Goal: Task Accomplishment & Management: Manage account settings

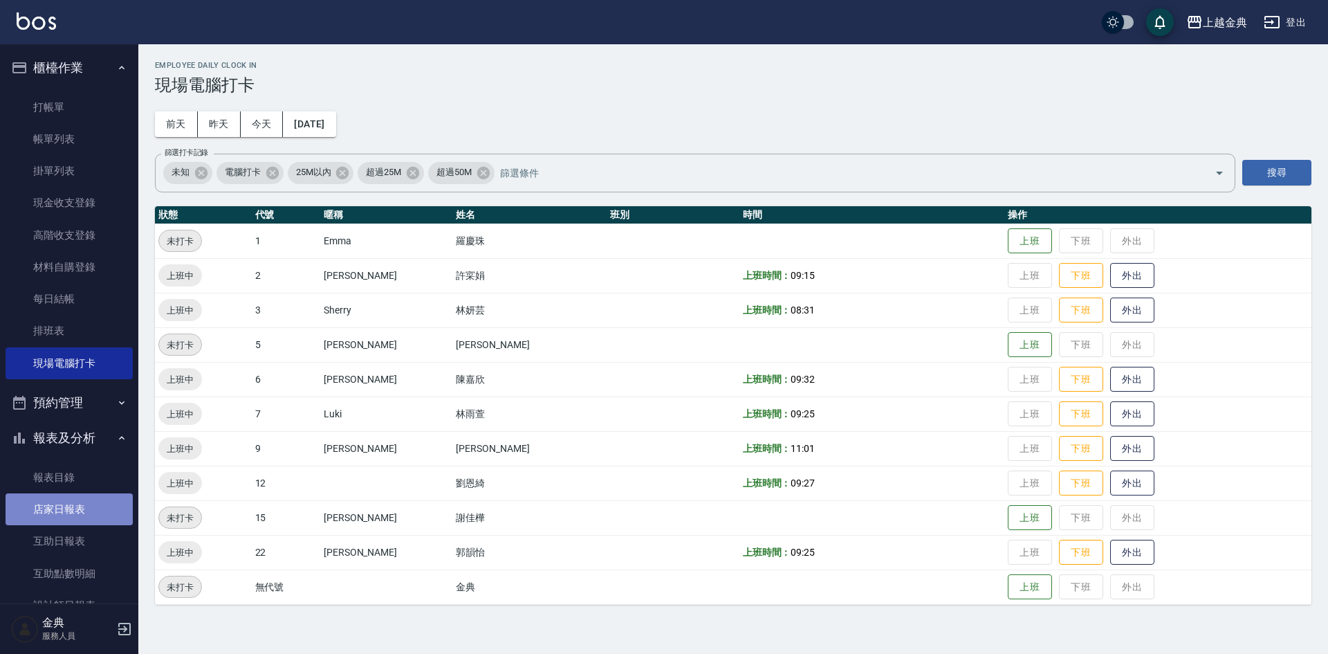
click at [68, 503] on link "店家日報表" at bounding box center [69, 509] width 127 height 32
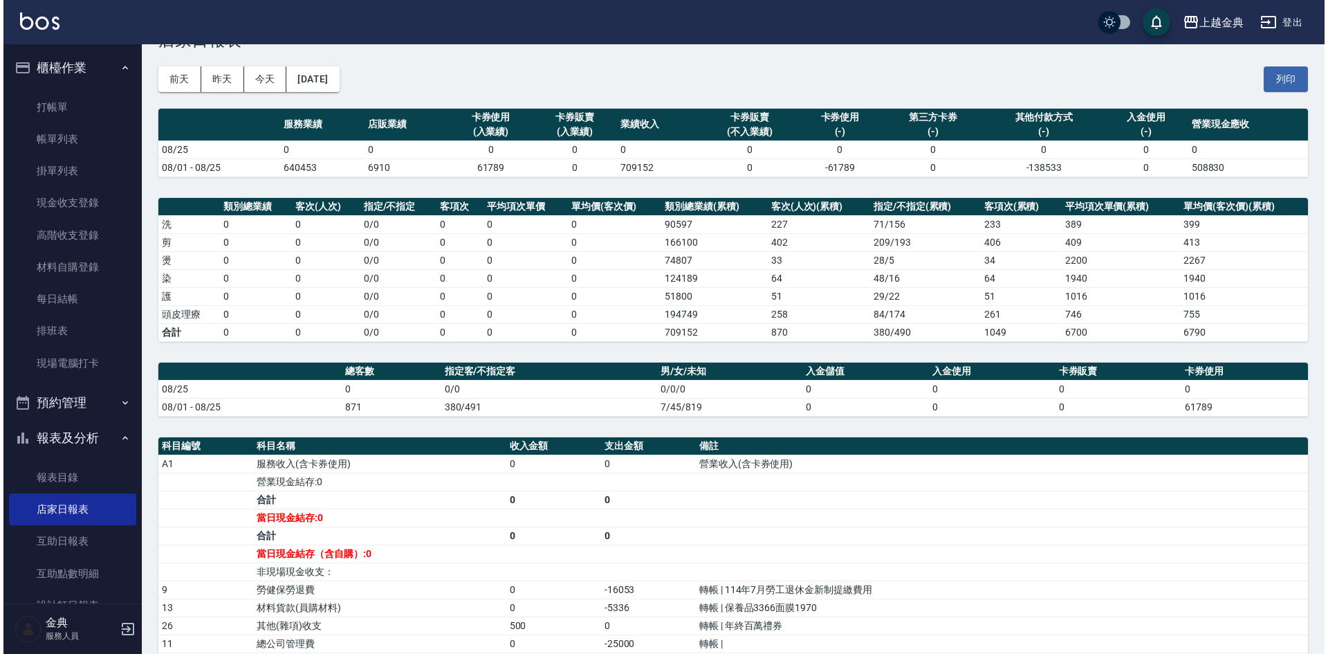
scroll to position [69, 0]
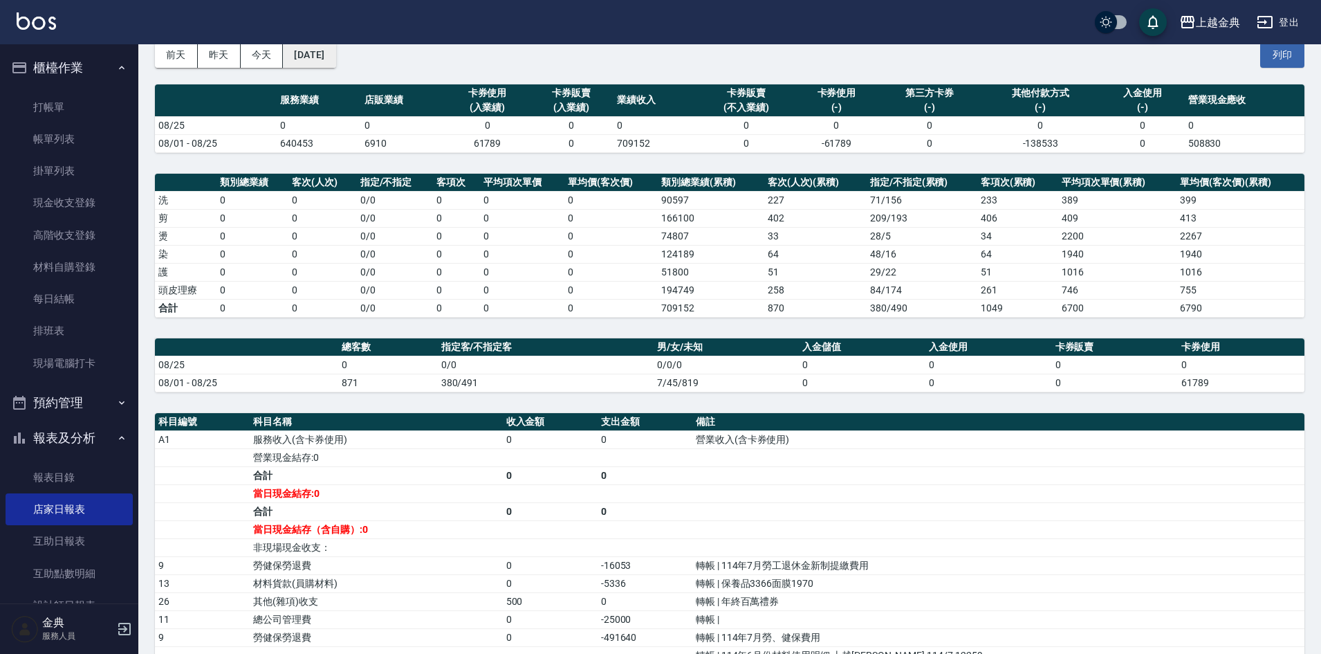
click at [336, 56] on button "[DATE]" at bounding box center [309, 55] width 53 height 26
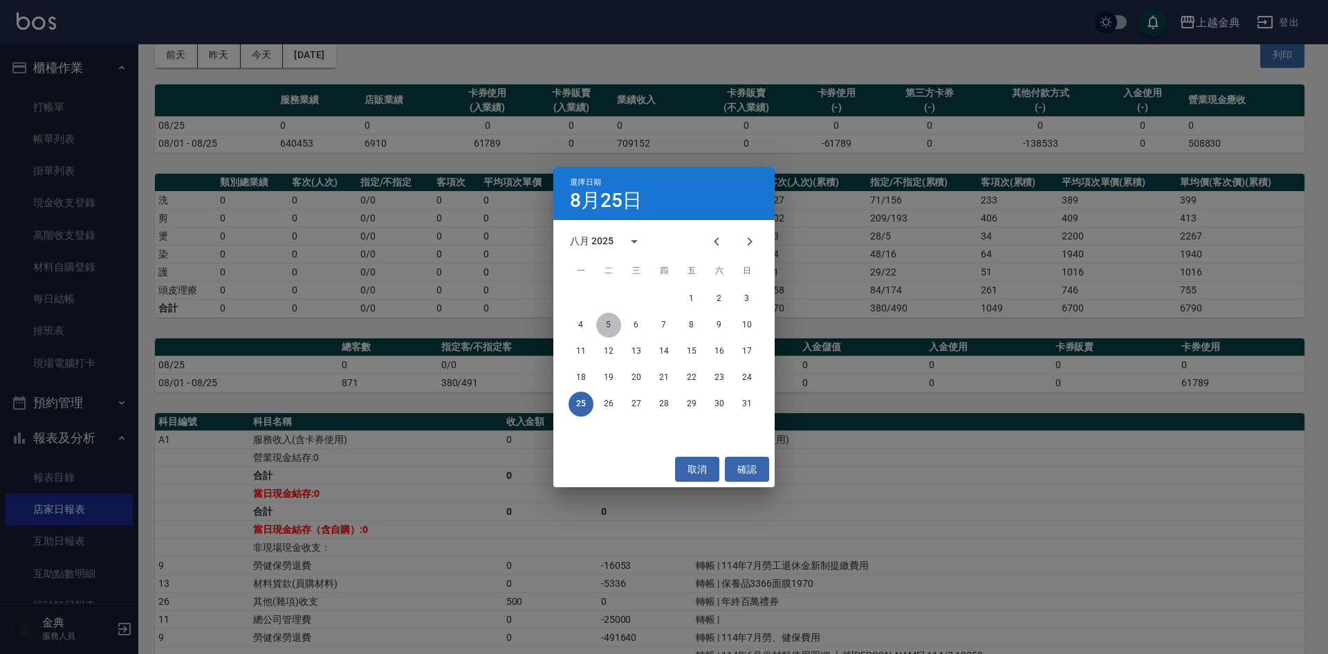
click at [614, 321] on button "5" at bounding box center [608, 325] width 25 height 25
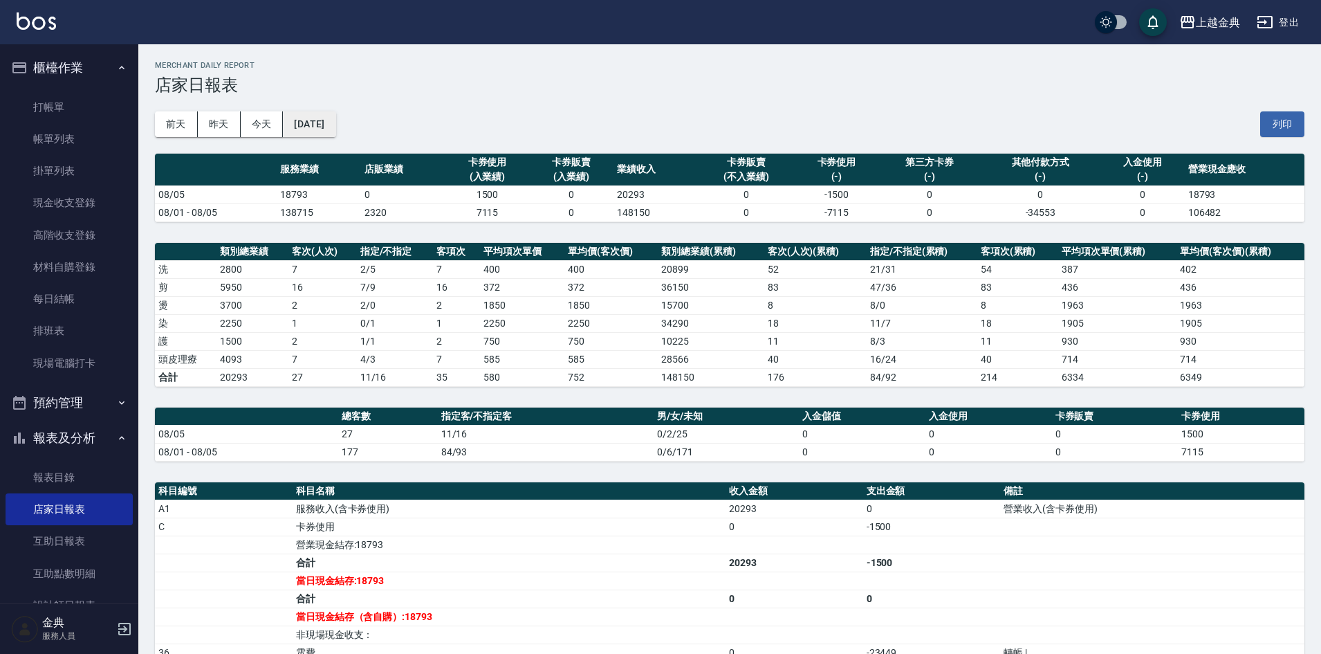
click at [328, 129] on button "[DATE]" at bounding box center [309, 124] width 53 height 26
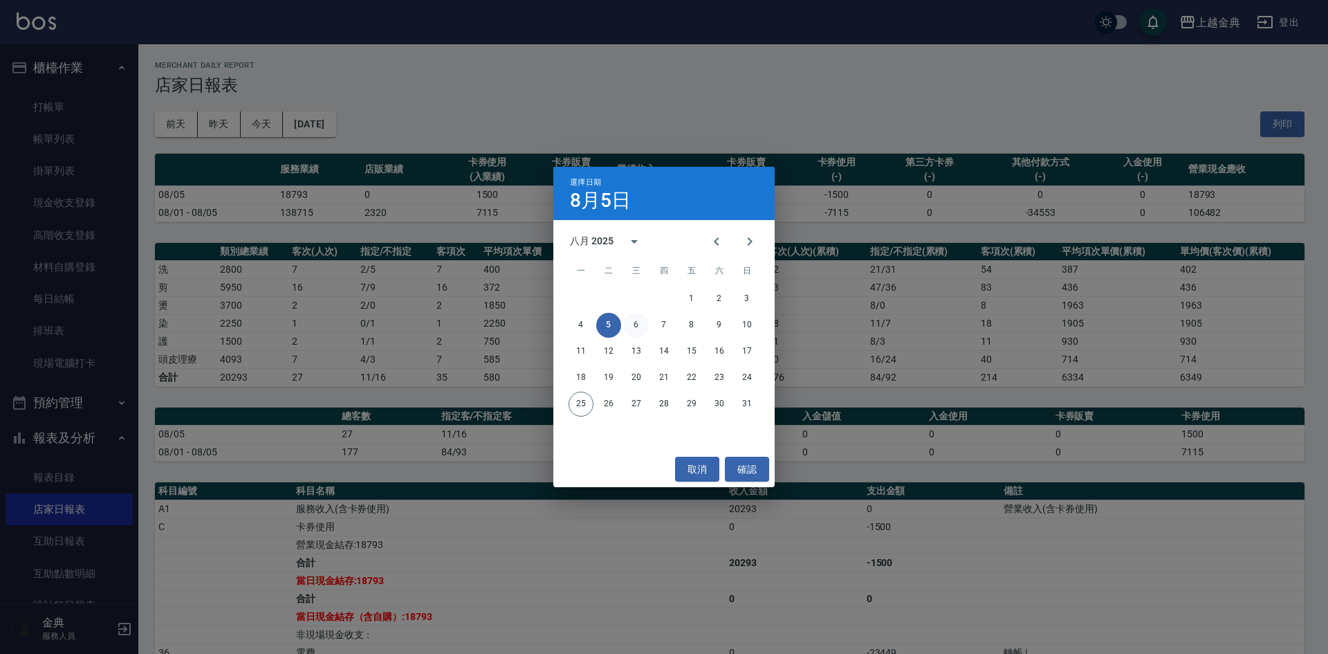
click at [634, 333] on button "6" at bounding box center [636, 325] width 25 height 25
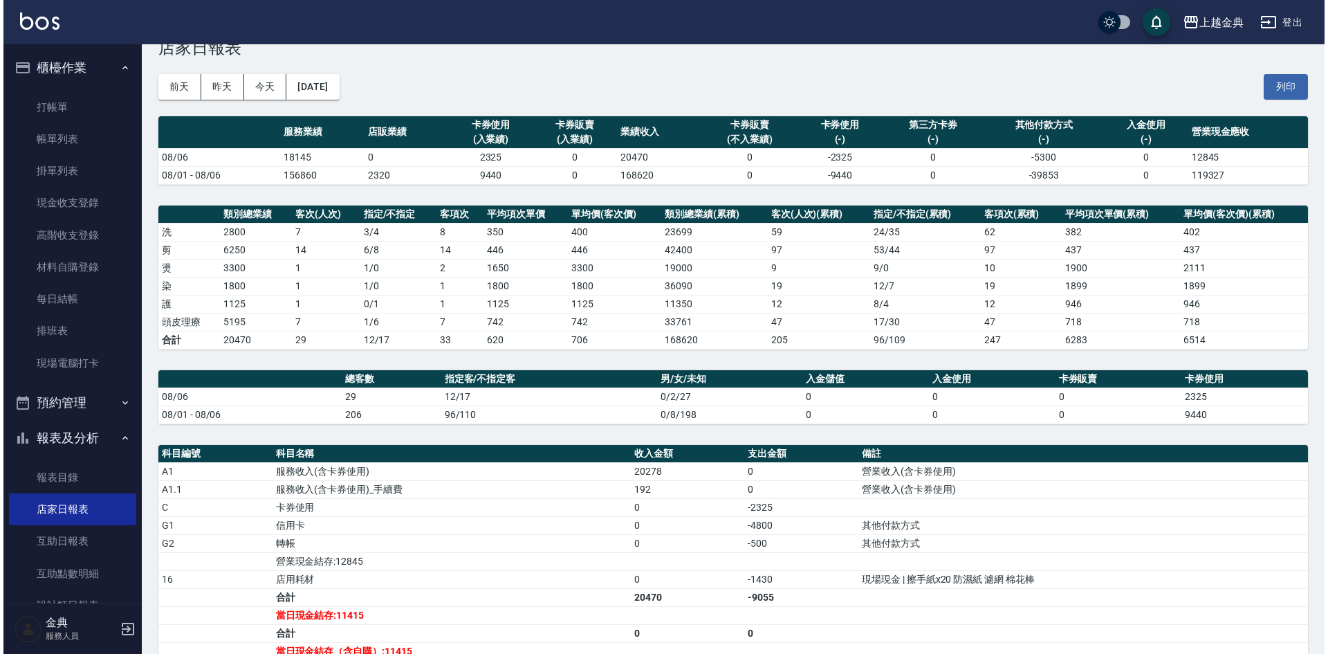
scroll to position [69, 0]
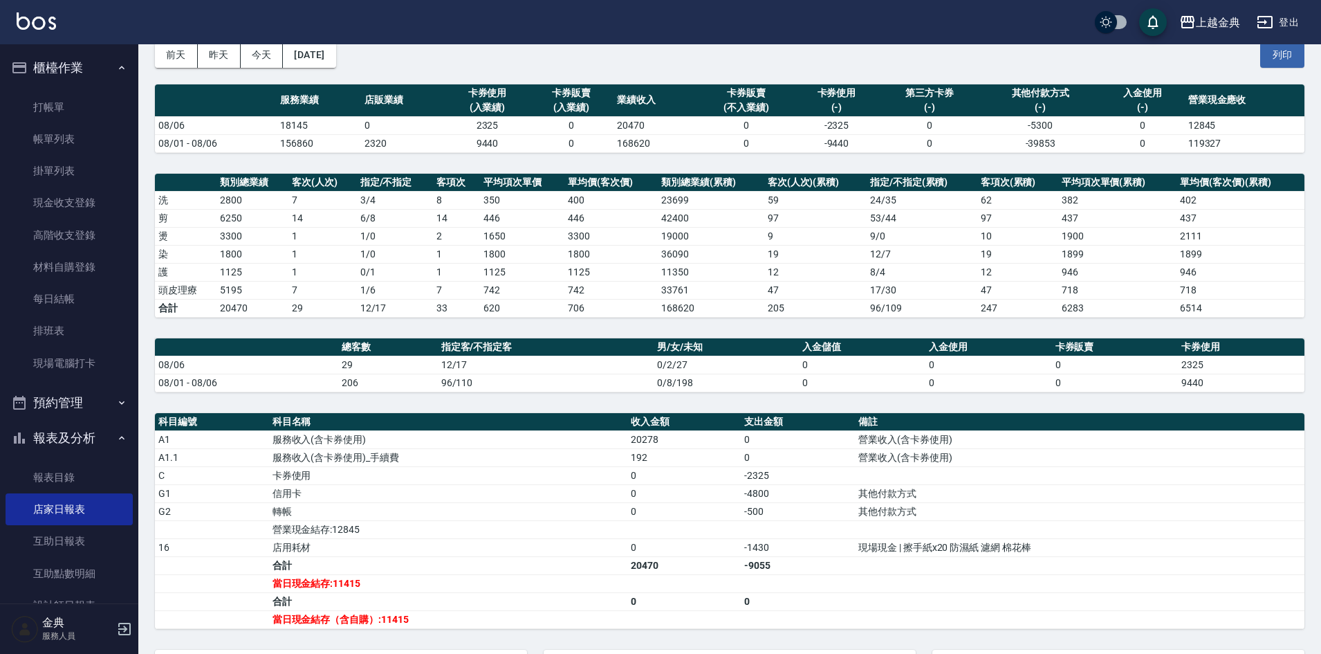
click at [788, 494] on td "-4800" at bounding box center [798, 493] width 114 height 18
drag, startPoint x: 786, startPoint y: 506, endPoint x: 616, endPoint y: 522, distance: 170.2
click at [616, 522] on tbody "A1 服務收入(含卡券使用) 20278 0 營業收入(含卡券使用) A1.1 服務收入(含卡券使用)_手續費 192 0 營業收入(含卡券使用) C 卡券使…" at bounding box center [730, 529] width 1150 height 198
click at [616, 518] on td "轉帳" at bounding box center [448, 511] width 358 height 18
drag, startPoint x: 612, startPoint y: 516, endPoint x: 813, endPoint y: 511, distance: 200.7
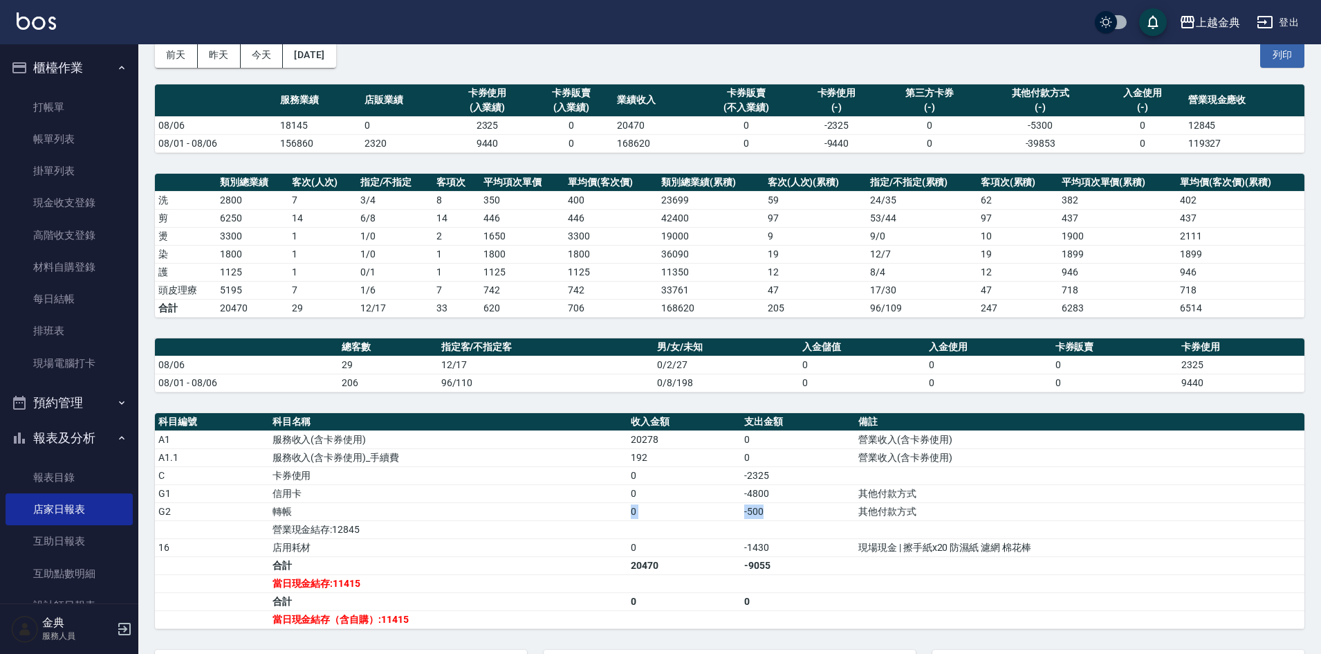
click at [813, 511] on tr "G2 轉帳 0 -500 其他付款方式" at bounding box center [730, 511] width 1150 height 18
click at [813, 511] on td "-500" at bounding box center [798, 511] width 114 height 18
click at [295, 53] on button "2025/08/06" at bounding box center [309, 55] width 53 height 26
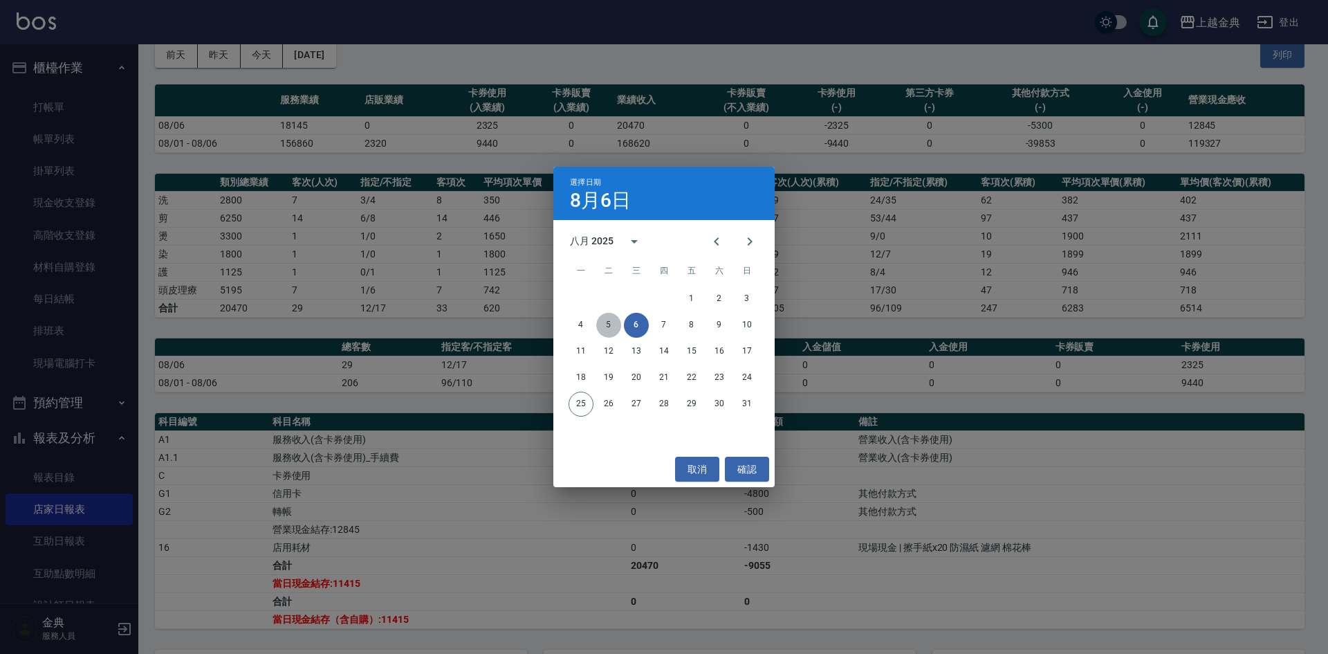
click at [610, 324] on button "5" at bounding box center [608, 325] width 25 height 25
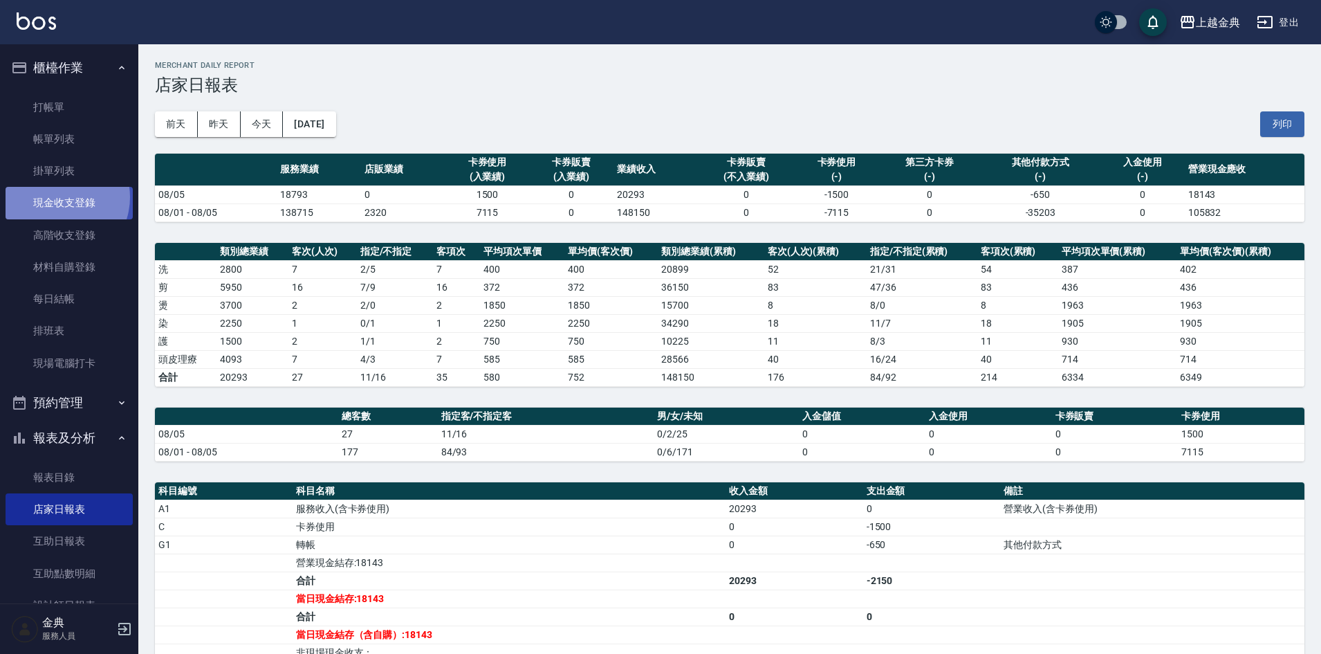
click at [57, 197] on link "現金收支登錄" at bounding box center [69, 203] width 127 height 32
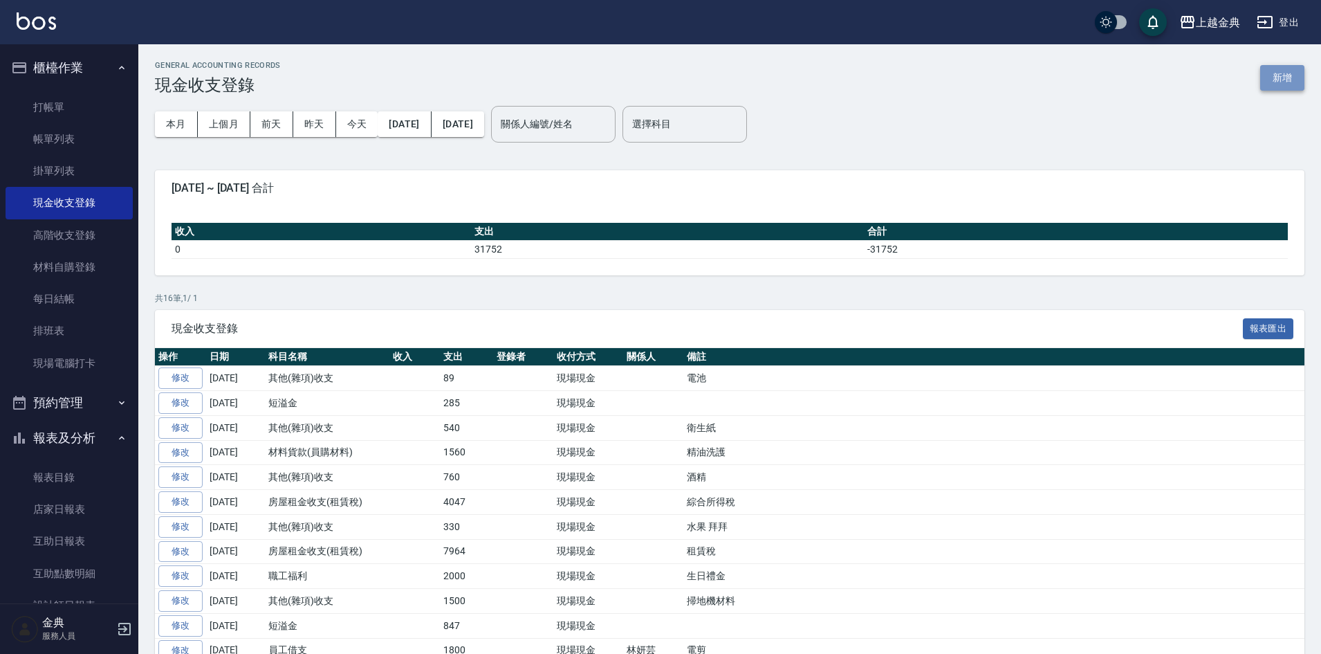
click at [1273, 76] on button "新增" at bounding box center [1283, 78] width 44 height 26
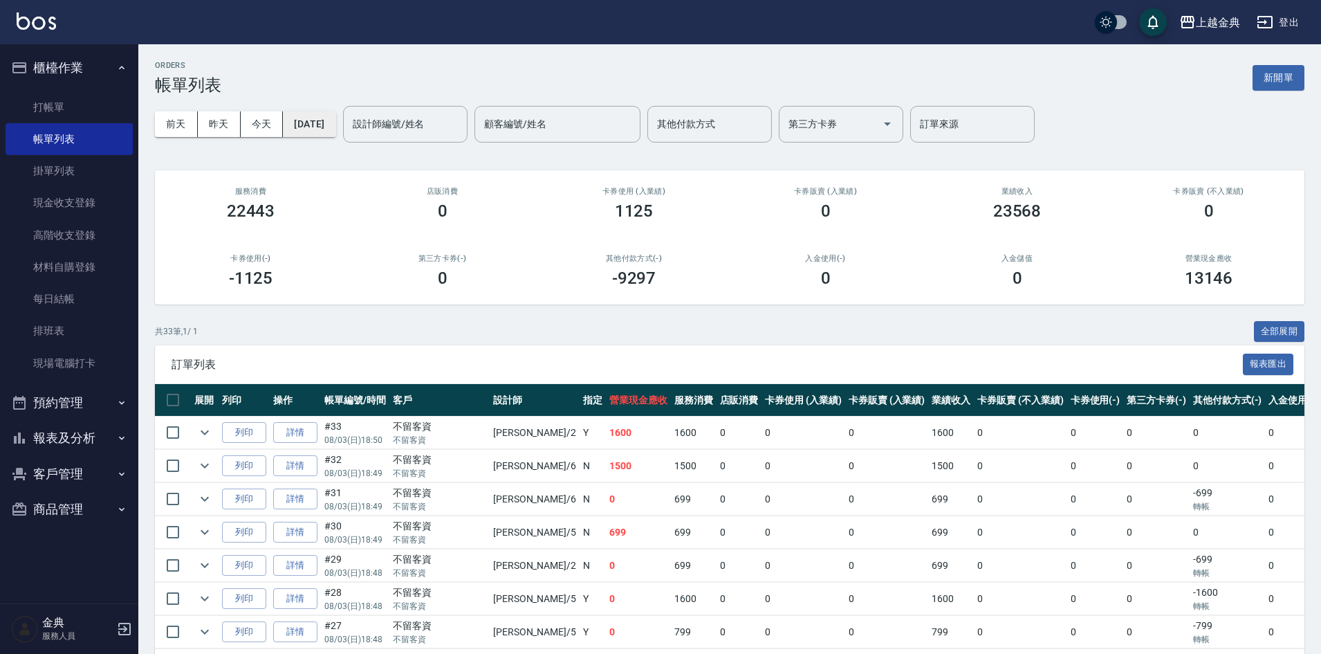
click at [310, 129] on button "2025/08/03" at bounding box center [309, 124] width 53 height 26
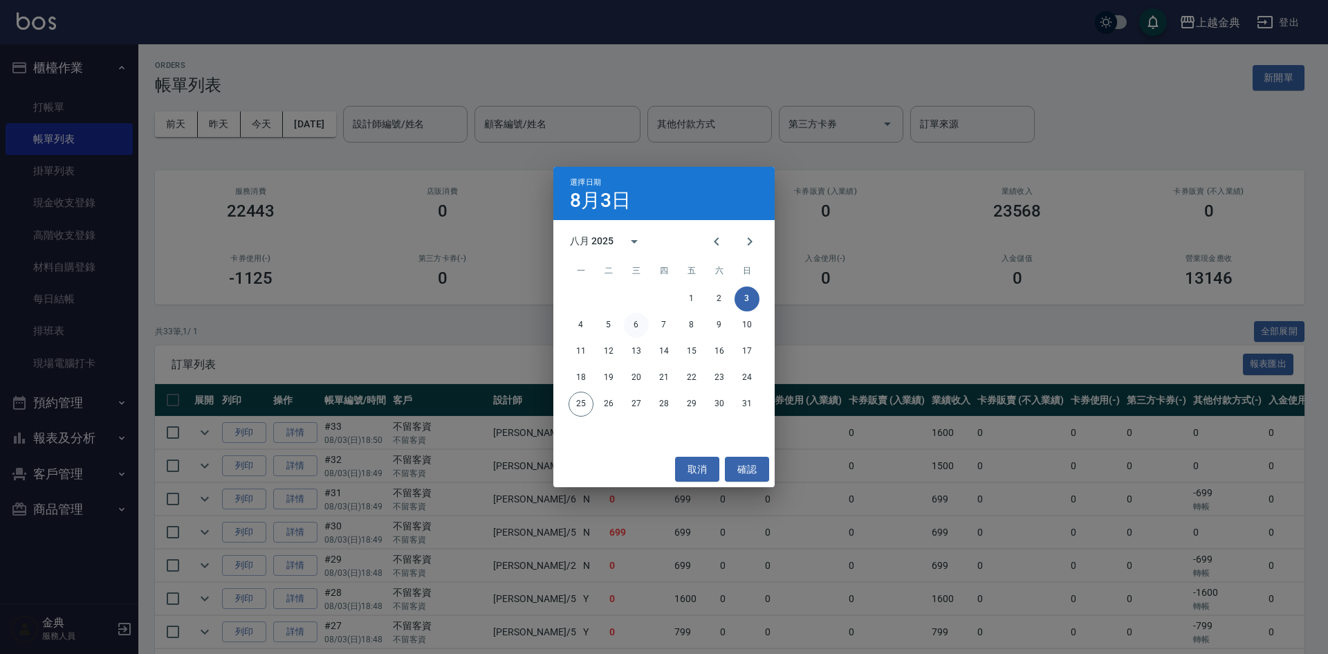
click at [626, 327] on button "6" at bounding box center [636, 325] width 25 height 25
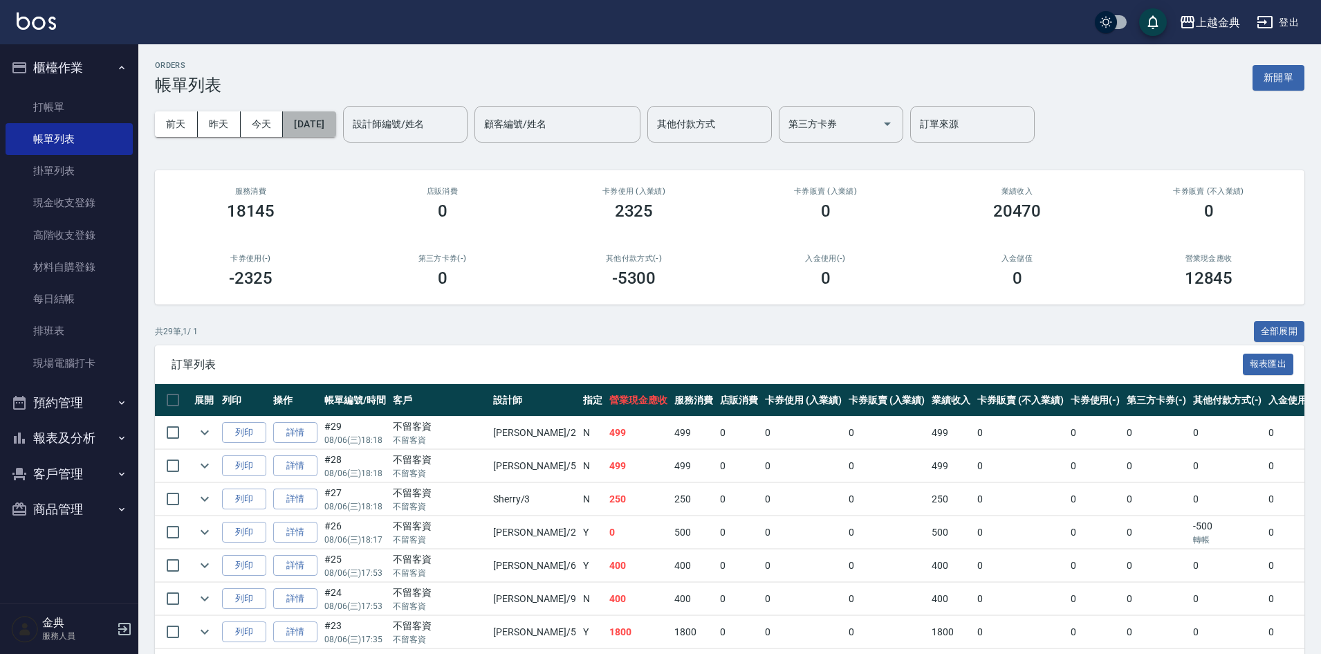
click at [336, 127] on button "2025/08/06" at bounding box center [309, 124] width 53 height 26
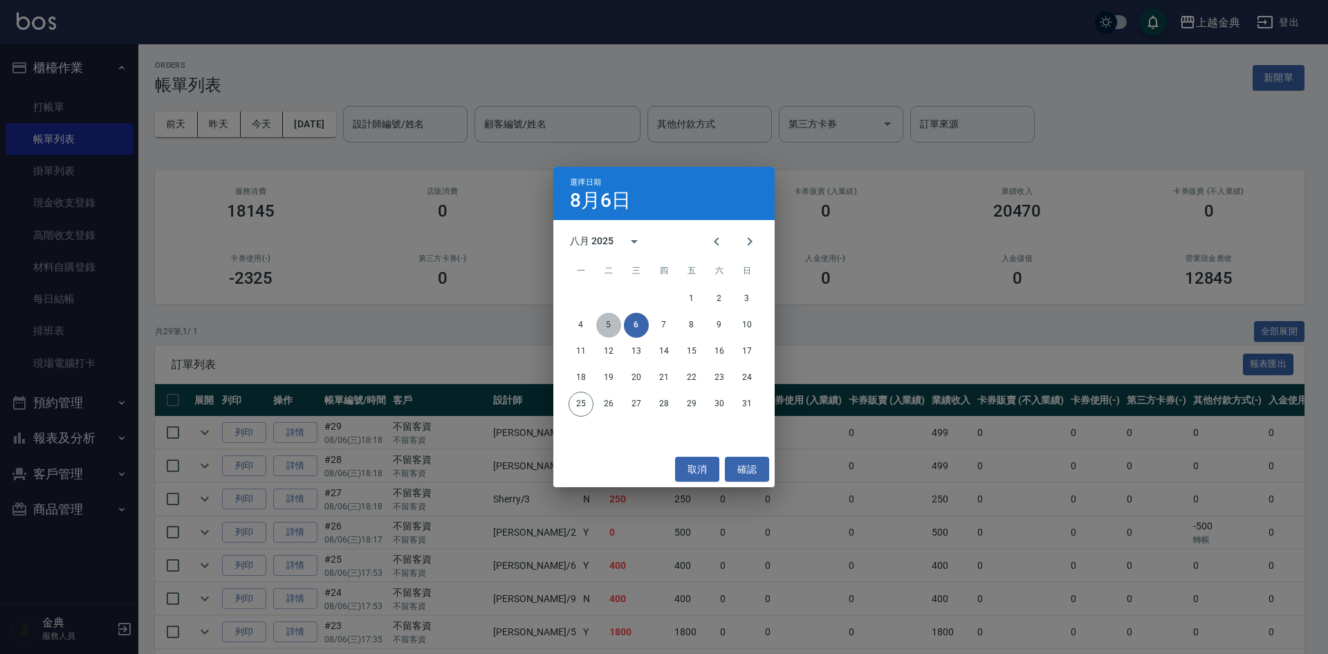
click at [614, 322] on button "5" at bounding box center [608, 325] width 25 height 25
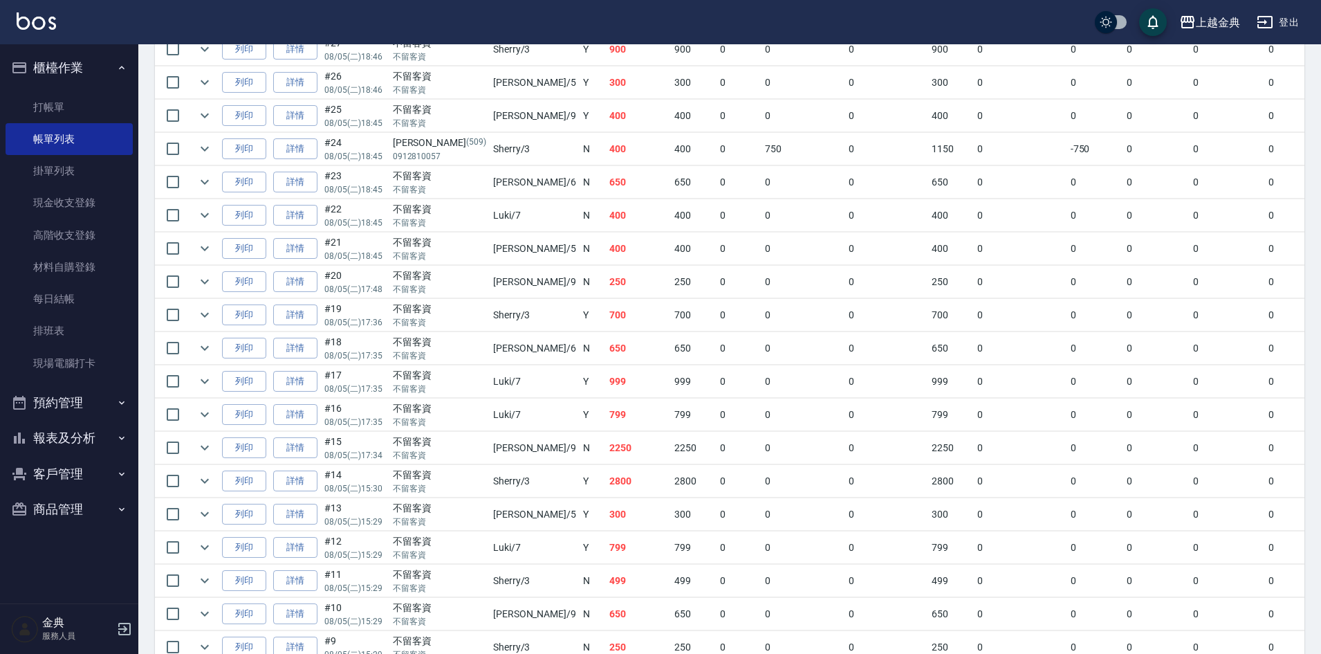
scroll to position [415, 0]
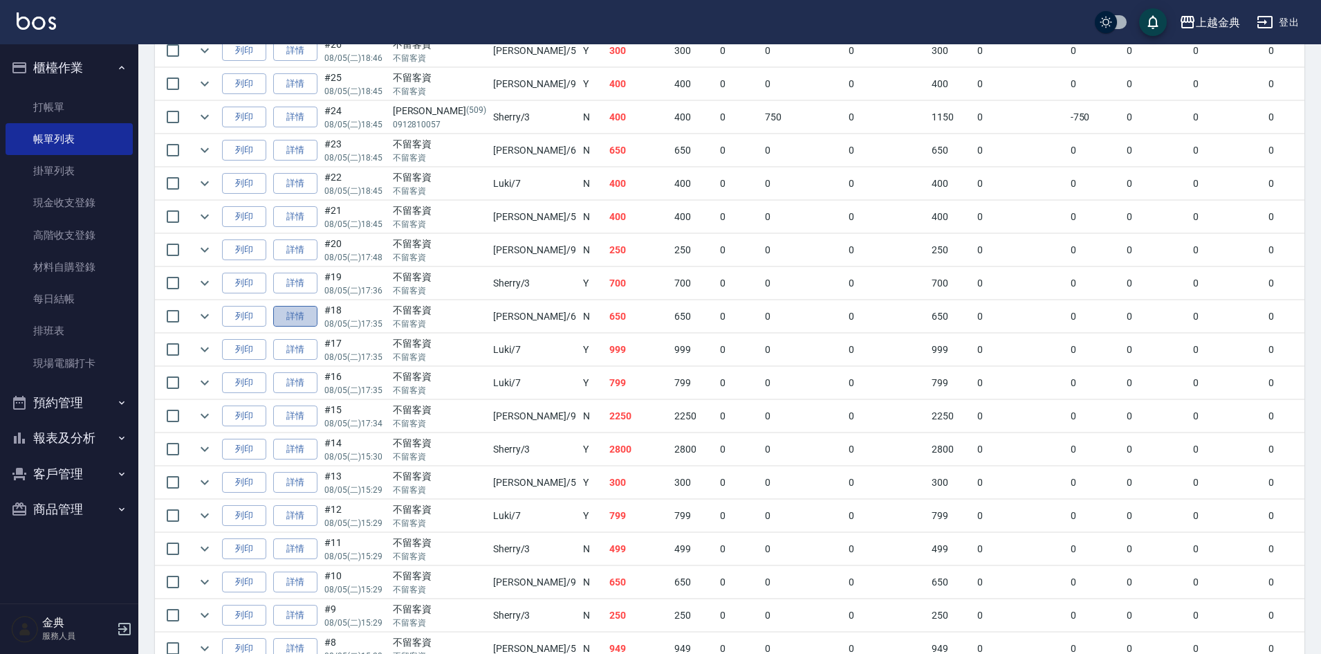
click at [288, 322] on link "詳情" at bounding box center [295, 316] width 44 height 21
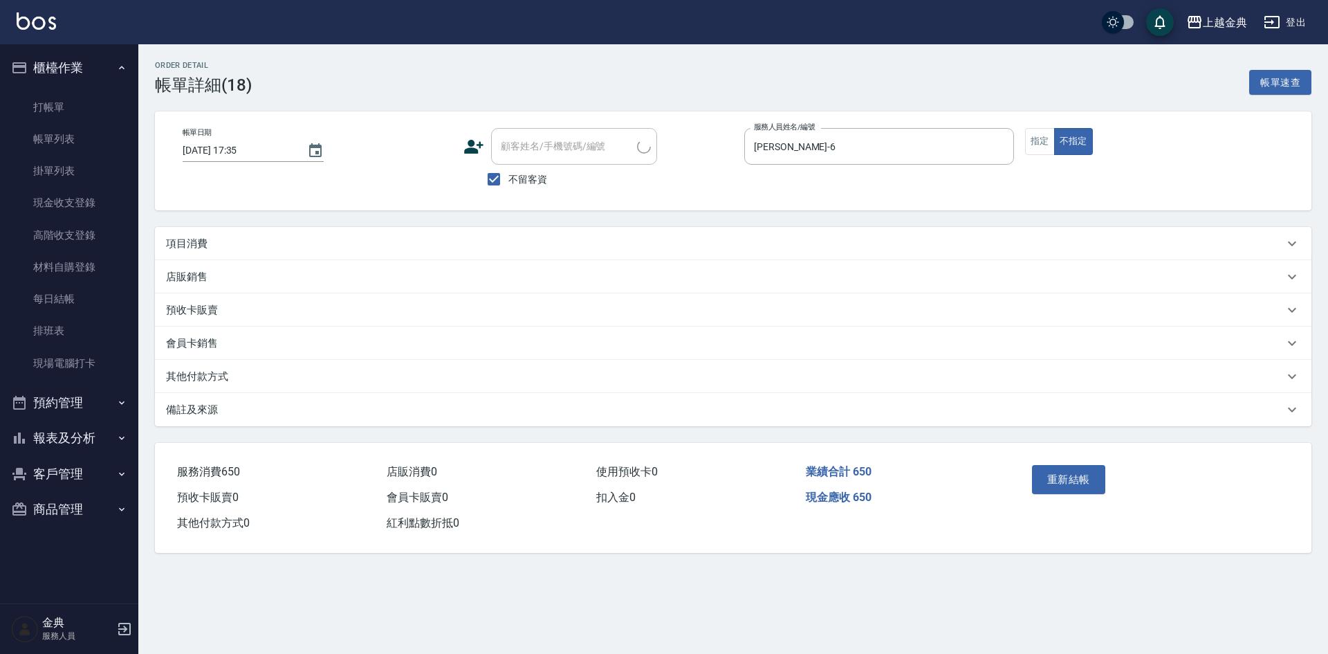
type input "2025/08/05 17:35"
checkbox input "true"
type input "AMY-6"
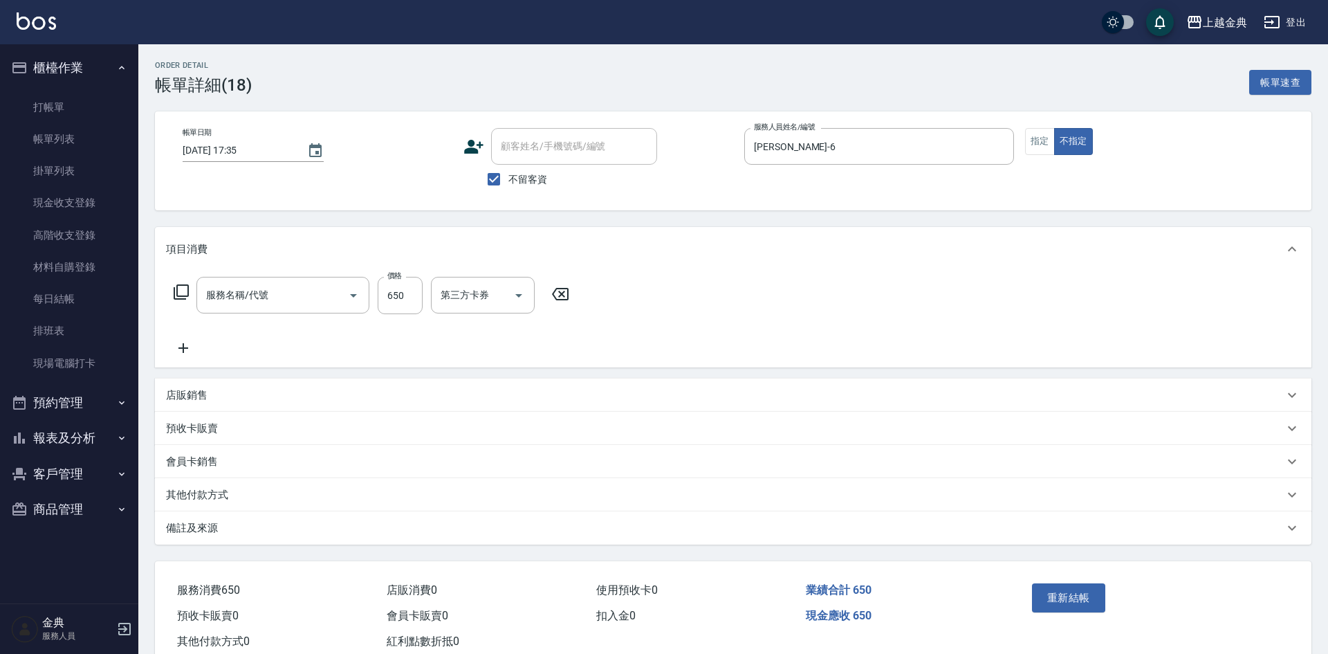
type input "精油洗+不指定剪(205)"
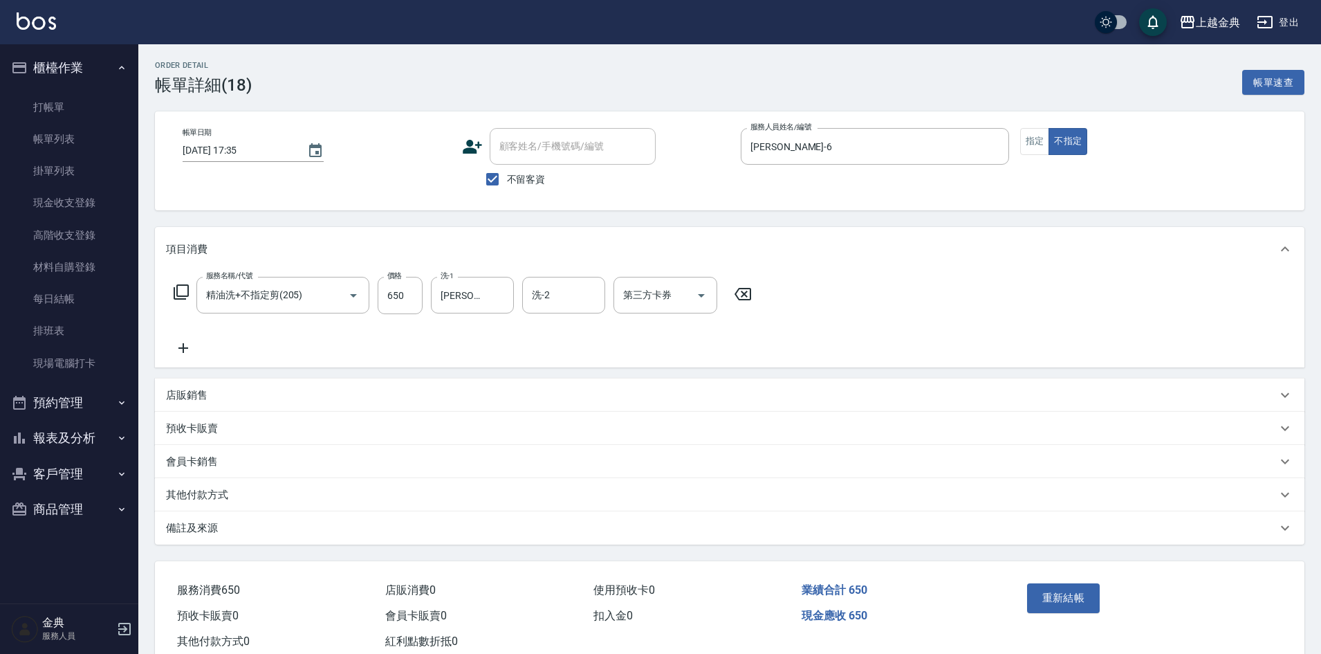
click at [237, 493] on div "其他付款方式" at bounding box center [721, 495] width 1111 height 15
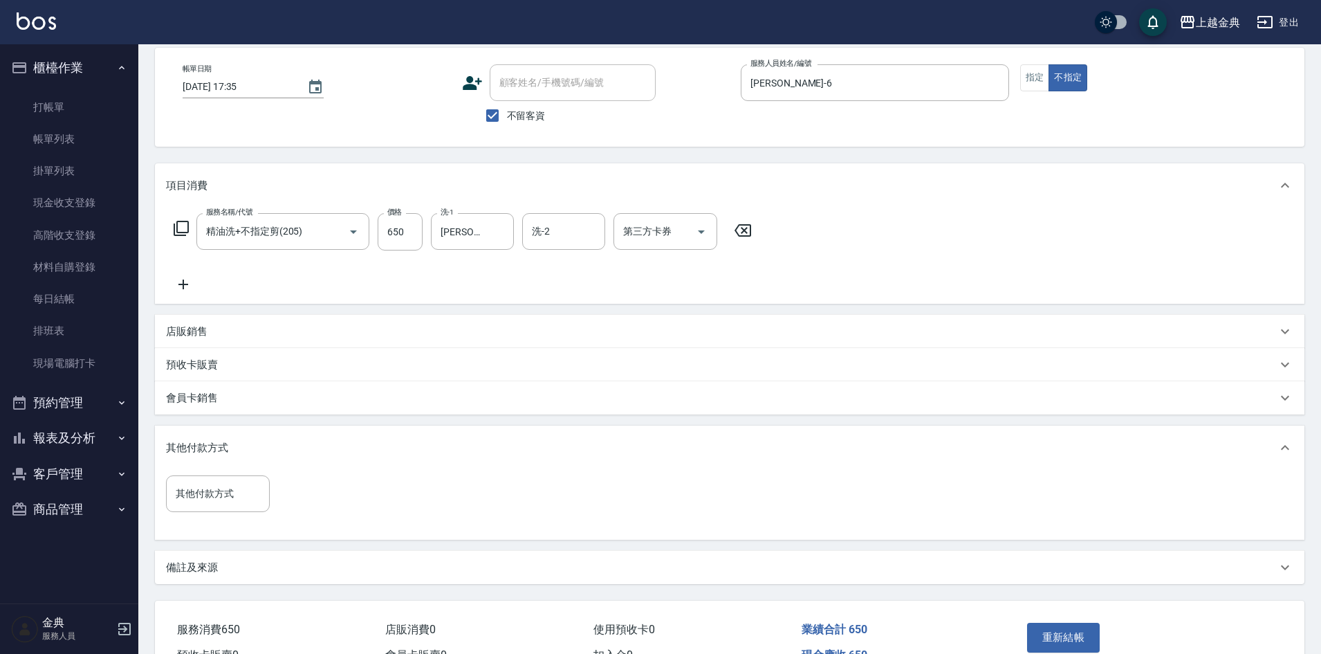
scroll to position [143, 0]
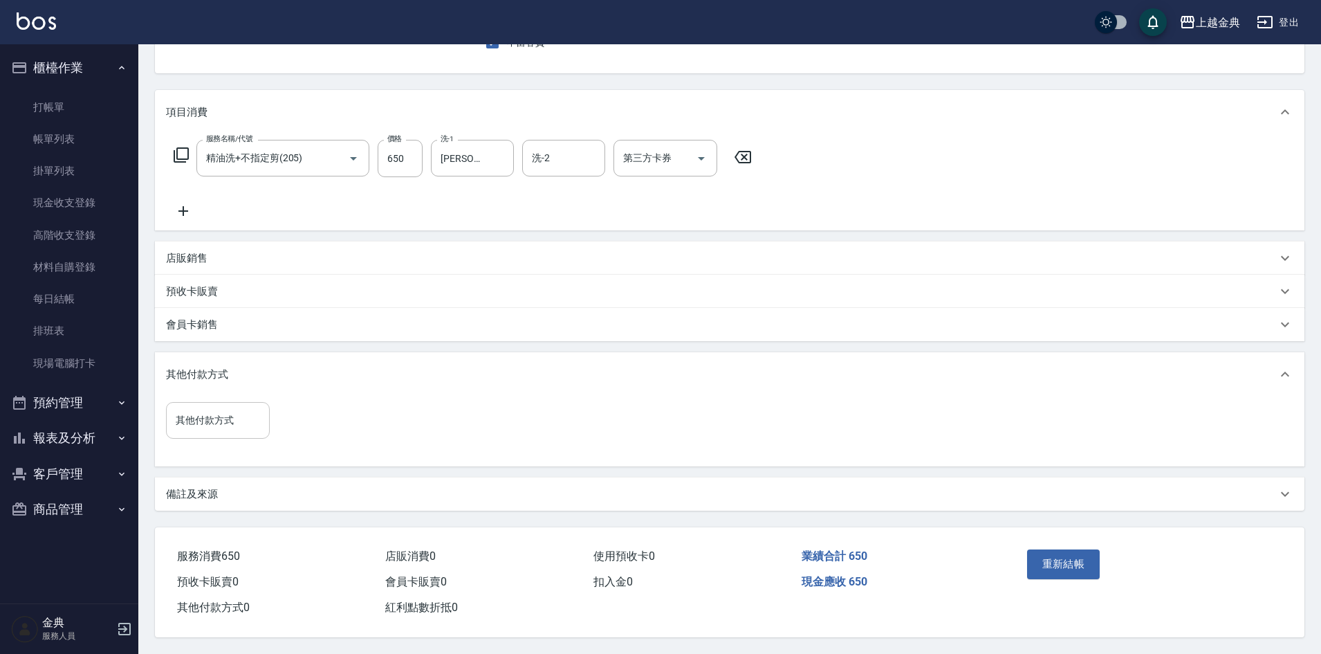
click at [222, 419] on input "其他付款方式" at bounding box center [217, 420] width 91 height 24
drag, startPoint x: 212, startPoint y: 517, endPoint x: 256, endPoint y: 489, distance: 51.6
click at [213, 517] on span "轉帳" at bounding box center [218, 524] width 104 height 23
type input "轉帳"
click at [349, 412] on input "0" at bounding box center [330, 419] width 104 height 37
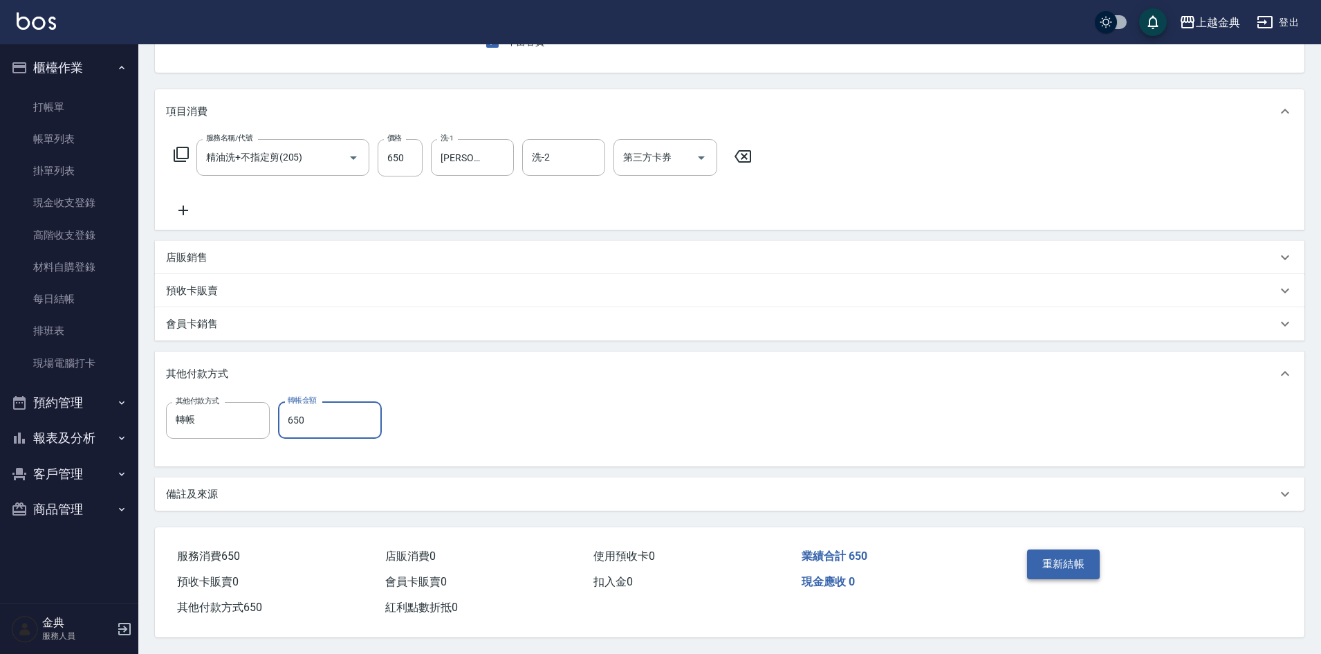
type input "650"
click at [1065, 562] on button "重新結帳" at bounding box center [1063, 563] width 73 height 29
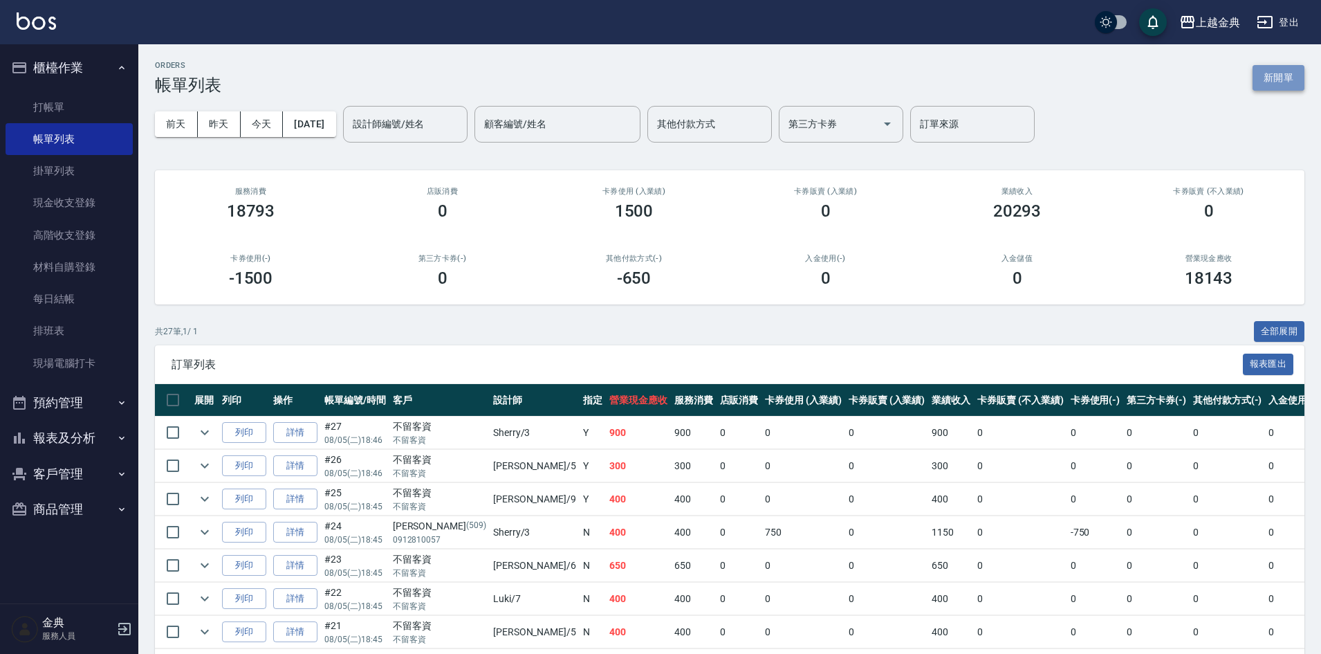
click at [1261, 86] on button "新開單" at bounding box center [1279, 78] width 52 height 26
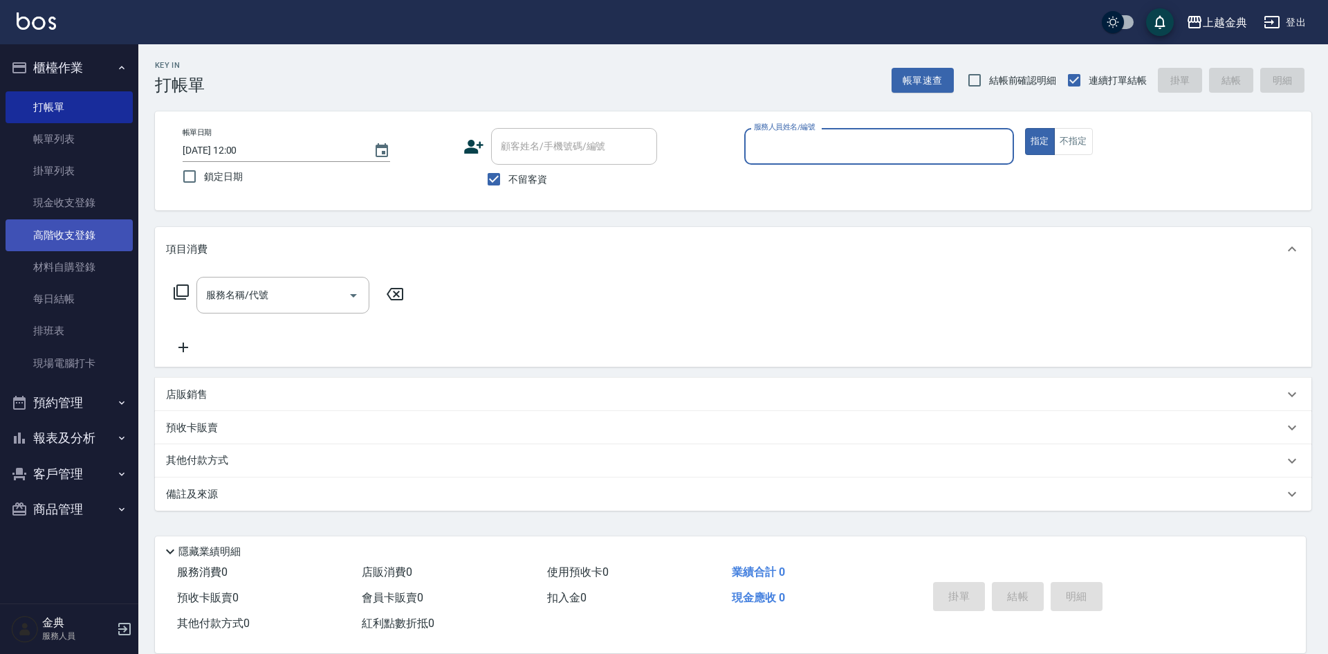
click at [62, 239] on link "高階收支登錄" at bounding box center [69, 235] width 127 height 32
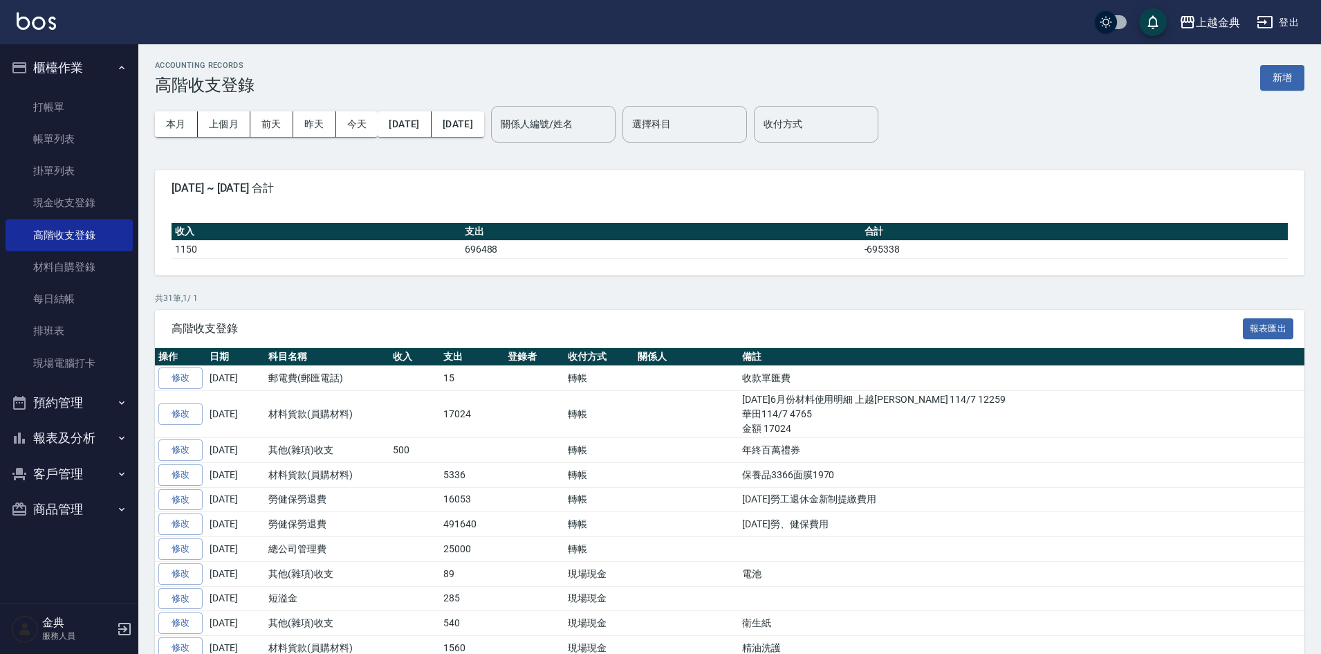
click at [1319, 80] on div "ACCOUNTING RECORDS 高階收支登錄 新增 本月 上個月 前天 昨天 今天 2025/08/01 2025/08/25 關係人編號/姓名 關係人…" at bounding box center [729, 626] width 1183 height 1165
click at [1302, 77] on button "新增" at bounding box center [1283, 78] width 44 height 26
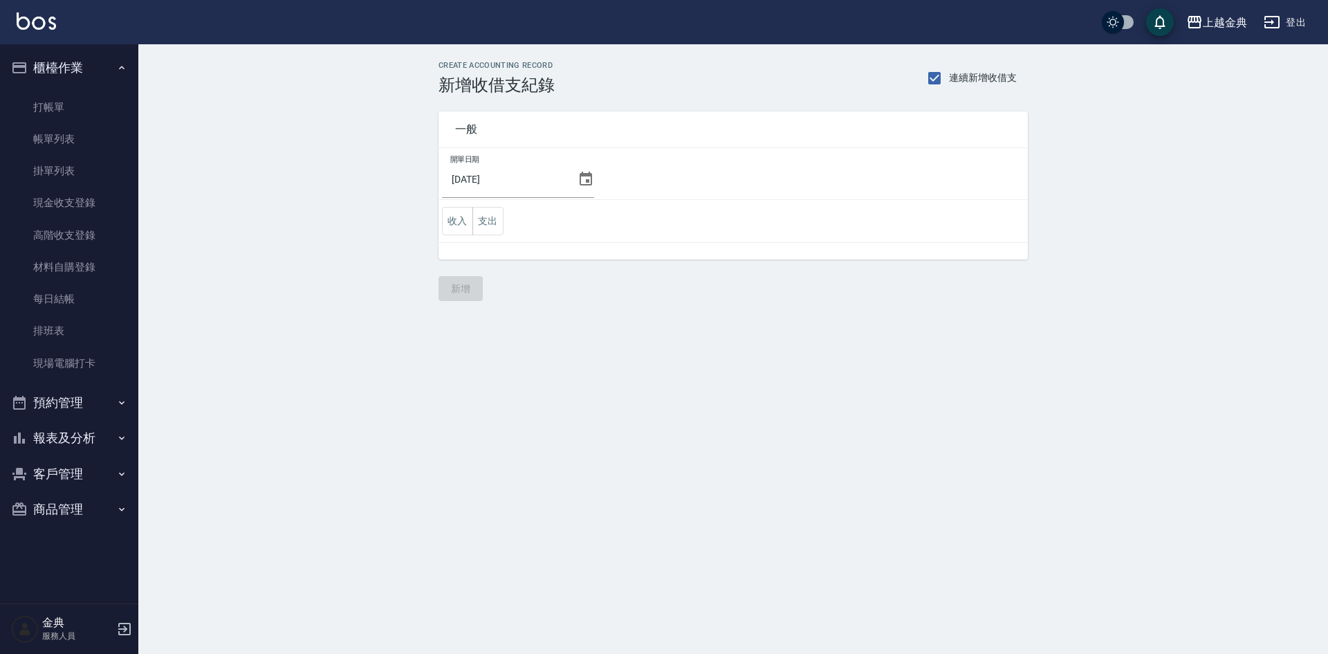
click at [578, 176] on icon at bounding box center [586, 179] width 17 height 17
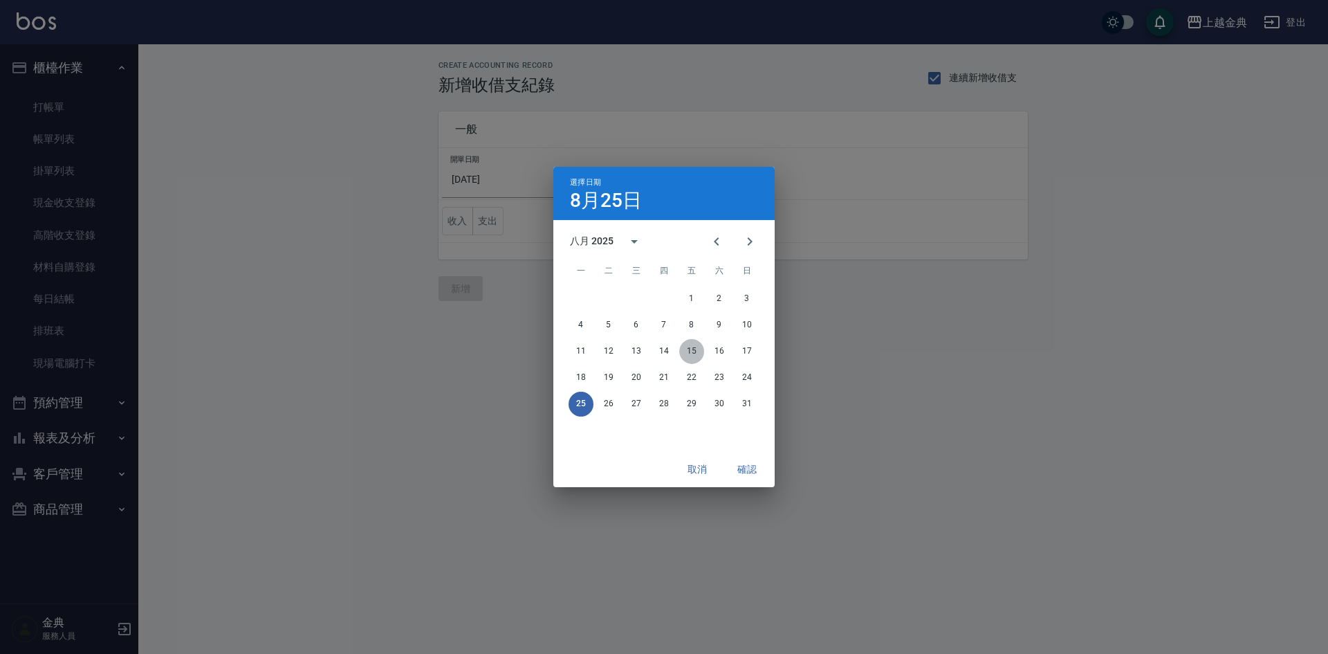
click at [693, 353] on button "15" at bounding box center [691, 351] width 25 height 25
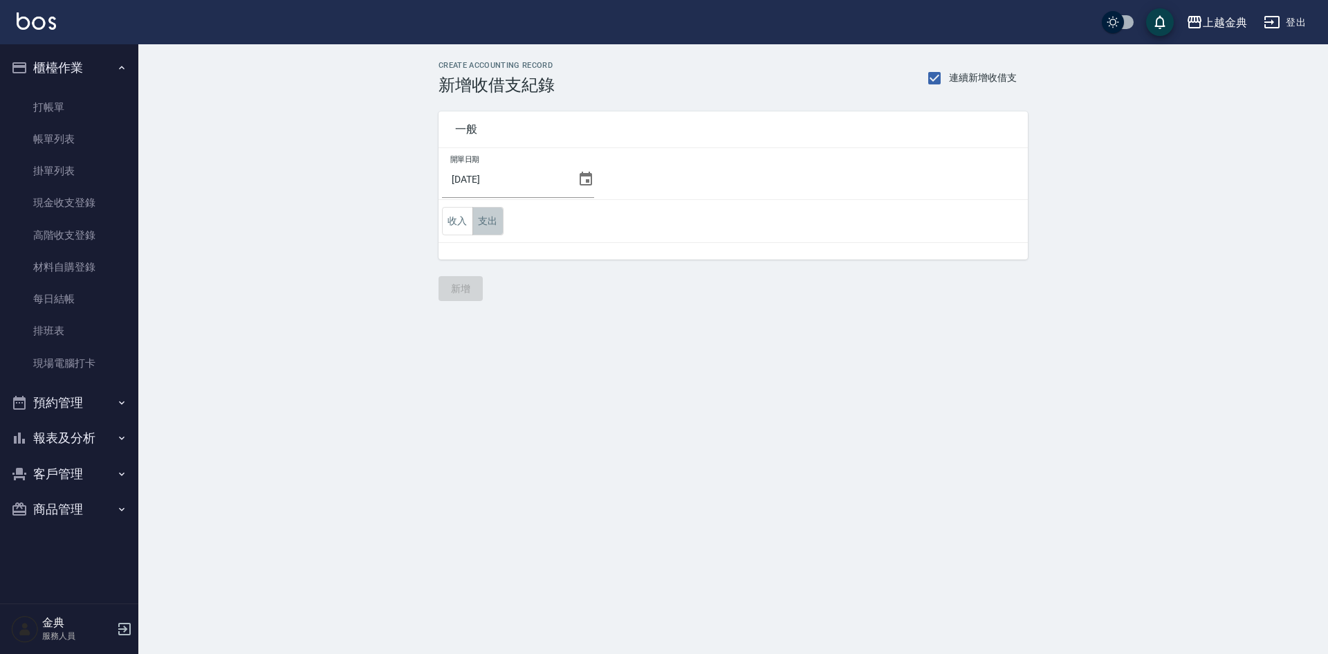
click at [500, 225] on button "支出" at bounding box center [488, 221] width 31 height 28
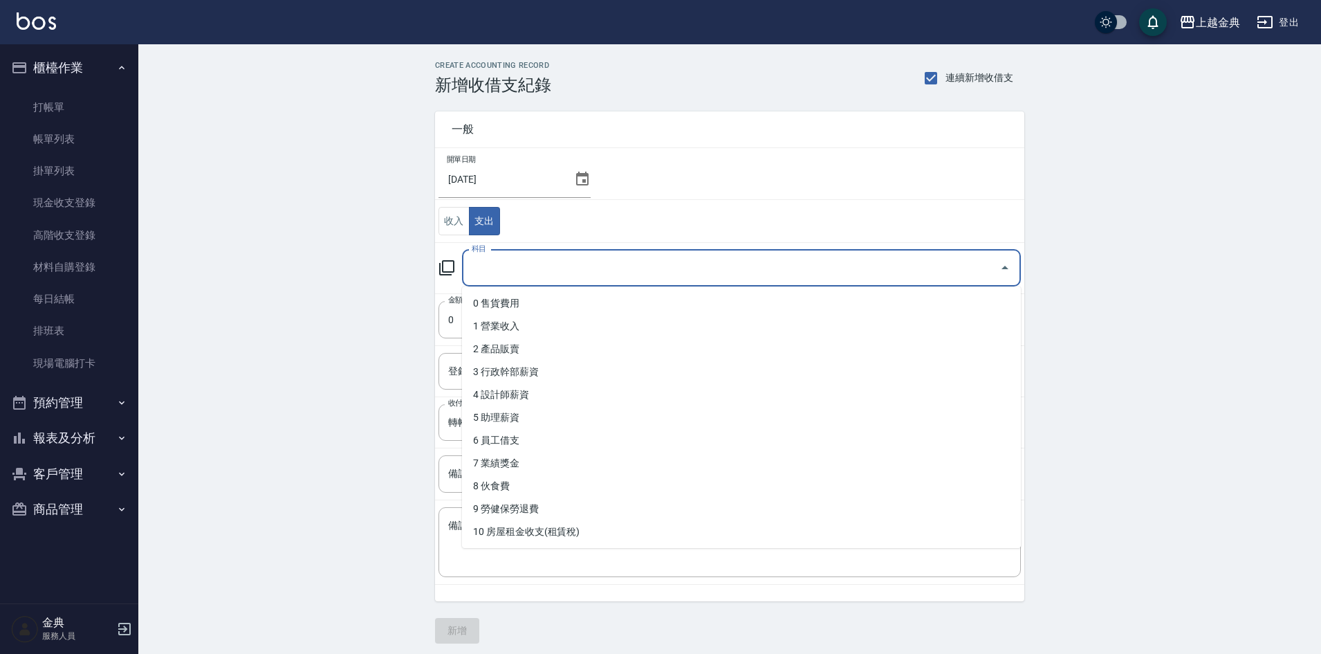
click at [520, 274] on input "科目" at bounding box center [731, 268] width 526 height 24
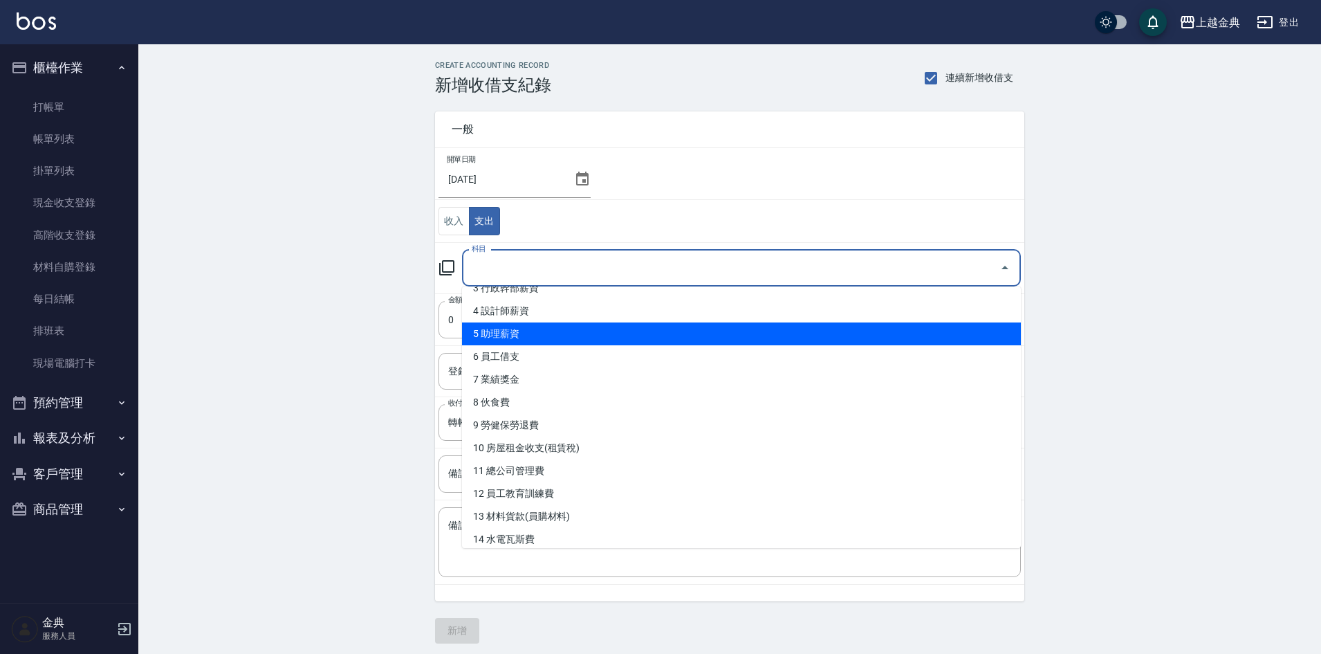
scroll to position [208, 0]
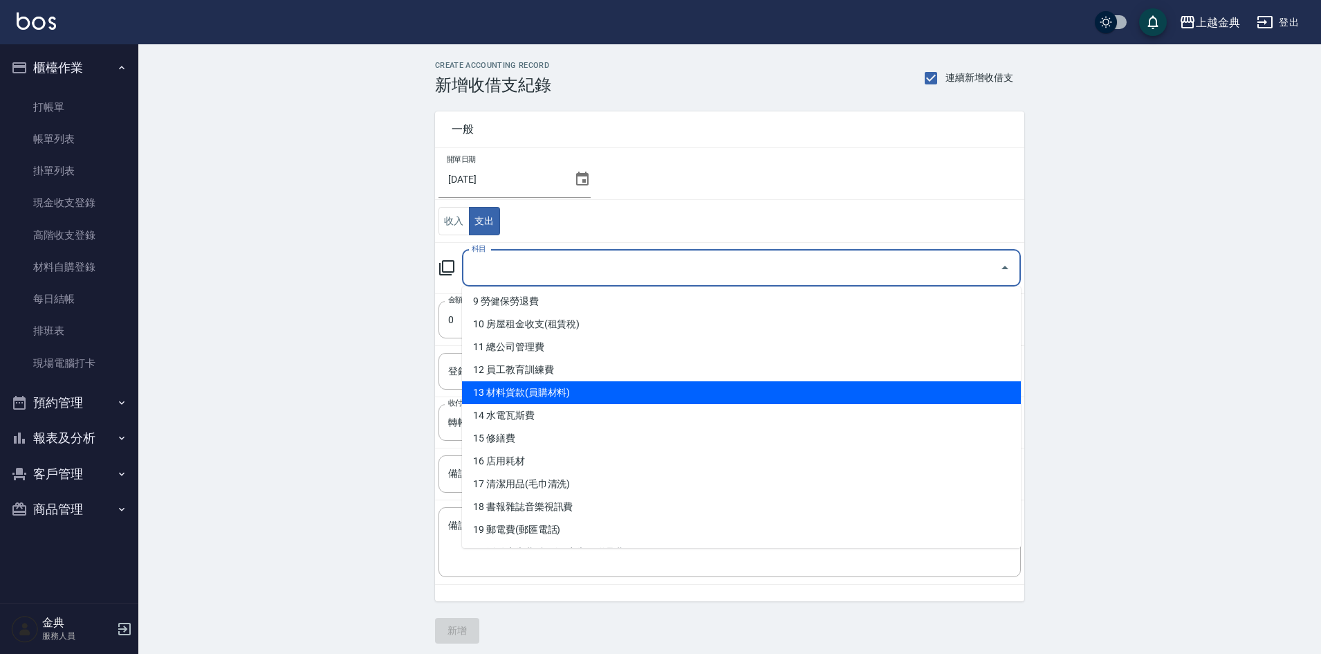
click at [584, 398] on li "13 材料貨款(員購材料)" at bounding box center [741, 392] width 559 height 23
type input "13 材料貨款(員購材料)"
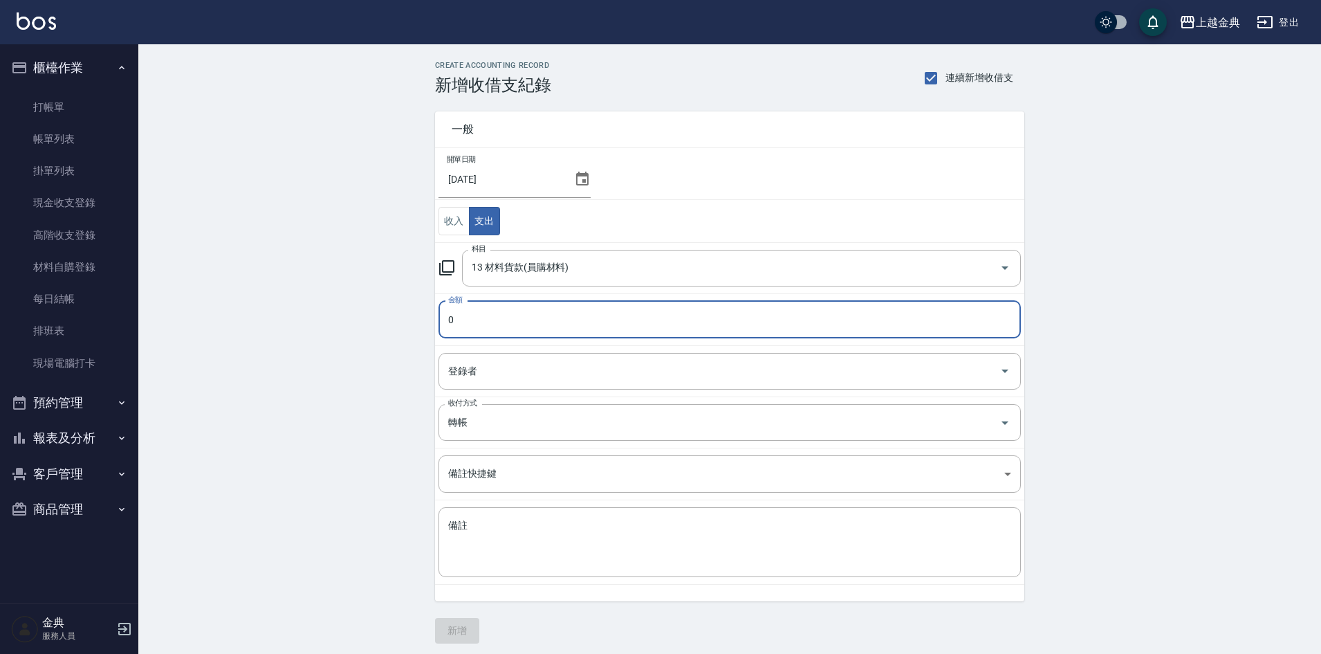
click at [493, 309] on input "0" at bounding box center [730, 319] width 583 height 37
type input "04465"
click at [553, 531] on textarea "備註" at bounding box center [729, 542] width 563 height 47
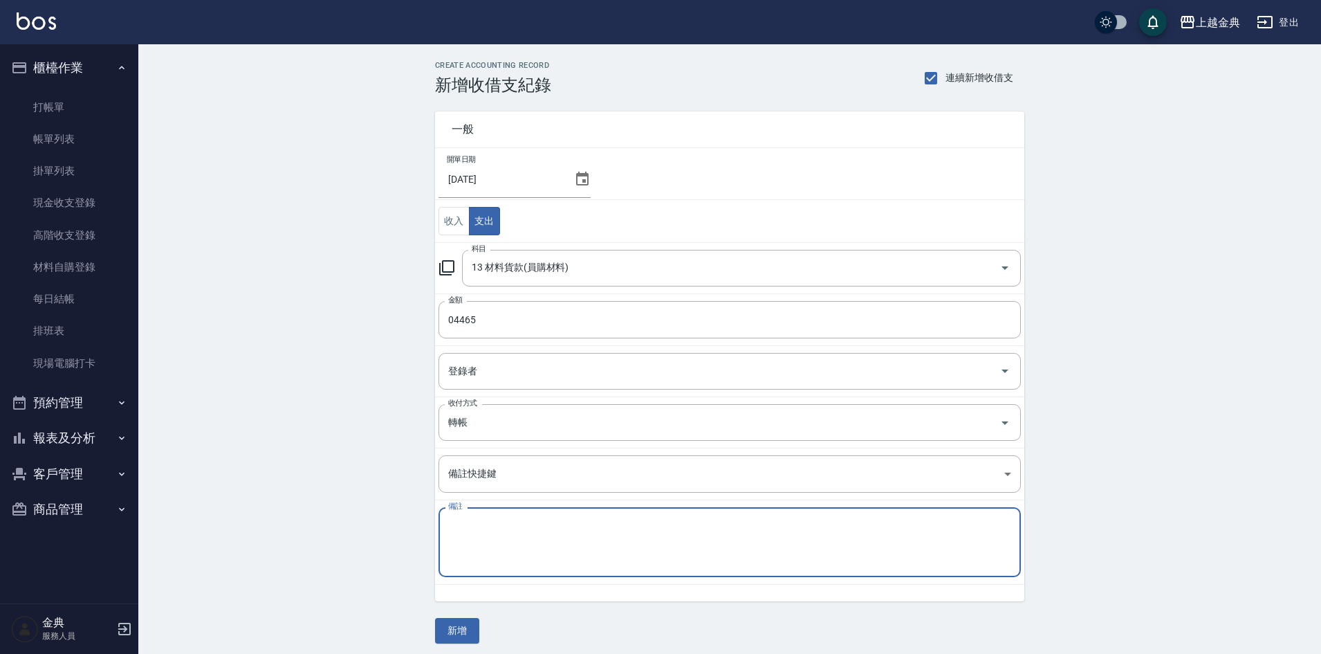
type textarea "Y"
type textarea "TKO染膏"
click at [450, 623] on button "新增" at bounding box center [457, 631] width 44 height 26
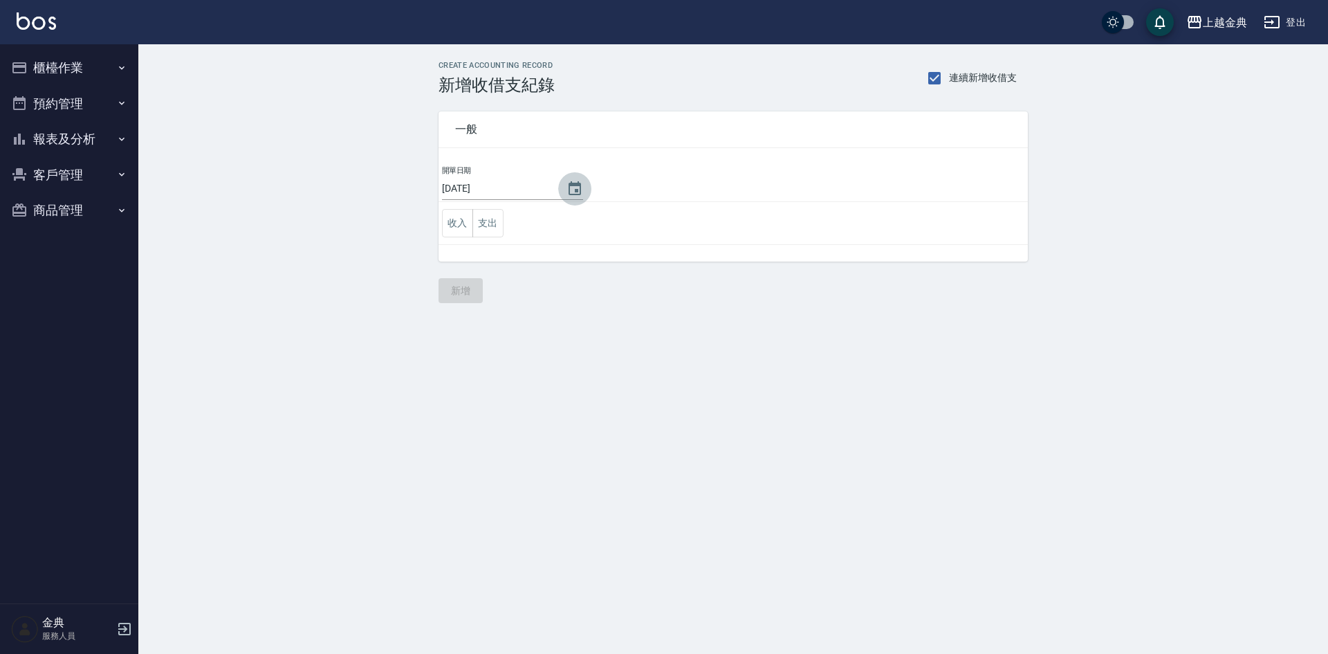
drag, startPoint x: 567, startPoint y: 185, endPoint x: 716, endPoint y: 223, distance: 154.4
click at [569, 185] on icon "Choose date, selected date is 2025-08-25" at bounding box center [575, 188] width 12 height 14
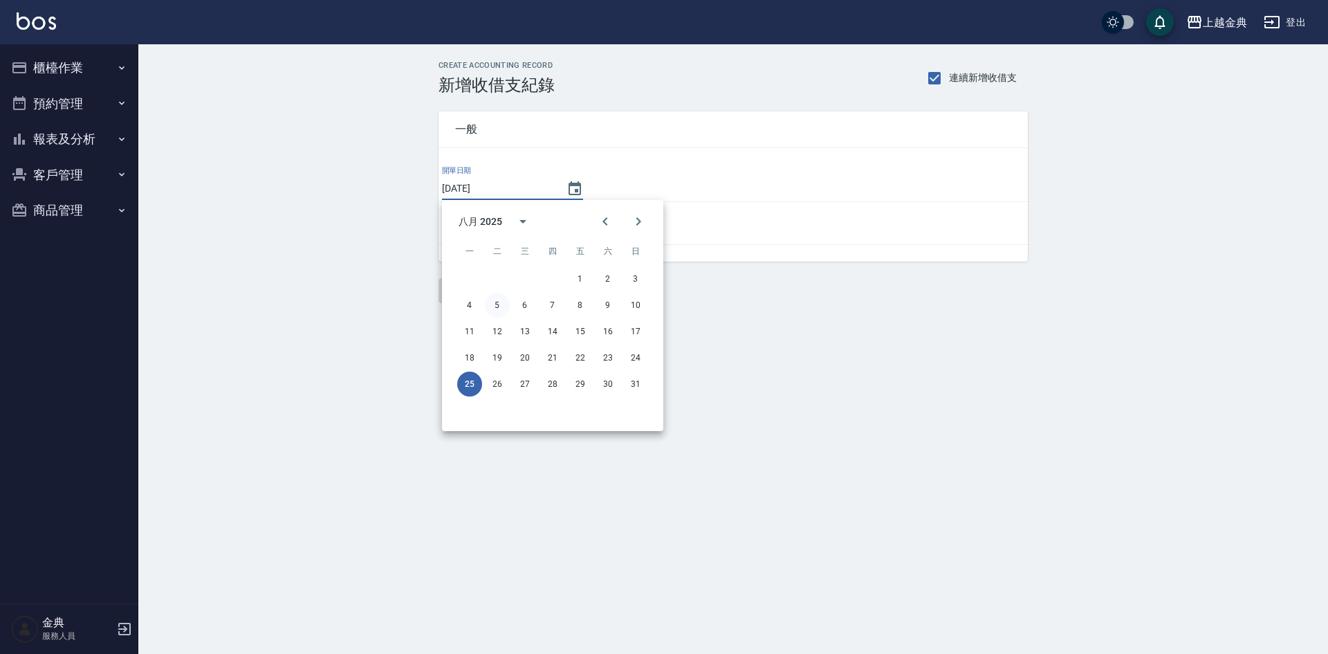
click at [501, 304] on button "5" at bounding box center [497, 305] width 25 height 25
type input "[DATE]"
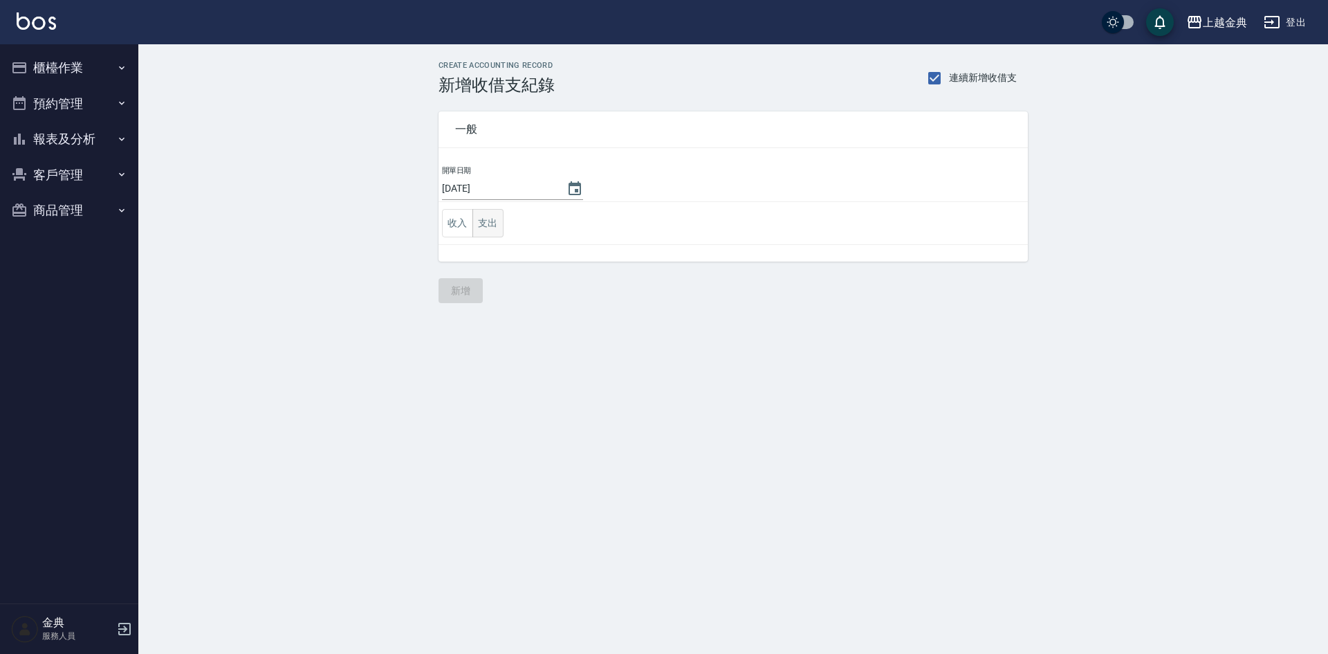
click at [490, 223] on button "支出" at bounding box center [488, 223] width 31 height 28
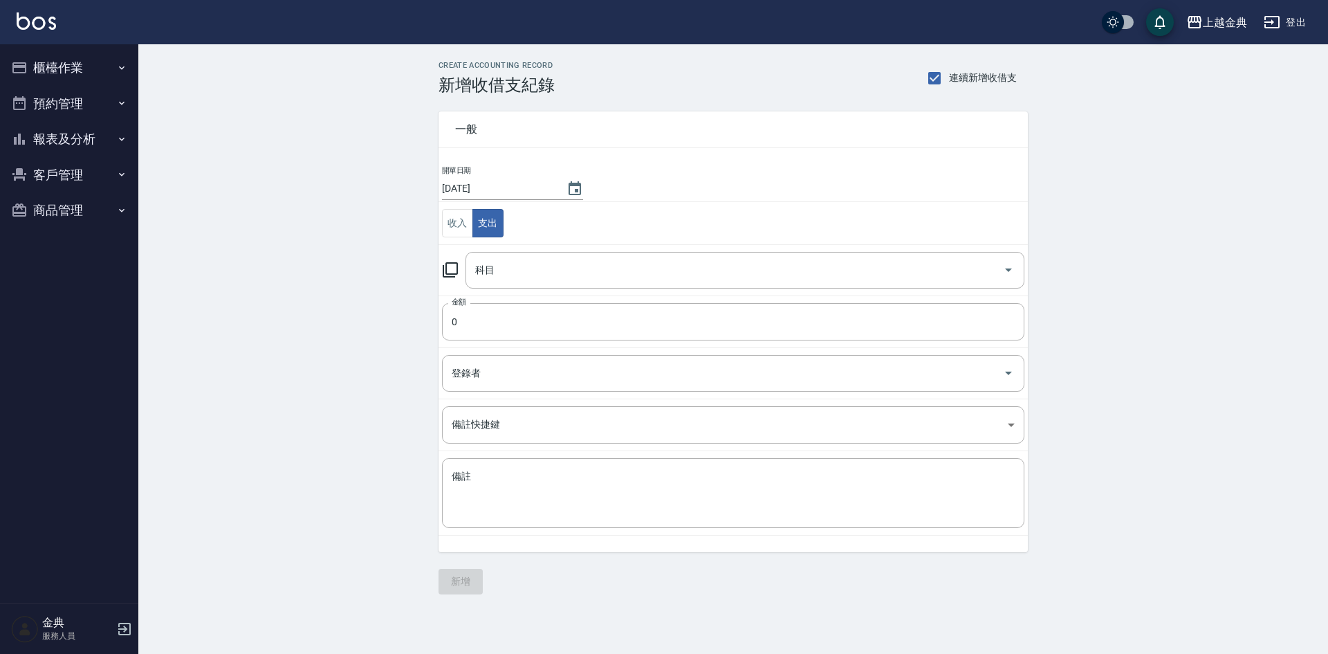
click at [500, 293] on td "科目 科目" at bounding box center [733, 269] width 589 height 51
click at [507, 266] on input "科目" at bounding box center [735, 270] width 526 height 24
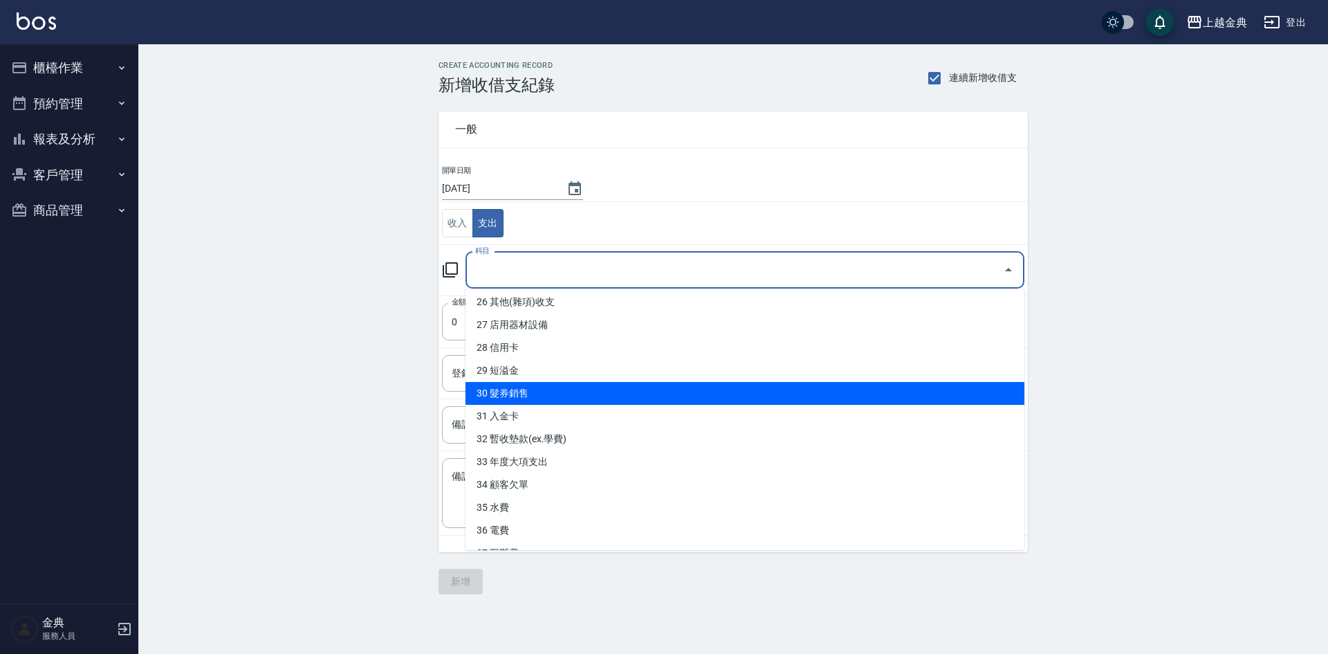
scroll to position [617, 0]
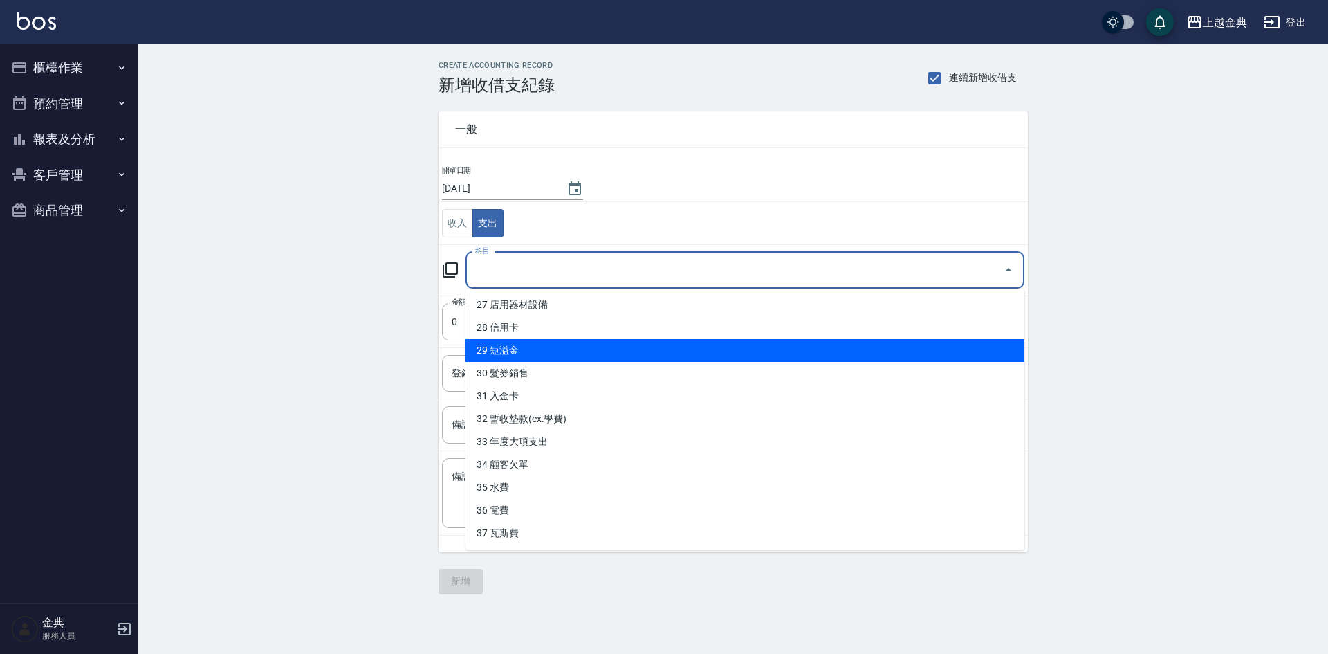
click at [548, 351] on li "29 短溢金" at bounding box center [745, 350] width 559 height 23
type input "29 短溢金"
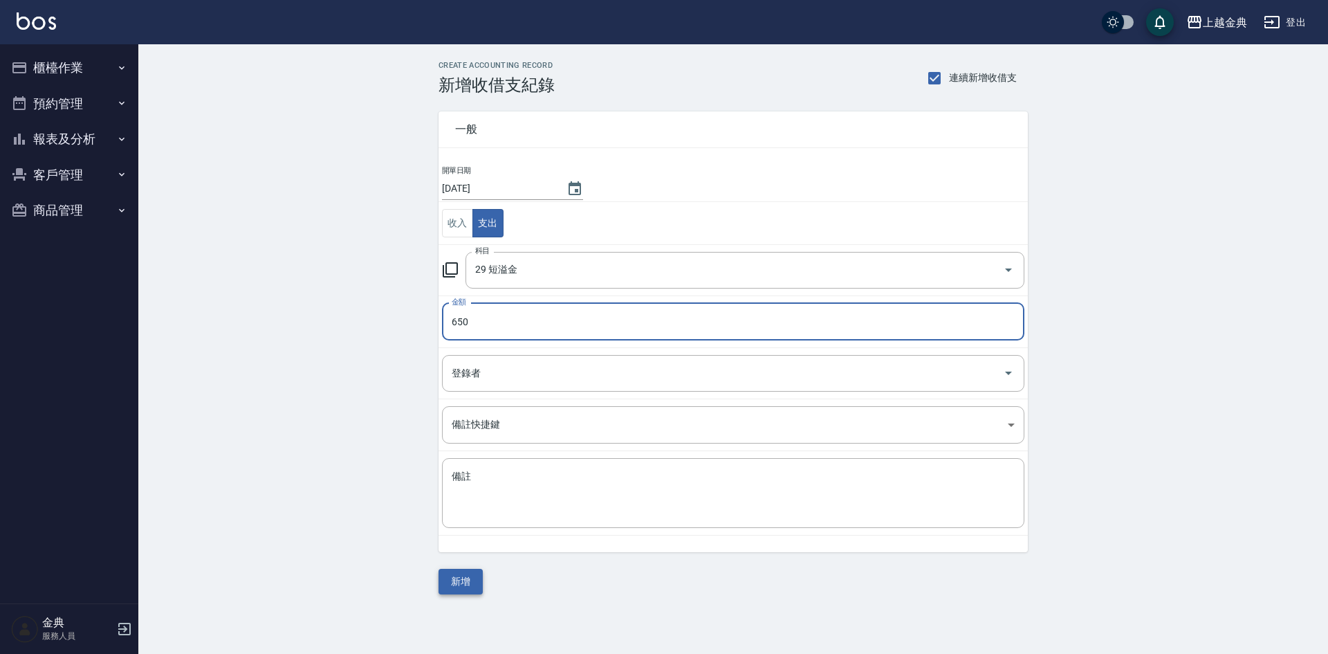
type input "650"
click at [465, 593] on button "新增" at bounding box center [461, 582] width 44 height 26
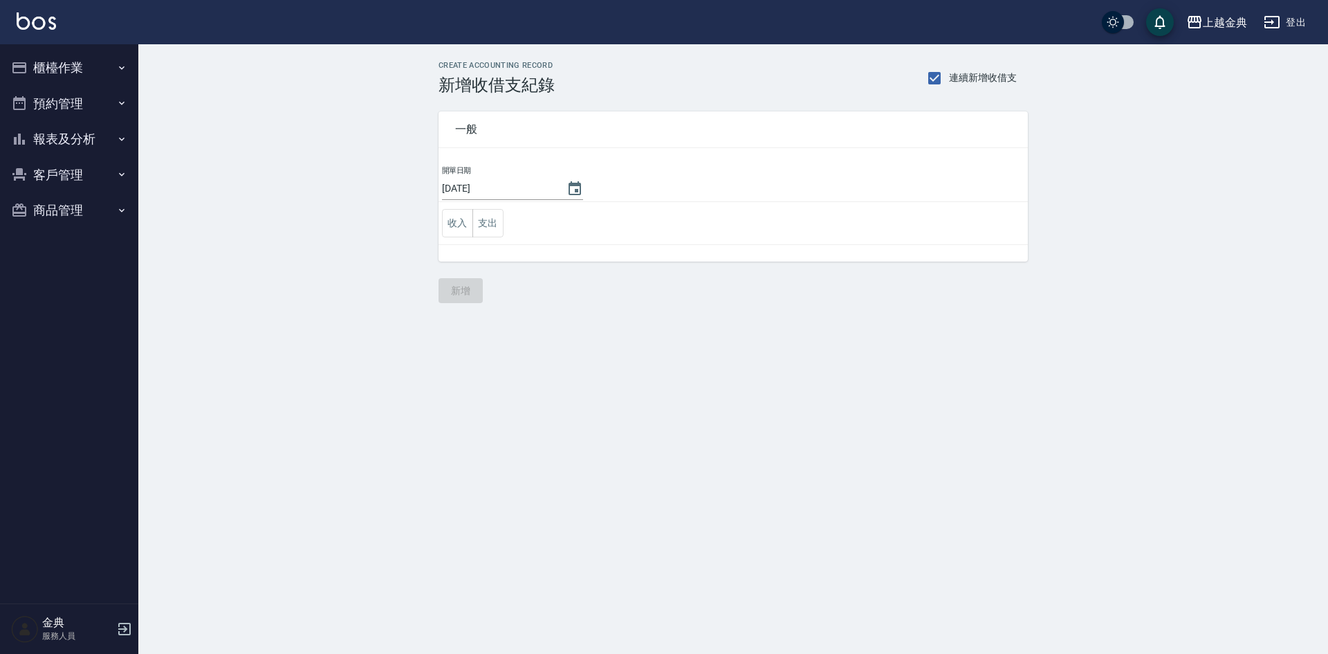
click at [81, 138] on button "報表及分析" at bounding box center [69, 139] width 127 height 36
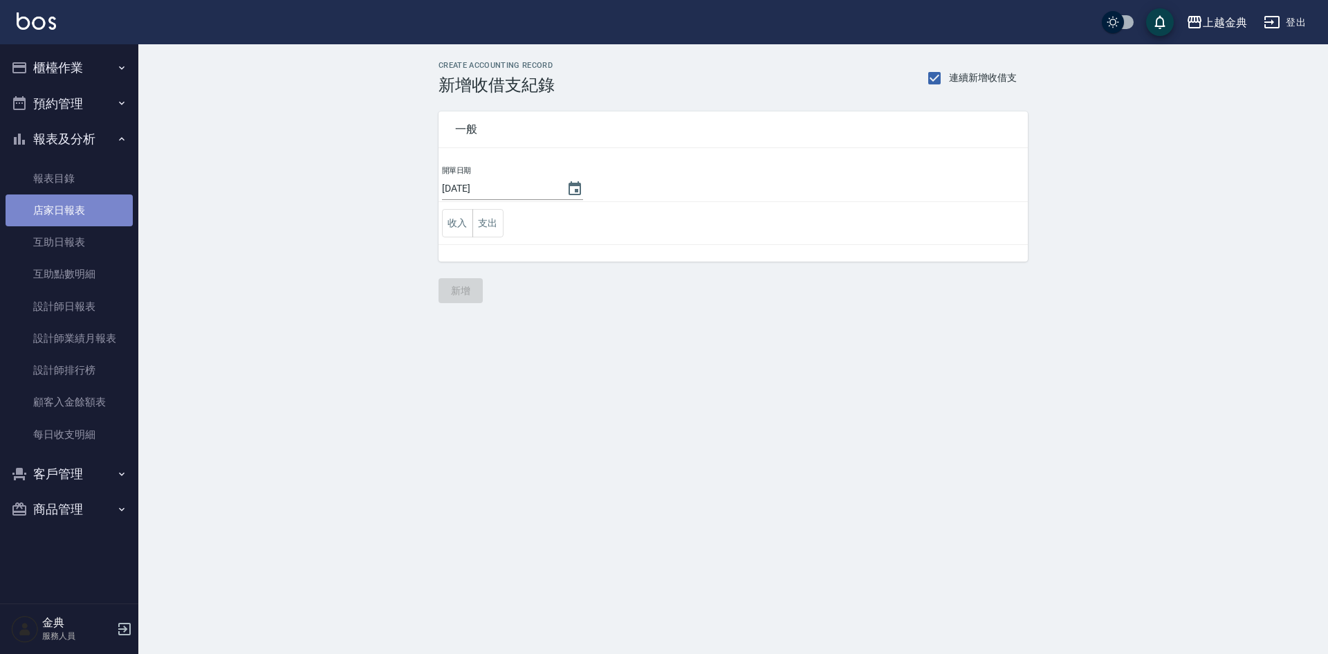
click at [77, 213] on link "店家日報表" at bounding box center [69, 210] width 127 height 32
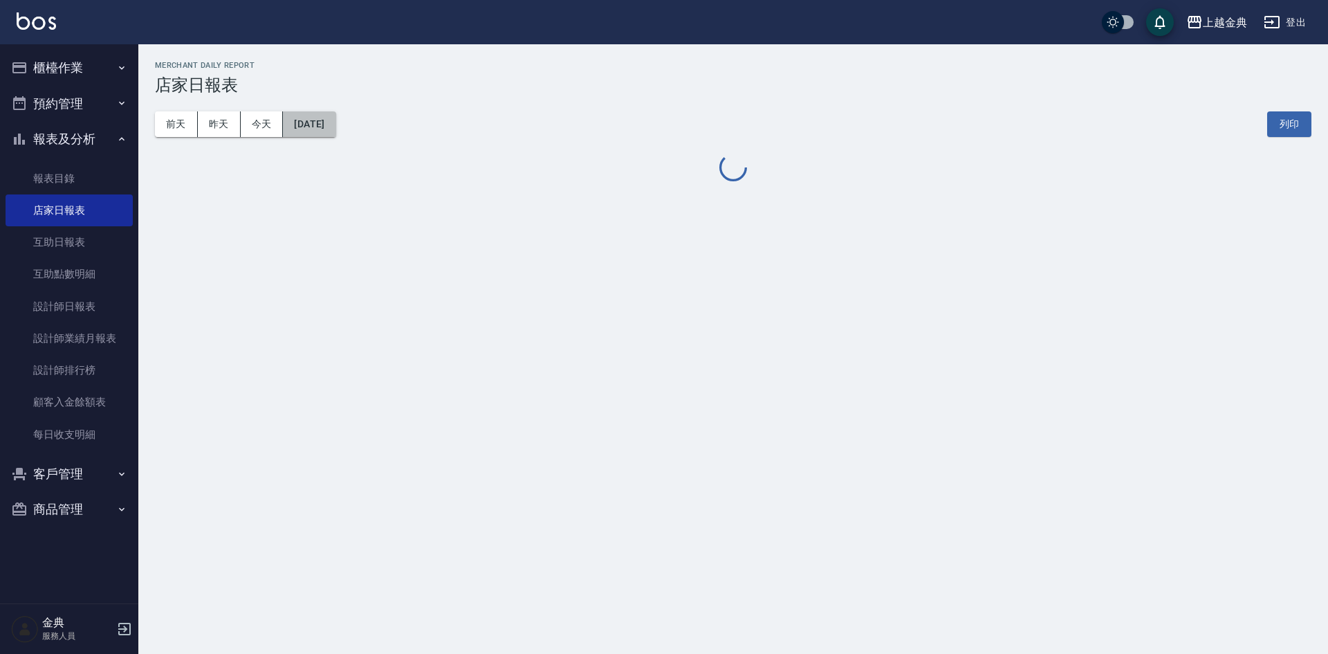
click at [302, 129] on button "[DATE]" at bounding box center [309, 124] width 53 height 26
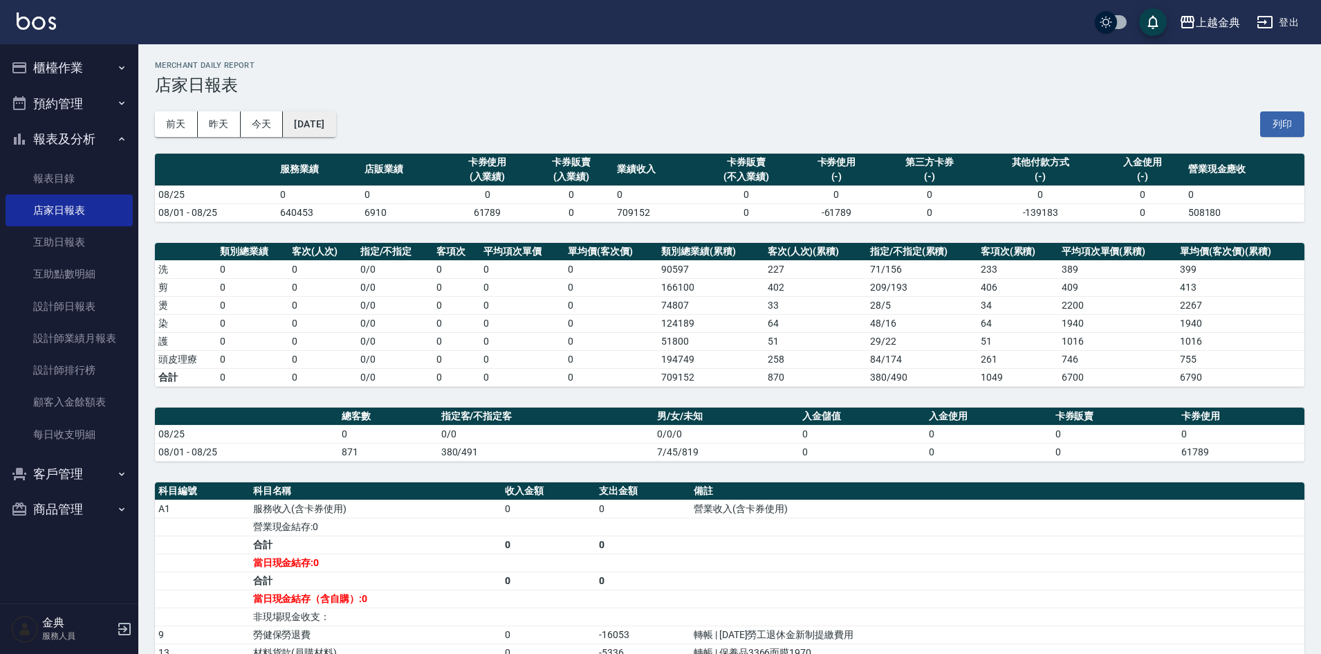
click at [307, 122] on button "[DATE]" at bounding box center [309, 124] width 53 height 26
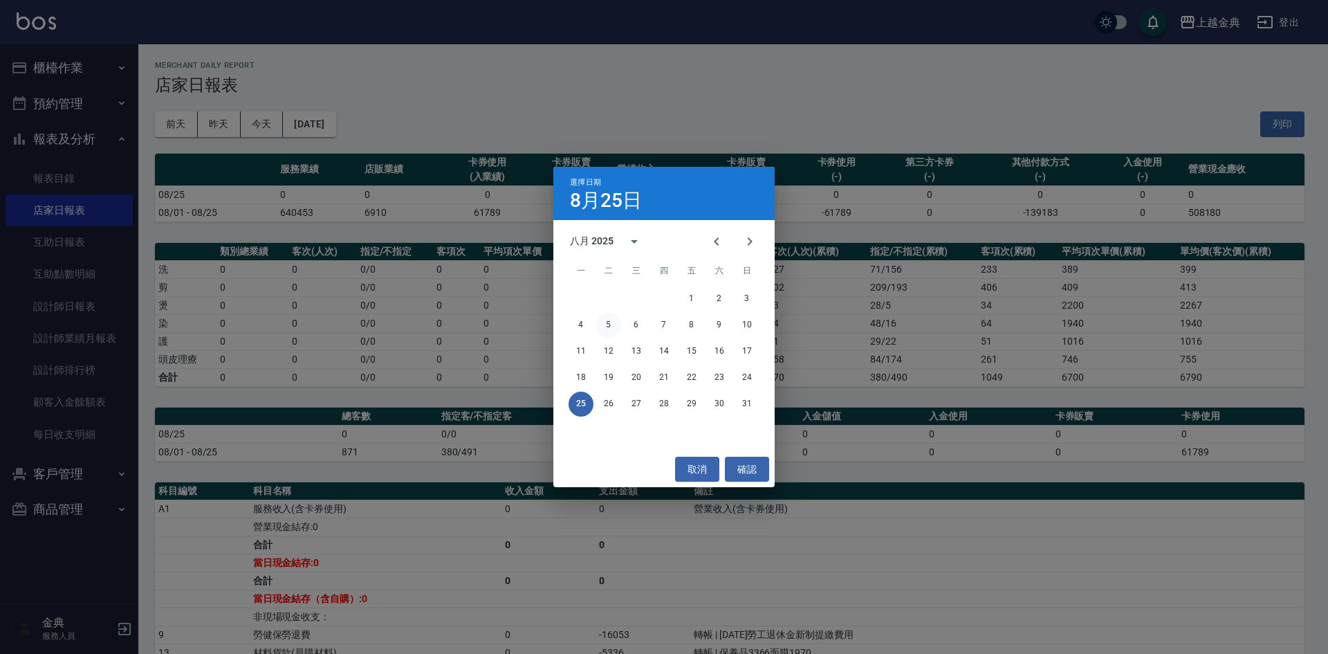
click at [607, 322] on button "5" at bounding box center [608, 325] width 25 height 25
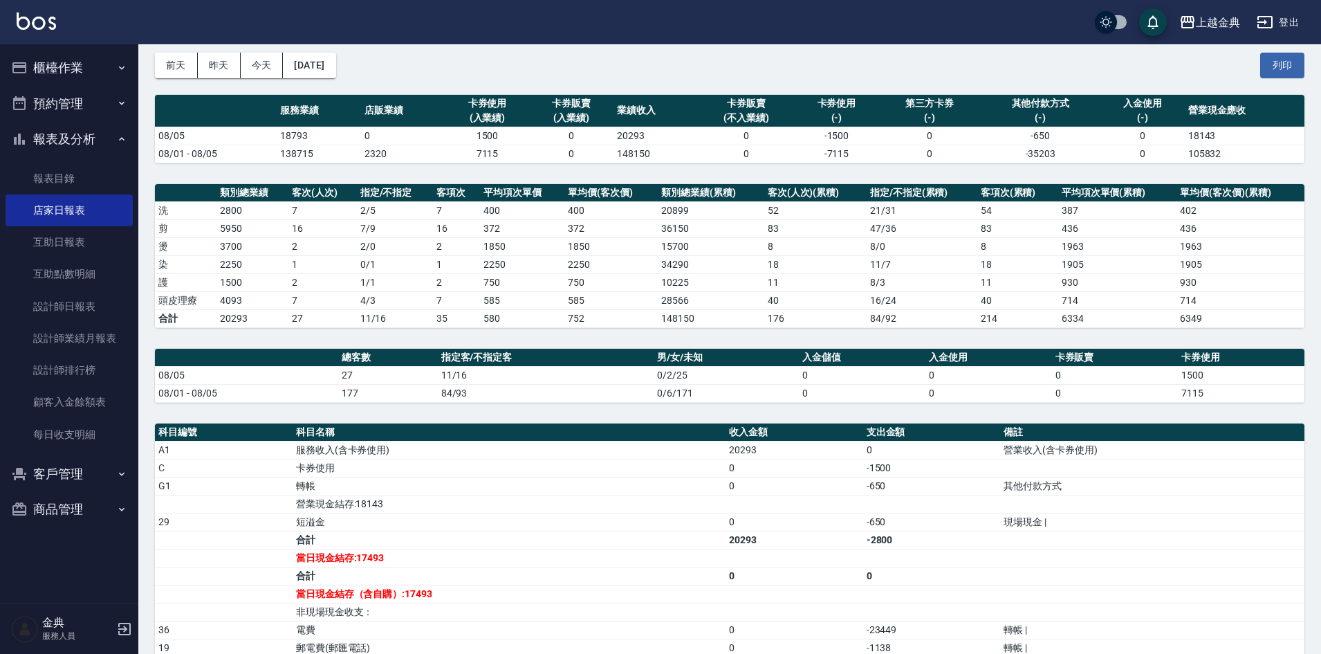
scroll to position [138, 0]
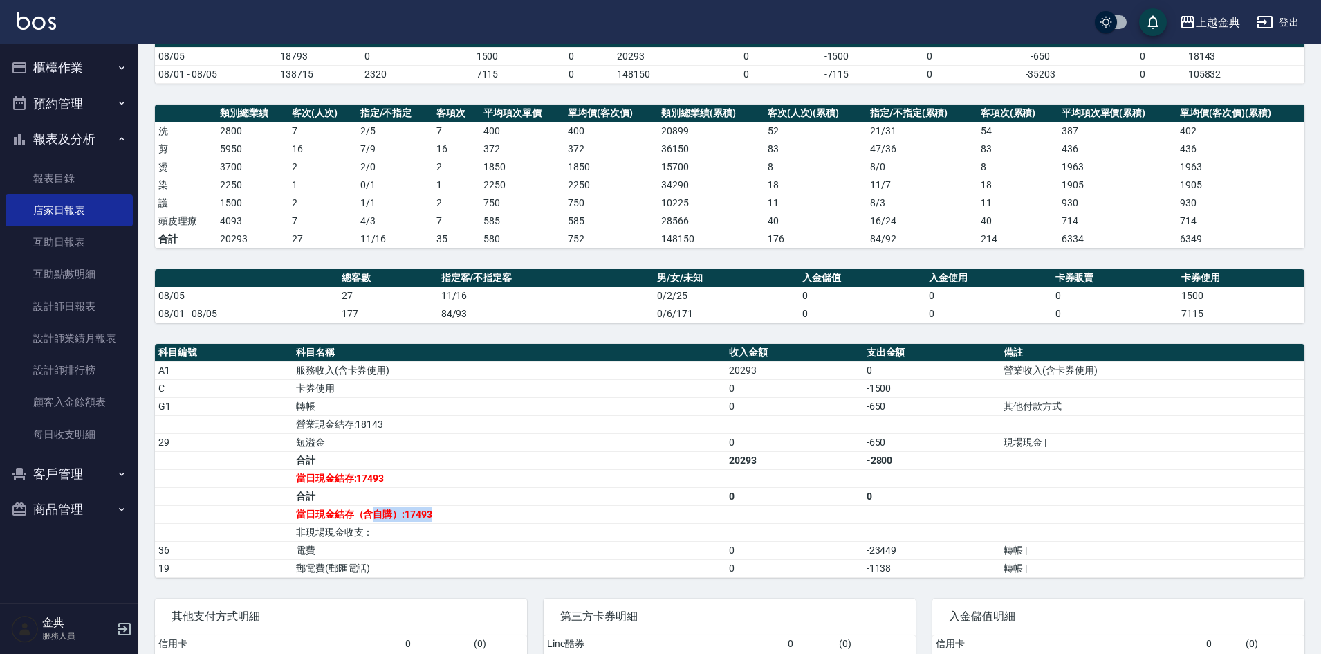
drag, startPoint x: 369, startPoint y: 514, endPoint x: 471, endPoint y: 513, distance: 102.4
click at [471, 513] on td "當日現金結存（含自購）:17493" at bounding box center [509, 514] width 433 height 18
drag, startPoint x: 403, startPoint y: 514, endPoint x: 466, endPoint y: 524, distance: 63.1
click at [468, 523] on tbody "A1 服務收入(含卡券使用) 20293 0 營業收入(含卡券使用) C 卡券使用 0 -1500 G1 轉帳 0 -650 其他付款方式 營業現金結存:18…" at bounding box center [730, 469] width 1150 height 216
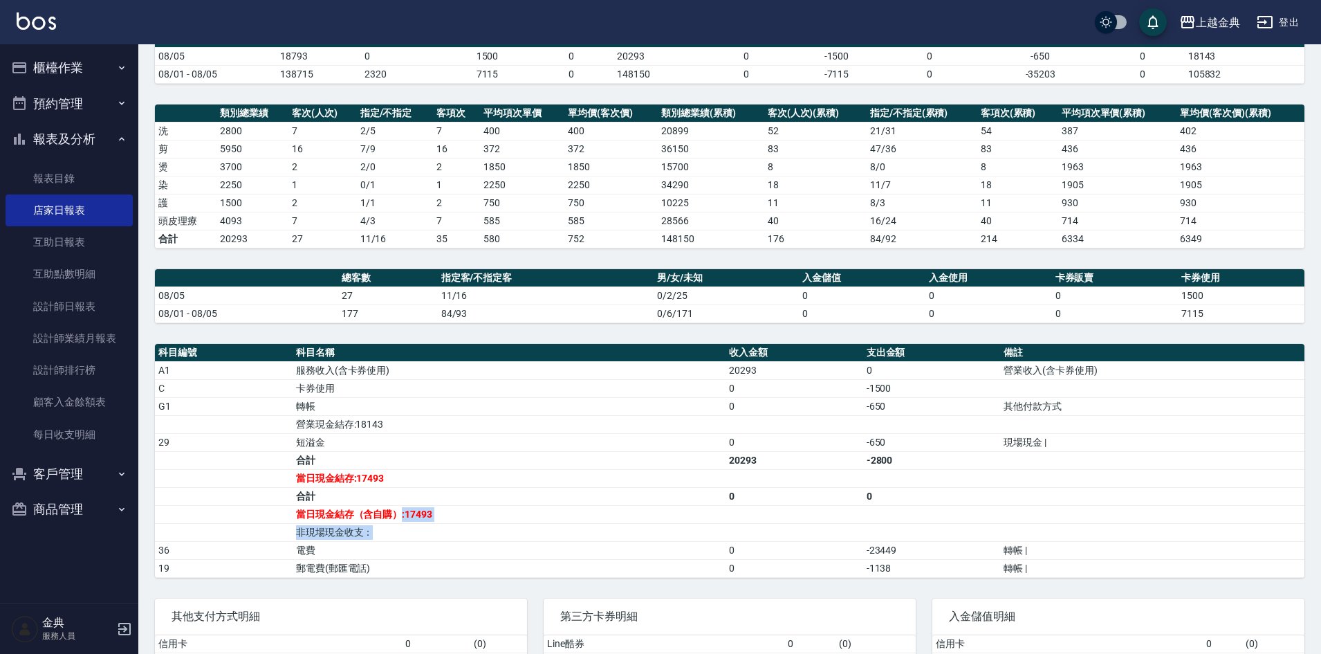
click at [465, 524] on td "非現場現金收支：" at bounding box center [509, 532] width 433 height 18
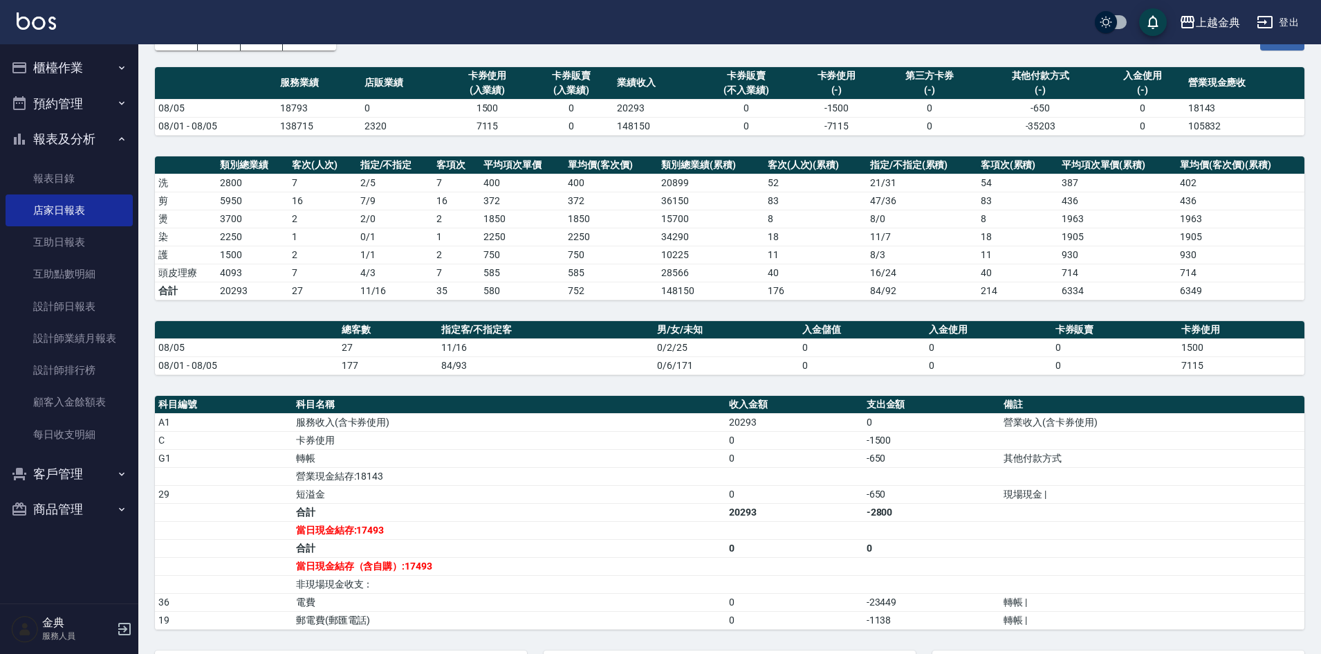
scroll to position [0, 0]
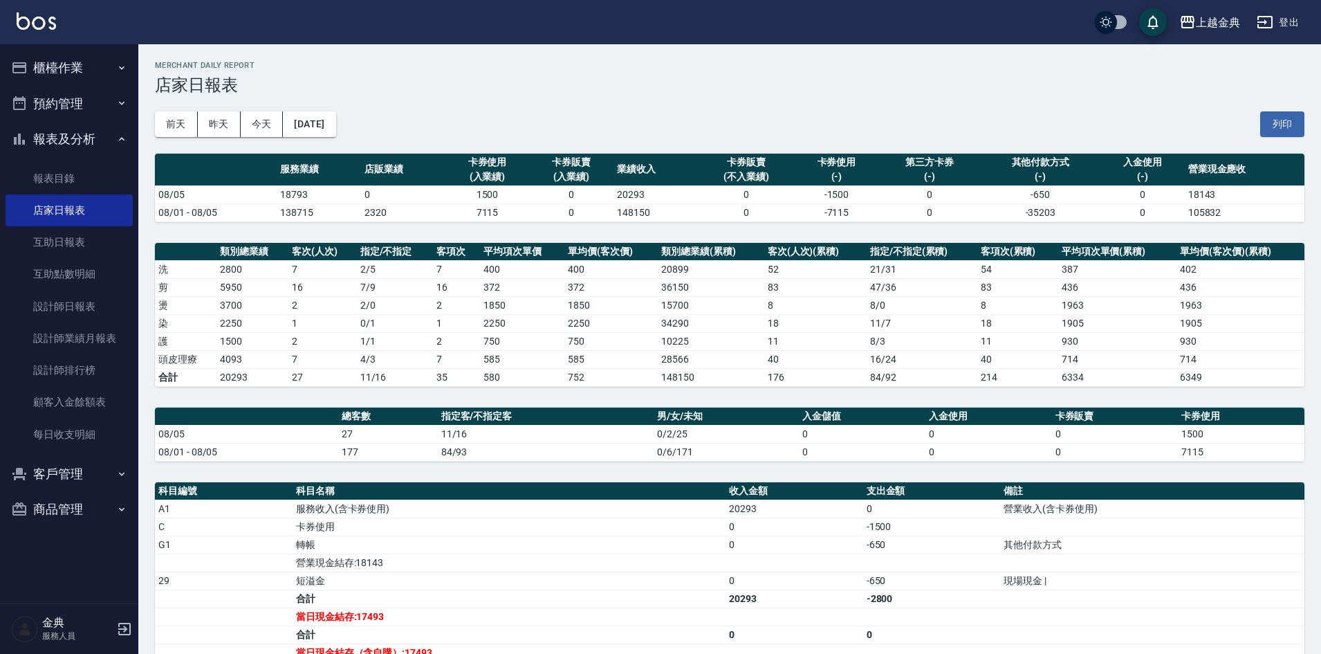
click at [98, 69] on button "櫃檯作業" at bounding box center [69, 68] width 127 height 36
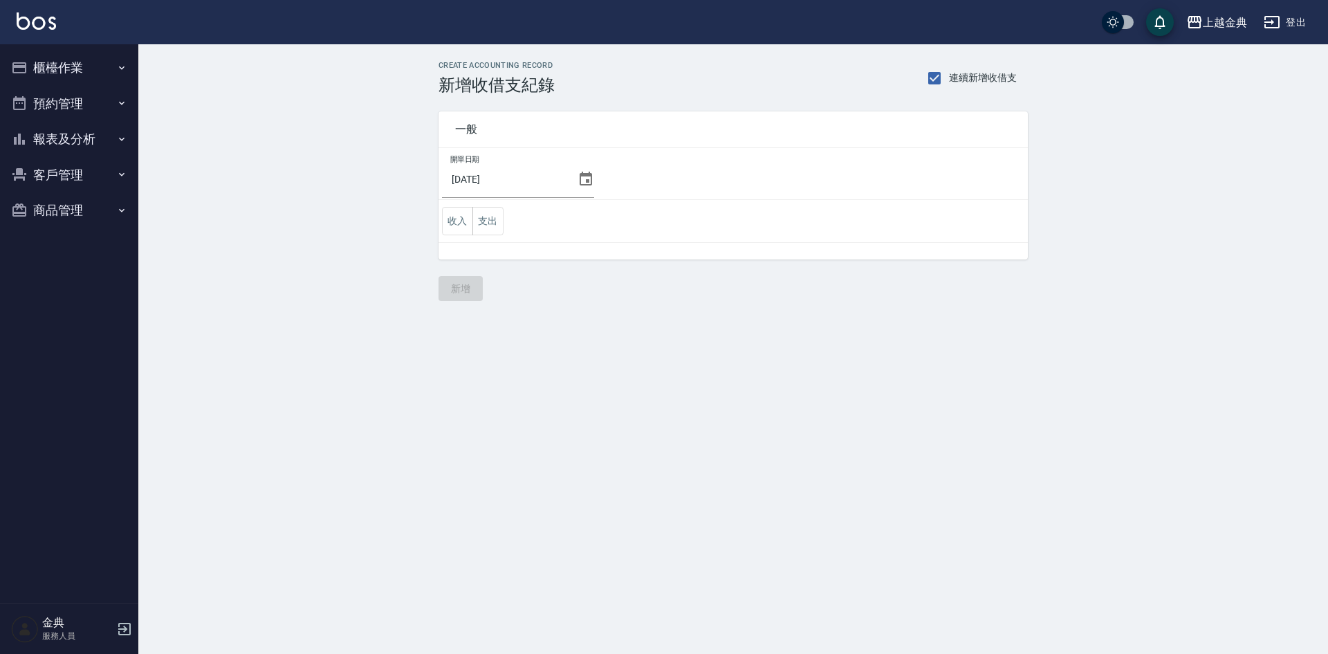
click at [98, 64] on button "櫃檯作業" at bounding box center [69, 68] width 127 height 36
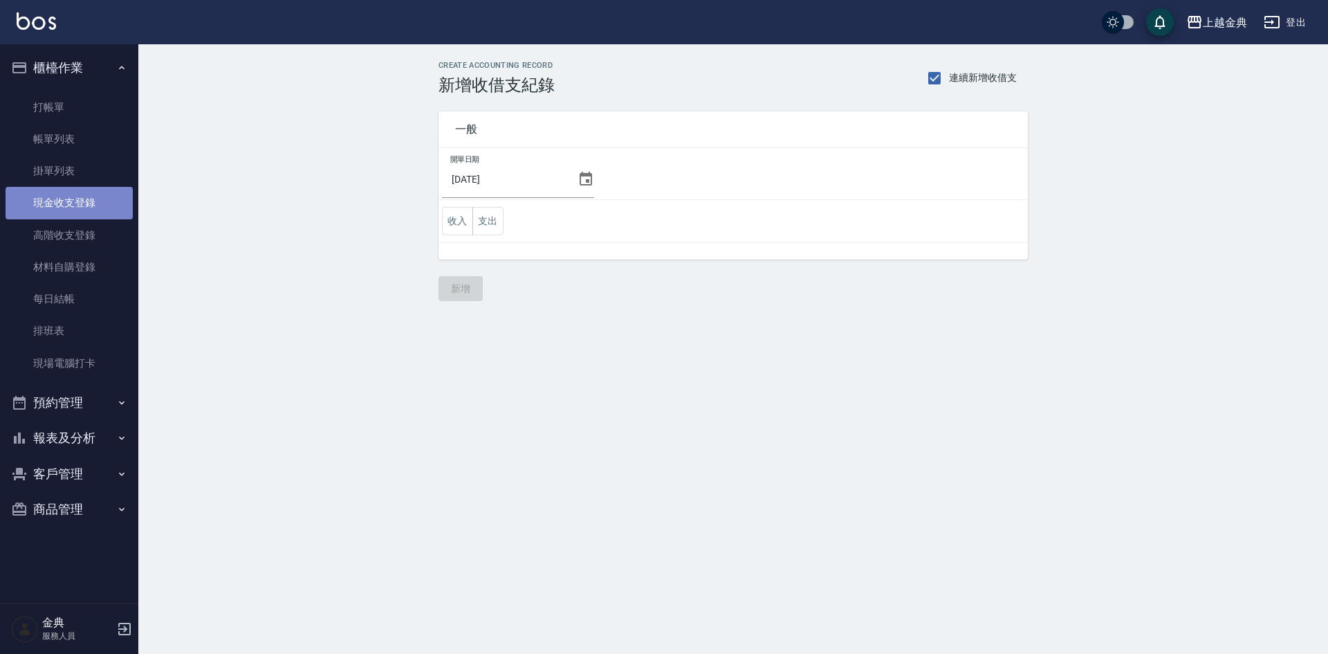
click at [66, 205] on link "現金收支登錄" at bounding box center [69, 203] width 127 height 32
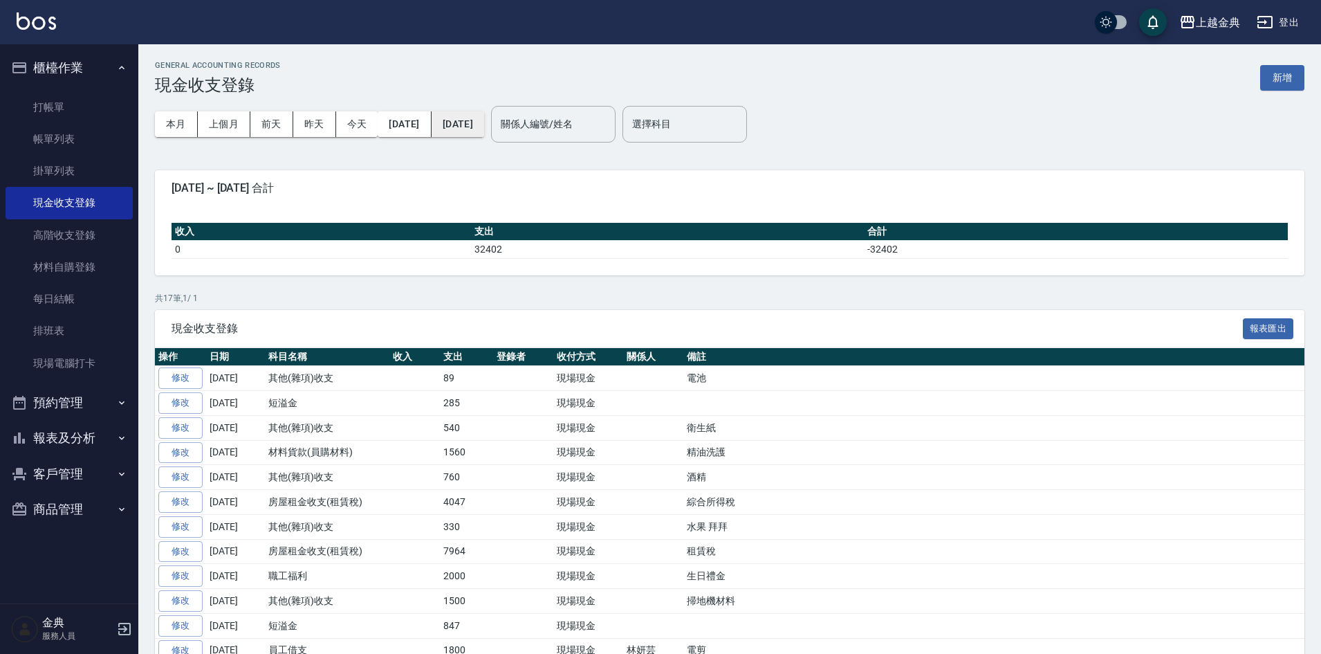
click at [484, 118] on button "[DATE]" at bounding box center [458, 124] width 53 height 26
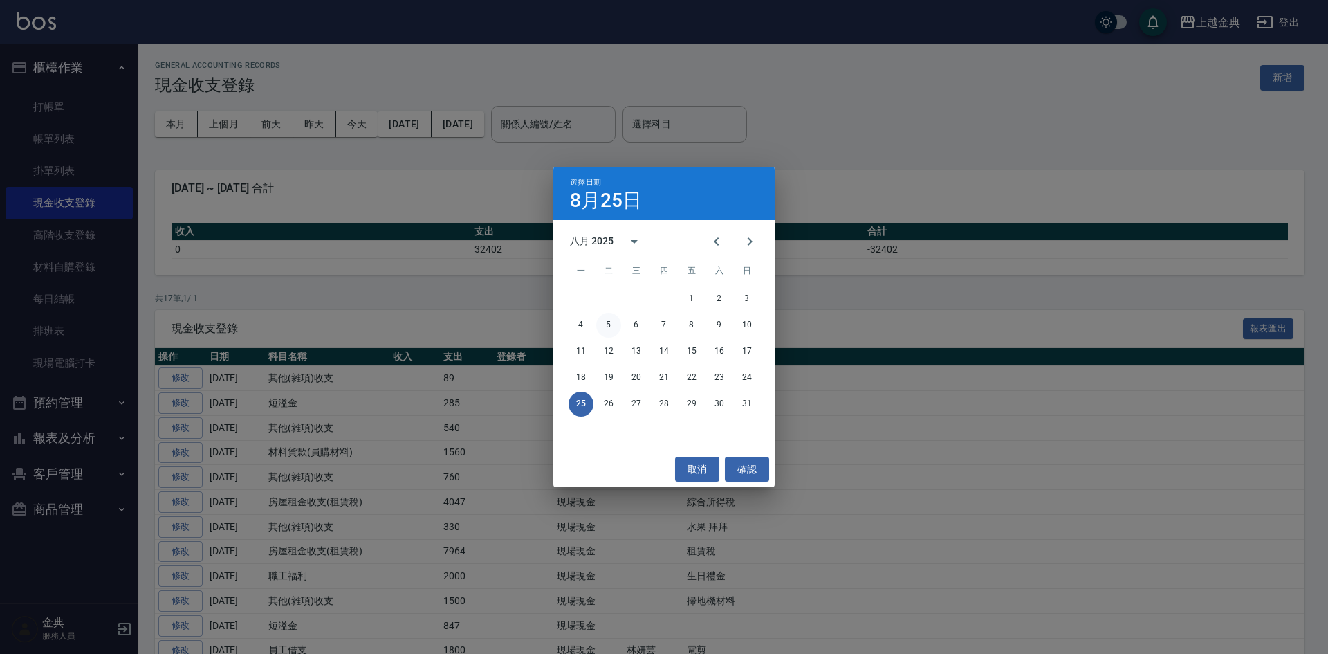
click at [609, 325] on button "5" at bounding box center [608, 325] width 25 height 25
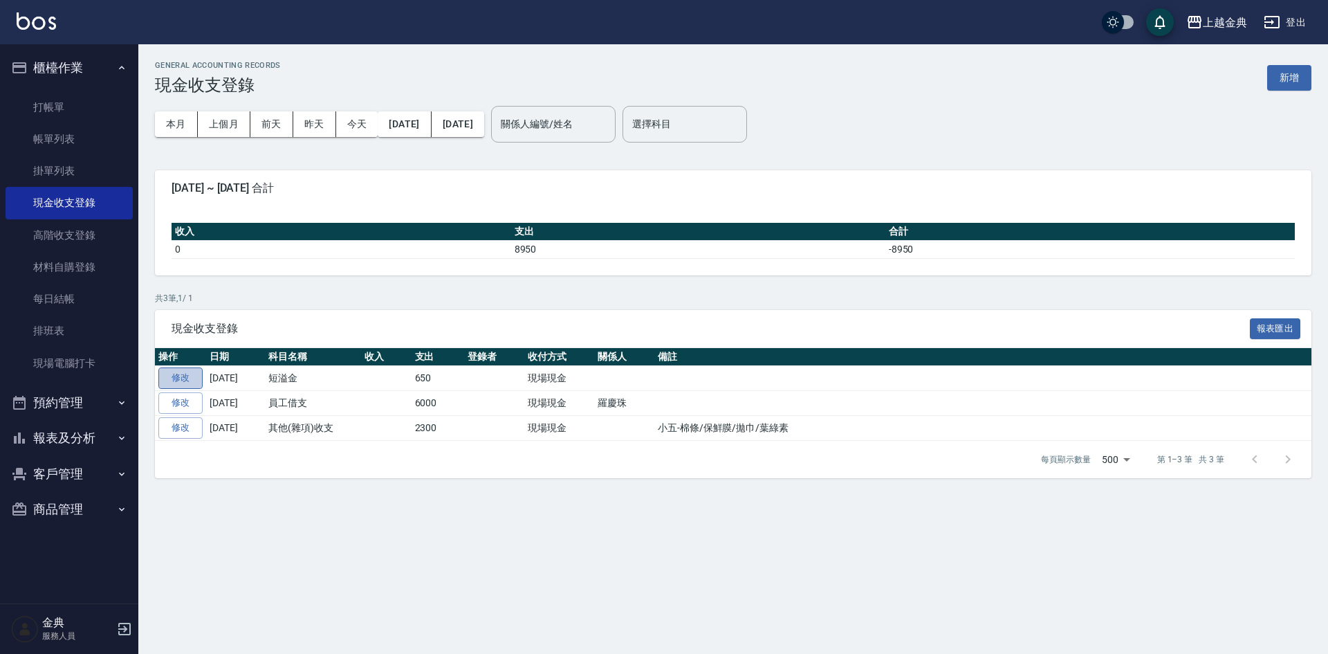
click at [201, 378] on link "修改" at bounding box center [180, 377] width 44 height 21
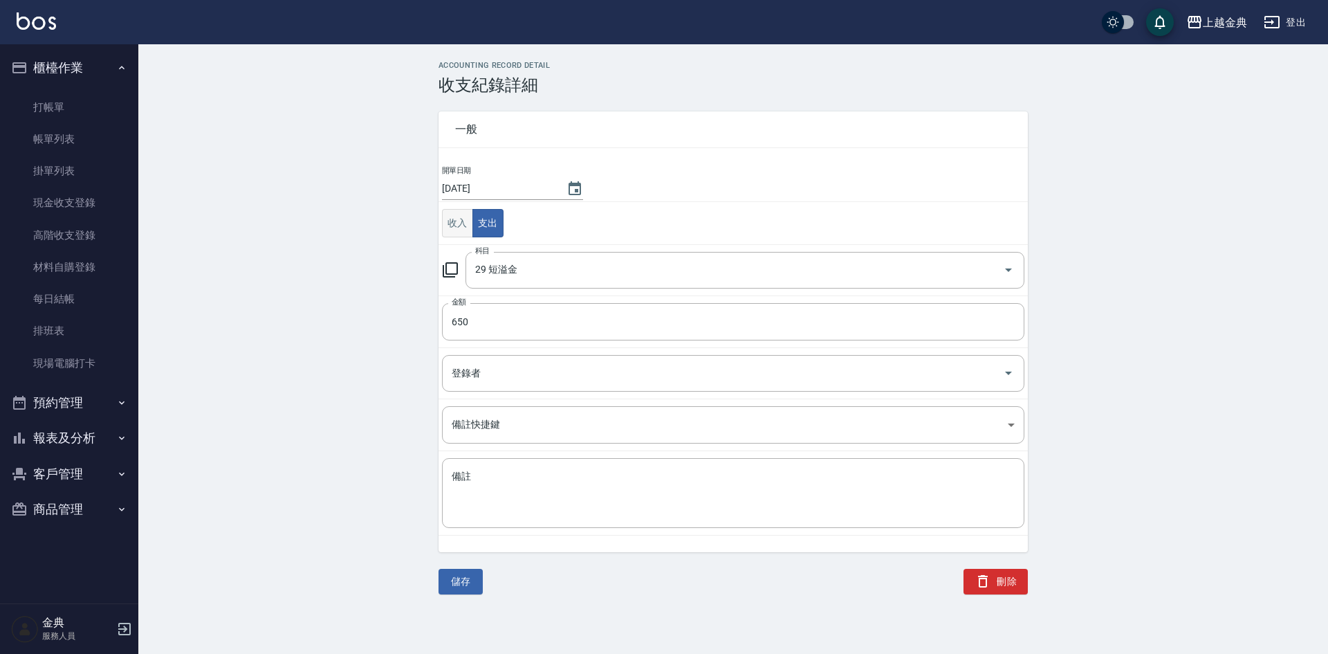
click at [463, 223] on button "收入" at bounding box center [457, 223] width 31 height 28
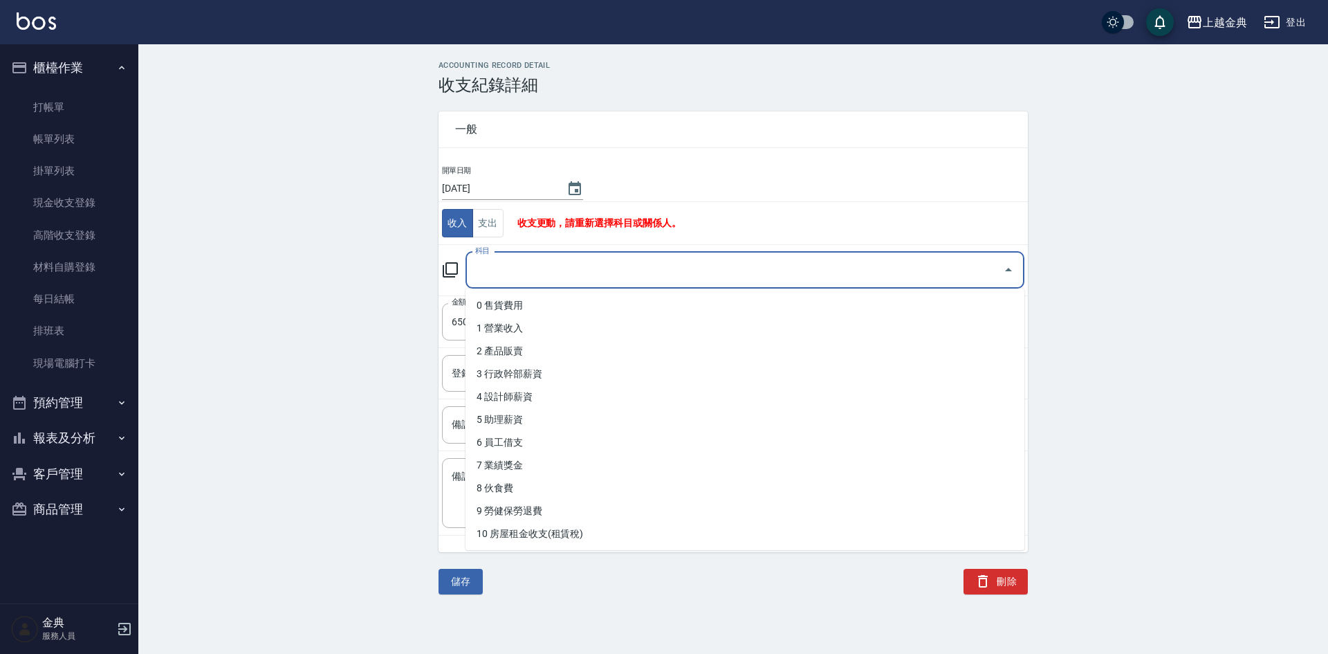
click at [508, 278] on input "科目" at bounding box center [735, 270] width 526 height 24
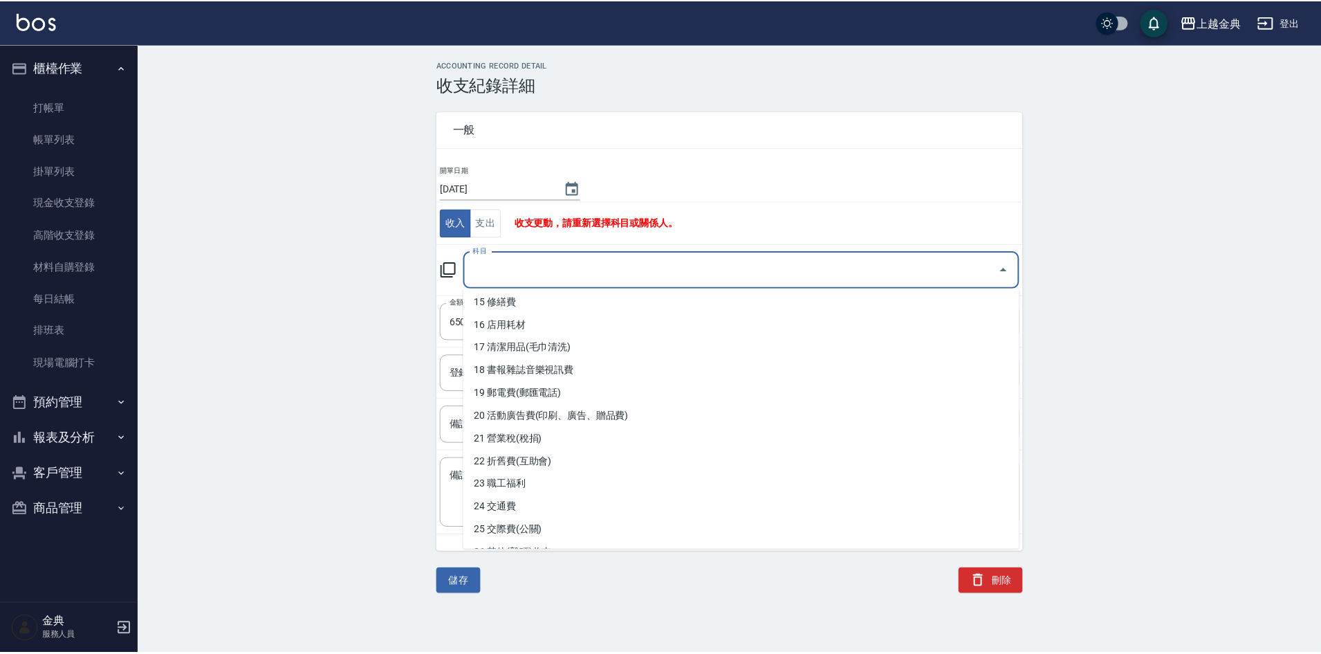
scroll to position [549, 0]
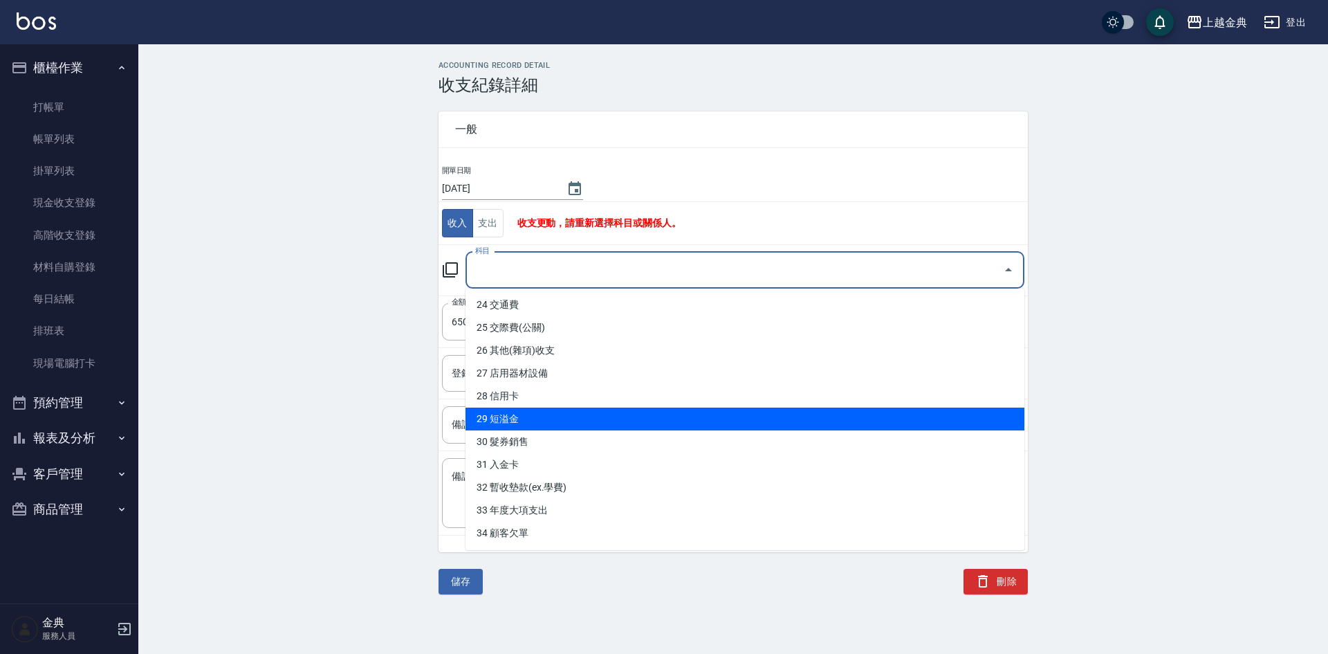
click at [529, 409] on li "29 短溢金" at bounding box center [745, 418] width 559 height 23
type input "29 短溢金"
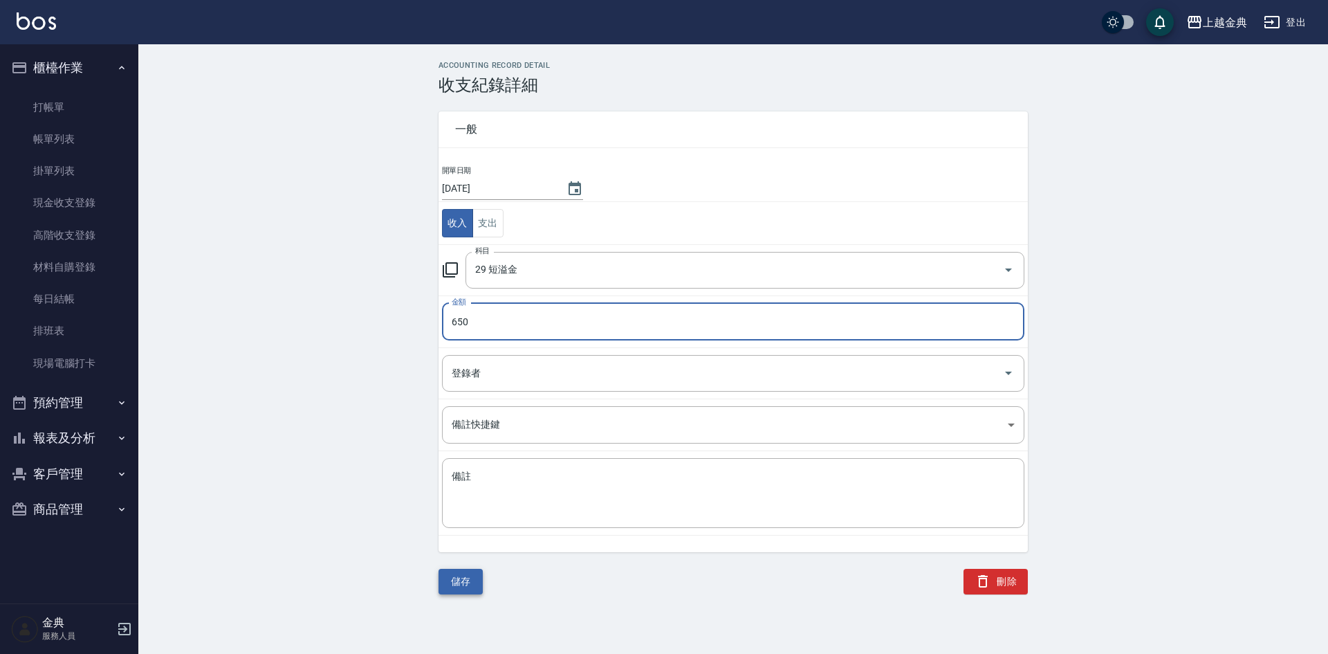
click at [469, 580] on button "儲存" at bounding box center [461, 582] width 44 height 26
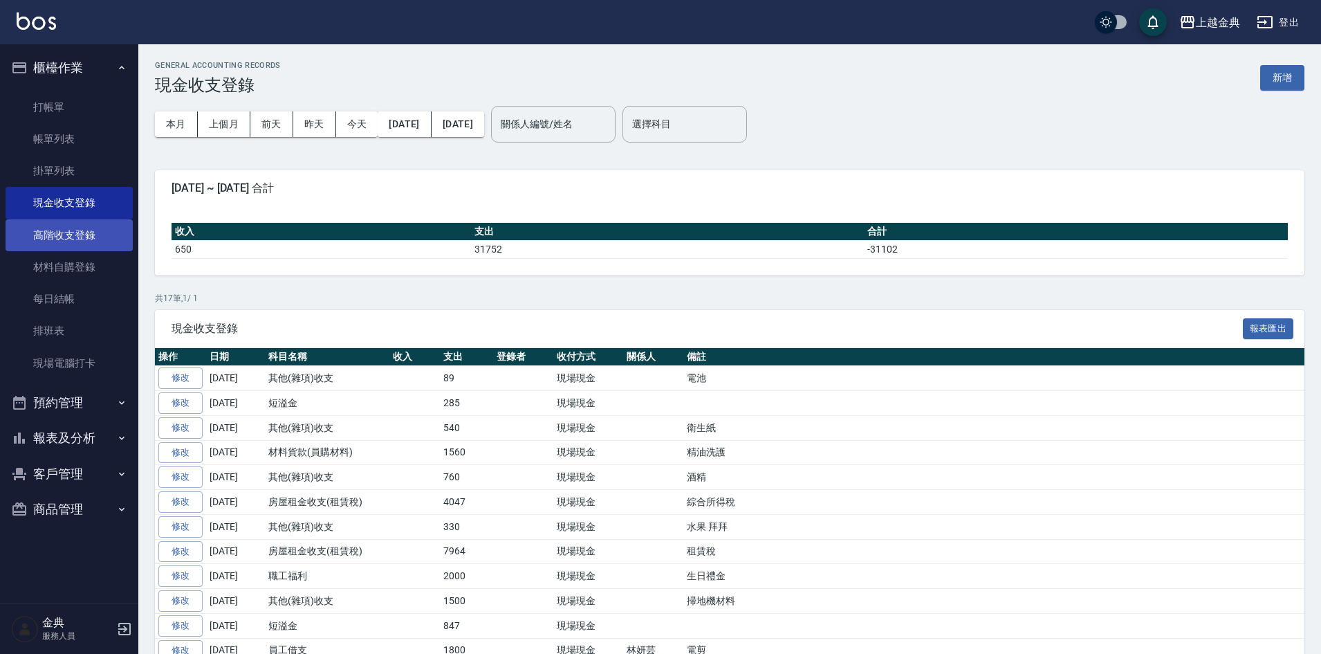
click at [47, 223] on link "高階收支登錄" at bounding box center [69, 235] width 127 height 32
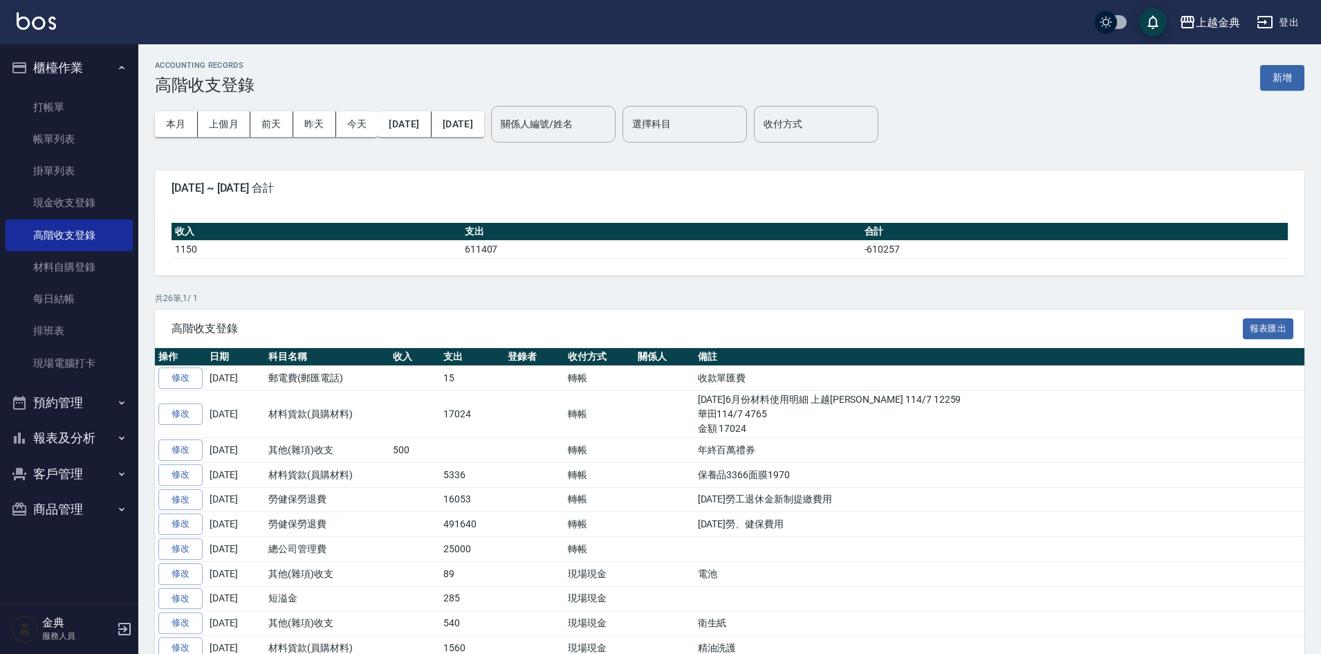
click at [1311, 73] on div "ACCOUNTING RECORDS 高階收支登錄 新增 本月 上個月 前天 昨天 今天 2025/08/01 2025/08/25 關係人編號/姓名 關係人…" at bounding box center [729, 564] width 1183 height 1041
click at [1270, 80] on button "新增" at bounding box center [1283, 78] width 44 height 26
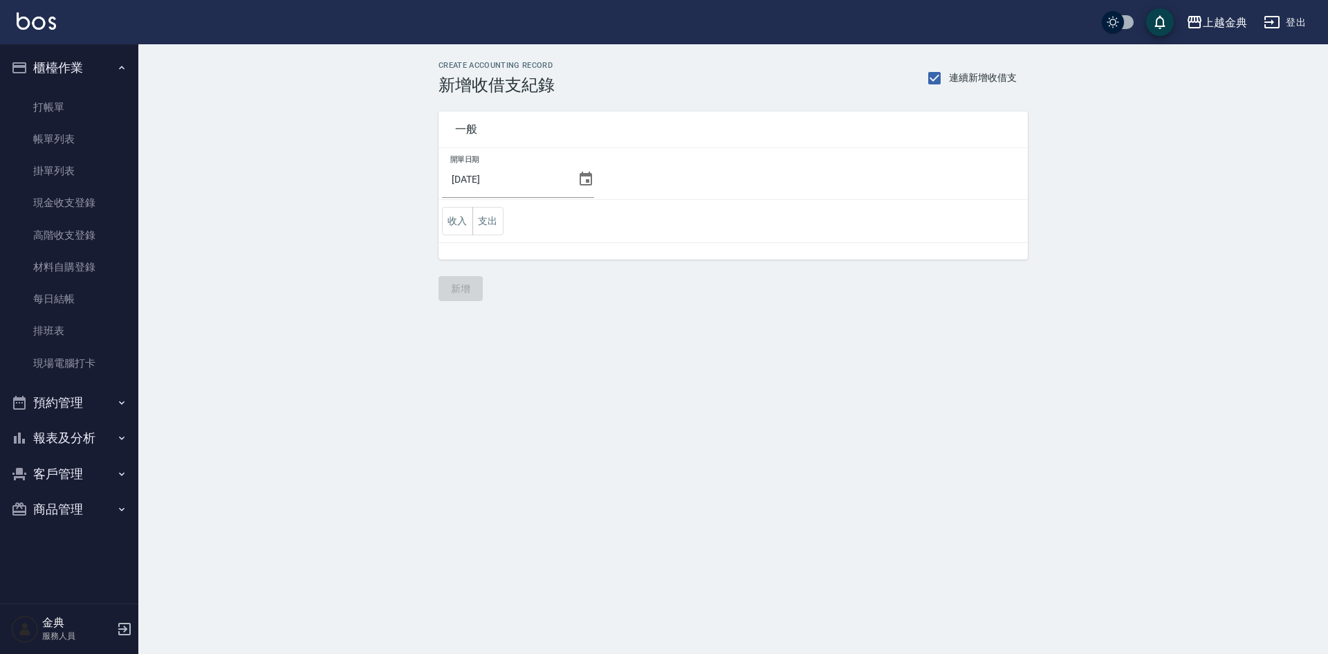
click at [580, 179] on icon at bounding box center [586, 179] width 17 height 17
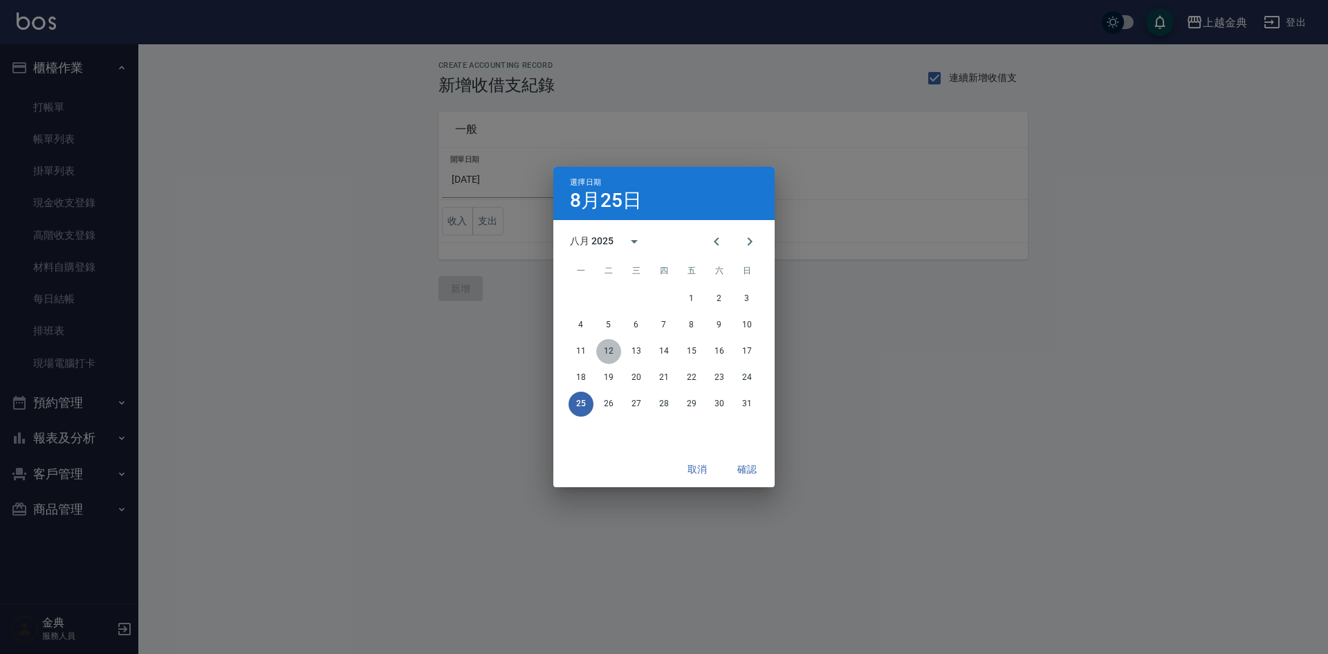
click at [612, 352] on button "12" at bounding box center [608, 351] width 25 height 25
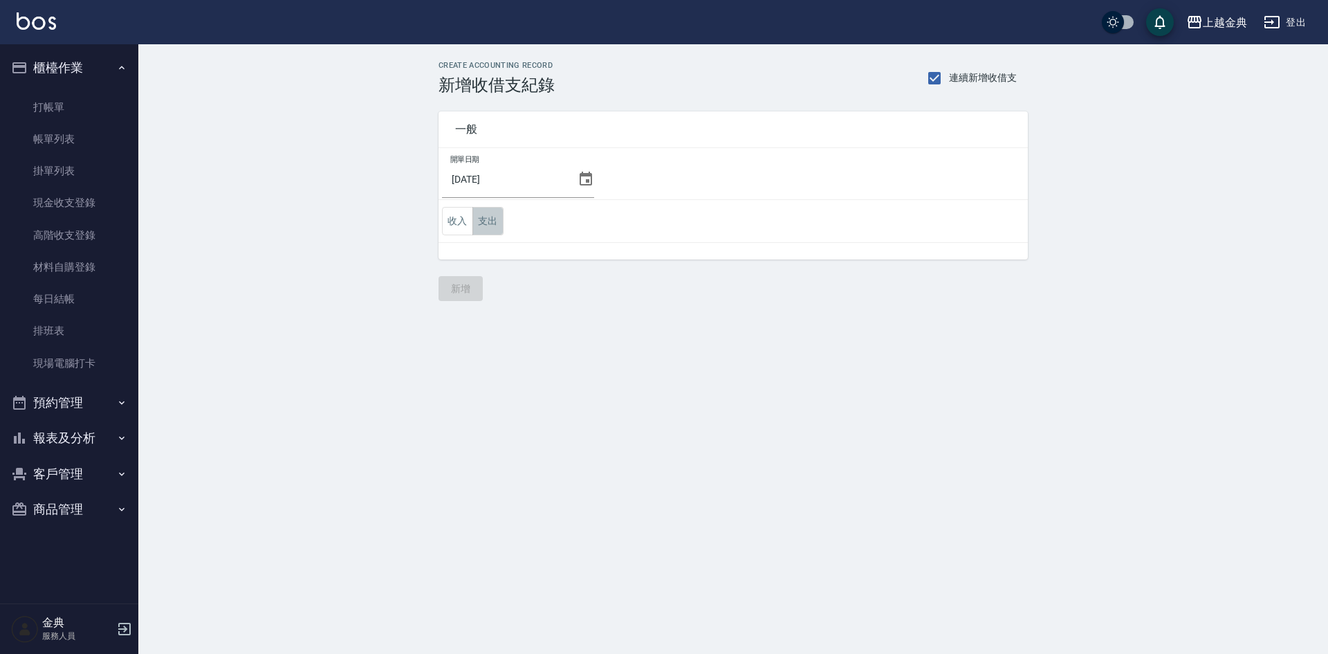
click at [489, 217] on button "支出" at bounding box center [488, 221] width 31 height 28
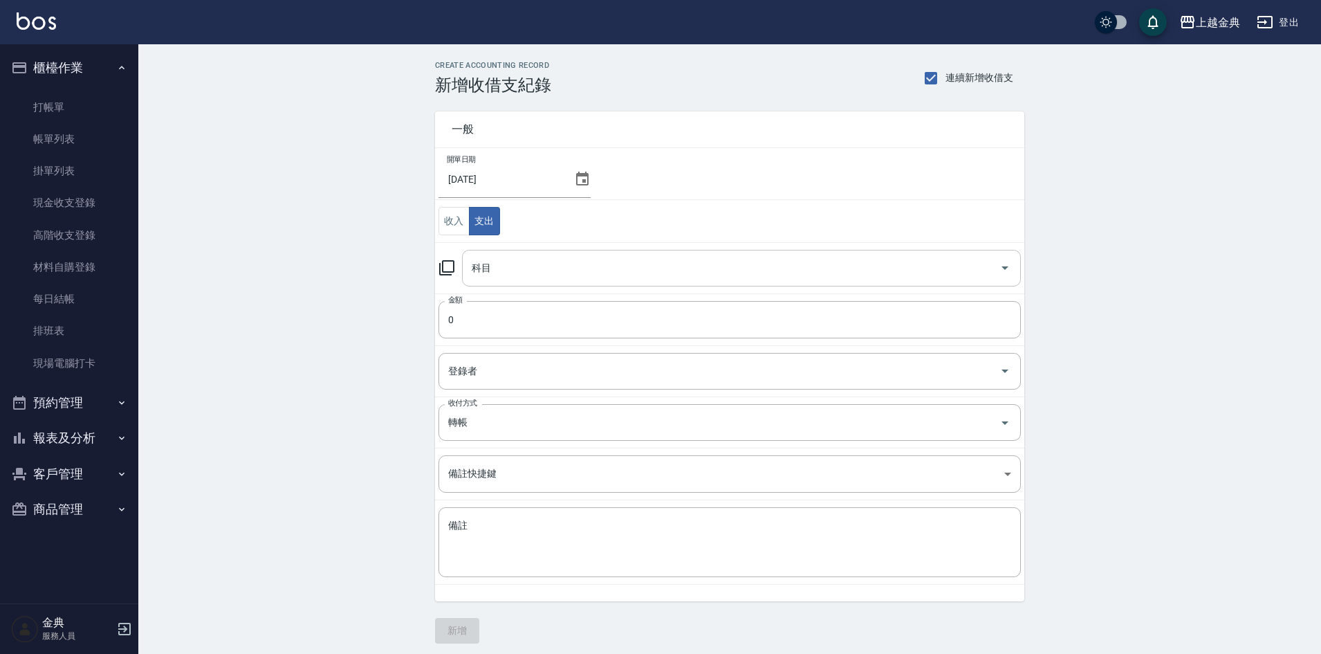
click at [499, 286] on div "科目" at bounding box center [741, 268] width 559 height 37
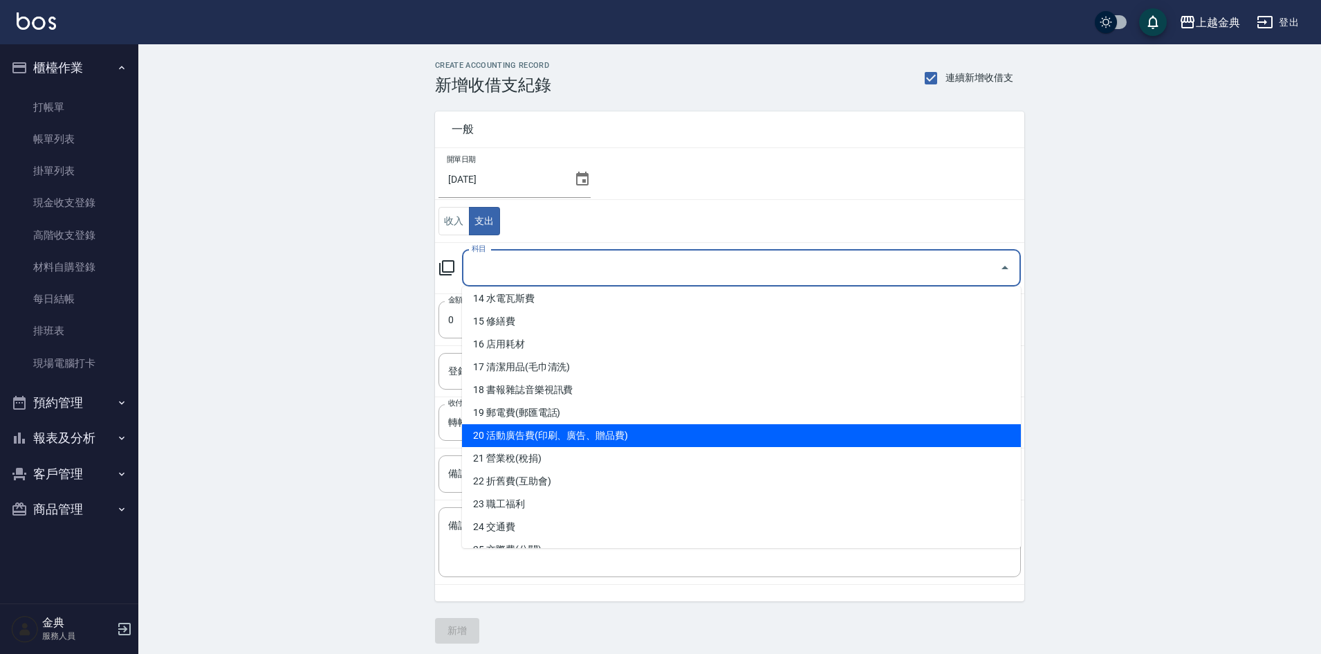
scroll to position [346, 0]
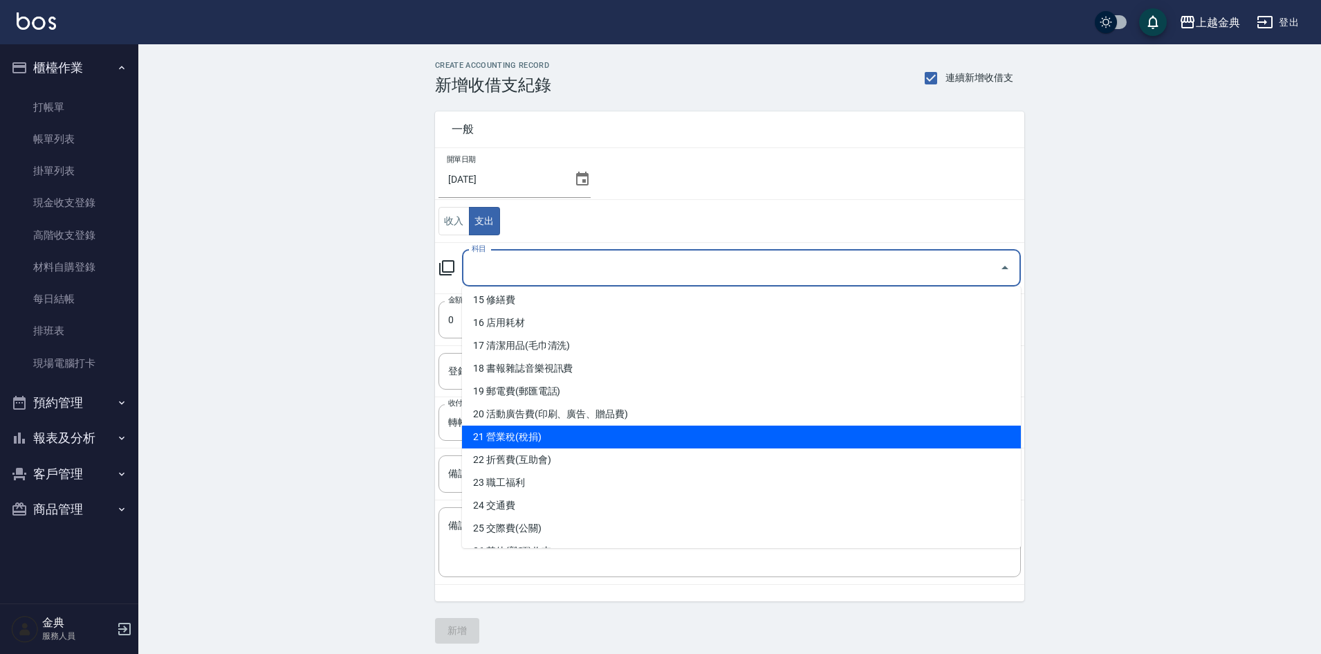
click at [567, 441] on li "21 營業稅(稅捐)" at bounding box center [741, 436] width 559 height 23
type input "21 營業稅(稅捐)"
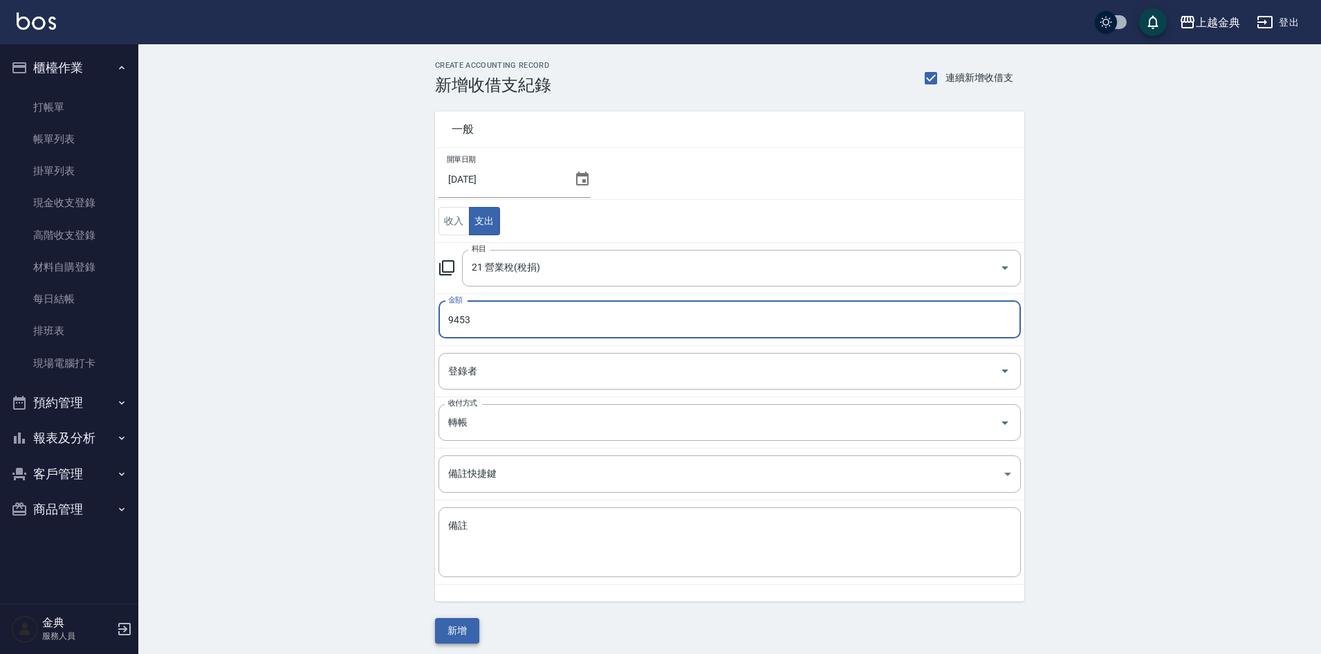
type input "9453"
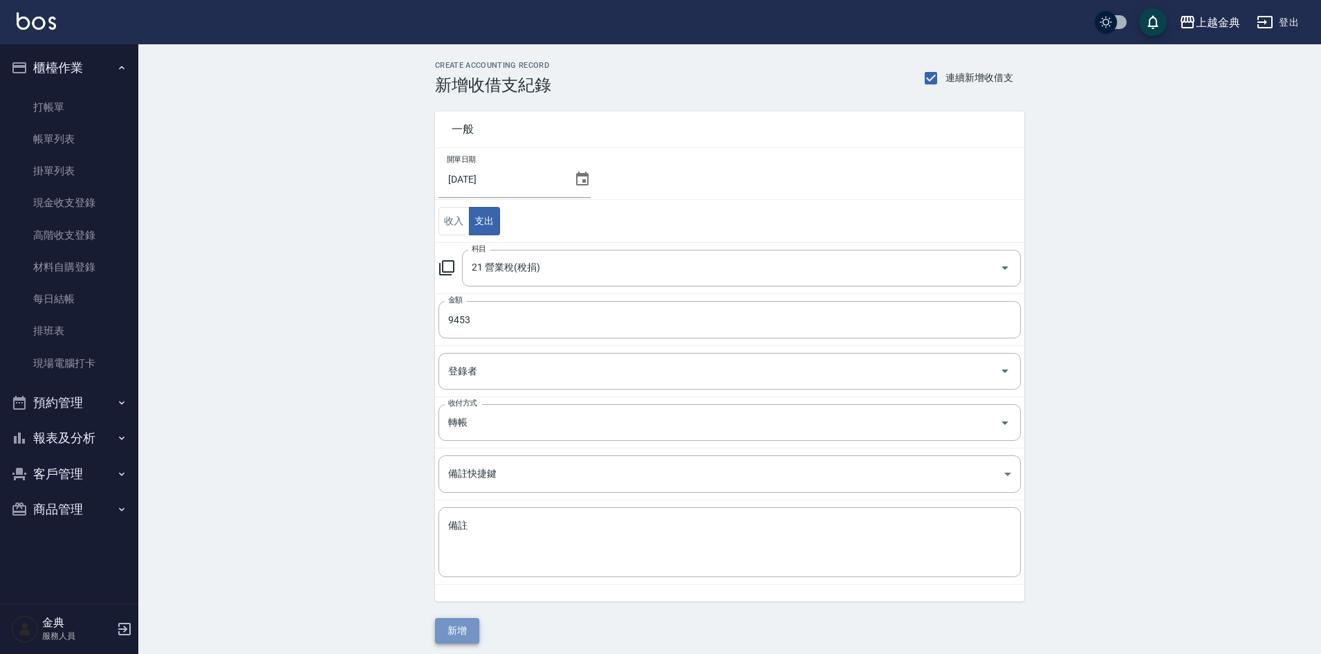
click at [451, 627] on button "新增" at bounding box center [457, 631] width 44 height 26
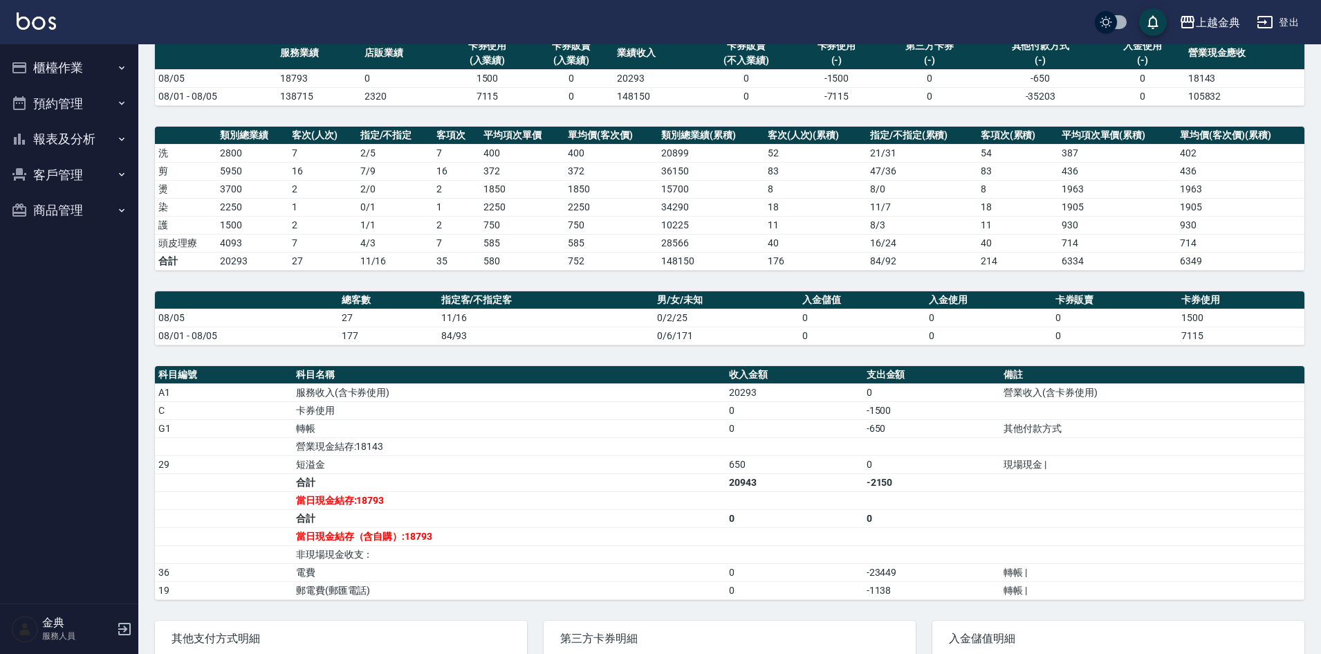
scroll to position [138, 0]
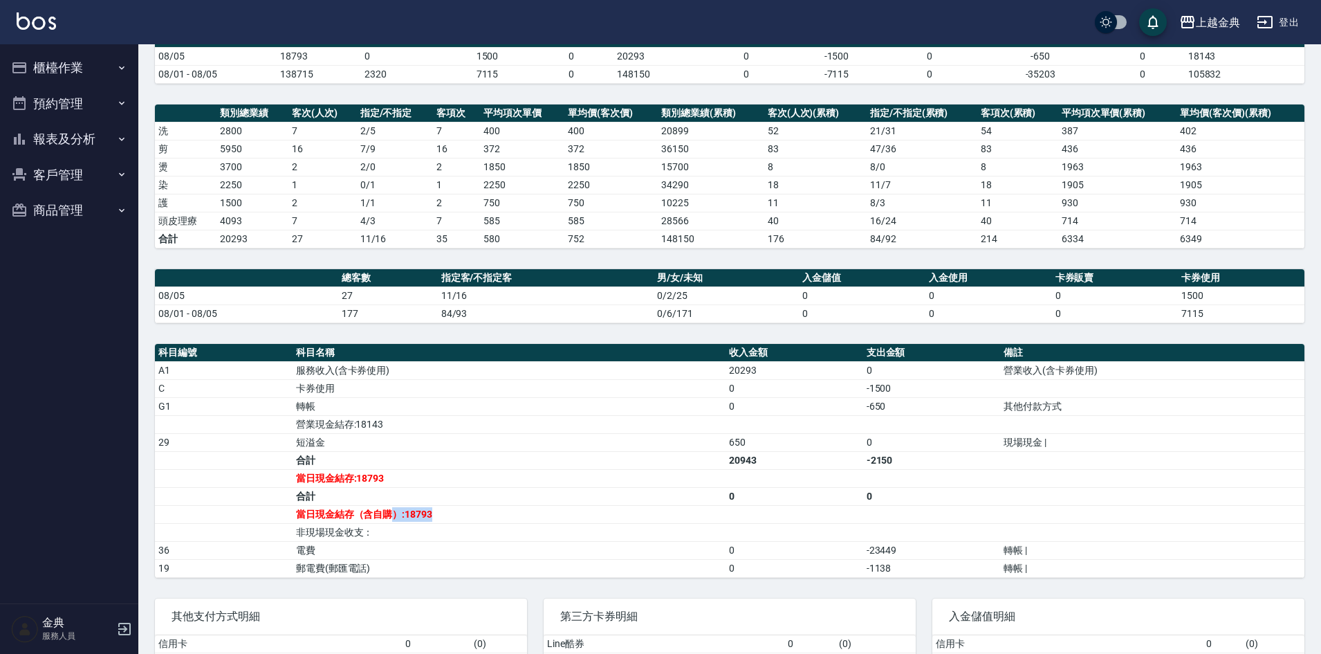
drag, startPoint x: 392, startPoint y: 517, endPoint x: 456, endPoint y: 510, distance: 64.8
click at [456, 510] on td "當日現金結存（含自購）:18793" at bounding box center [509, 514] width 433 height 18
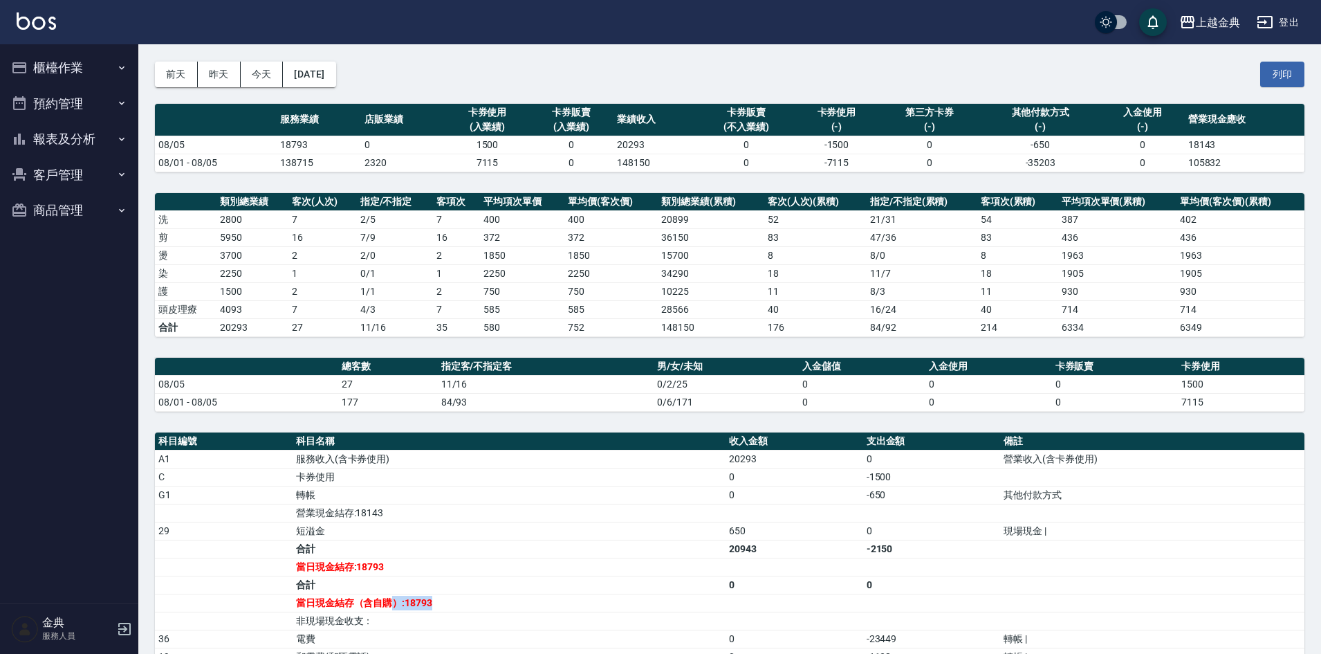
scroll to position [0, 0]
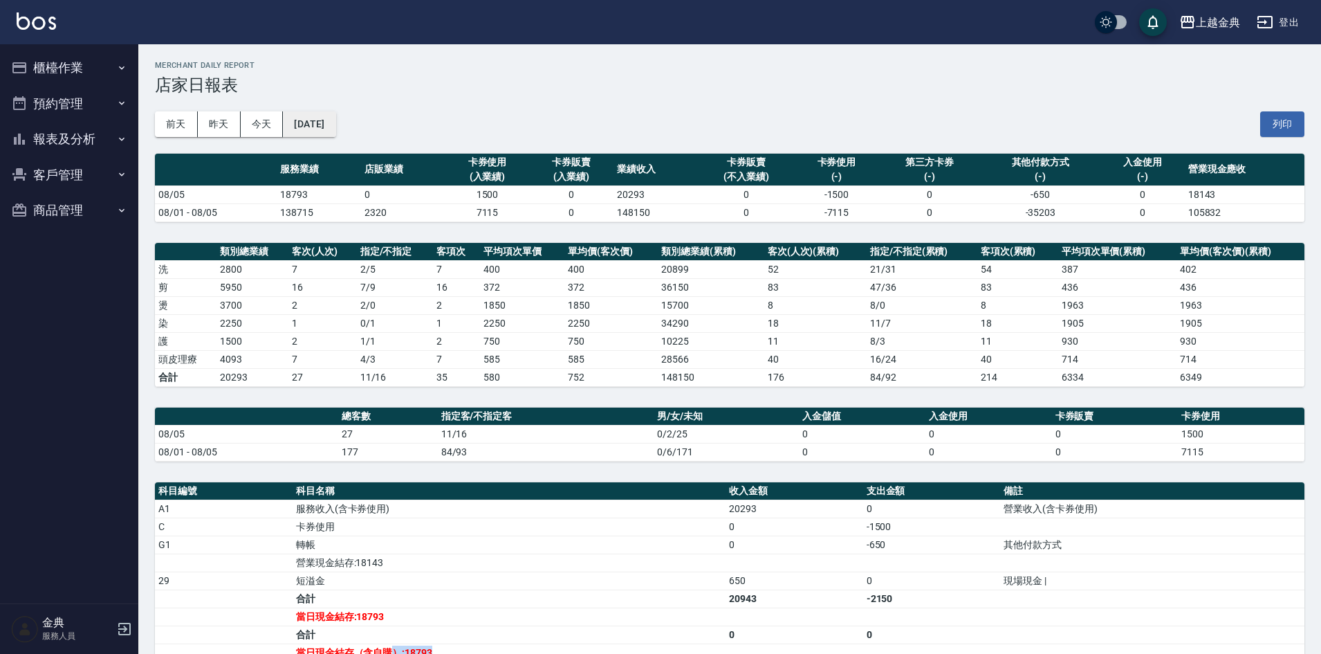
click at [336, 122] on button "2025/08/05" at bounding box center [309, 124] width 53 height 26
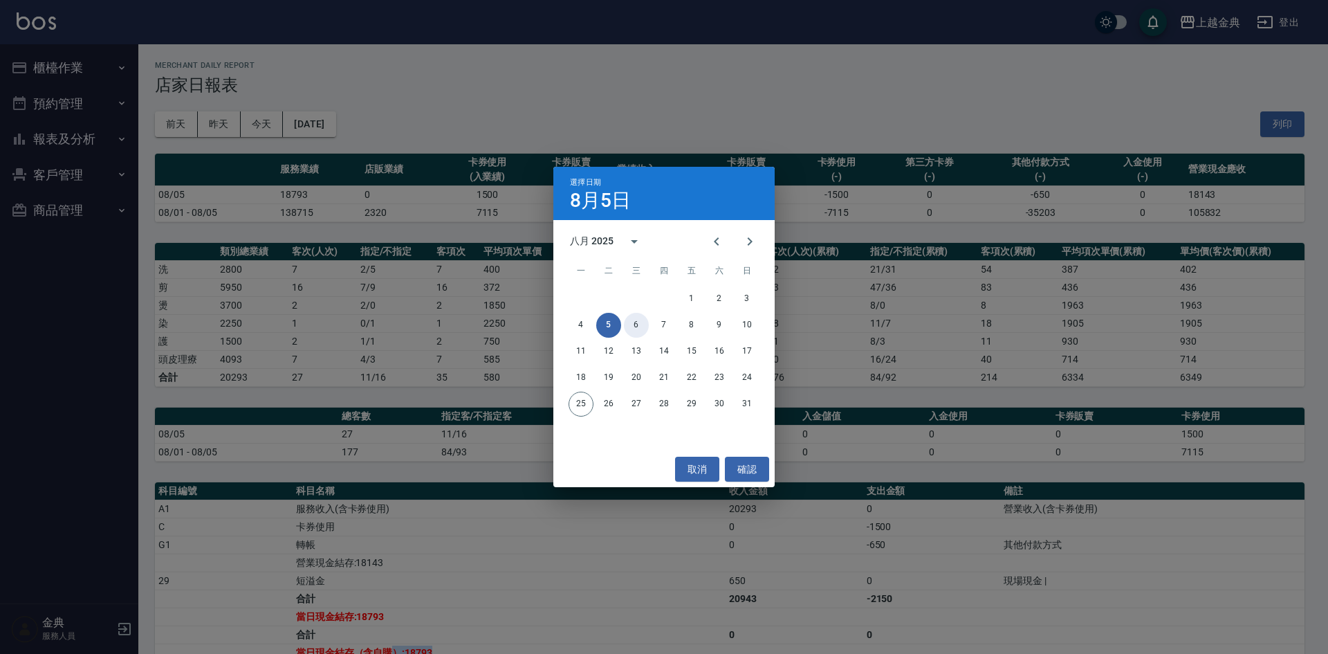
click at [632, 322] on button "6" at bounding box center [636, 325] width 25 height 25
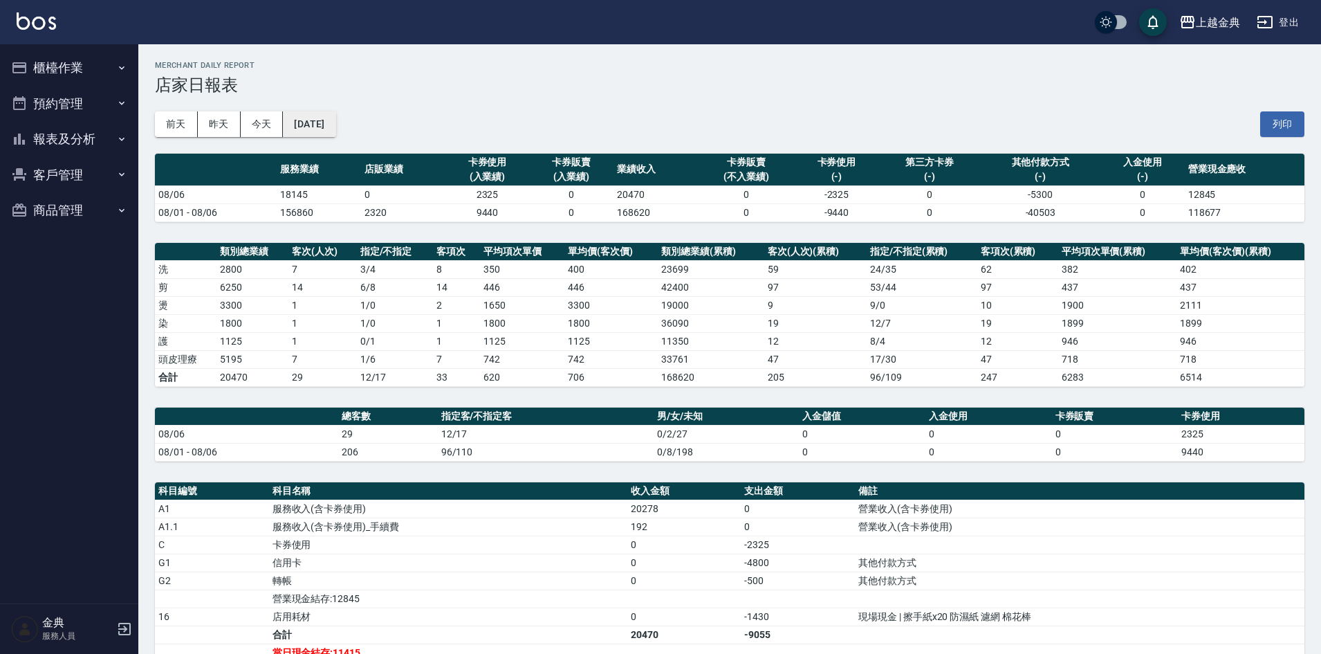
click at [307, 118] on div "前天 昨天 今天 2025/08/06 列印" at bounding box center [730, 124] width 1150 height 59
click at [308, 128] on button "2025/08/06" at bounding box center [309, 124] width 53 height 26
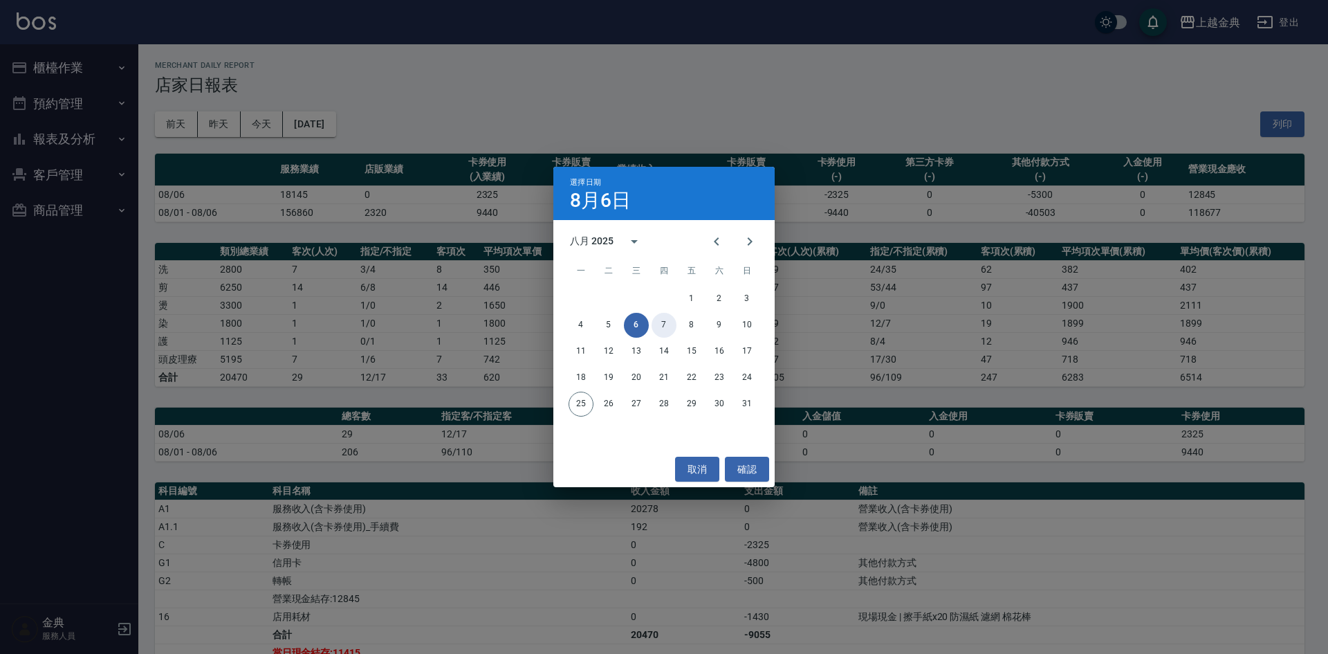
click at [664, 322] on button "7" at bounding box center [664, 325] width 25 height 25
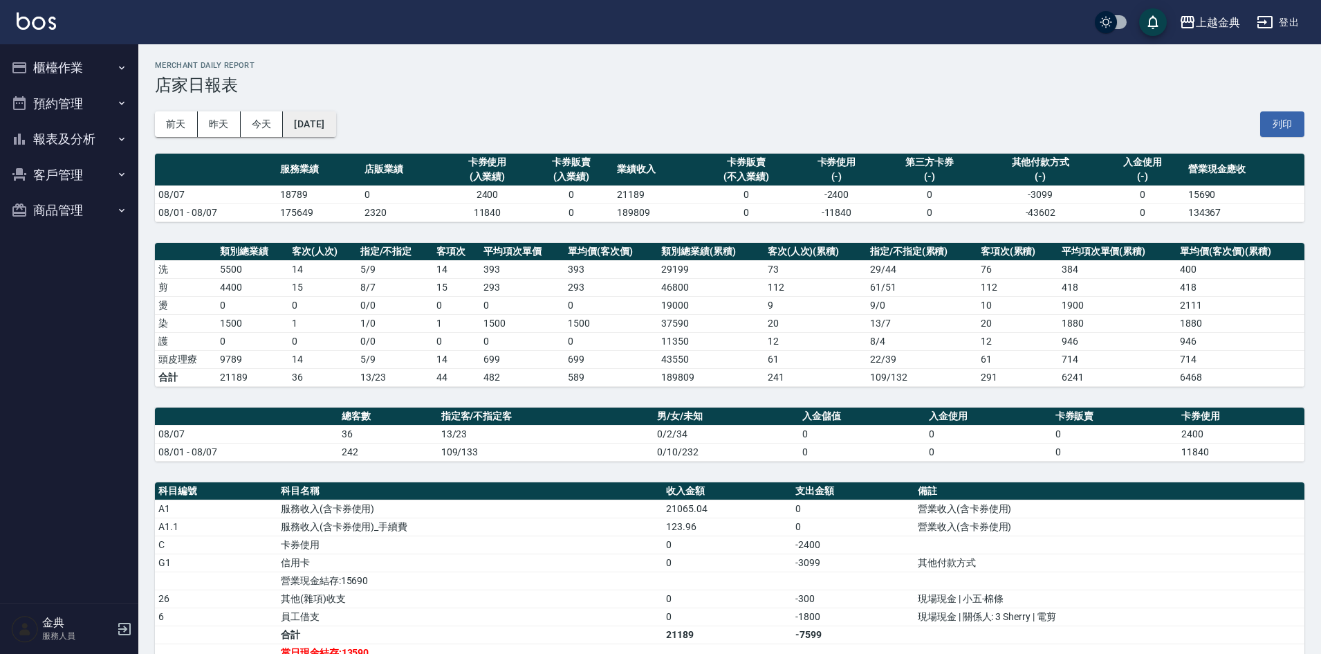
click at [300, 126] on button "2025/08/07" at bounding box center [309, 124] width 53 height 26
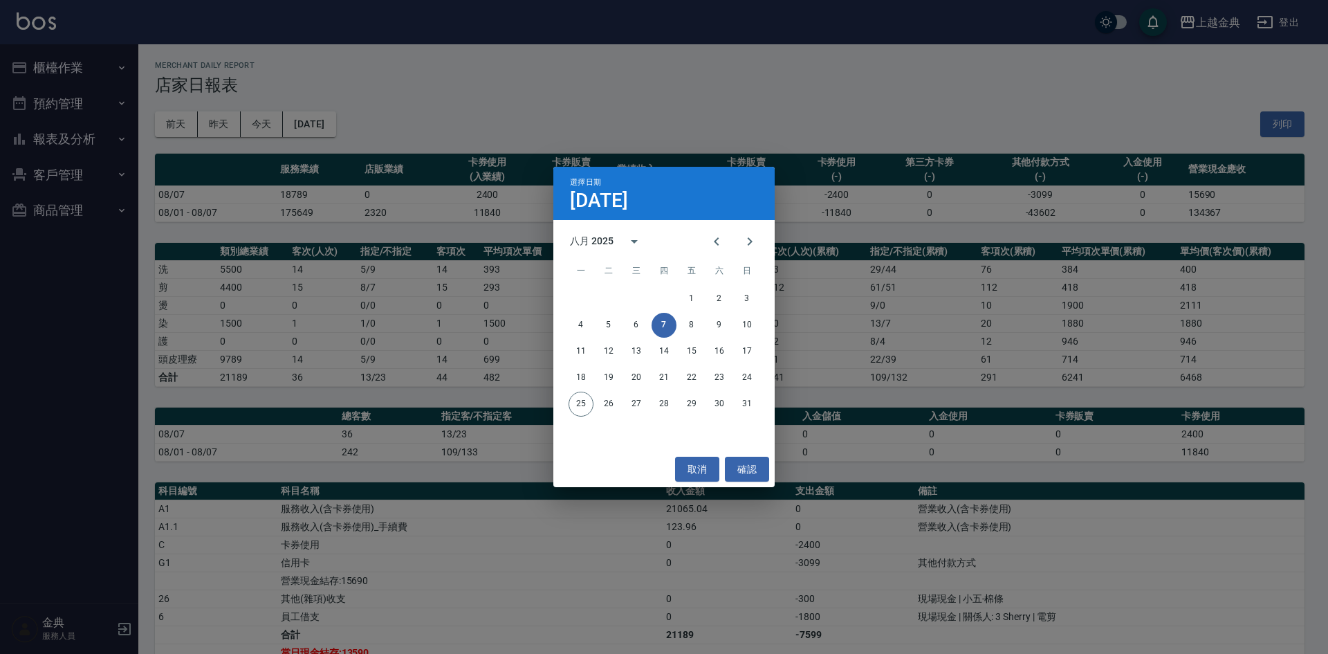
click at [686, 337] on div "4 5 6 7 8 9 10" at bounding box center [663, 325] width 221 height 25
click at [690, 329] on button "8" at bounding box center [691, 325] width 25 height 25
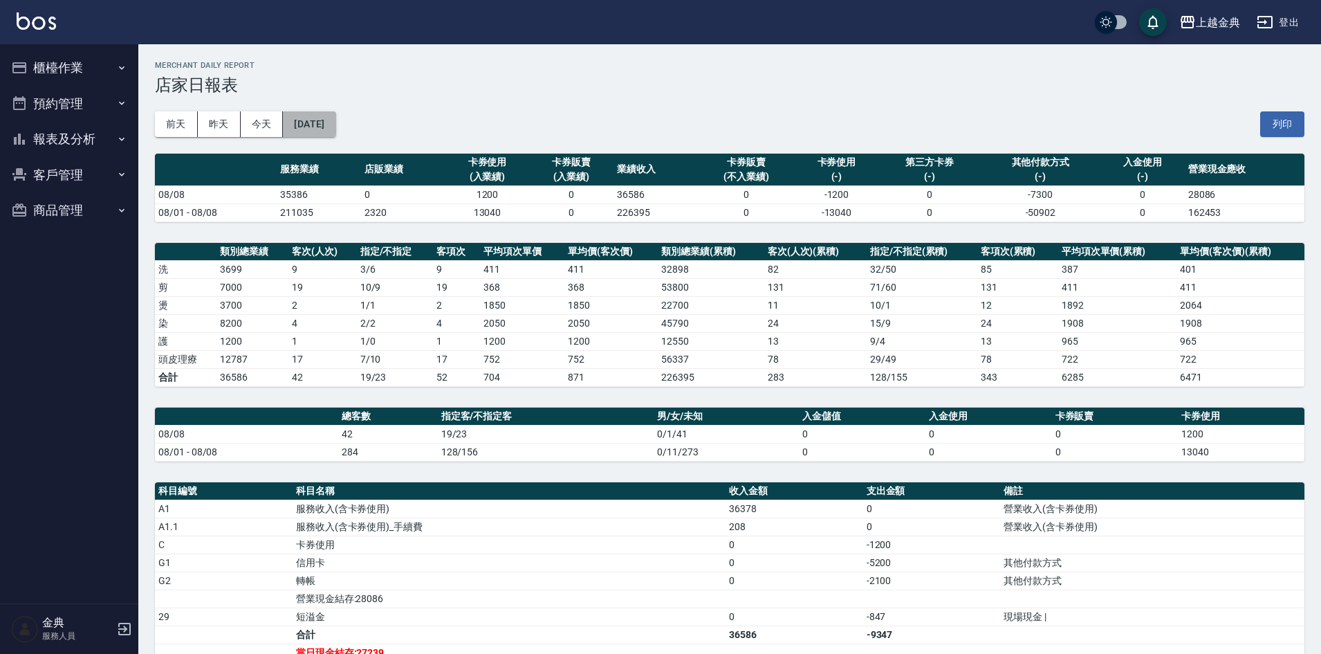
click at [333, 128] on button "2025/08/08" at bounding box center [309, 124] width 53 height 26
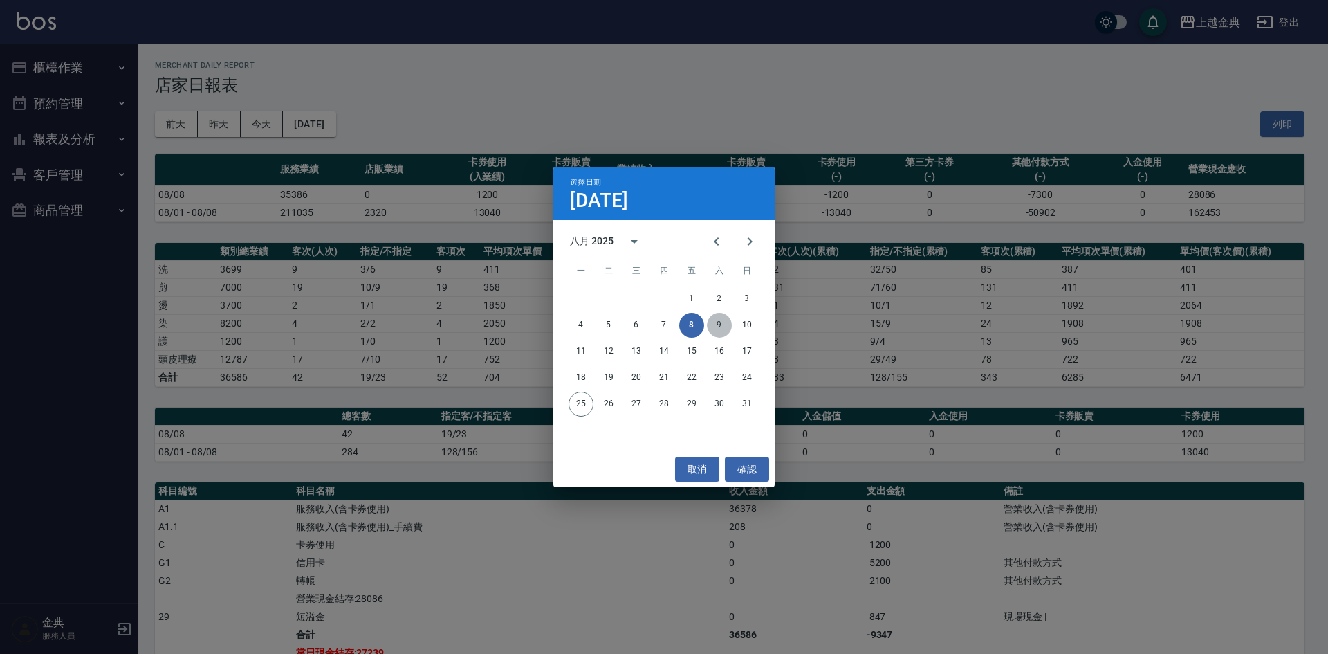
click at [712, 331] on button "9" at bounding box center [719, 325] width 25 height 25
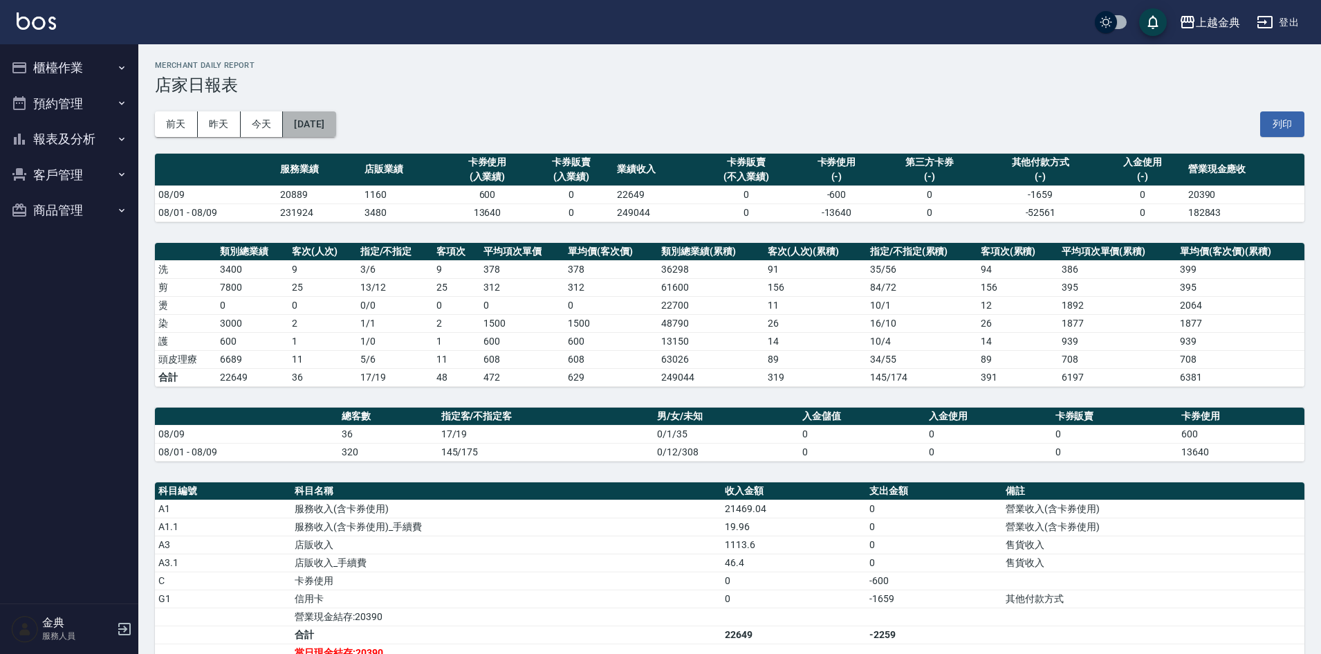
click at [306, 113] on button "2025/08/09" at bounding box center [309, 124] width 53 height 26
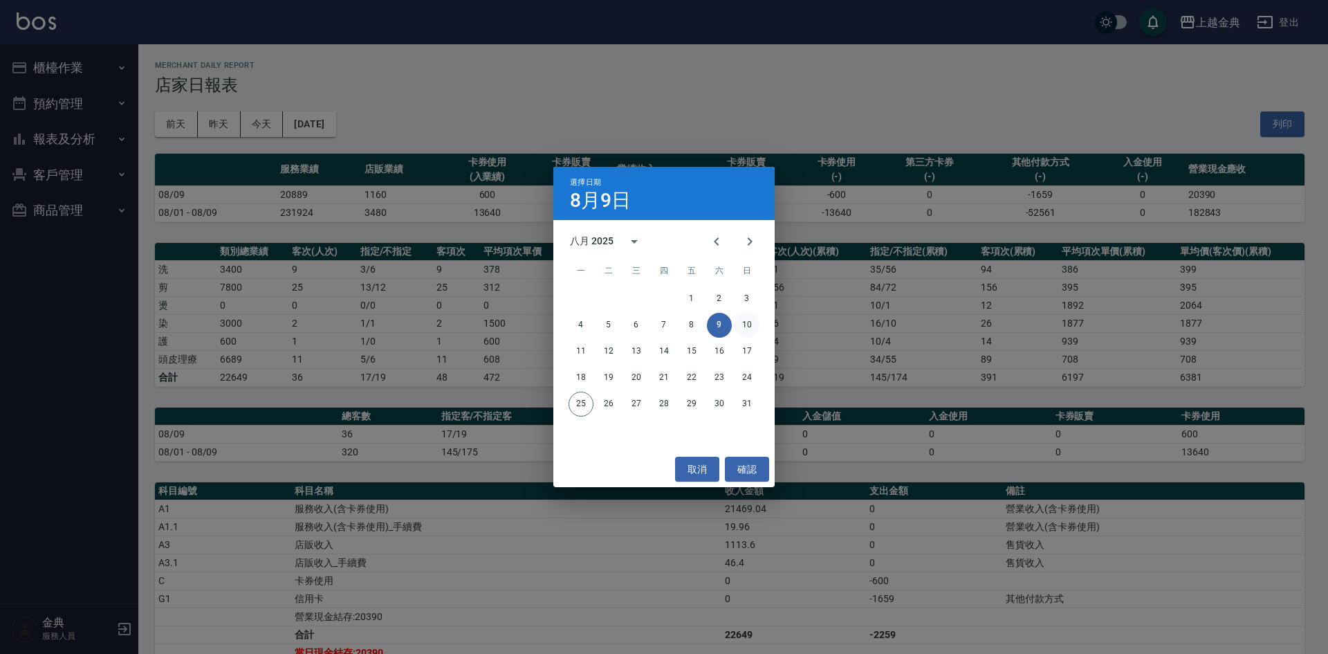
click at [749, 326] on button "10" at bounding box center [747, 325] width 25 height 25
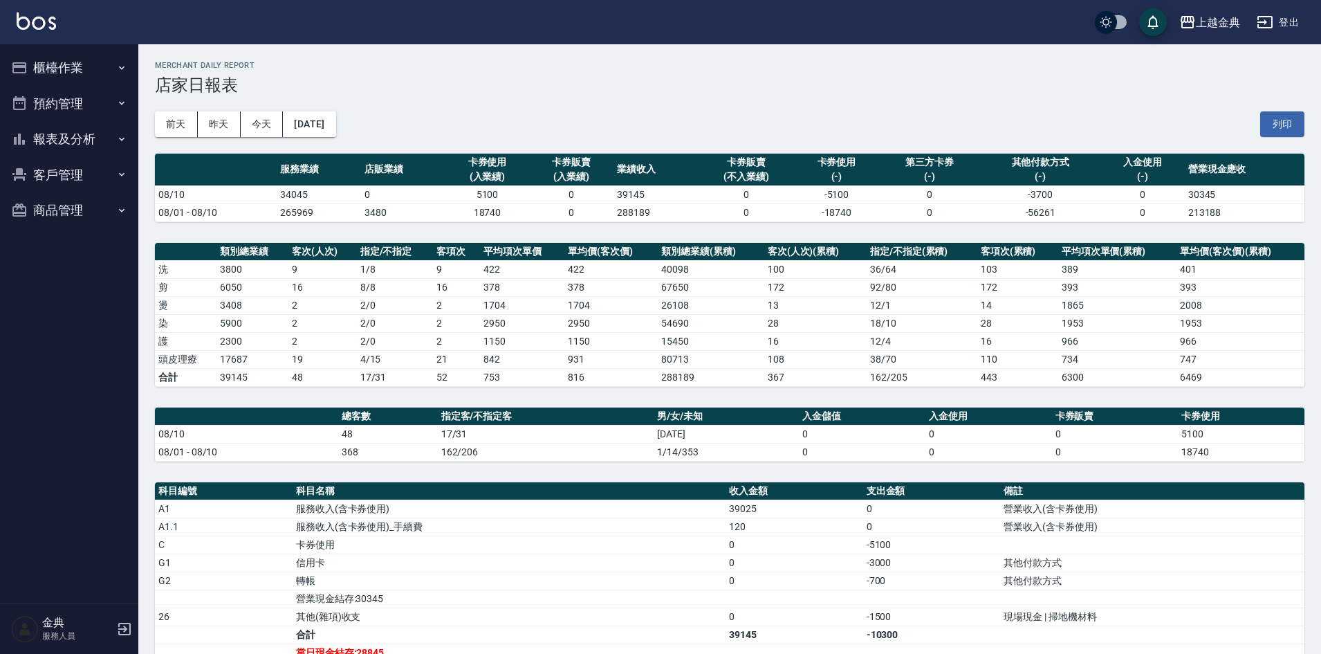
scroll to position [69, 0]
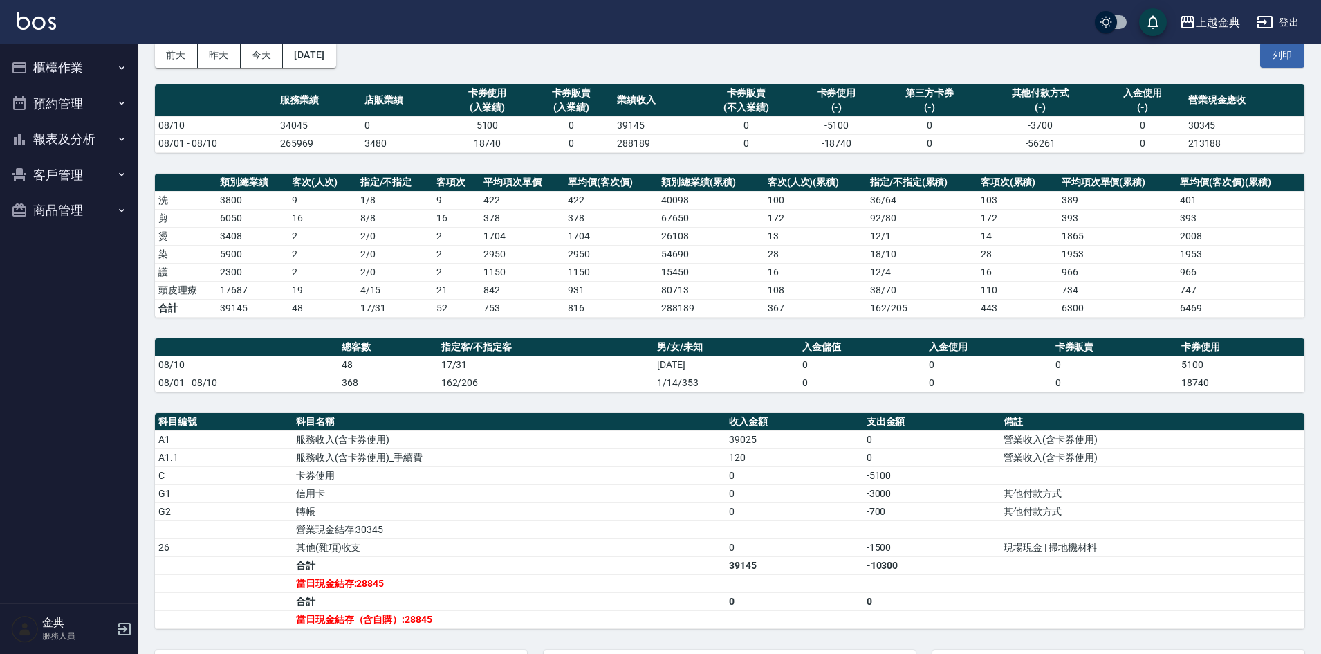
click at [293, 513] on td "轉帳" at bounding box center [509, 511] width 433 height 18
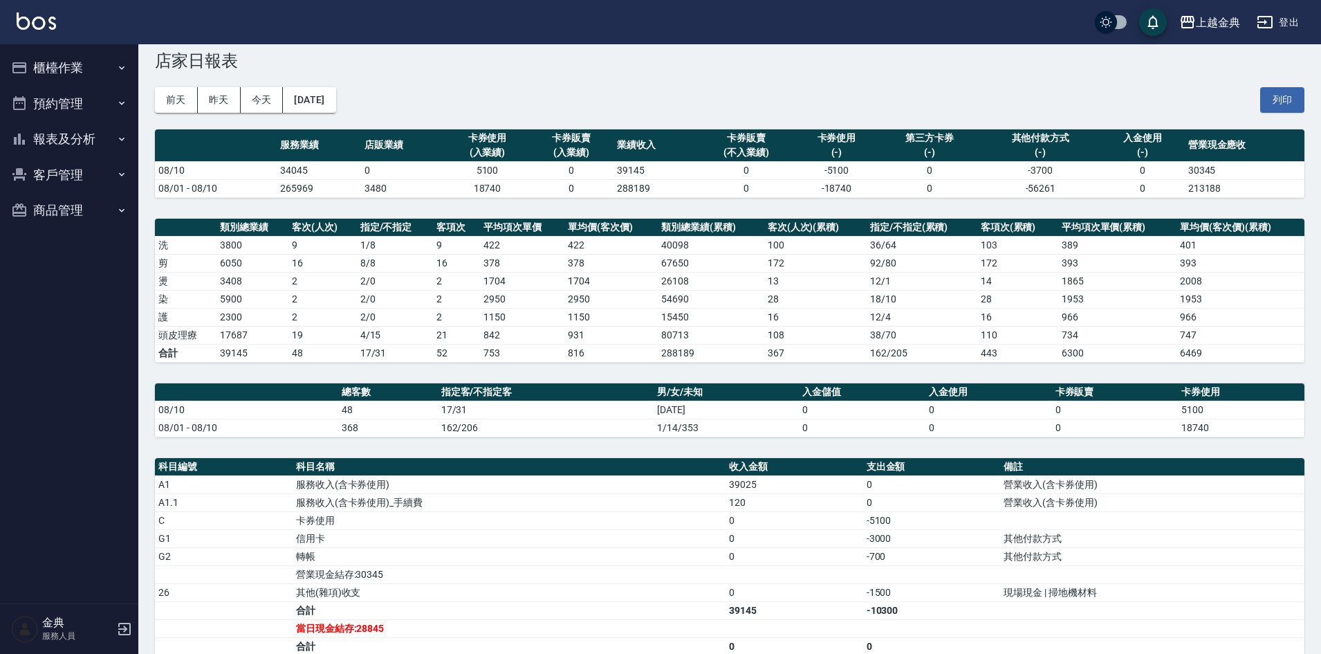
scroll to position [0, 0]
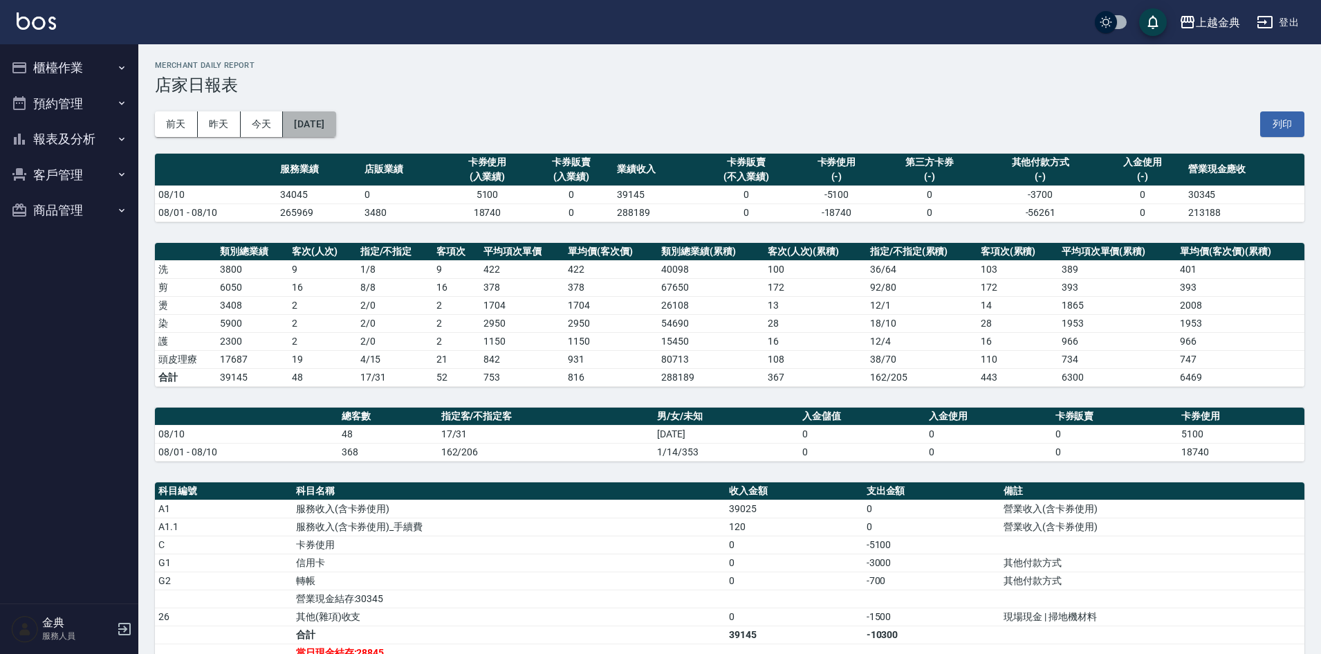
click at [336, 120] on button "2025/08/10" at bounding box center [309, 124] width 53 height 26
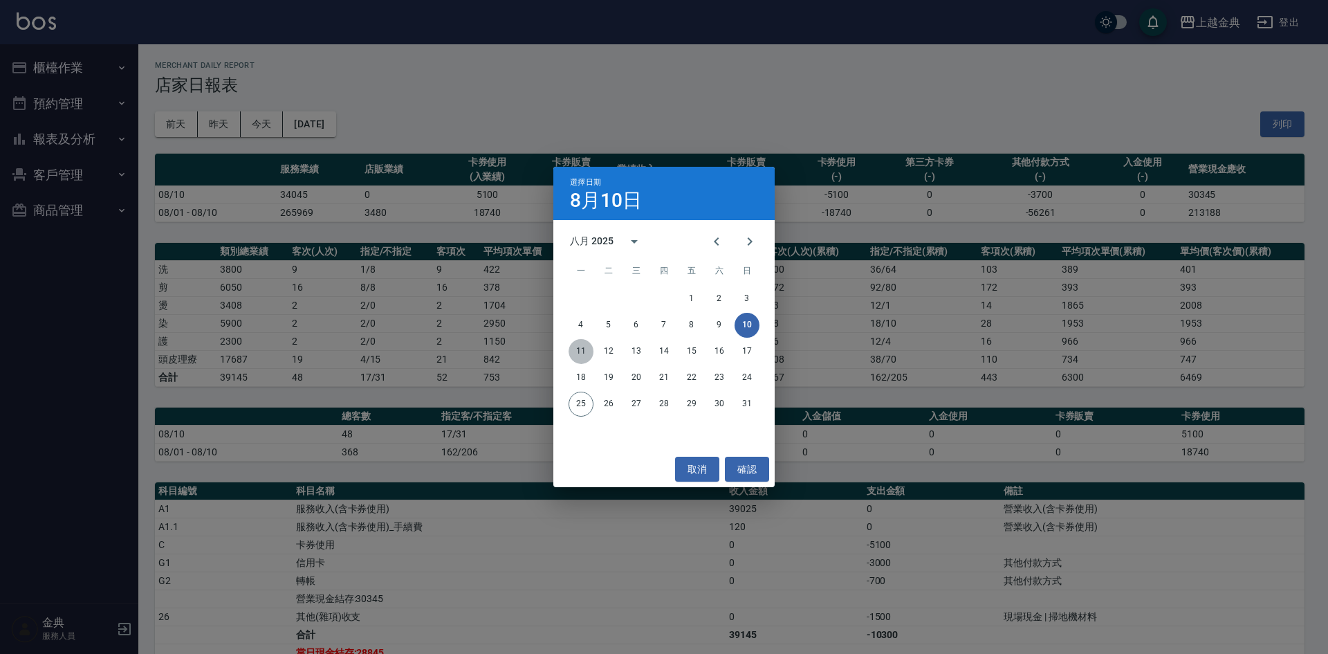
click at [587, 347] on button "11" at bounding box center [581, 351] width 25 height 25
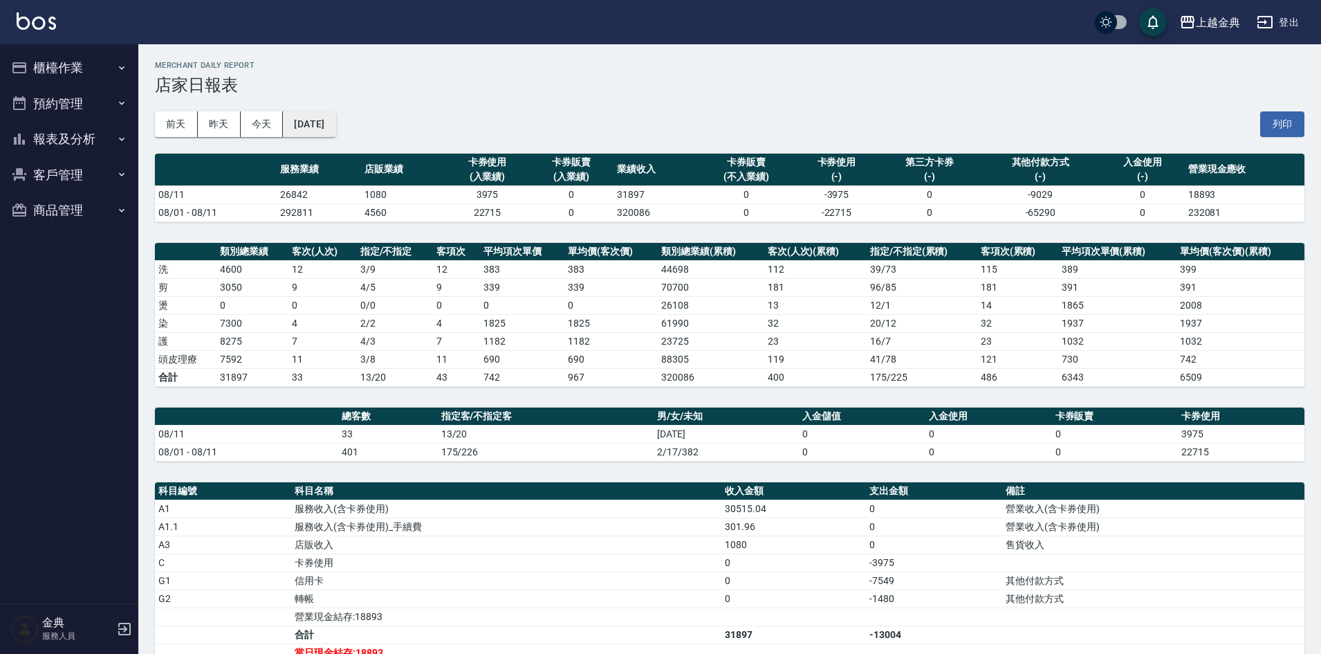
click at [327, 119] on button "2025/08/11" at bounding box center [309, 124] width 53 height 26
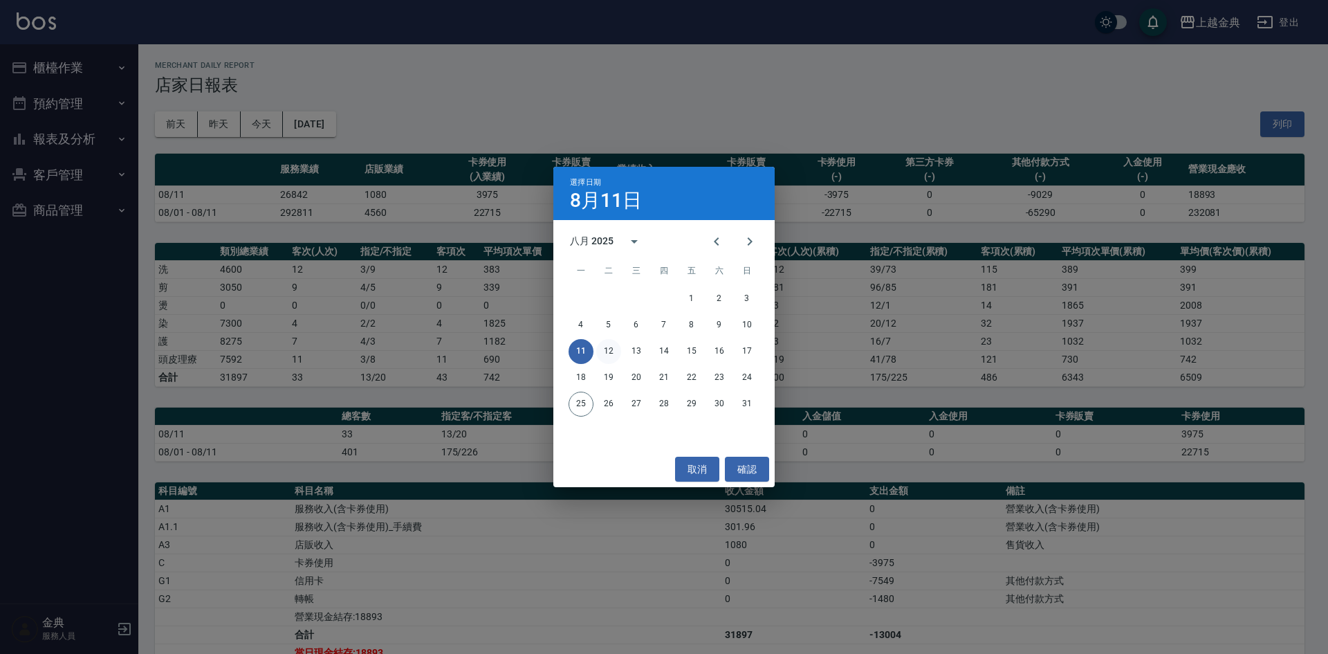
click at [608, 354] on button "12" at bounding box center [608, 351] width 25 height 25
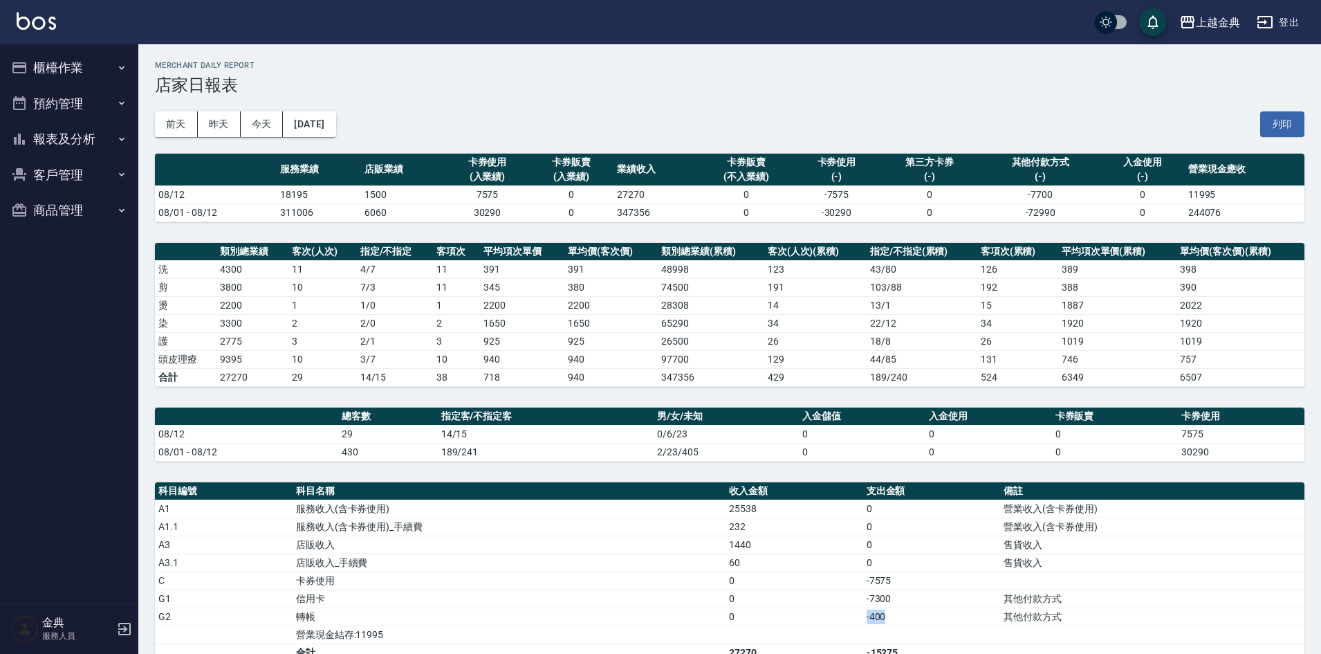
drag, startPoint x: 895, startPoint y: 618, endPoint x: 744, endPoint y: 616, distance: 150.1
click at [744, 616] on tr "G2 轉帳 0 -400 其他付款方式" at bounding box center [730, 616] width 1150 height 18
click at [320, 134] on div "前天 昨天 今天 2025/08/12 列印" at bounding box center [730, 124] width 1150 height 59
click at [328, 116] on button "2025/08/12" at bounding box center [309, 124] width 53 height 26
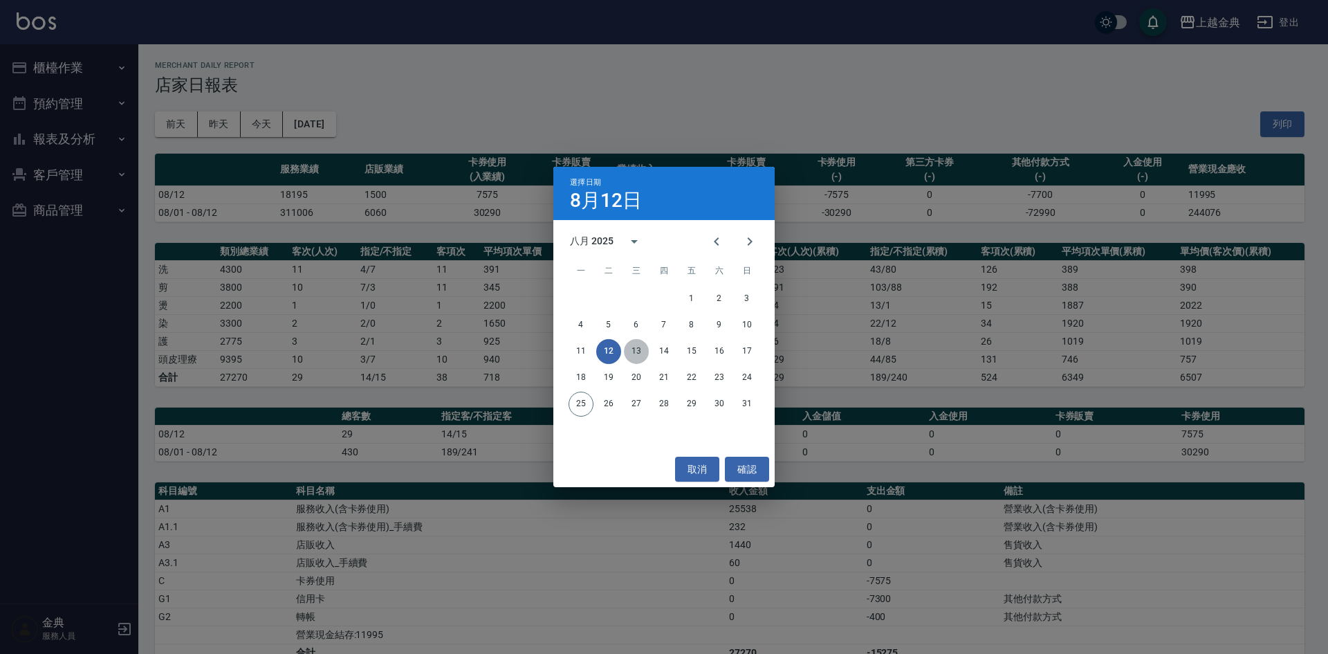
click at [639, 348] on button "13" at bounding box center [636, 351] width 25 height 25
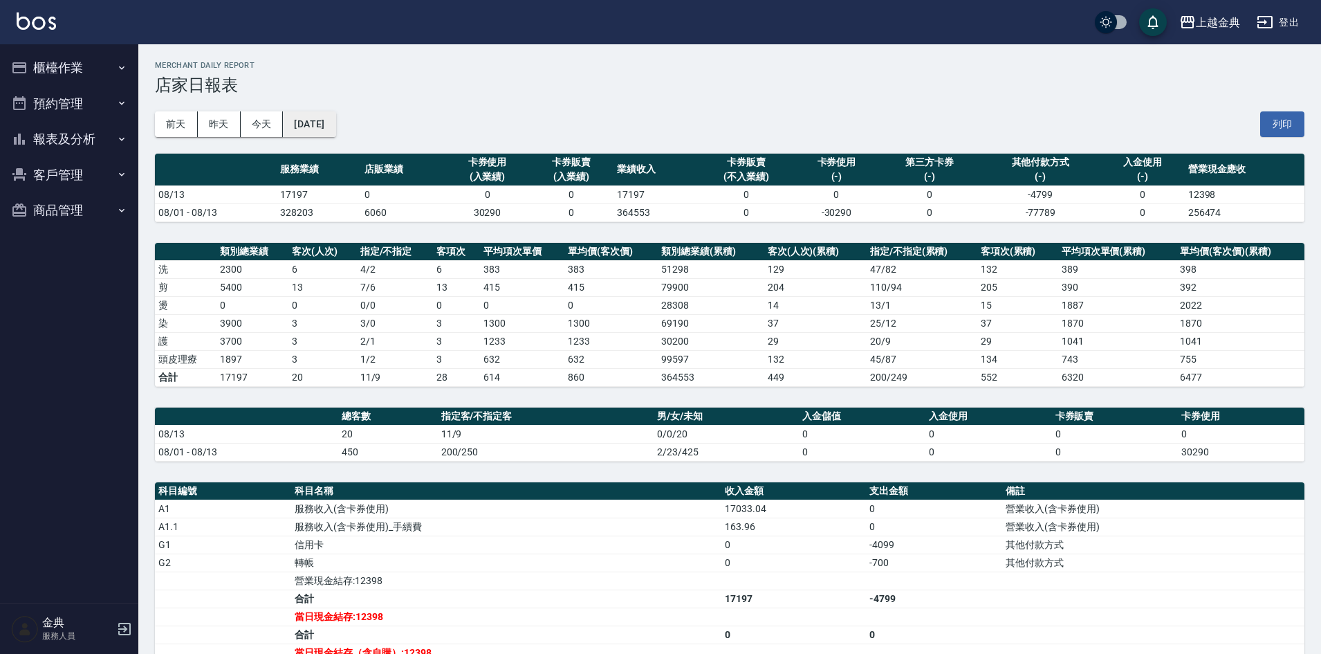
click at [336, 129] on button "2025/08/13" at bounding box center [309, 124] width 53 height 26
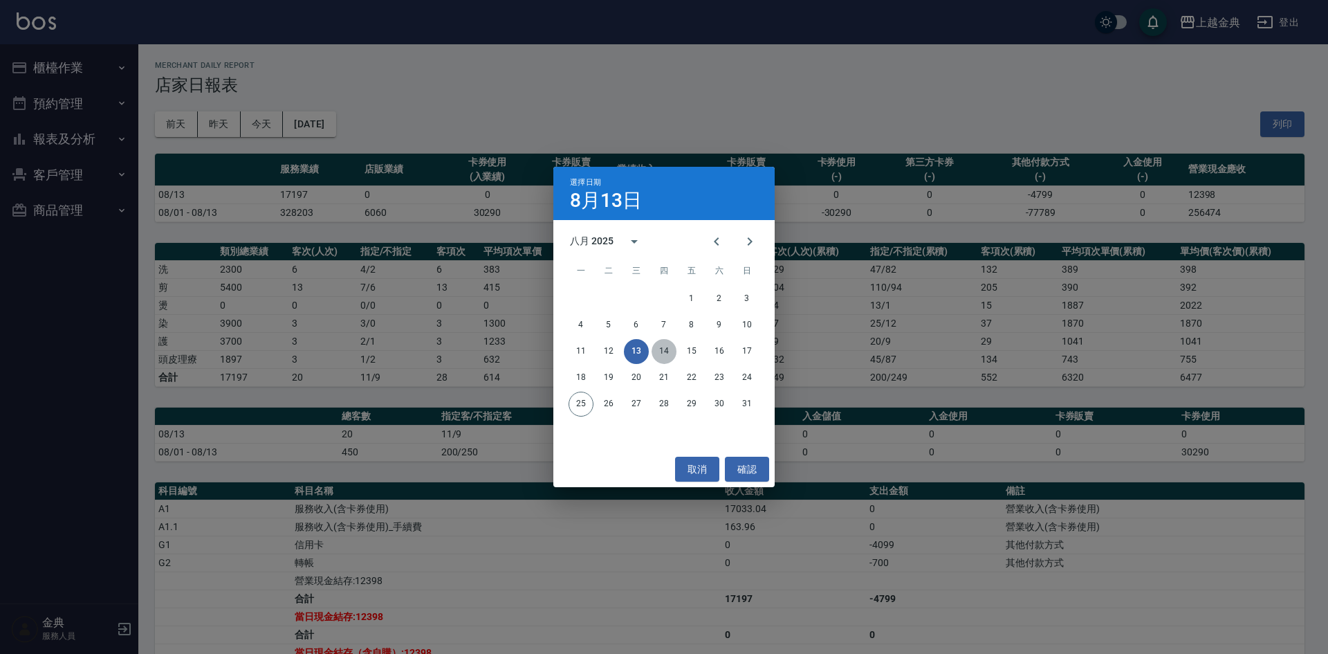
click at [675, 349] on button "14" at bounding box center [664, 351] width 25 height 25
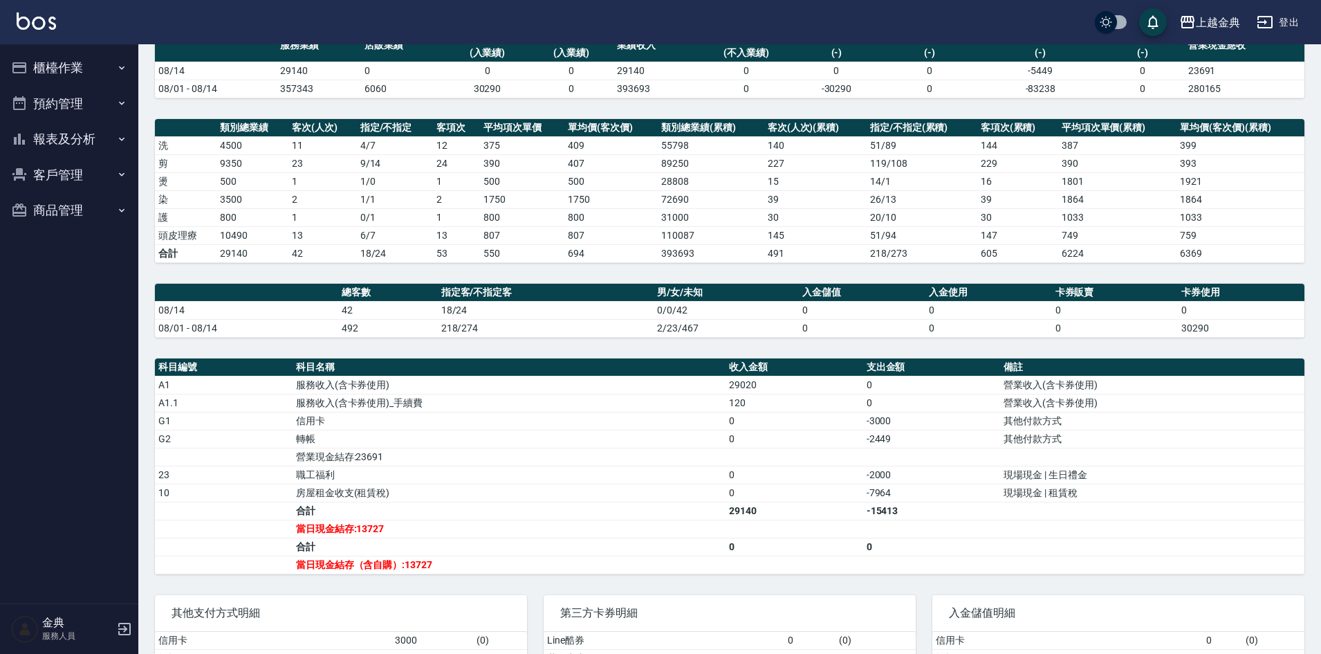
scroll to position [138, 0]
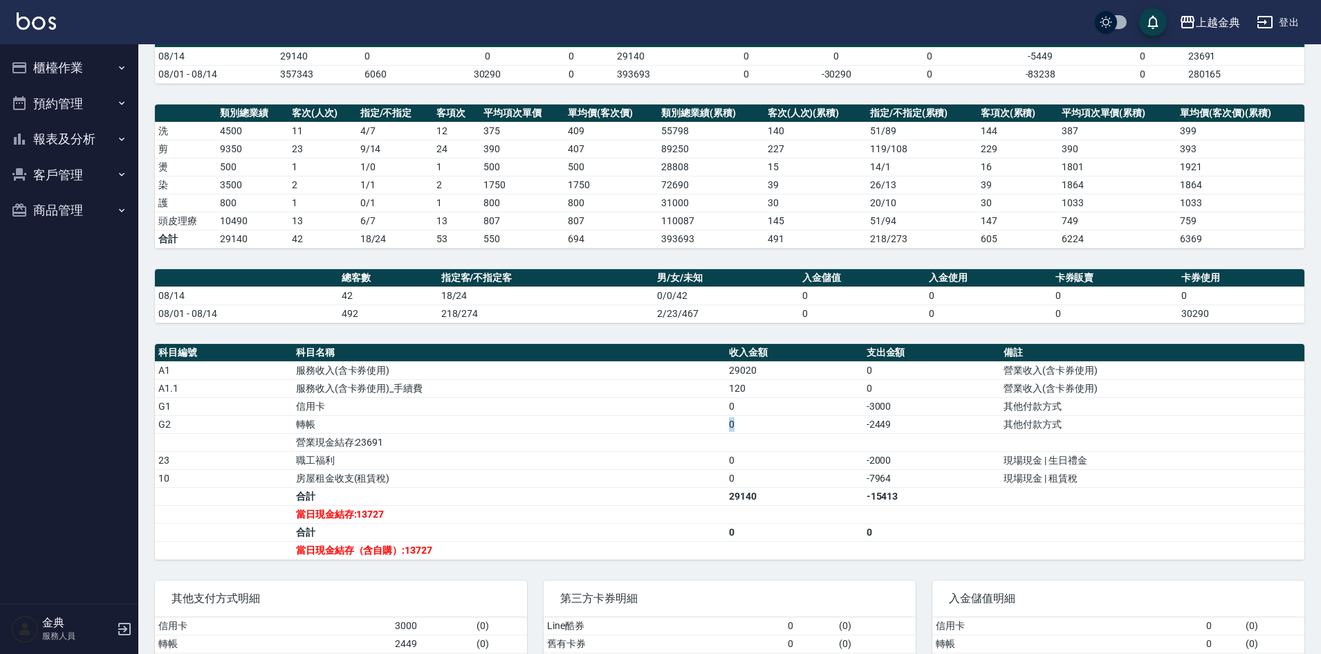
drag, startPoint x: 373, startPoint y: 428, endPoint x: 830, endPoint y: 423, distance: 456.6
click at [830, 423] on tr "G2 轉帳 0 -2449 其他付款方式" at bounding box center [730, 424] width 1150 height 18
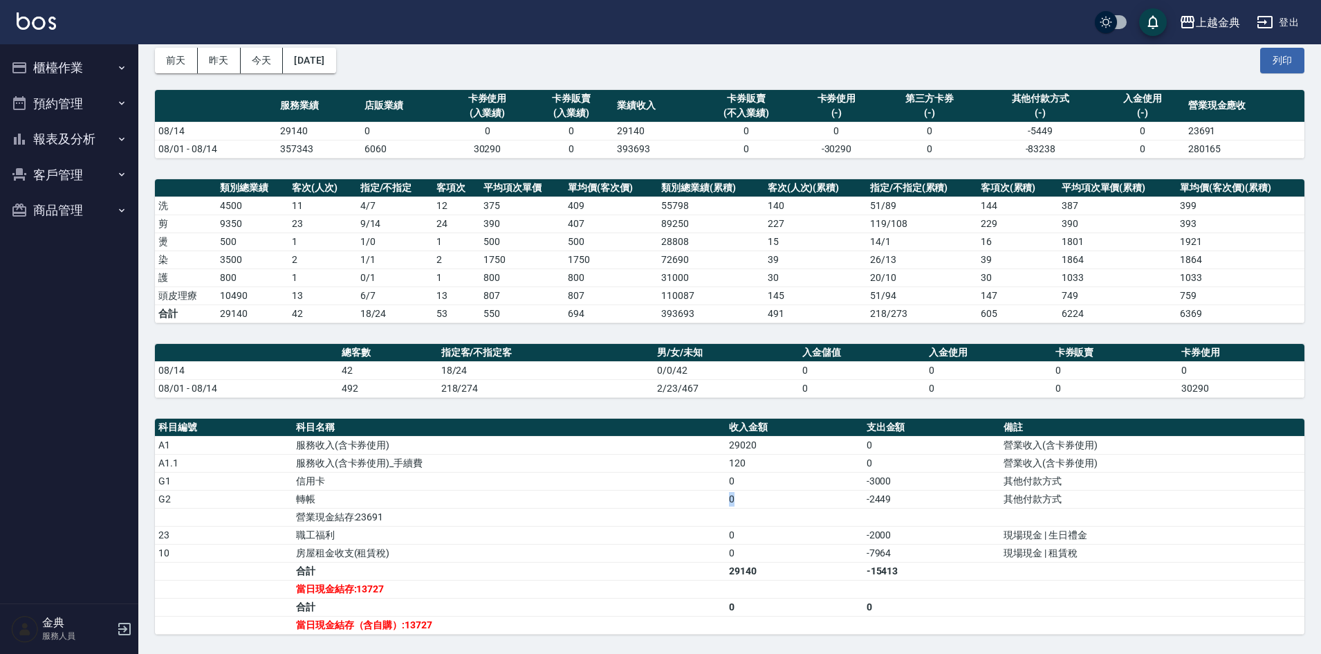
scroll to position [0, 0]
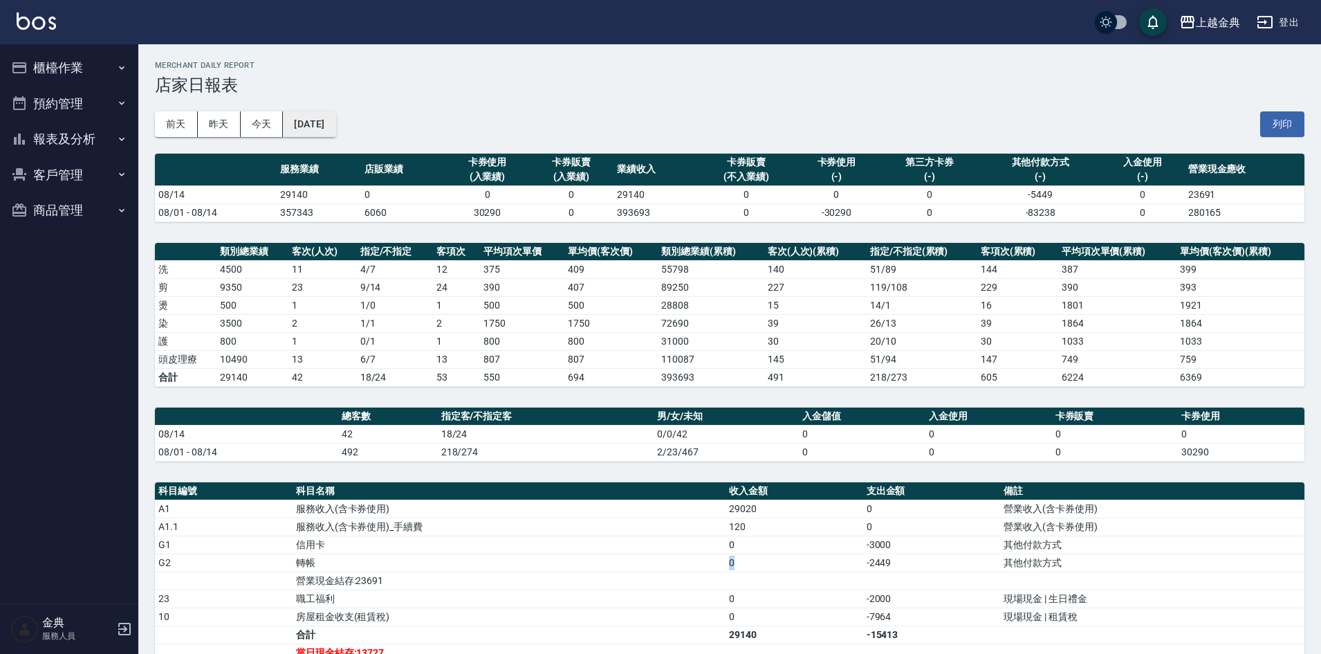
click at [311, 131] on button "2025/08/14" at bounding box center [309, 124] width 53 height 26
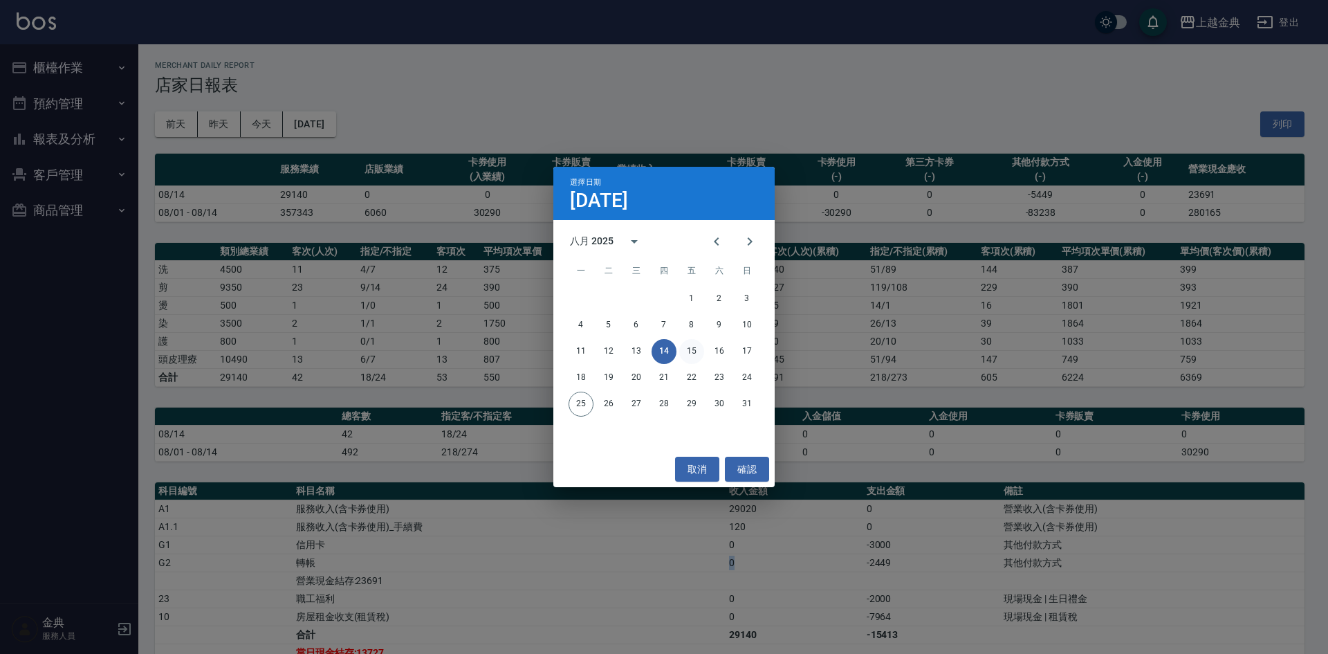
click at [694, 347] on button "15" at bounding box center [691, 351] width 25 height 25
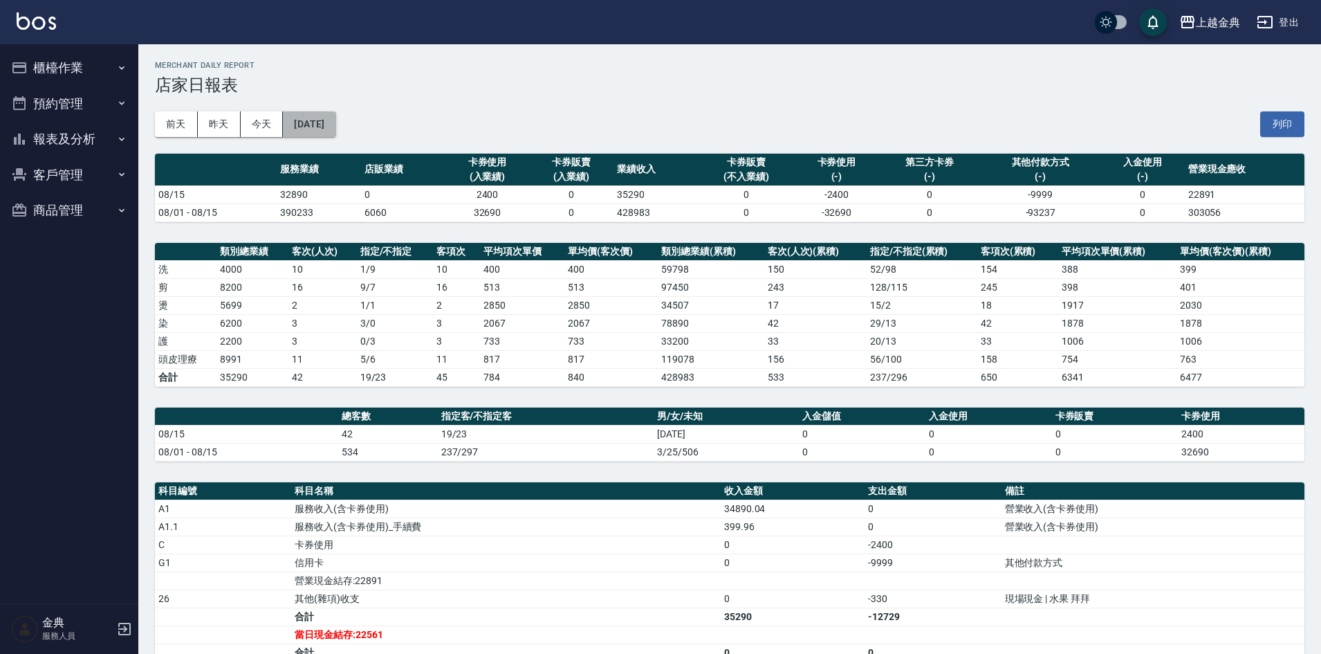
click at [336, 126] on button "[DATE]" at bounding box center [309, 124] width 53 height 26
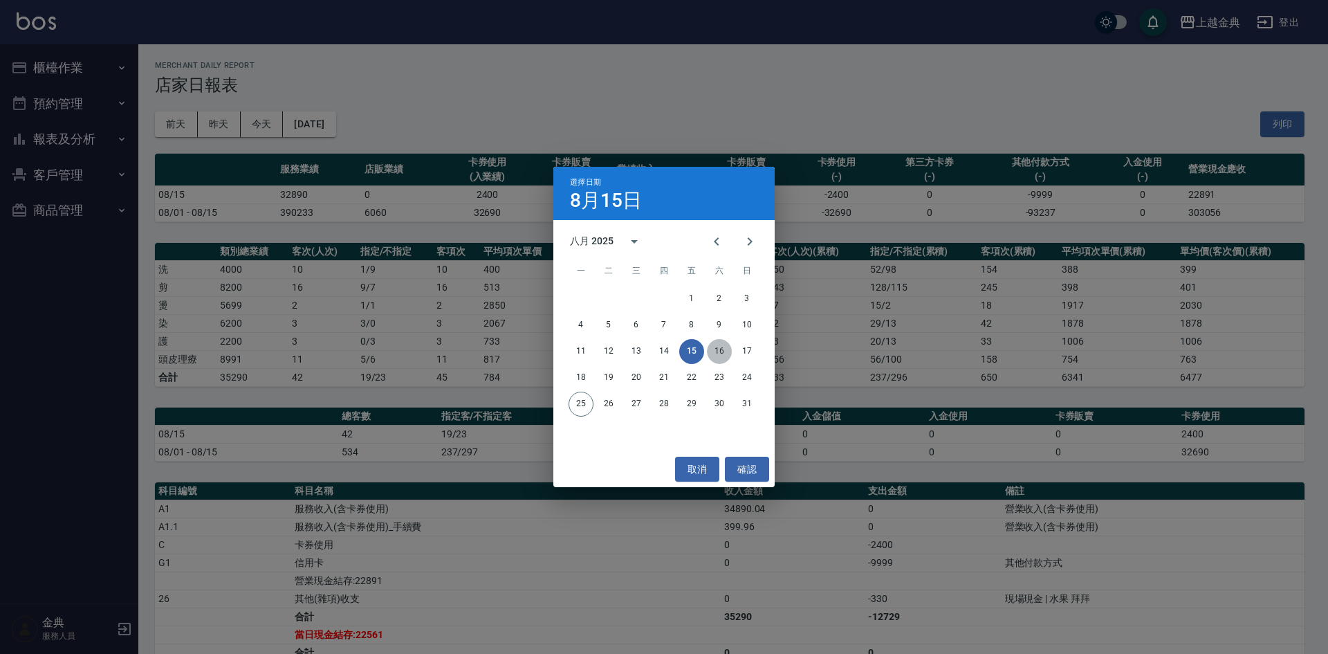
click at [710, 350] on button "16" at bounding box center [719, 351] width 25 height 25
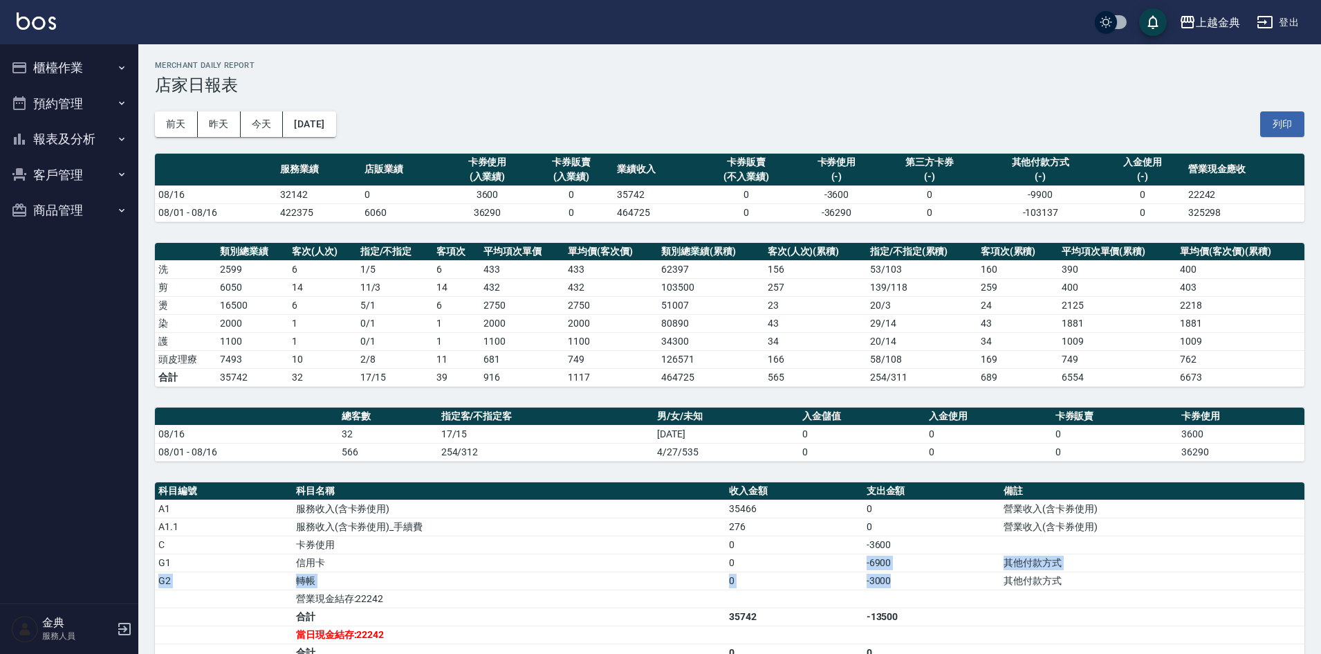
drag, startPoint x: 910, startPoint y: 572, endPoint x: 806, endPoint y: 565, distance: 104.7
click at [806, 565] on tbody "A1 服務收入(含卡券使用) 35466 0 營業收入(含卡券使用) A1.1 服務收入(含卡券使用)_手續費 276 0 營業收入(含卡券使用) C 卡券使…" at bounding box center [730, 590] width 1150 height 180
click at [805, 565] on td "0" at bounding box center [795, 562] width 138 height 18
click at [314, 124] on button "2025/08/16" at bounding box center [309, 124] width 53 height 26
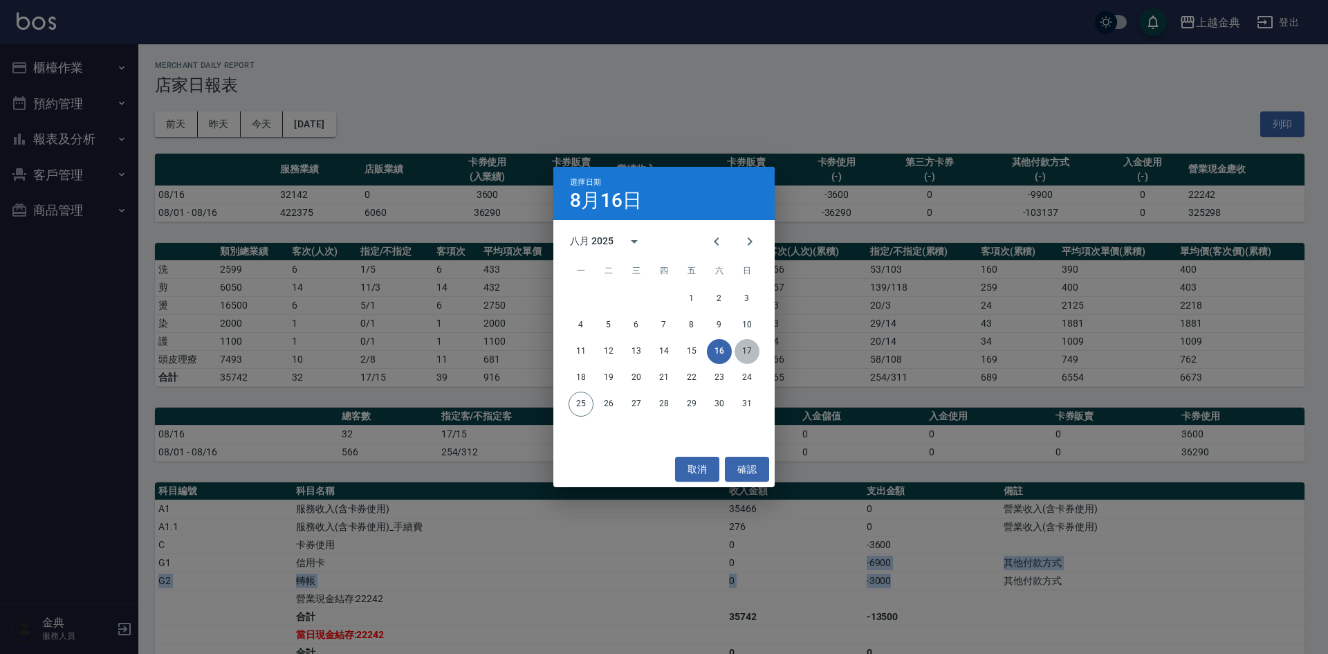
click at [744, 352] on button "17" at bounding box center [747, 351] width 25 height 25
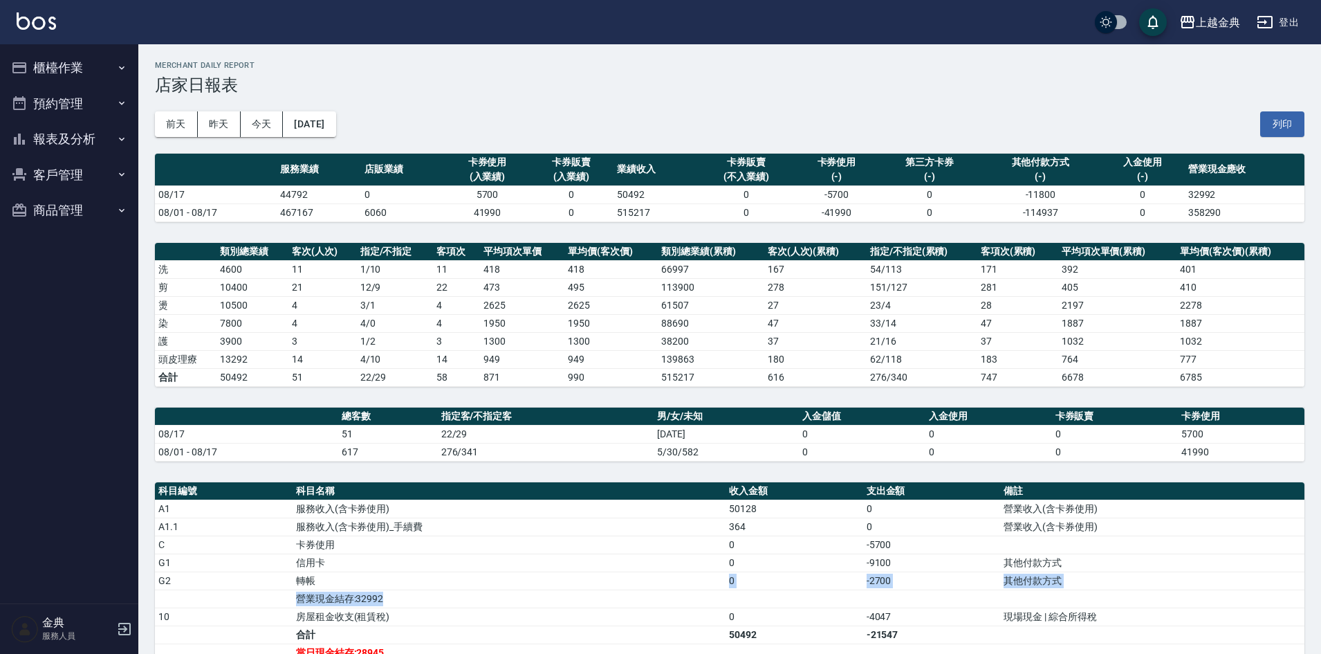
drag, startPoint x: 319, startPoint y: 583, endPoint x: 919, endPoint y: 596, distance: 600.0
click at [919, 596] on tbody "A1 服務收入(含卡券使用) 50128 0 營業收入(含卡券使用) A1.1 服務收入(含卡券使用)_手續費 364 0 營業收入(含卡券使用) C 卡券使…" at bounding box center [730, 599] width 1150 height 198
click at [297, 123] on button "2025/08/17" at bounding box center [309, 124] width 53 height 26
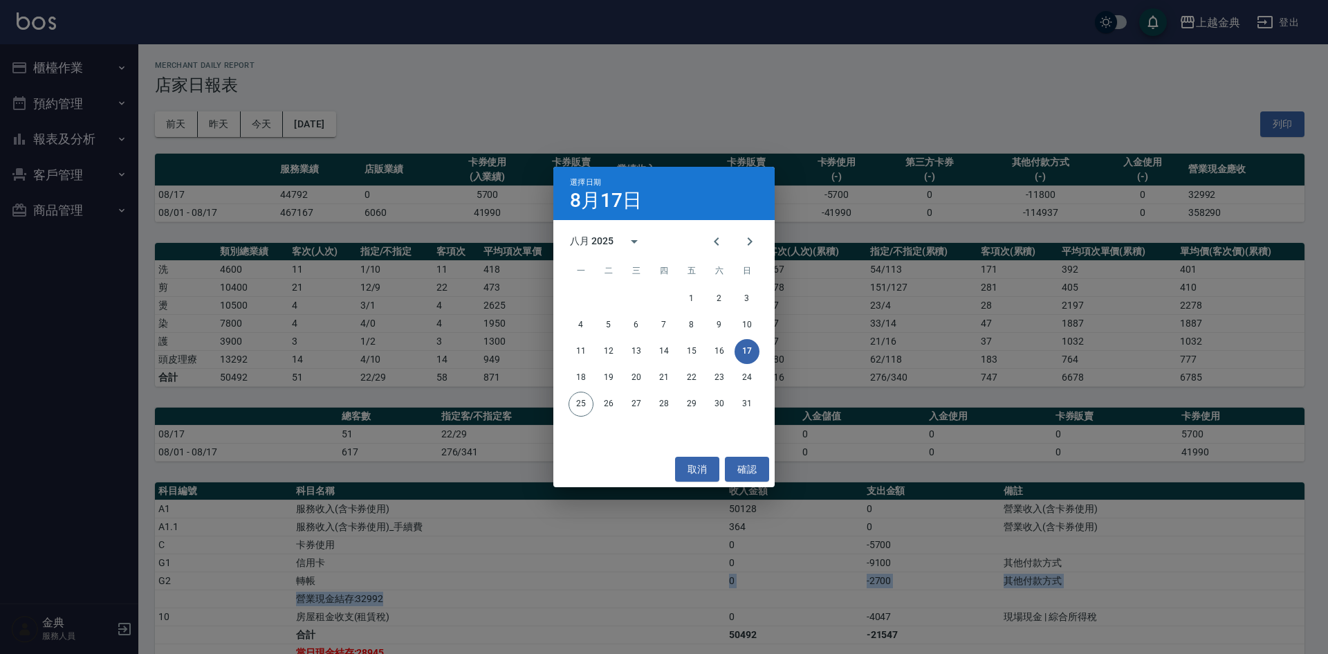
click at [751, 354] on button "17" at bounding box center [747, 351] width 25 height 25
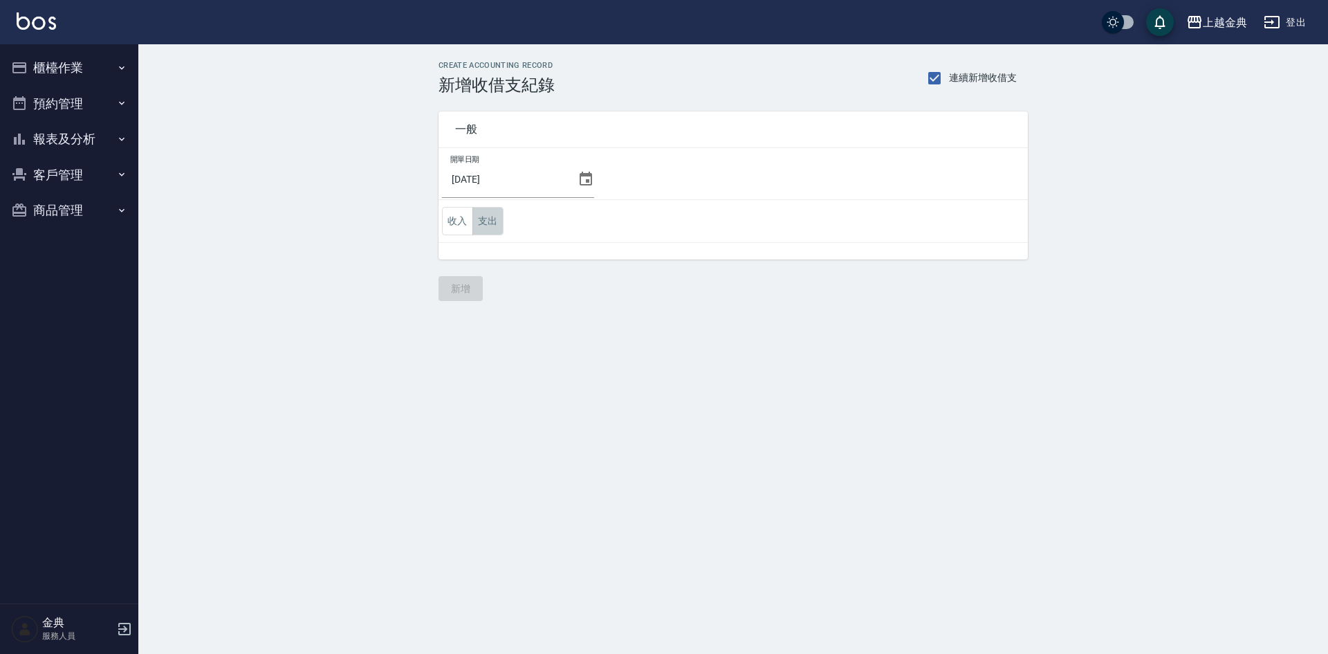
drag, startPoint x: 478, startPoint y: 225, endPoint x: 758, endPoint y: 223, distance: 279.5
click at [758, 223] on td "收入 支出" at bounding box center [733, 221] width 589 height 43
click at [586, 179] on icon at bounding box center [586, 179] width 12 height 14
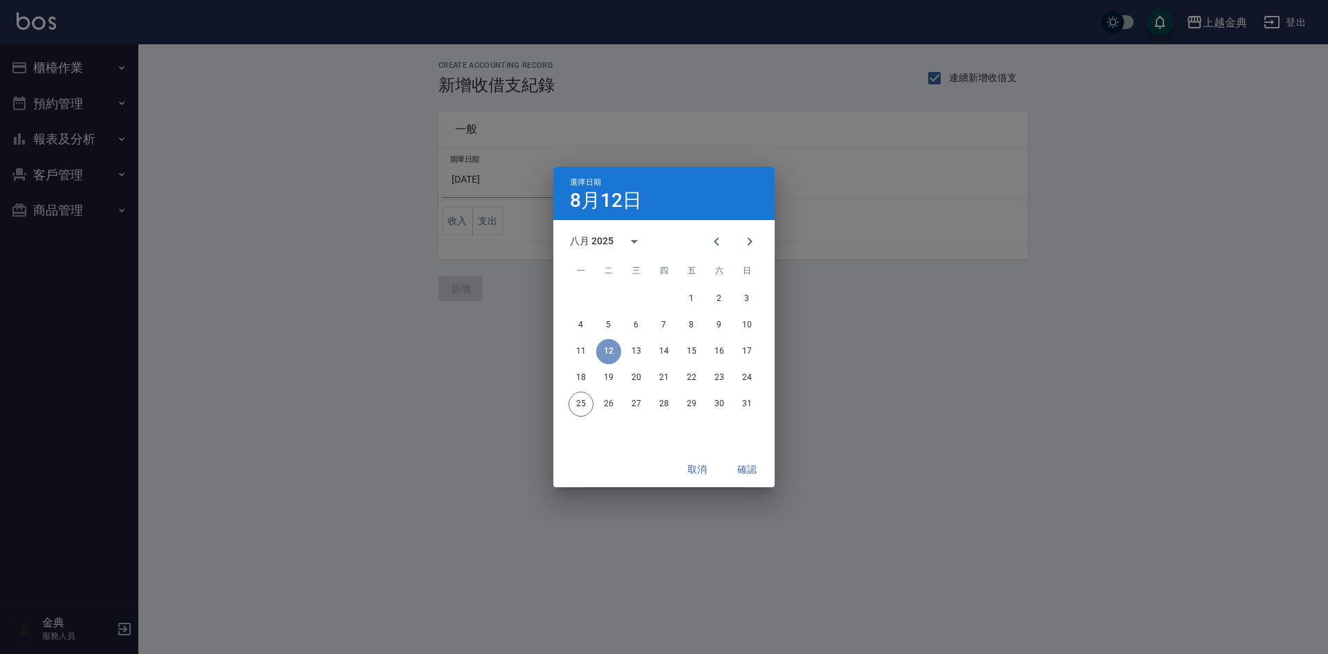
click at [619, 356] on button "12" at bounding box center [608, 351] width 25 height 25
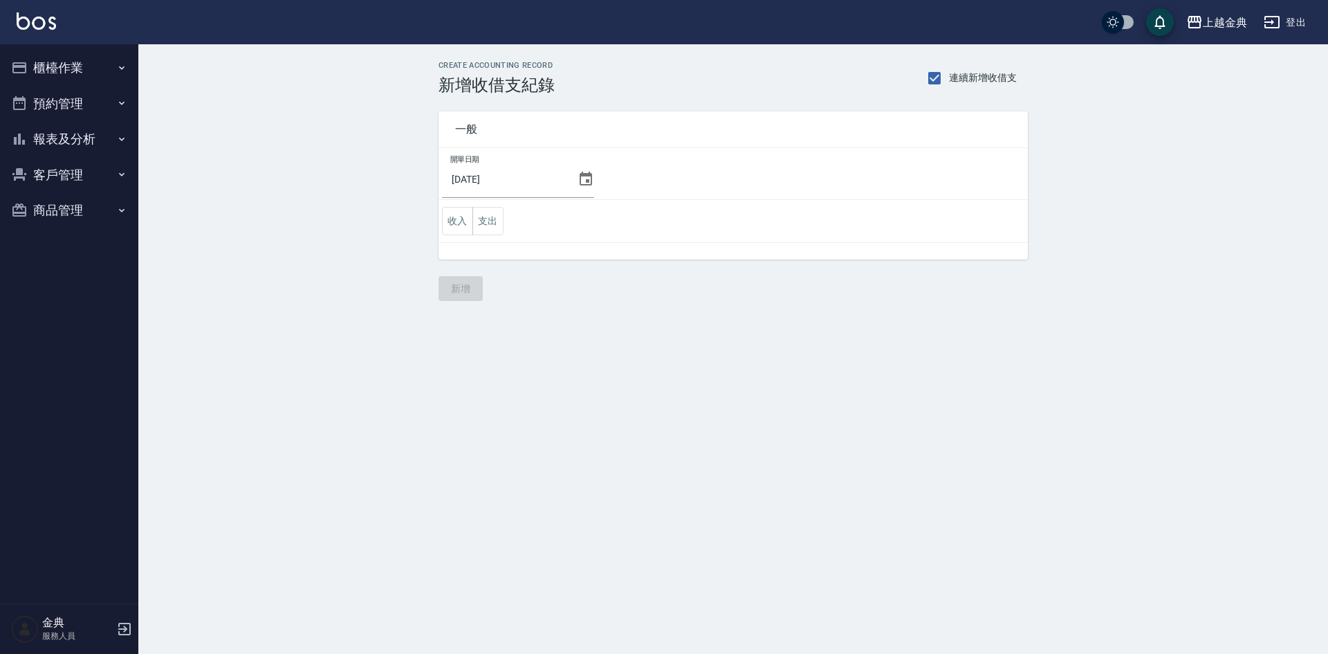
click at [581, 174] on icon at bounding box center [586, 179] width 12 height 14
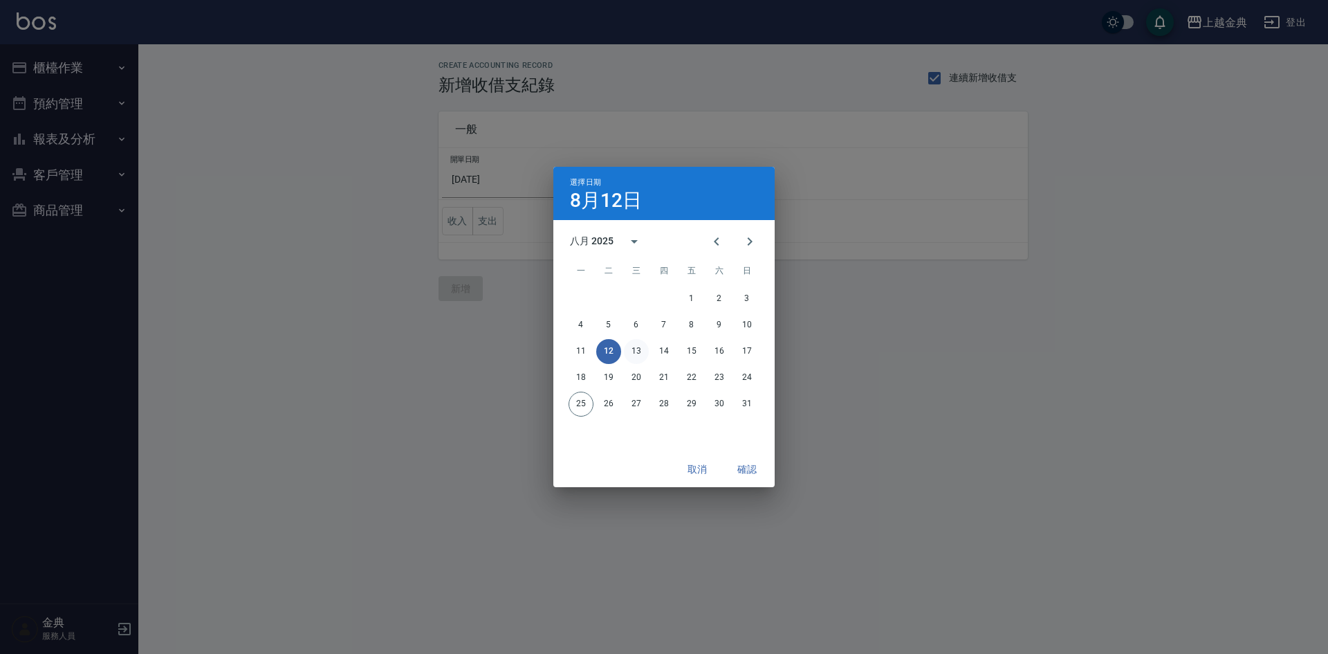
click at [645, 349] on button "13" at bounding box center [636, 351] width 25 height 25
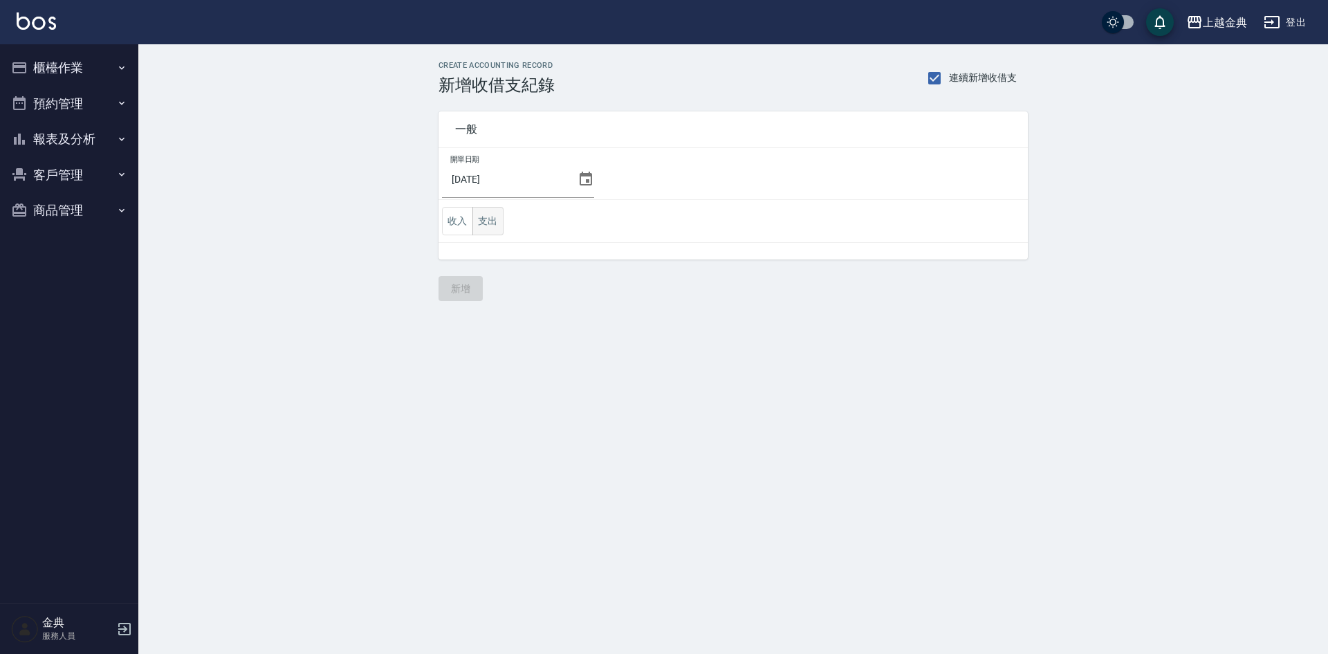
click at [496, 225] on button "支出" at bounding box center [488, 221] width 31 height 28
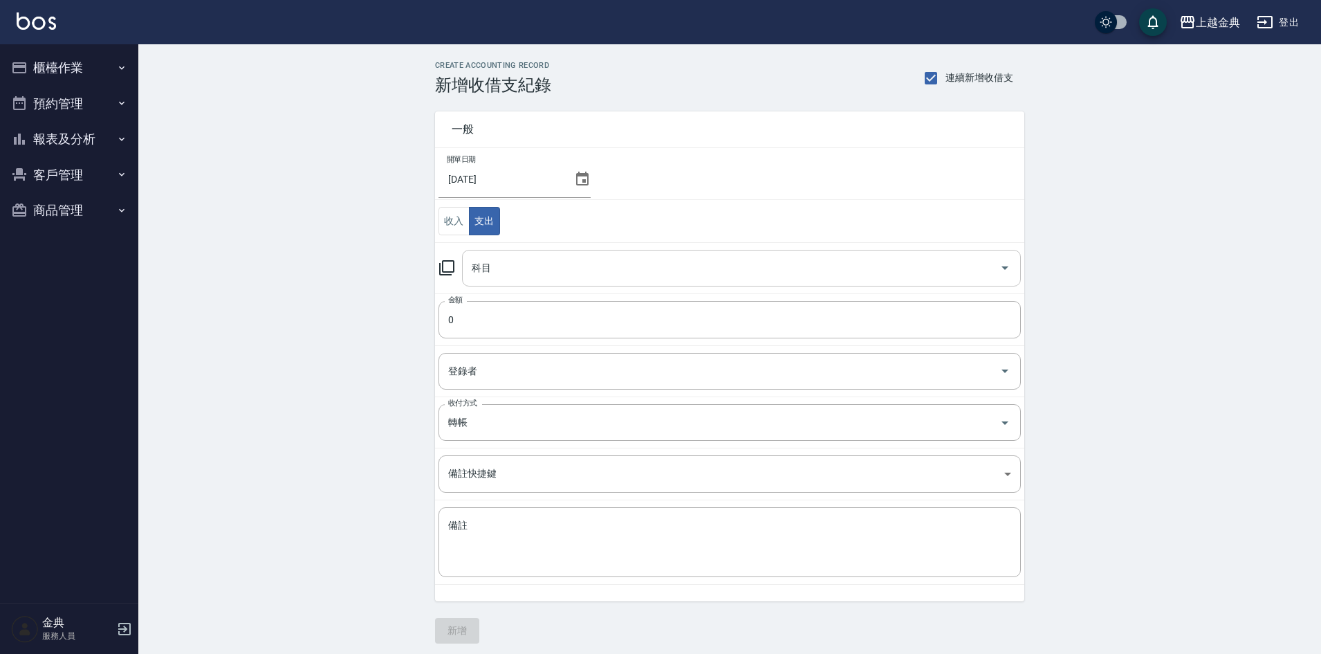
click at [523, 282] on div "科目" at bounding box center [741, 268] width 559 height 37
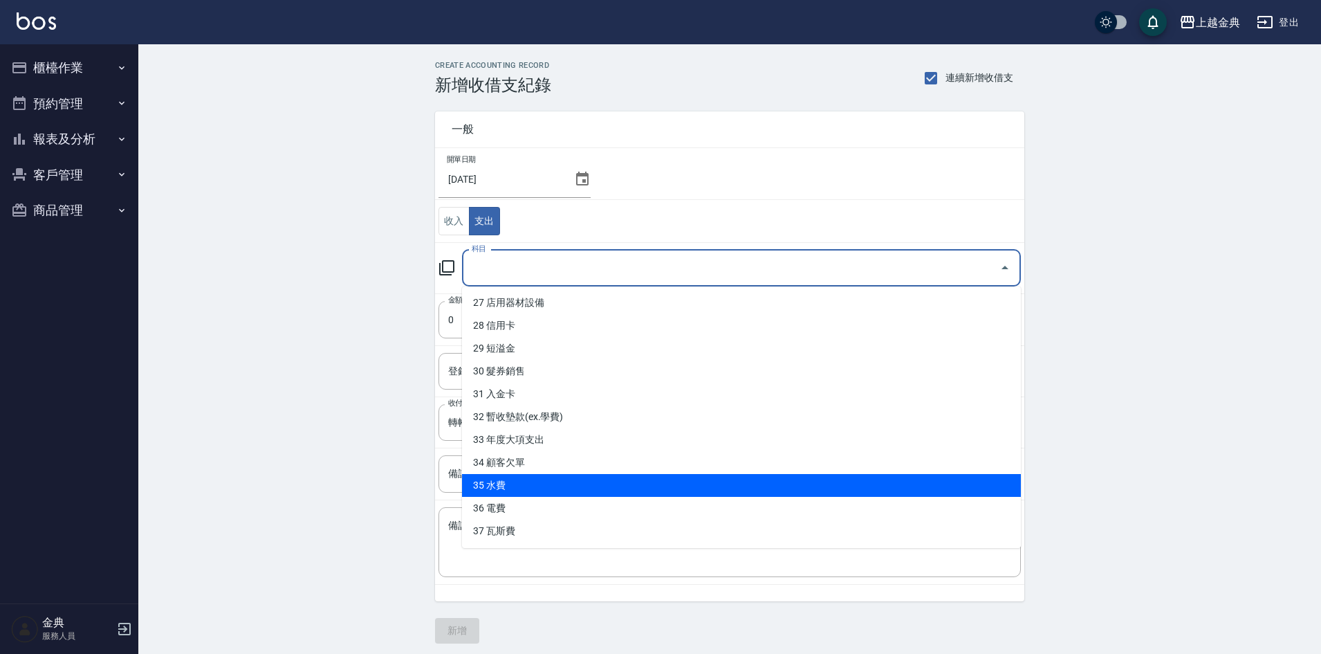
scroll to position [479, 0]
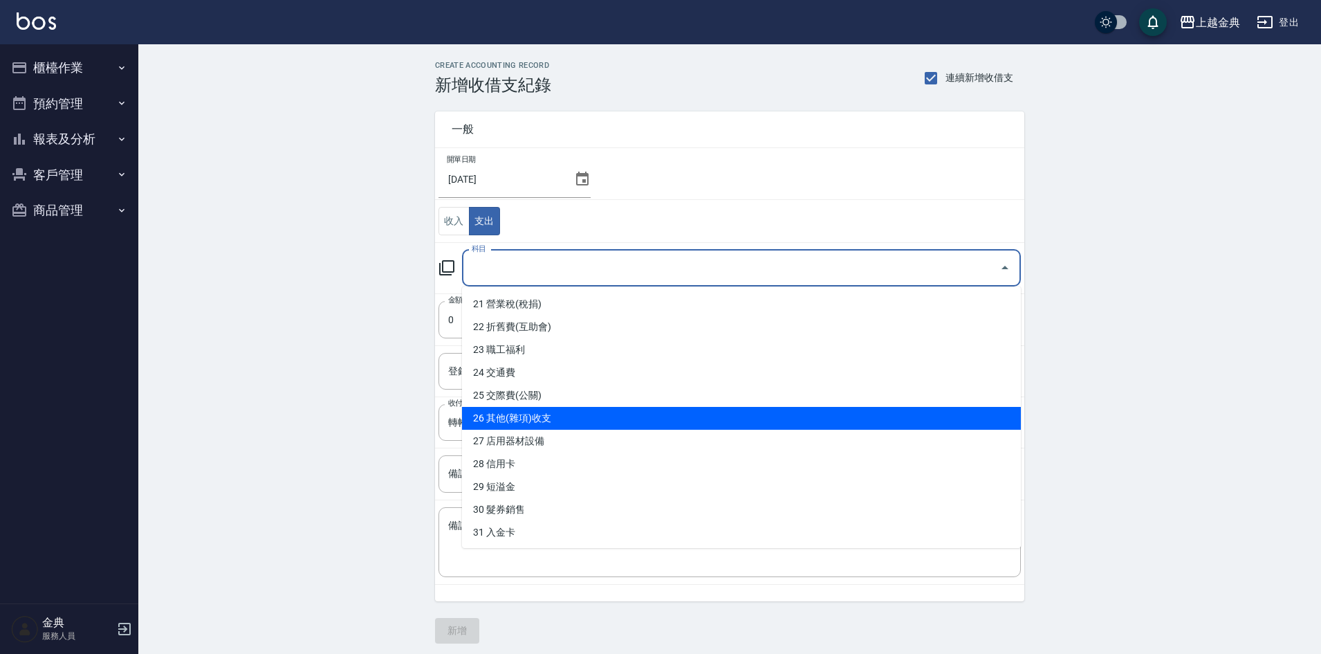
click at [590, 407] on li "26 其他(雜項)收支" at bounding box center [741, 418] width 559 height 23
type input "26 其他(雜項)收支"
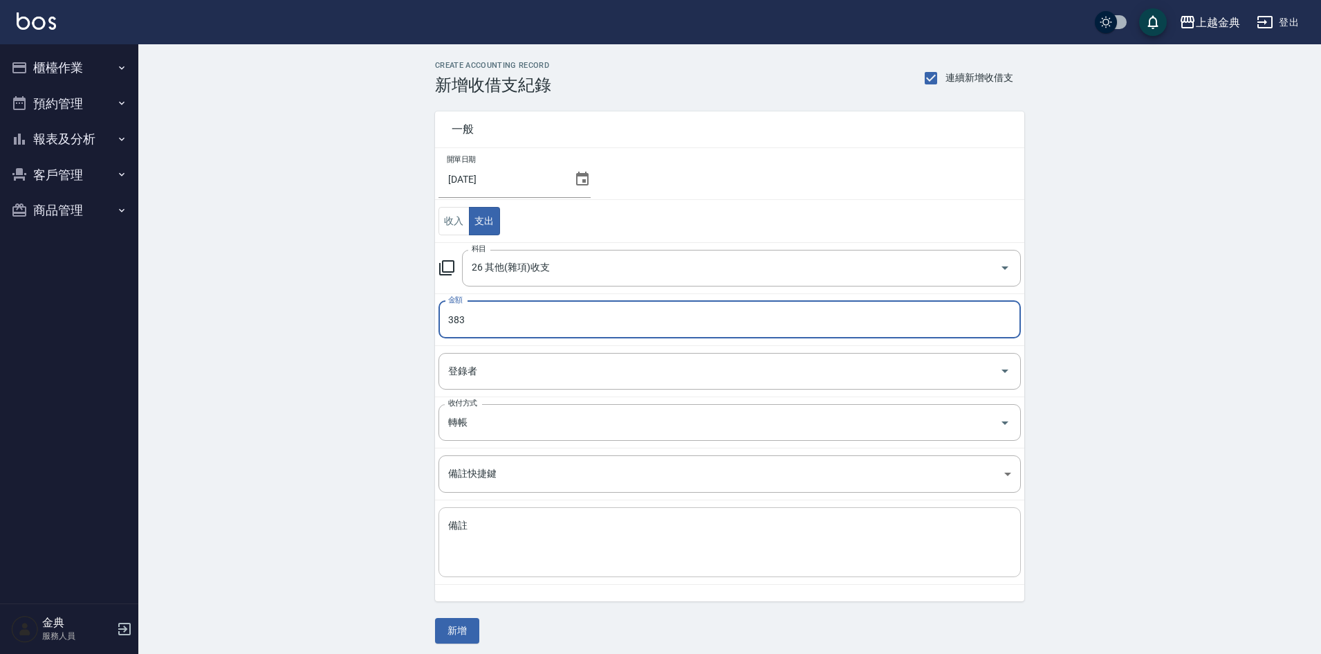
type input "383"
click at [479, 565] on textarea "備註" at bounding box center [729, 542] width 563 height 47
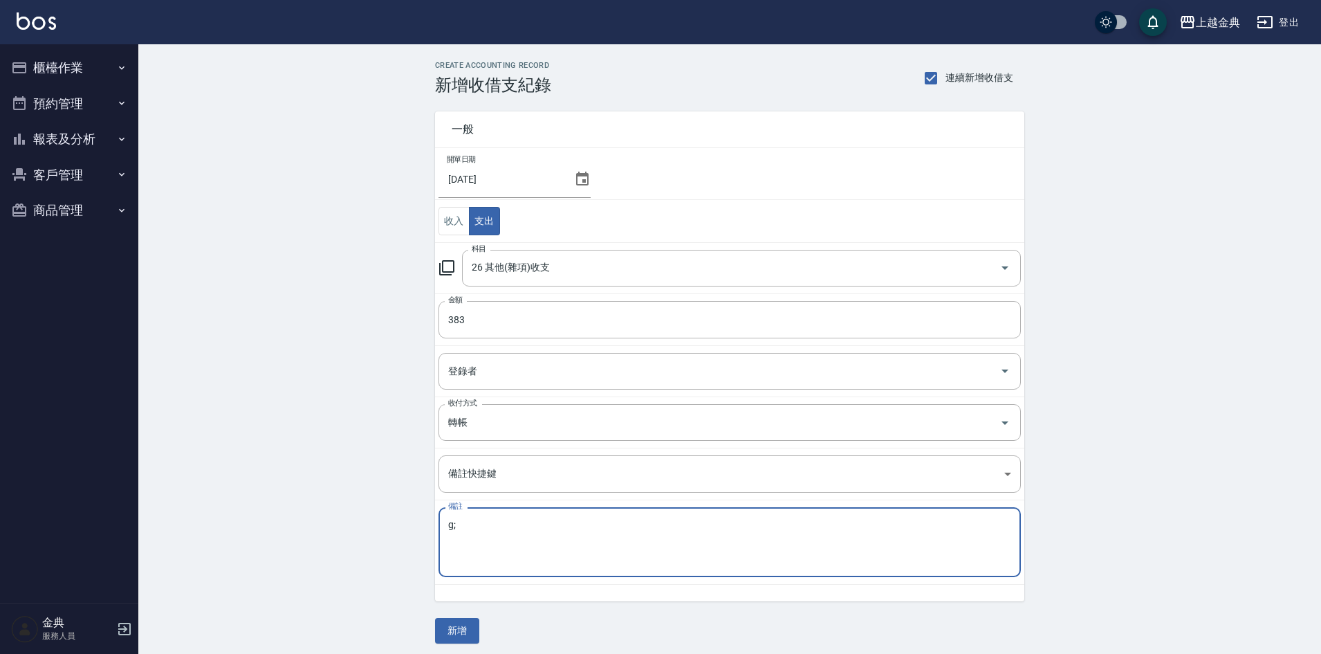
type textarea "g"
type textarea "上課老師午餐"
click at [461, 633] on button "新增" at bounding box center [457, 631] width 44 height 26
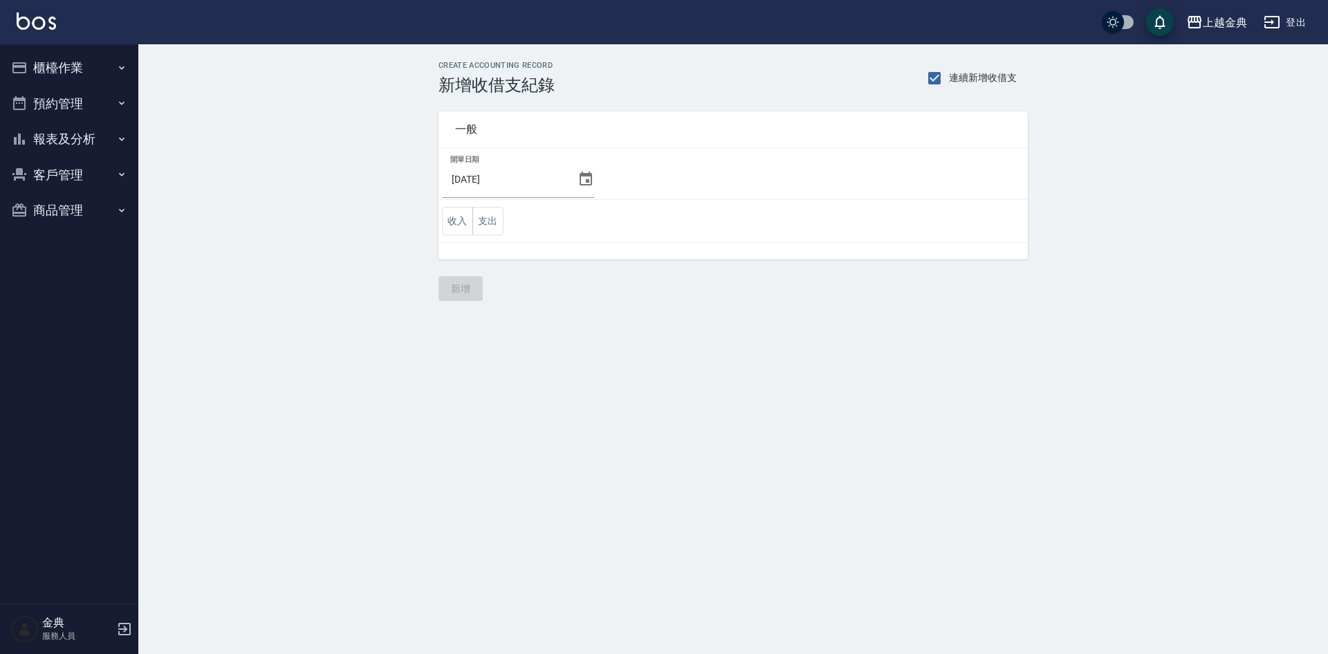
click at [117, 86] on button "預約管理" at bounding box center [69, 104] width 127 height 36
click at [113, 66] on button "櫃檯作業" at bounding box center [69, 68] width 127 height 36
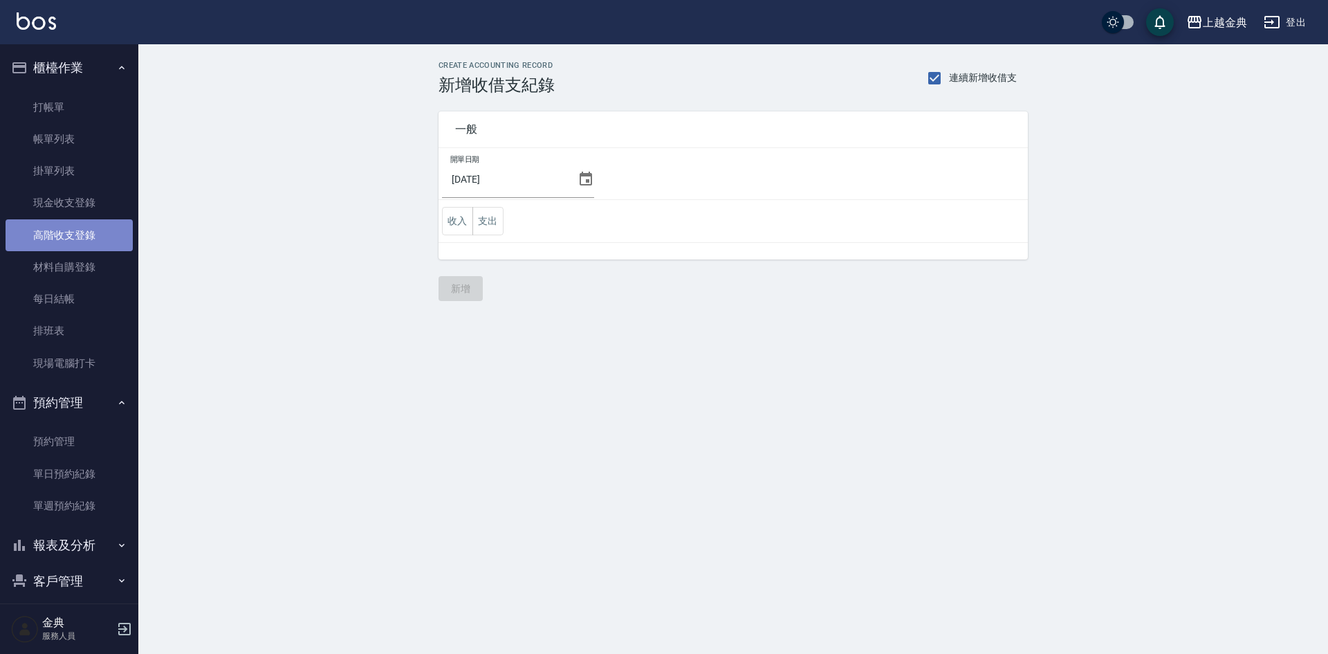
click at [94, 236] on link "高階收支登錄" at bounding box center [69, 235] width 127 height 32
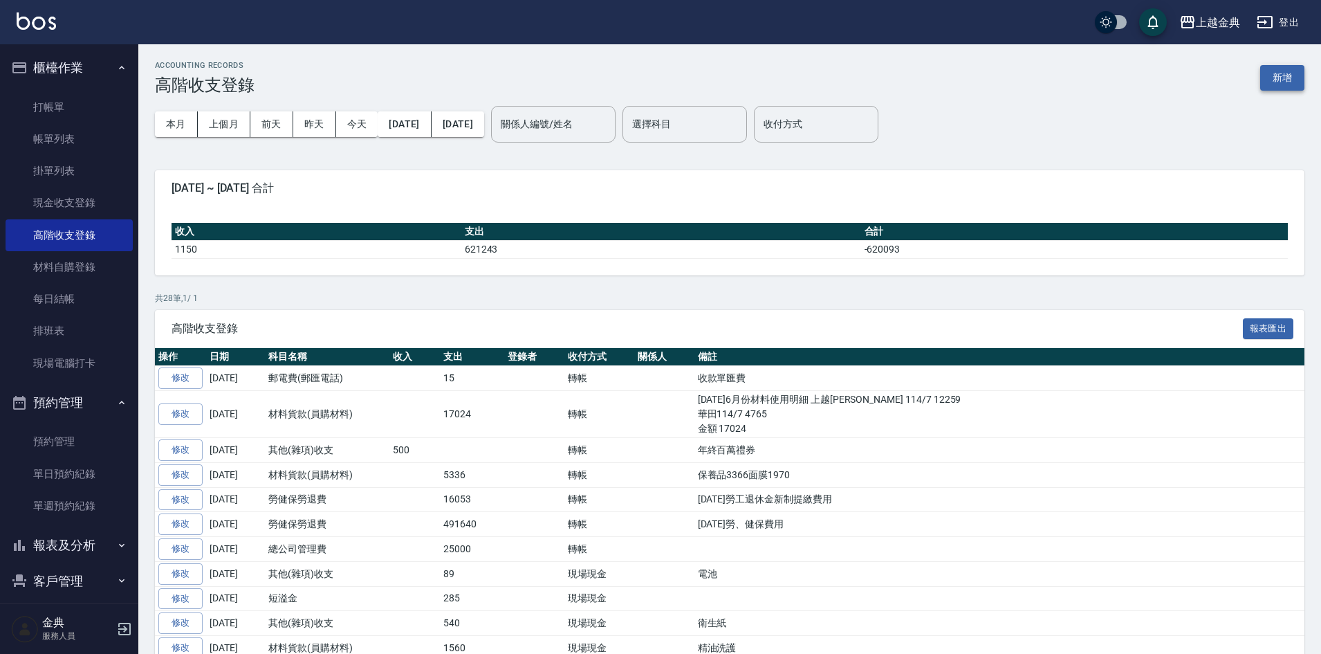
click at [1279, 68] on button "新增" at bounding box center [1283, 78] width 44 height 26
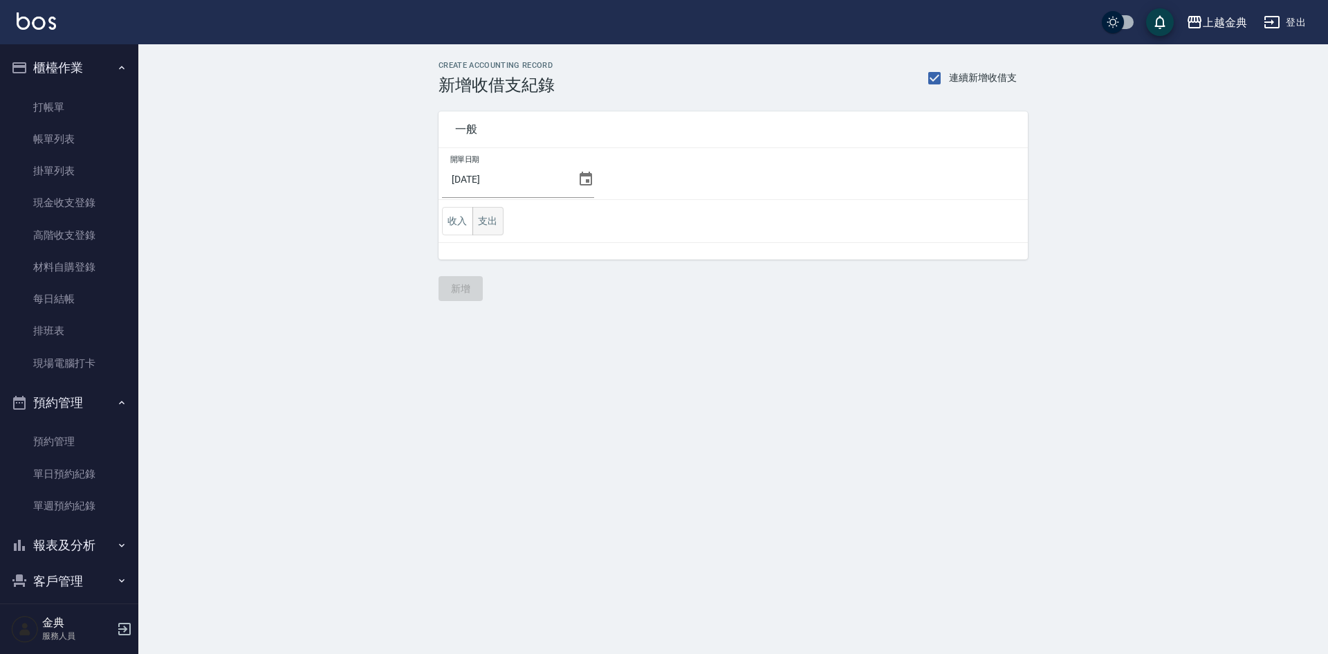
click at [491, 228] on button "支出" at bounding box center [488, 221] width 31 height 28
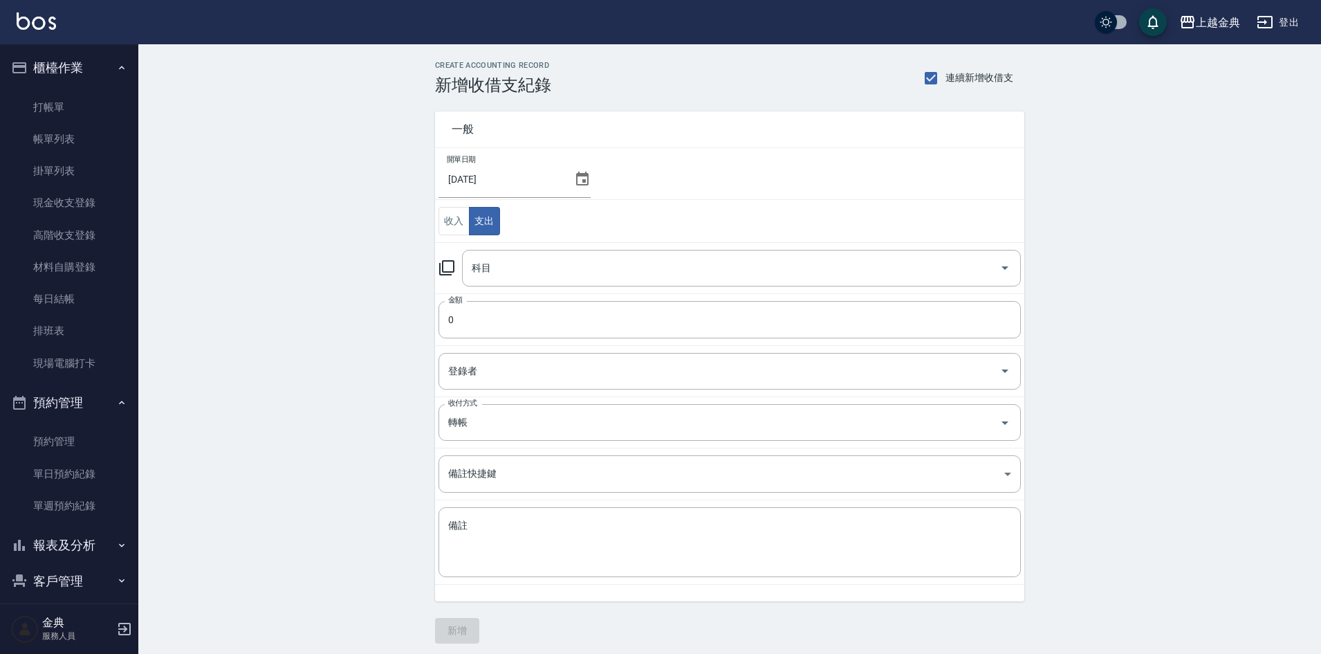
click at [590, 179] on td "開單日期 [DATE]" at bounding box center [729, 174] width 589 height 52
click at [583, 168] on div "2025/08/25" at bounding box center [515, 179] width 152 height 37
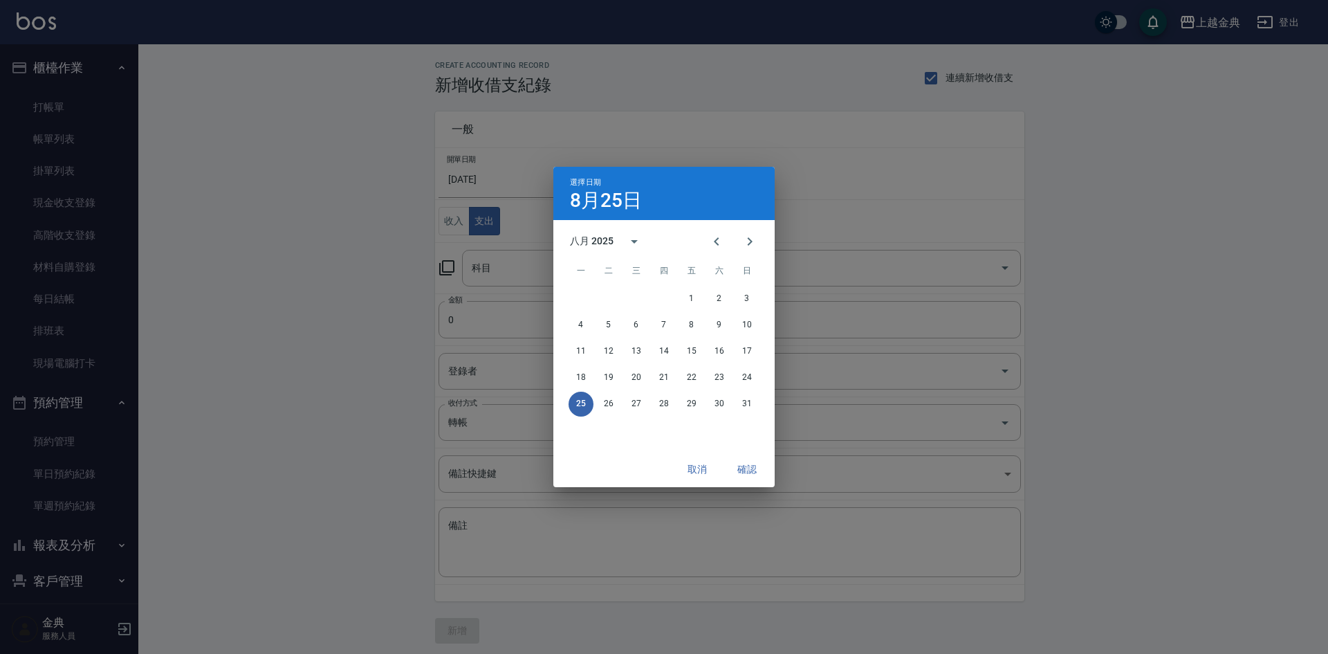
click at [573, 176] on div "選擇日期 8月25日" at bounding box center [663, 193] width 221 height 53
click at [633, 356] on button "13" at bounding box center [636, 351] width 25 height 25
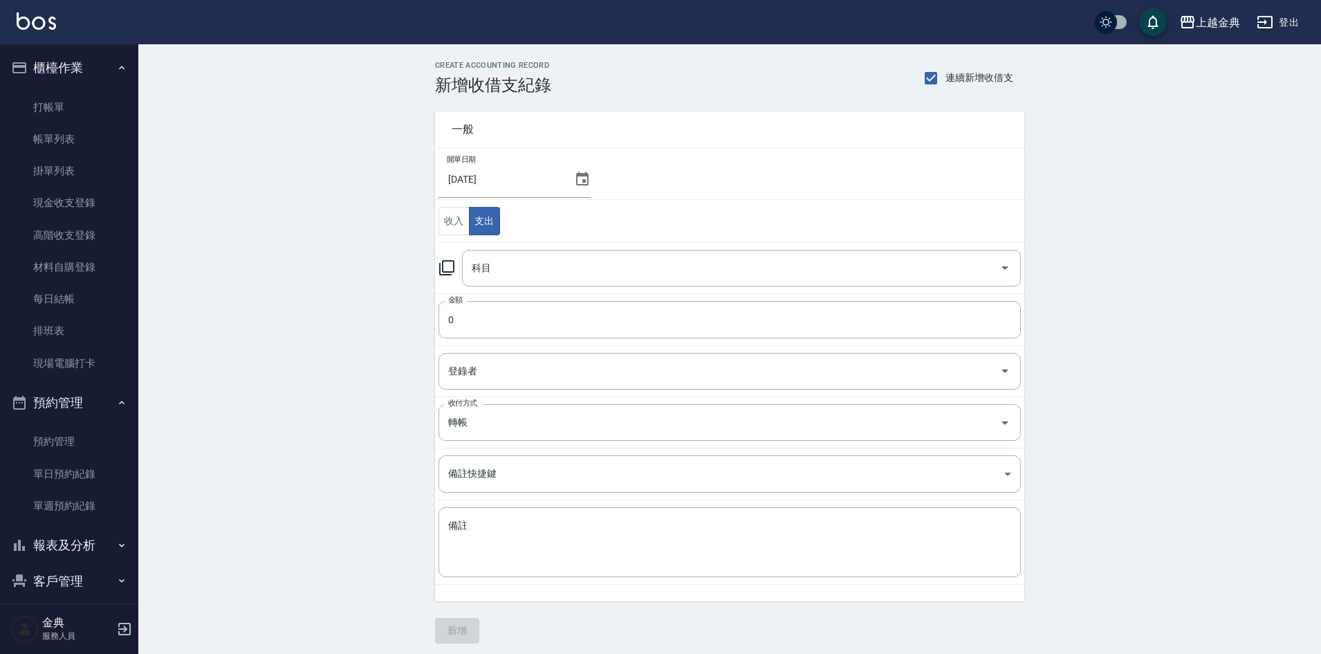
click at [542, 281] on div "科目" at bounding box center [741, 268] width 559 height 37
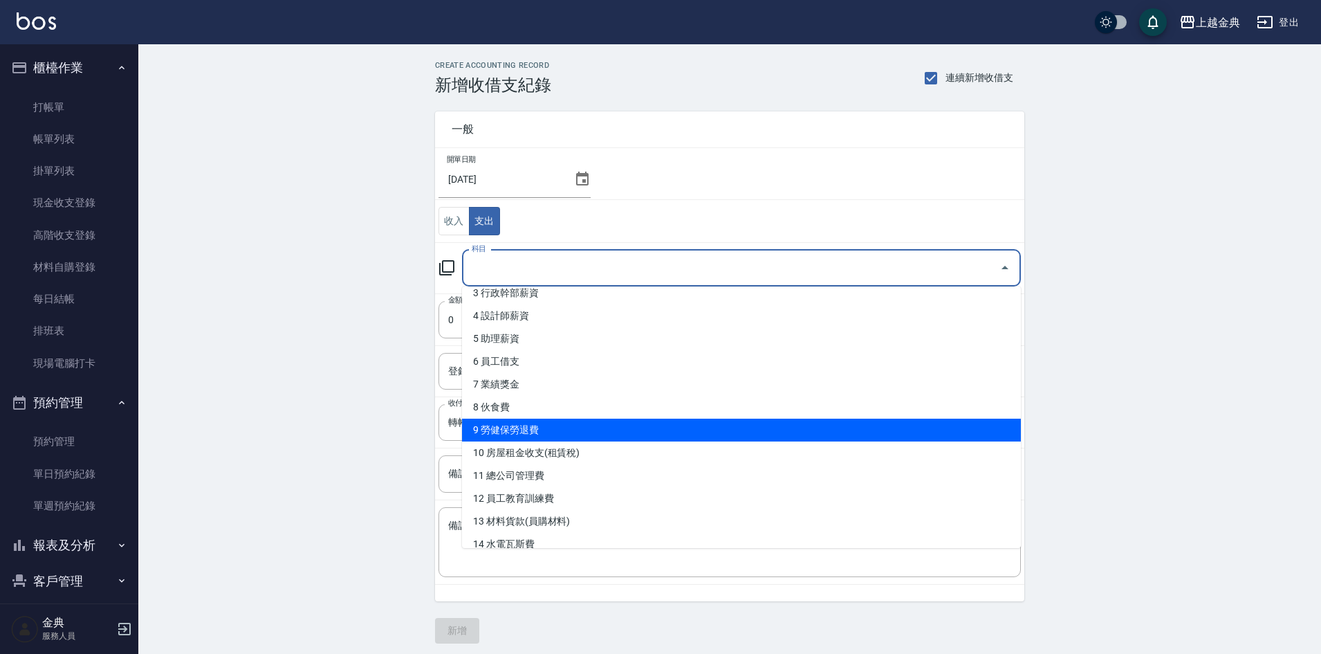
scroll to position [277, 0]
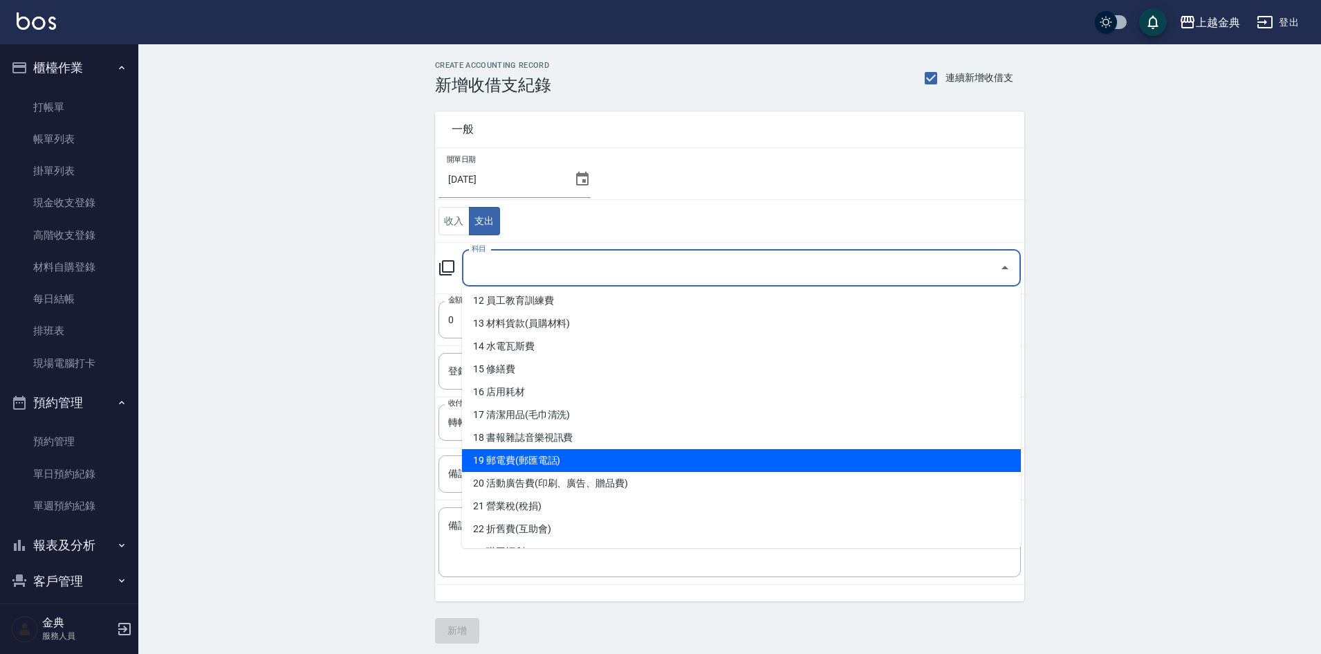
click at [648, 466] on li "19 郵電費(郵匯電話)" at bounding box center [741, 460] width 559 height 23
type input "19 郵電費(郵匯電話)"
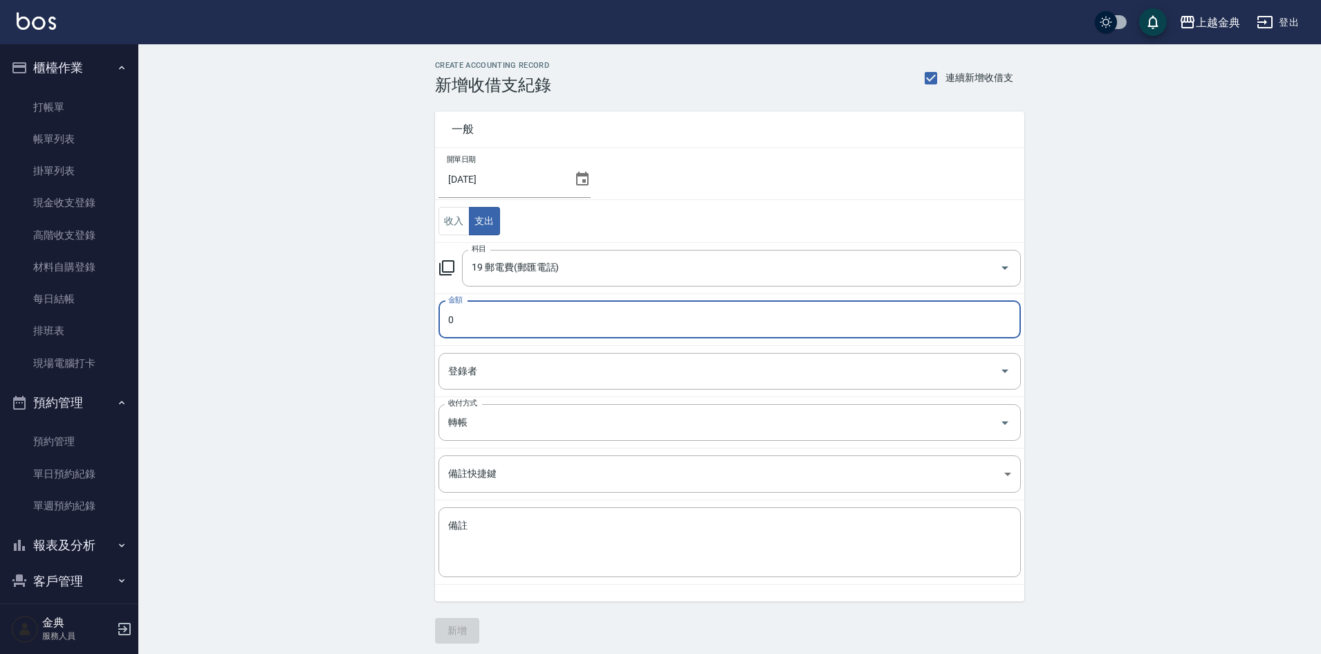
click at [525, 340] on td "金額 0 金額" at bounding box center [729, 319] width 589 height 52
click at [493, 331] on input "0" at bounding box center [730, 319] width 583 height 37
type input "045"
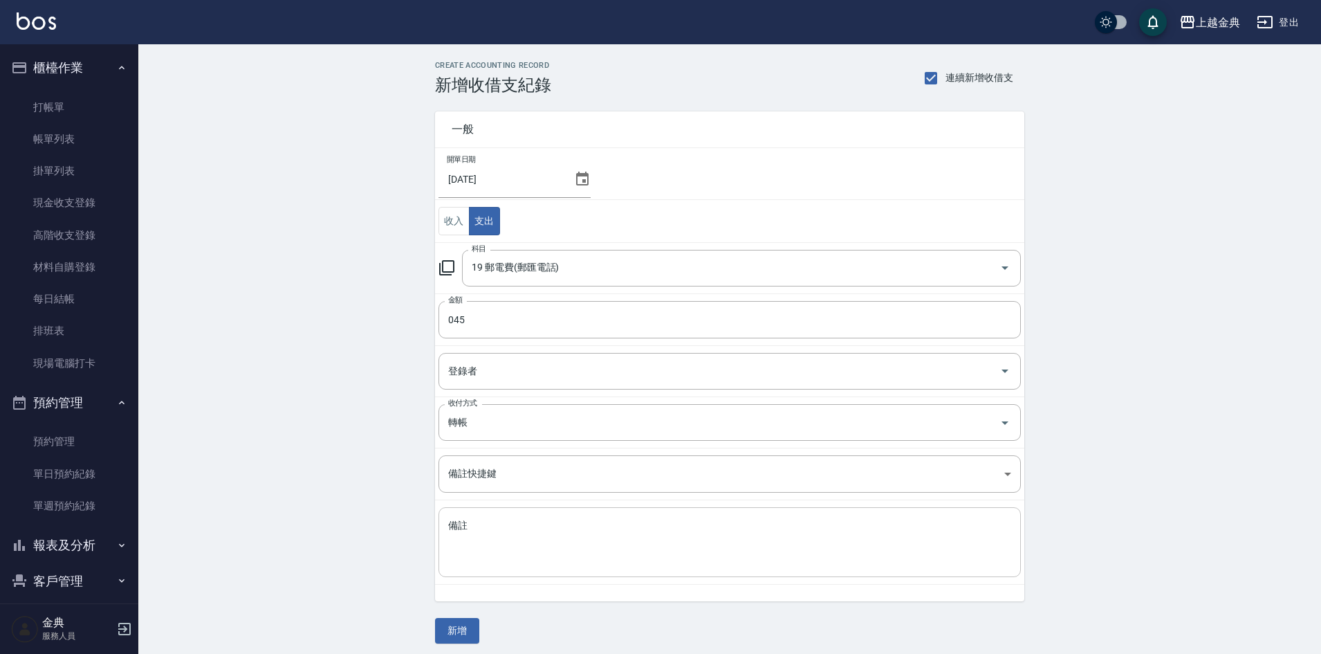
click at [502, 577] on div "x 備註" at bounding box center [730, 542] width 583 height 70
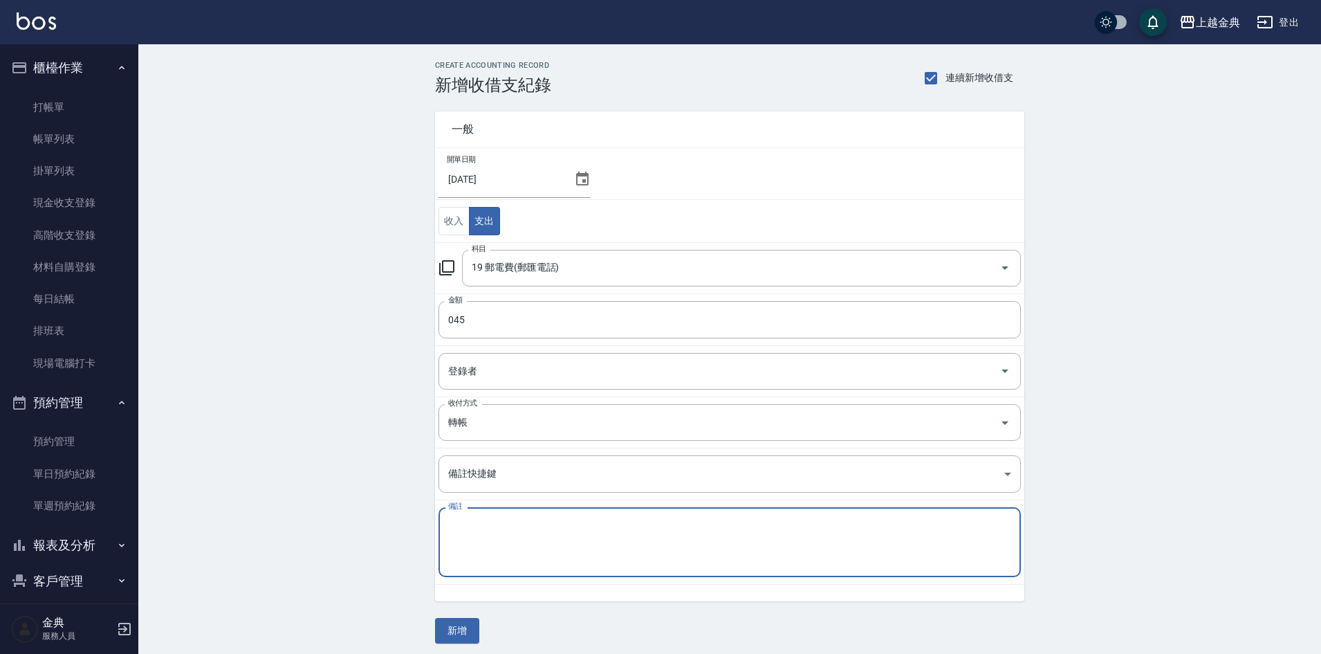
drag, startPoint x: 493, startPoint y: 546, endPoint x: 517, endPoint y: 518, distance: 36.8
click at [512, 519] on textarea "備註" at bounding box center [729, 542] width 563 height 47
type textarea "e"
type textarea "公積金.毛巾.房租匯費"
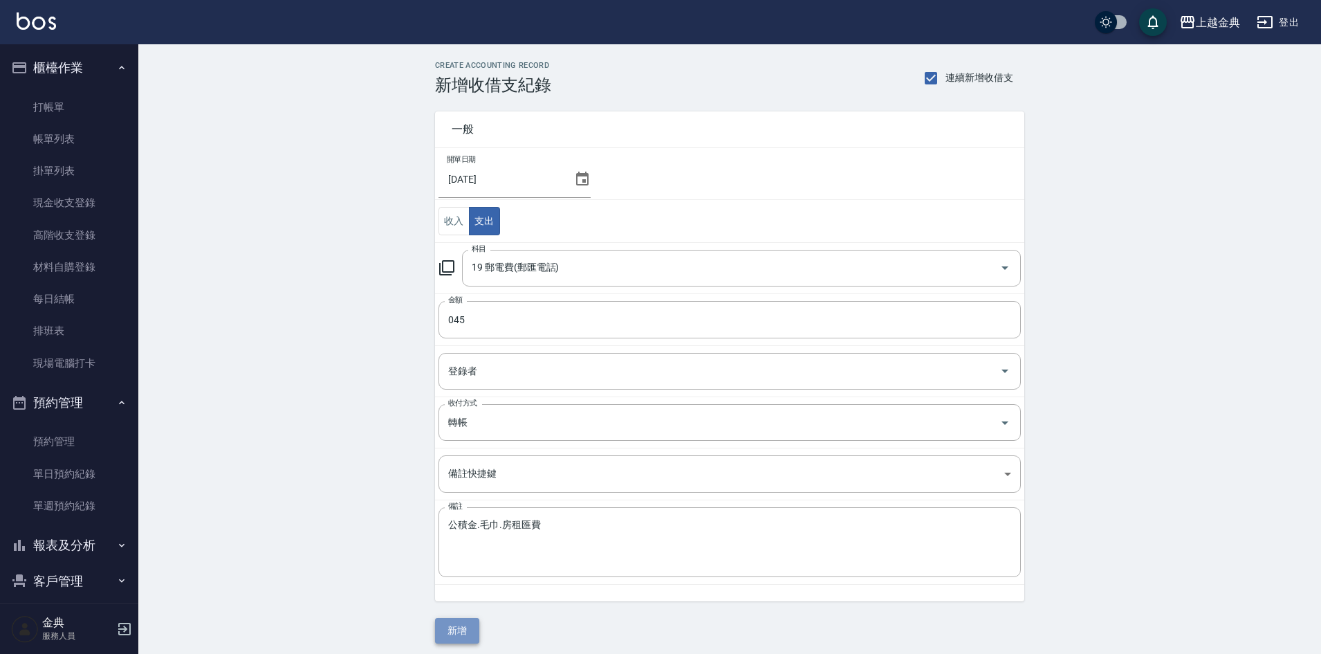
click at [450, 632] on button "新增" at bounding box center [457, 631] width 44 height 26
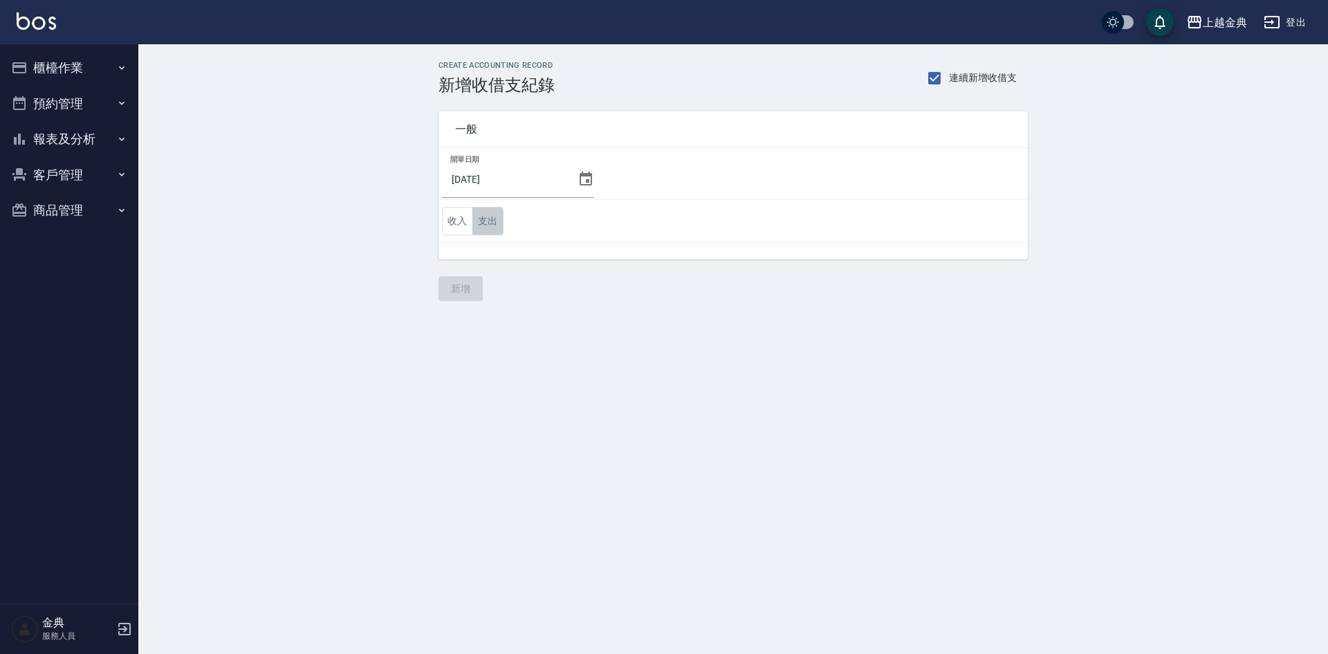
click at [497, 233] on button "支出" at bounding box center [488, 221] width 31 height 28
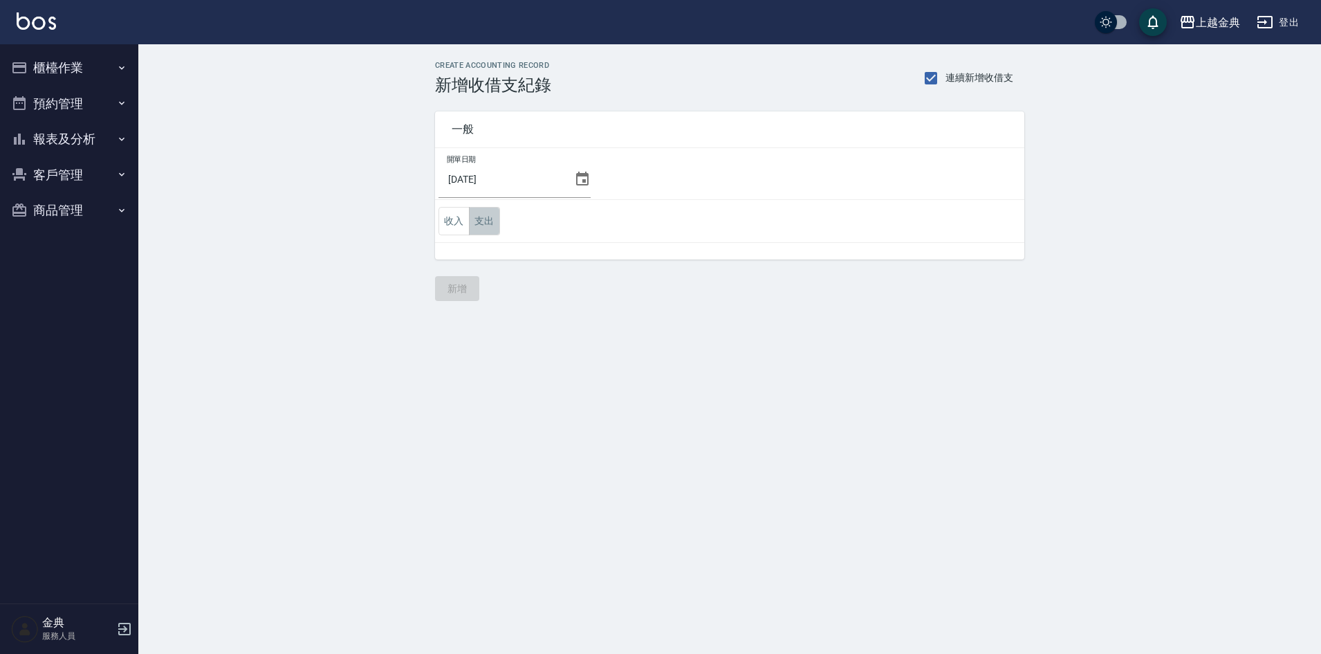
click at [488, 223] on button "支出" at bounding box center [484, 221] width 31 height 28
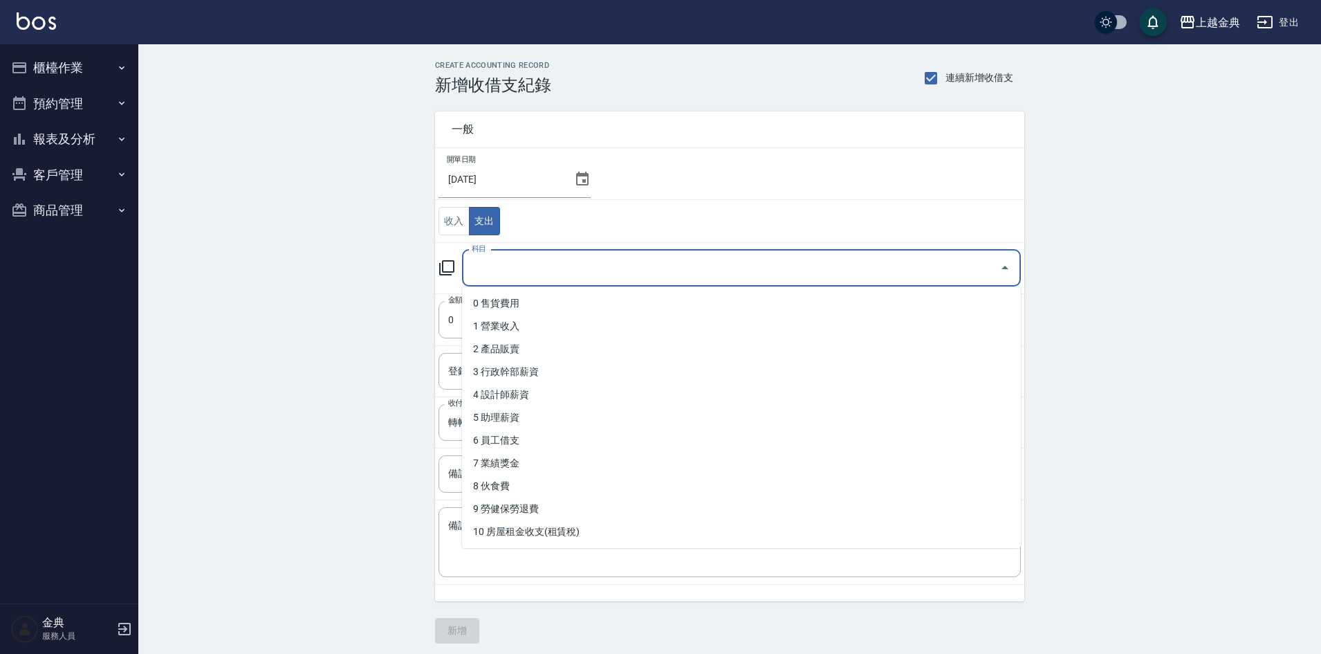
click at [511, 257] on input "科目" at bounding box center [731, 268] width 526 height 24
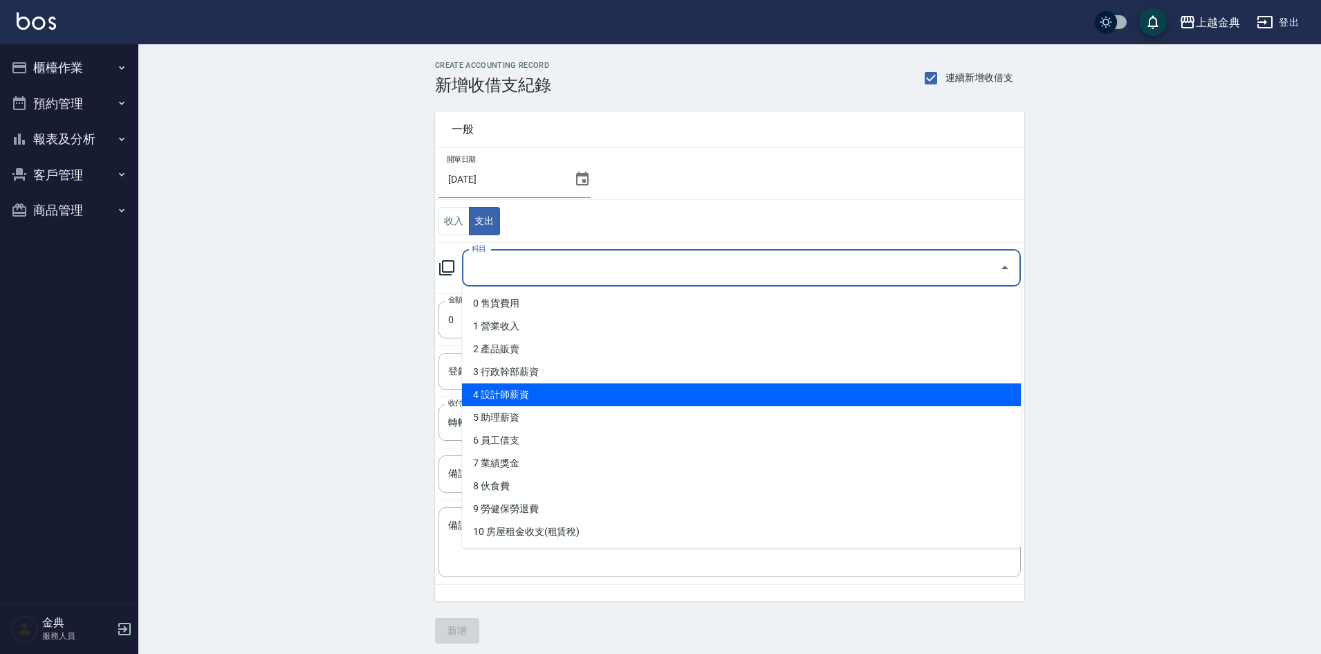
scroll to position [346, 0]
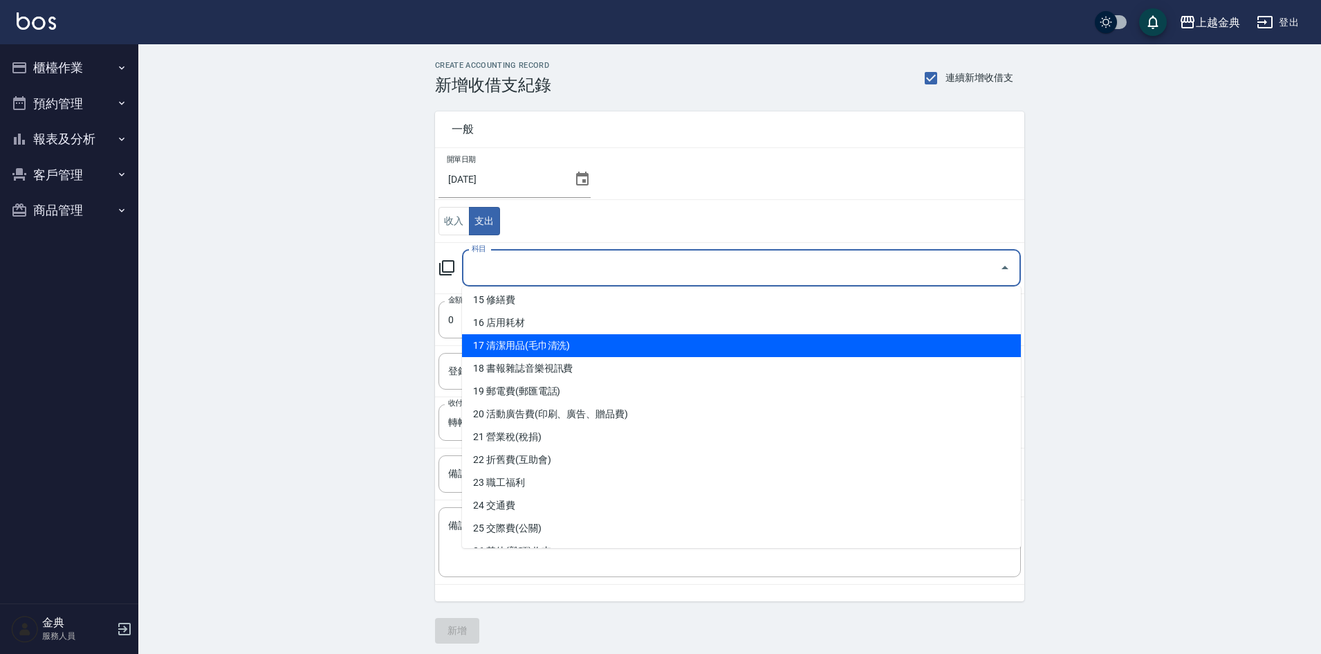
click at [579, 356] on li "17 清潔用品(毛巾清洗)" at bounding box center [741, 345] width 559 height 23
type input "17 清潔用品(毛巾清洗)"
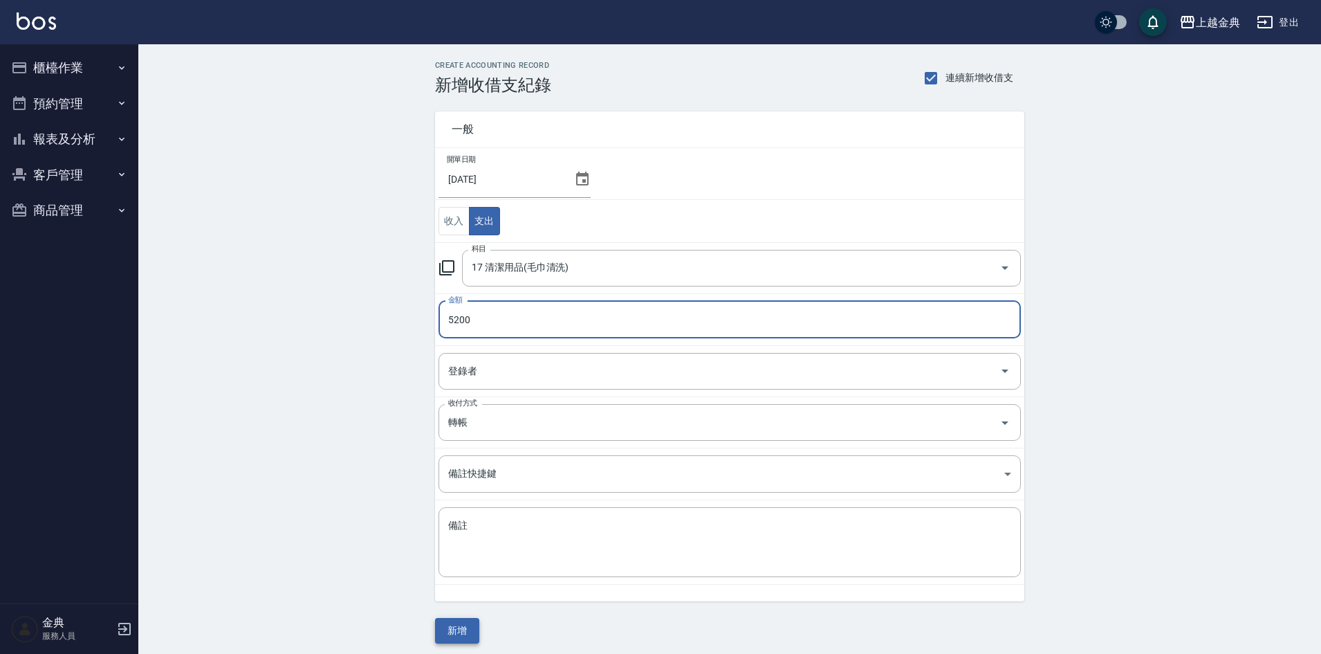
type input "5200"
click at [465, 623] on button "新增" at bounding box center [457, 631] width 44 height 26
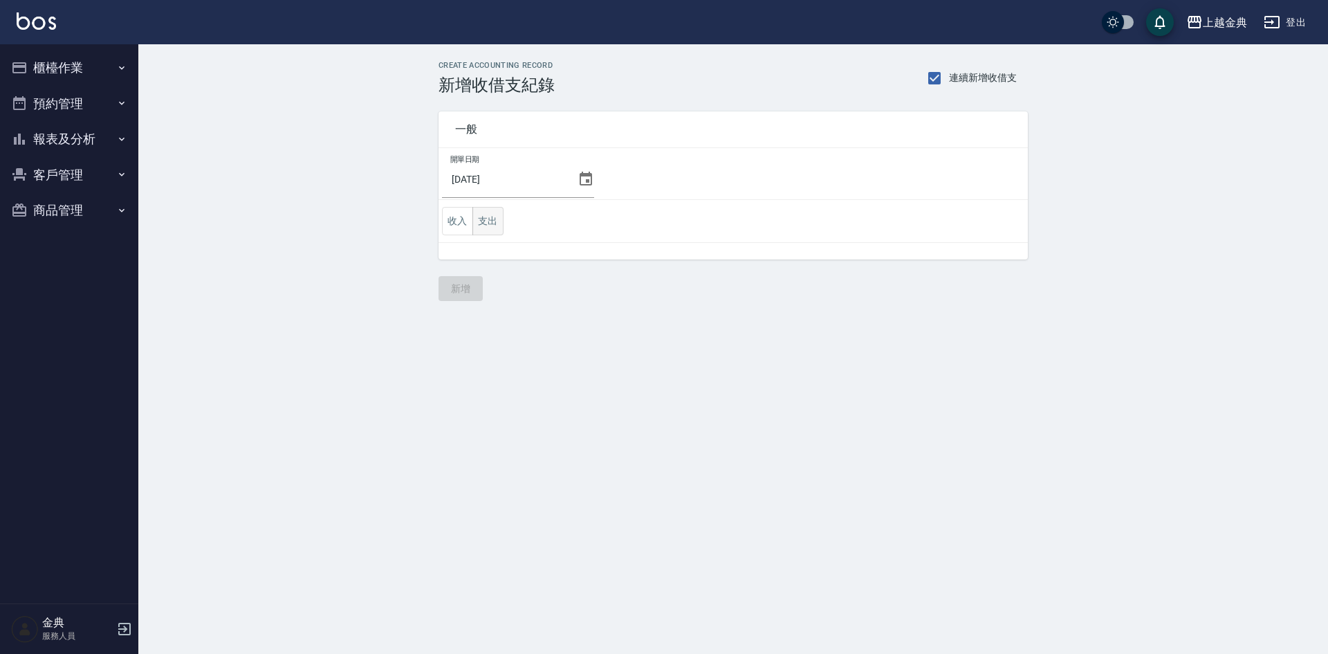
click at [478, 217] on button "支出" at bounding box center [488, 221] width 31 height 28
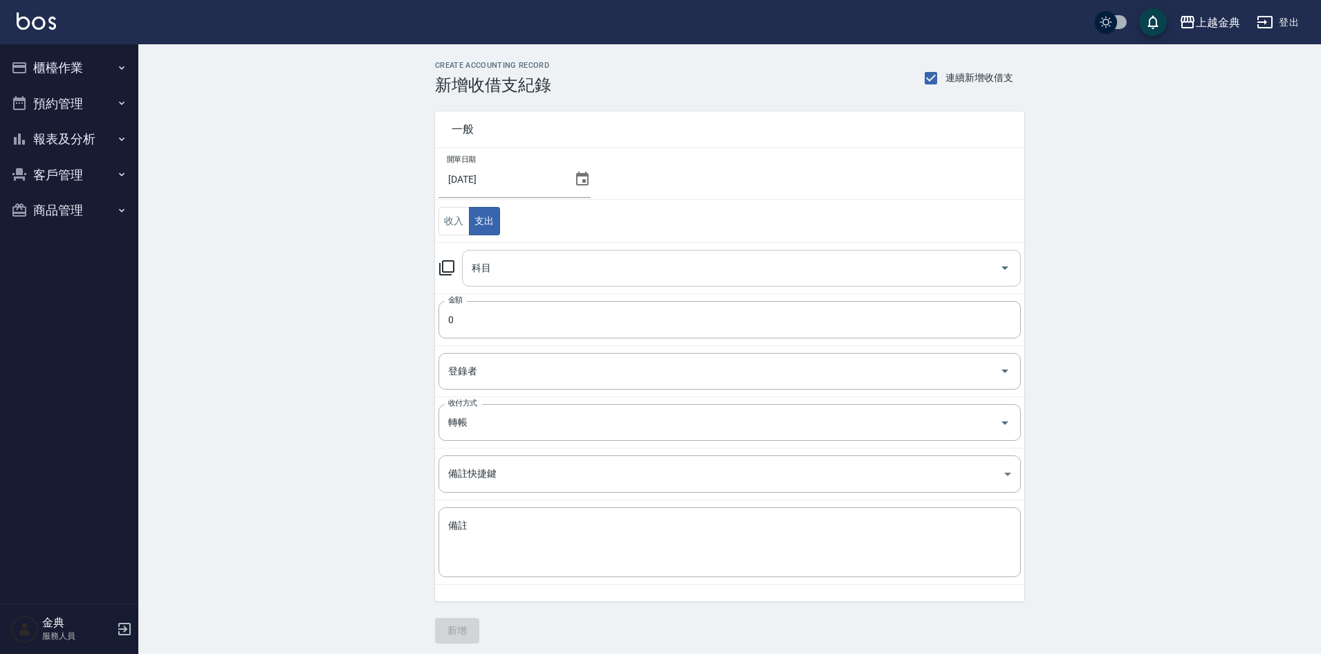
click at [538, 271] on input "科目" at bounding box center [731, 268] width 526 height 24
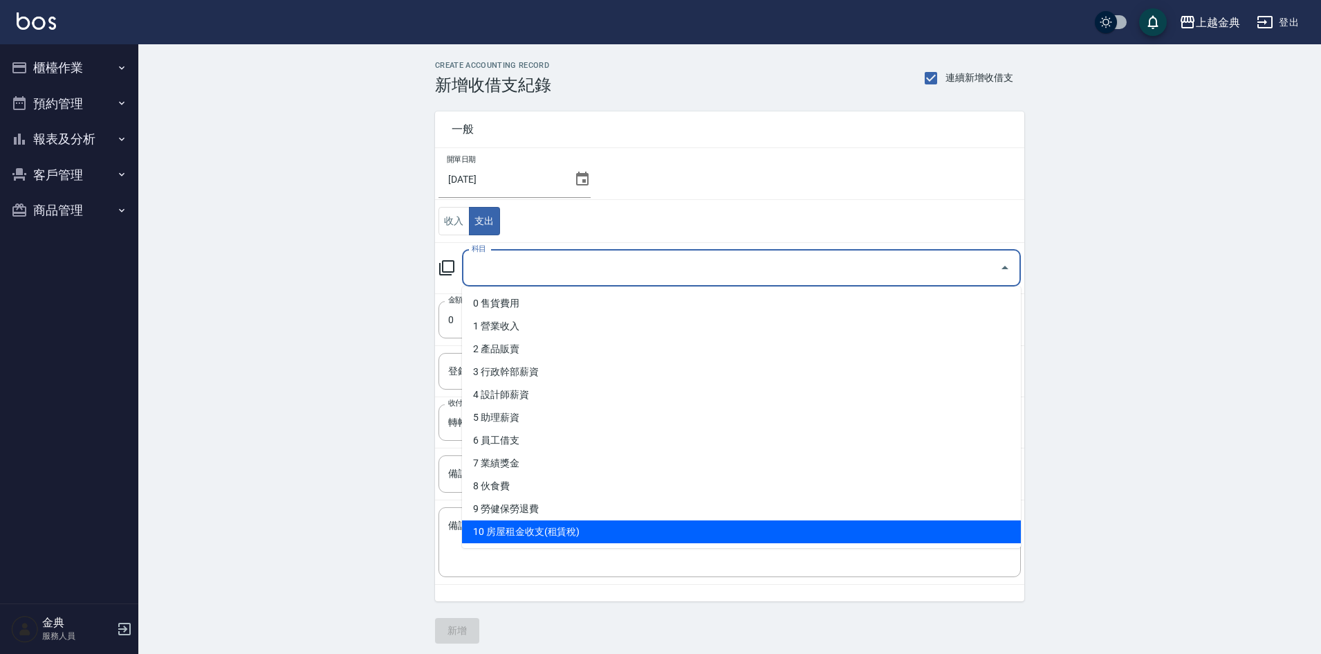
click at [598, 536] on li "10 房屋租金收支(租賃稅)" at bounding box center [741, 531] width 559 height 23
type input "10 房屋租金收支(租賃稅)"
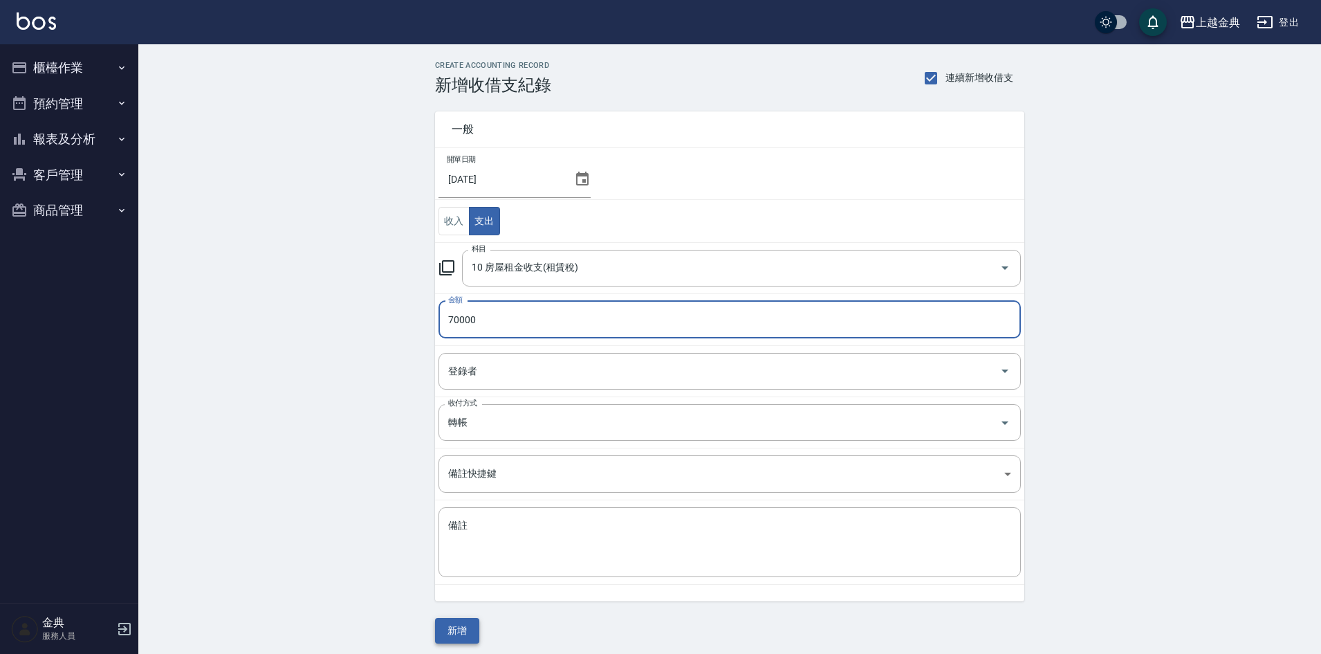
type input "70000"
click at [473, 621] on button "新增" at bounding box center [457, 631] width 44 height 26
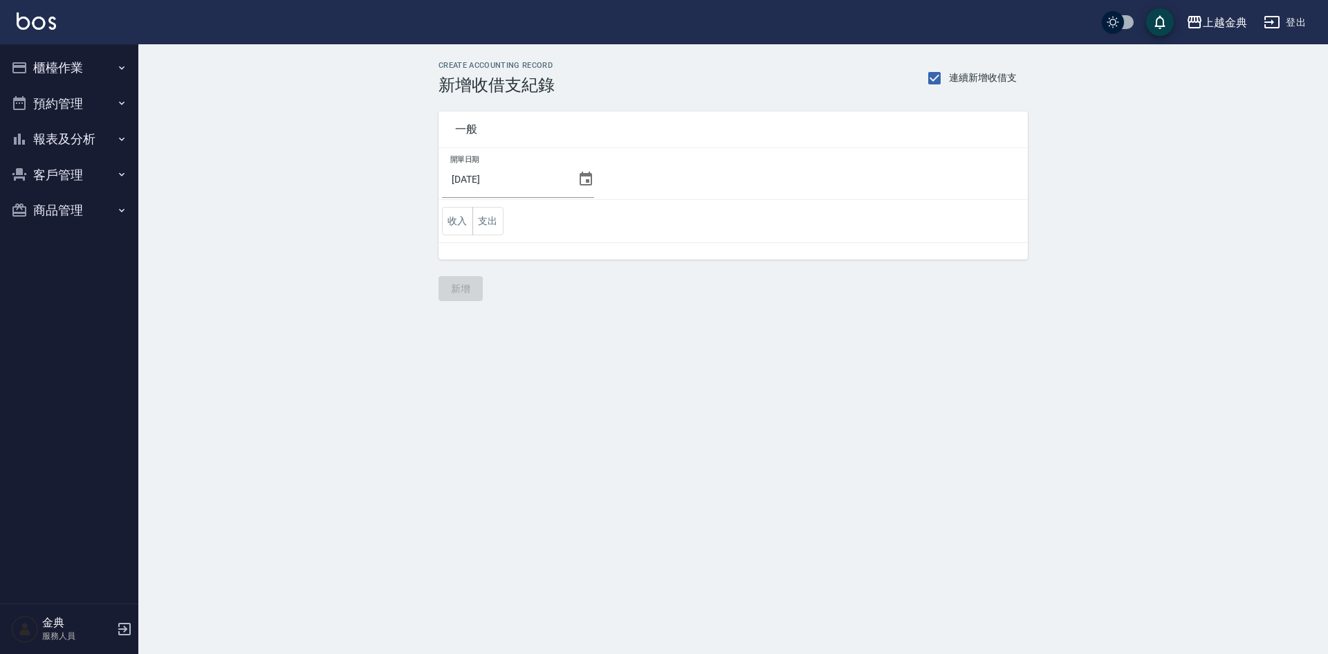
click at [80, 68] on button "櫃檯作業" at bounding box center [69, 68] width 127 height 36
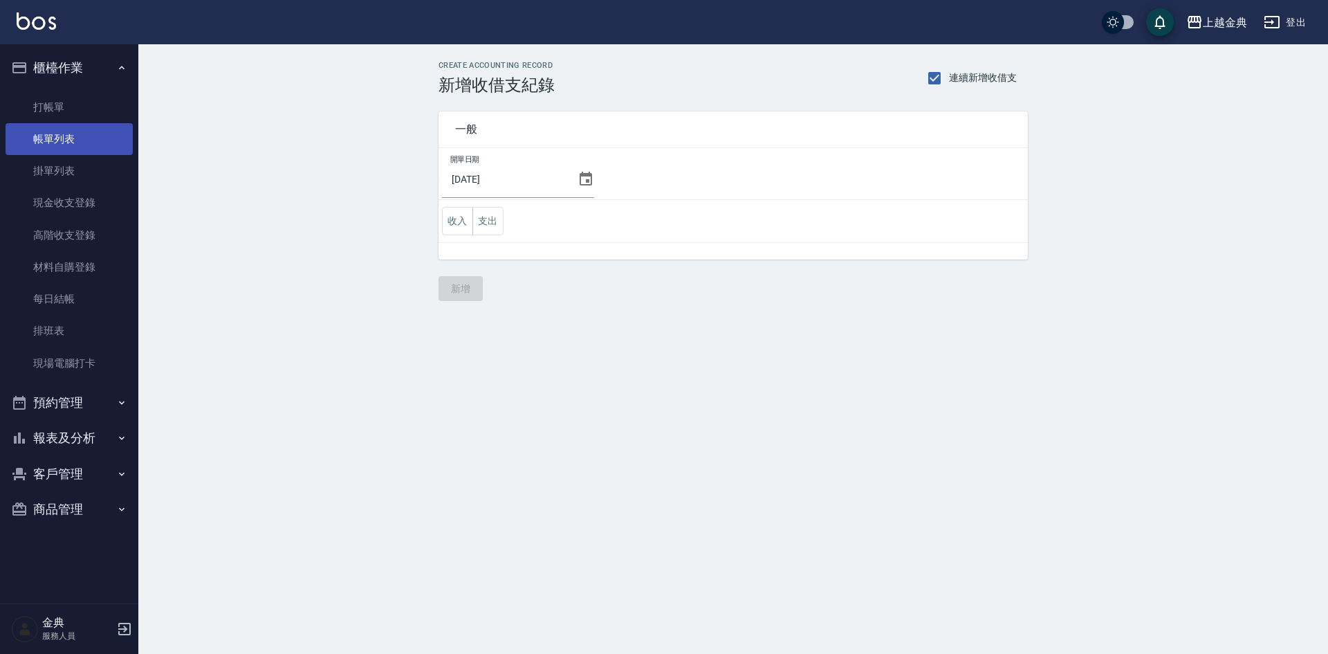
click at [95, 140] on link "帳單列表" at bounding box center [69, 139] width 127 height 32
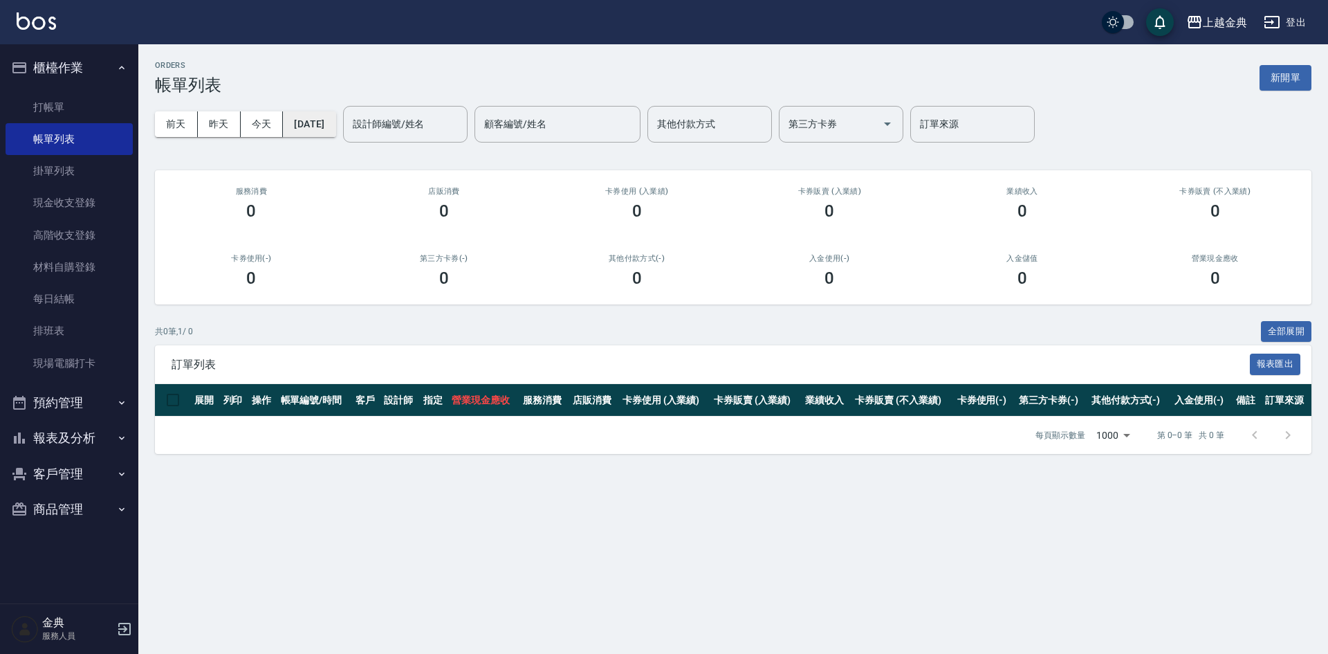
click at [336, 129] on button "[DATE]" at bounding box center [309, 124] width 53 height 26
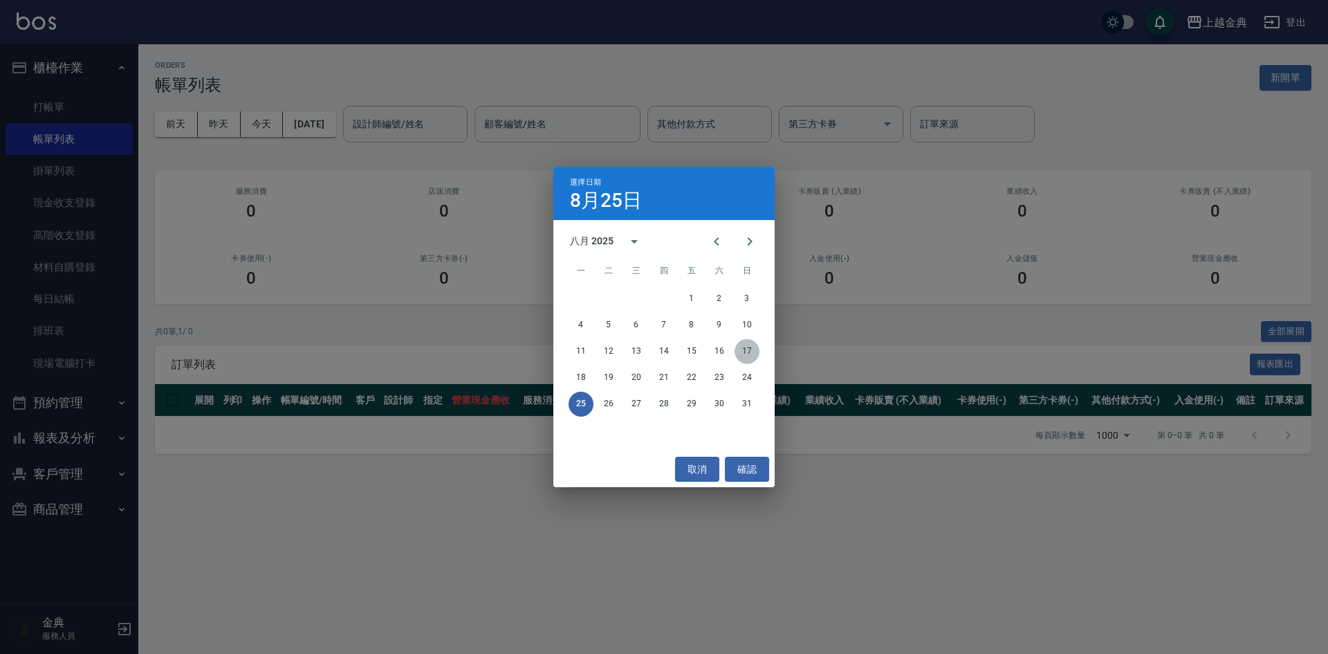
click at [758, 353] on button "17" at bounding box center [747, 351] width 25 height 25
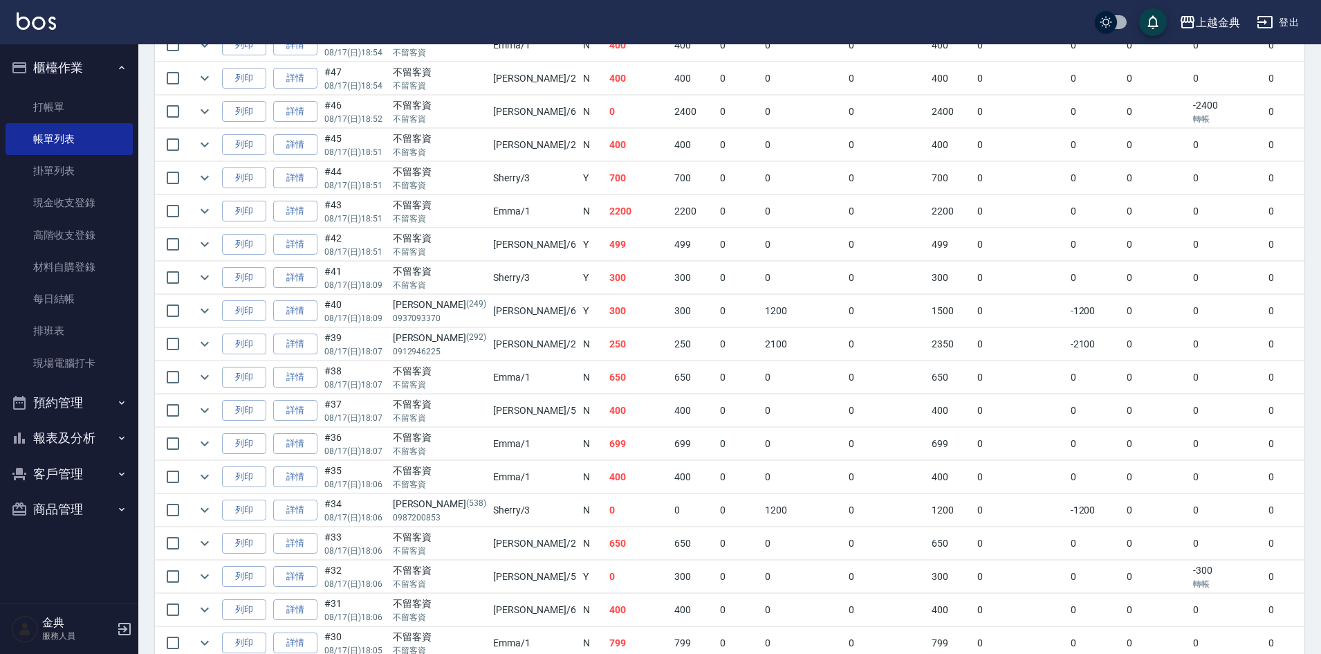
scroll to position [692, 0]
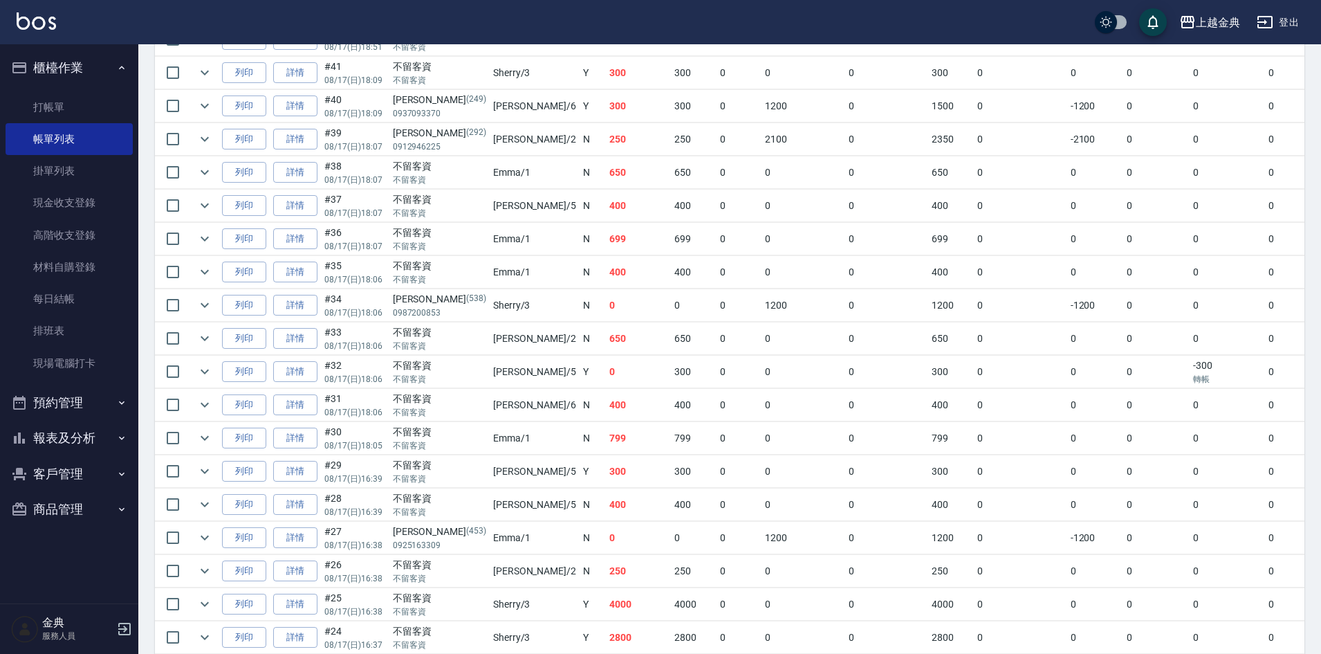
click at [974, 352] on td "0" at bounding box center [1020, 338] width 93 height 33
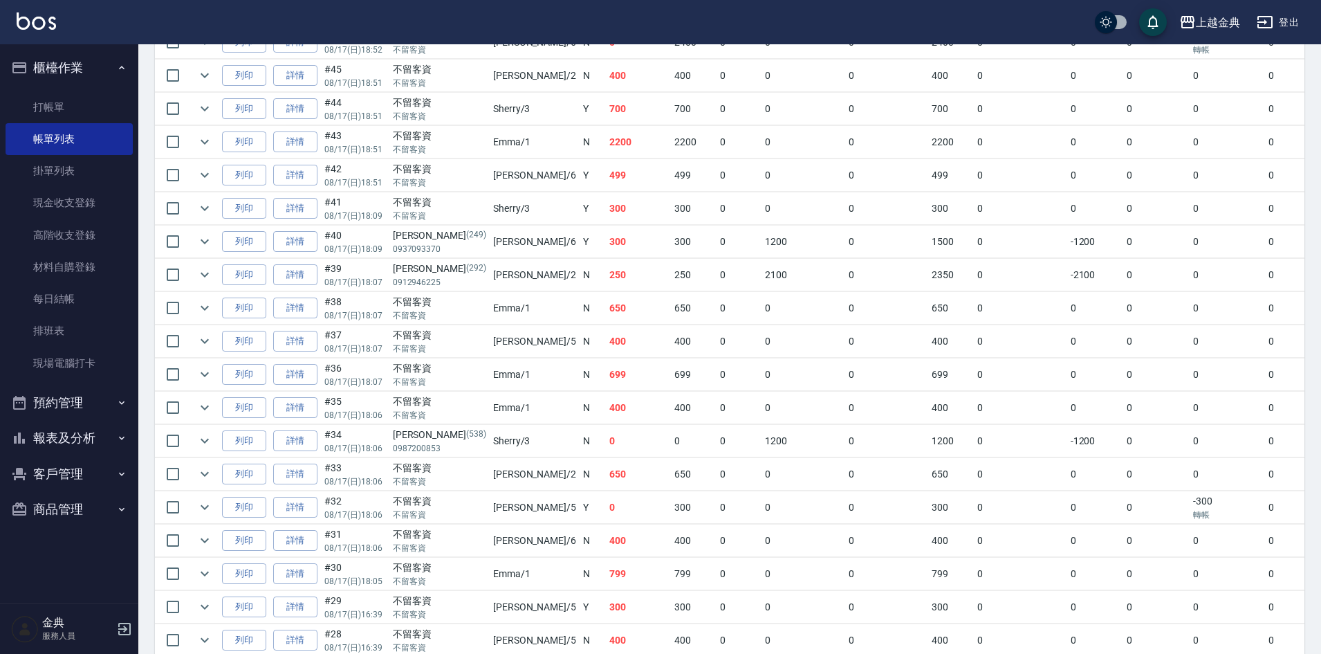
scroll to position [623, 0]
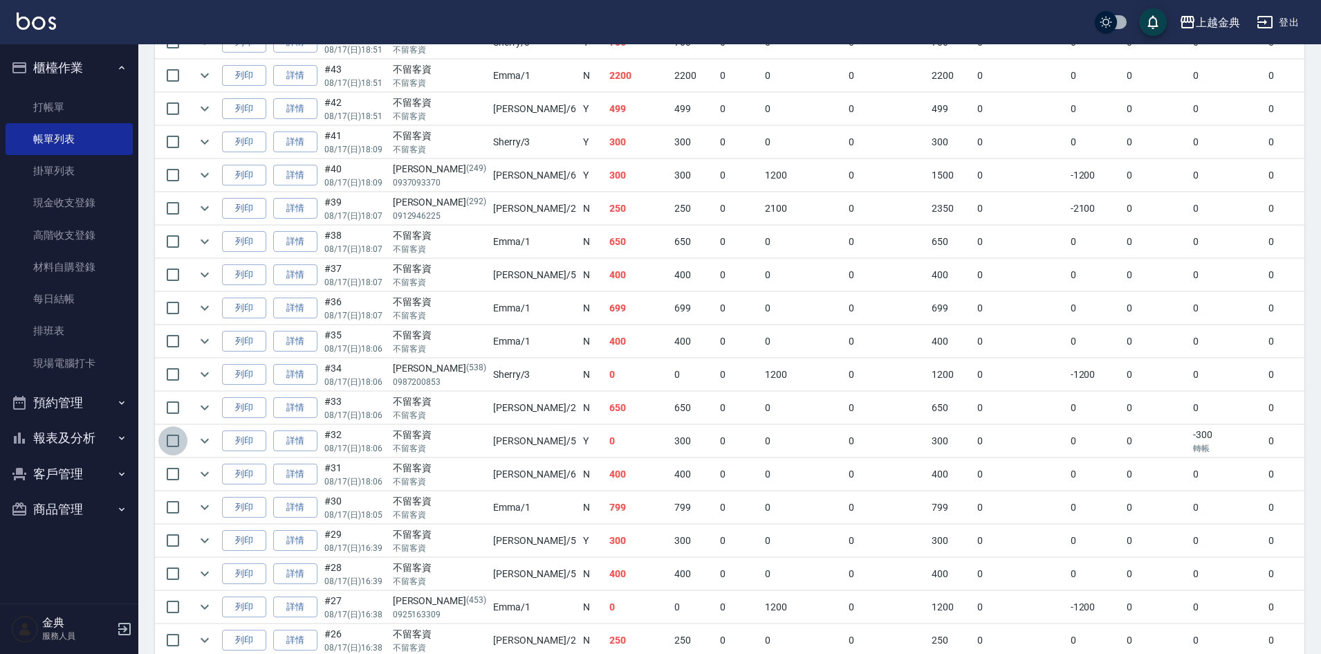
click at [167, 437] on input "checkbox" at bounding box center [172, 440] width 29 height 29
checkbox input "true"
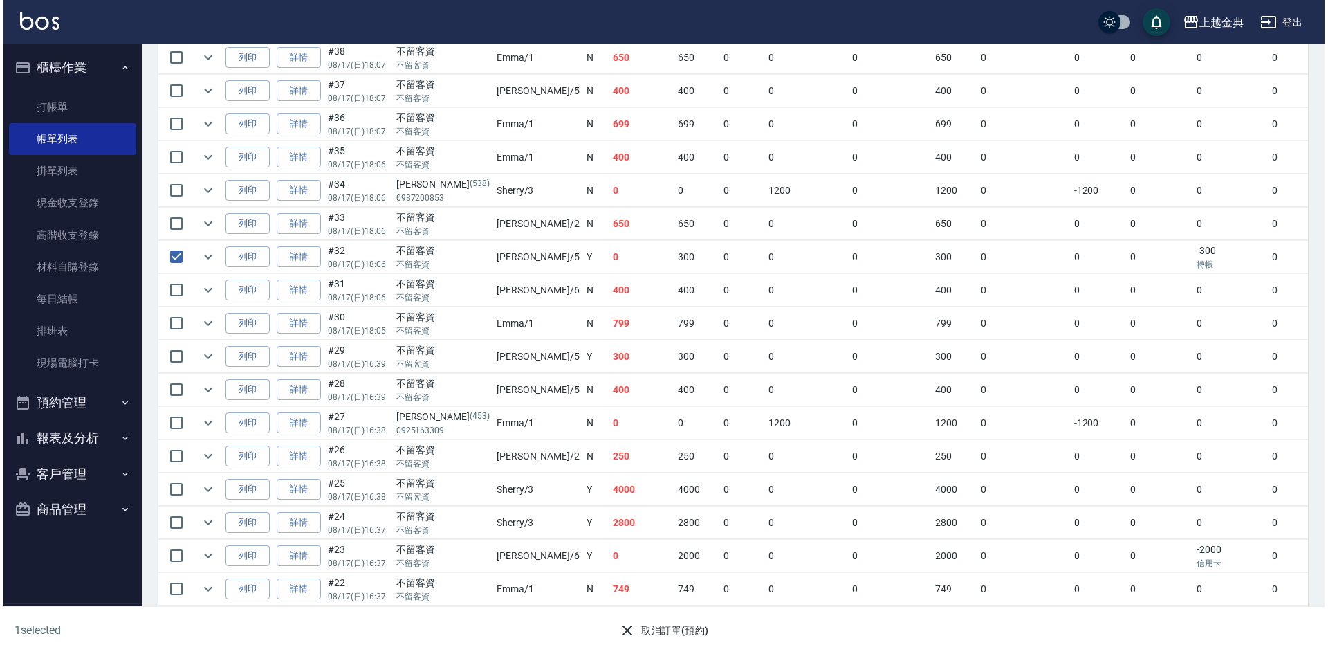
scroll to position [830, 0]
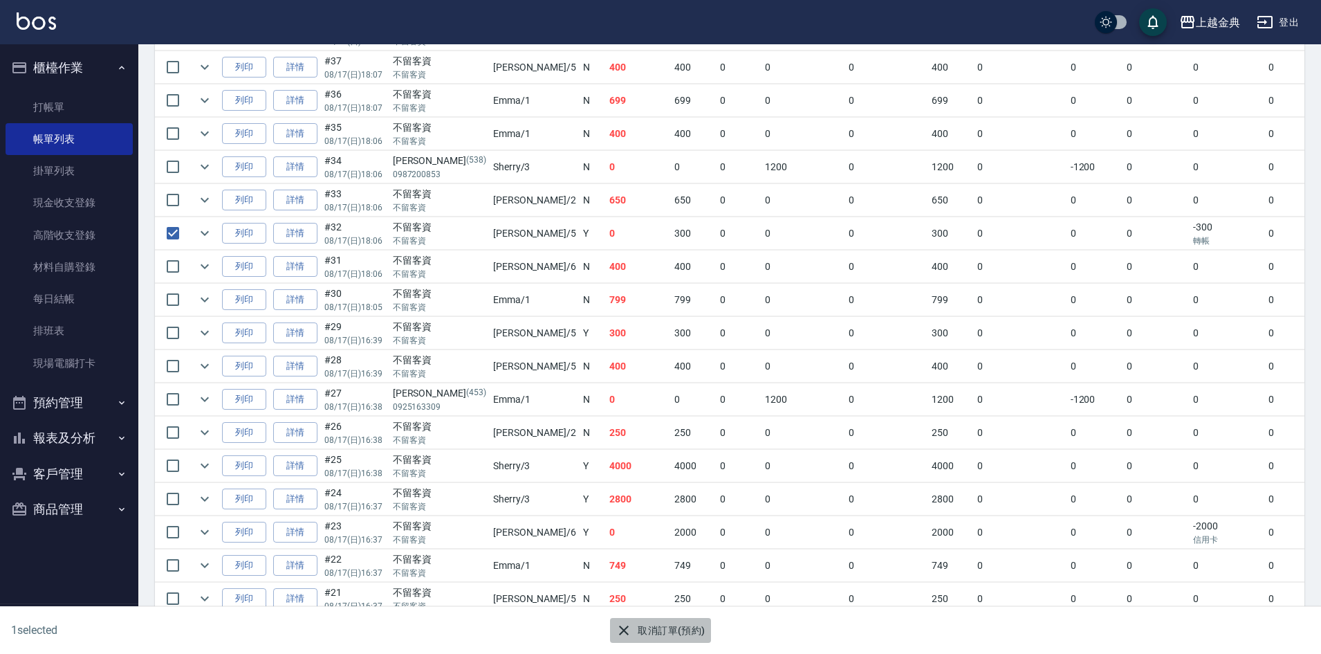
click at [656, 632] on button "取消訂單(預約)" at bounding box center [660, 631] width 100 height 26
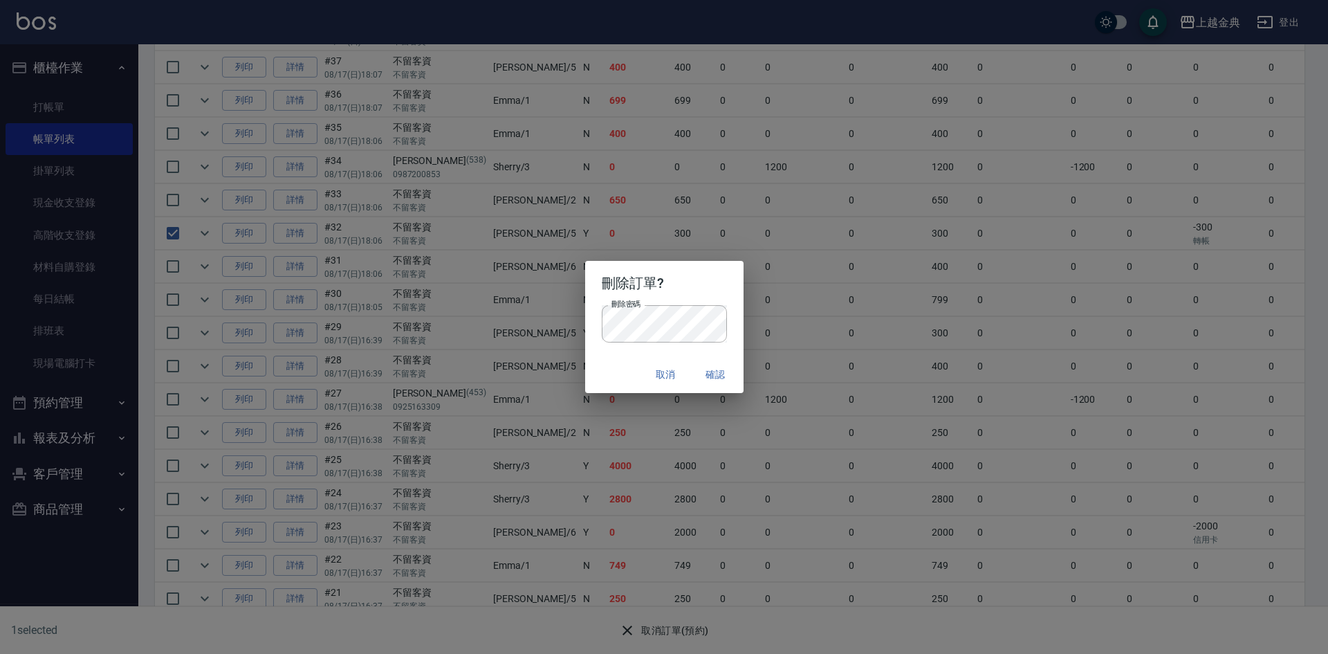
click at [720, 373] on button "確認" at bounding box center [716, 375] width 44 height 26
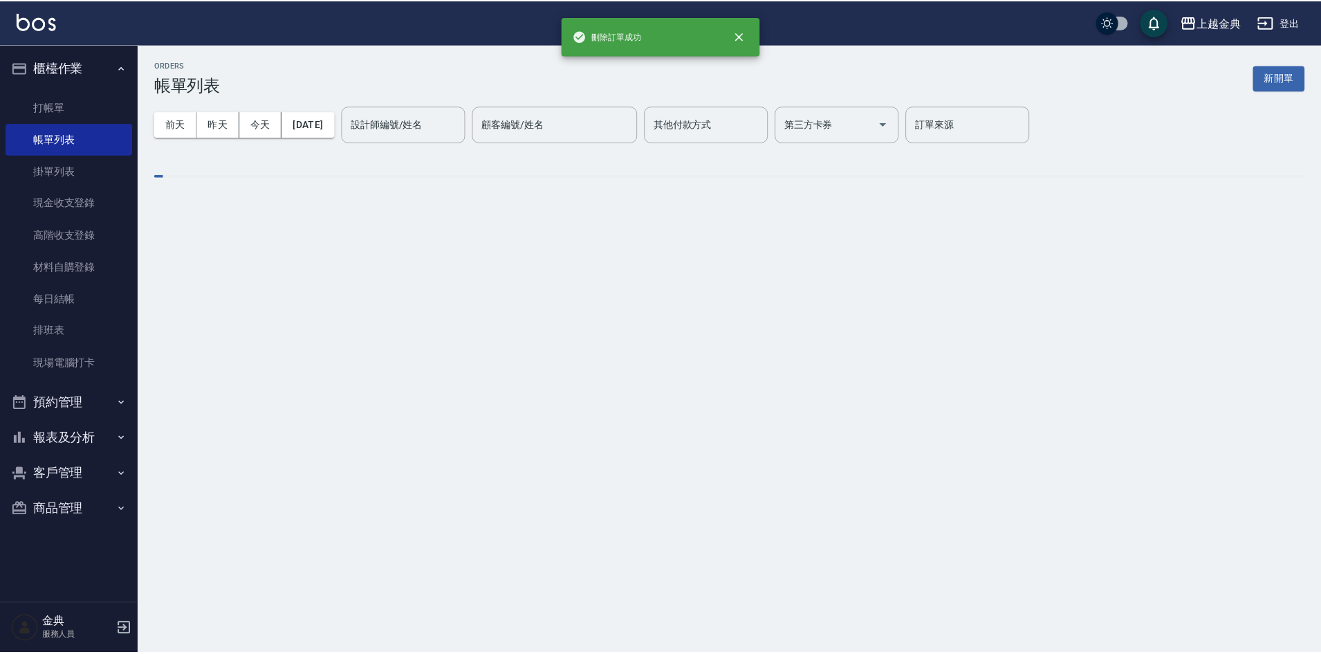
scroll to position [0, 0]
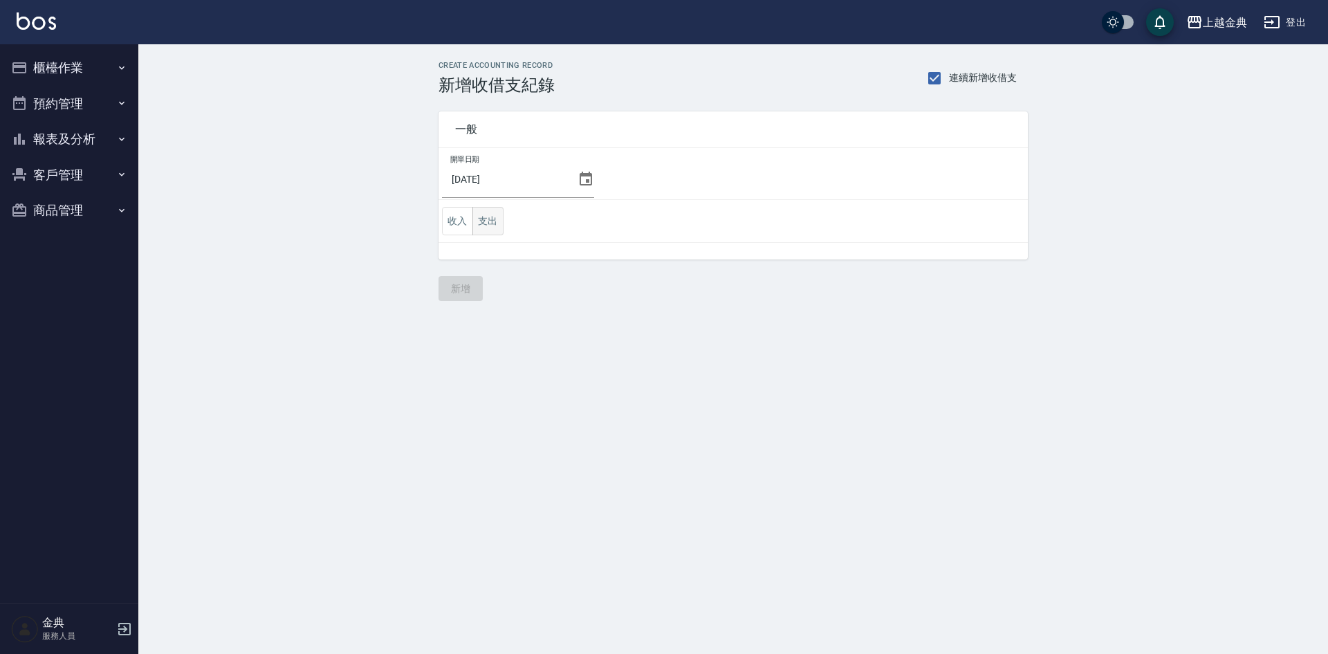
click at [483, 217] on button "支出" at bounding box center [488, 221] width 31 height 28
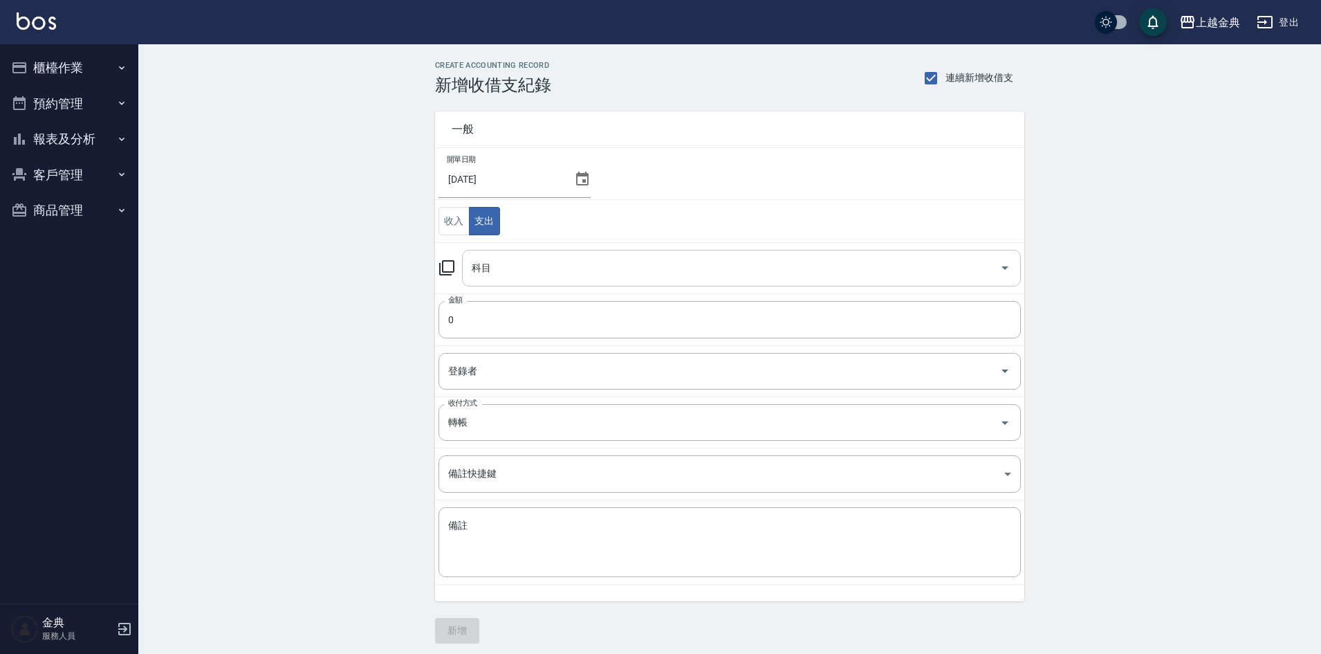
click at [517, 254] on div "科目" at bounding box center [741, 268] width 559 height 37
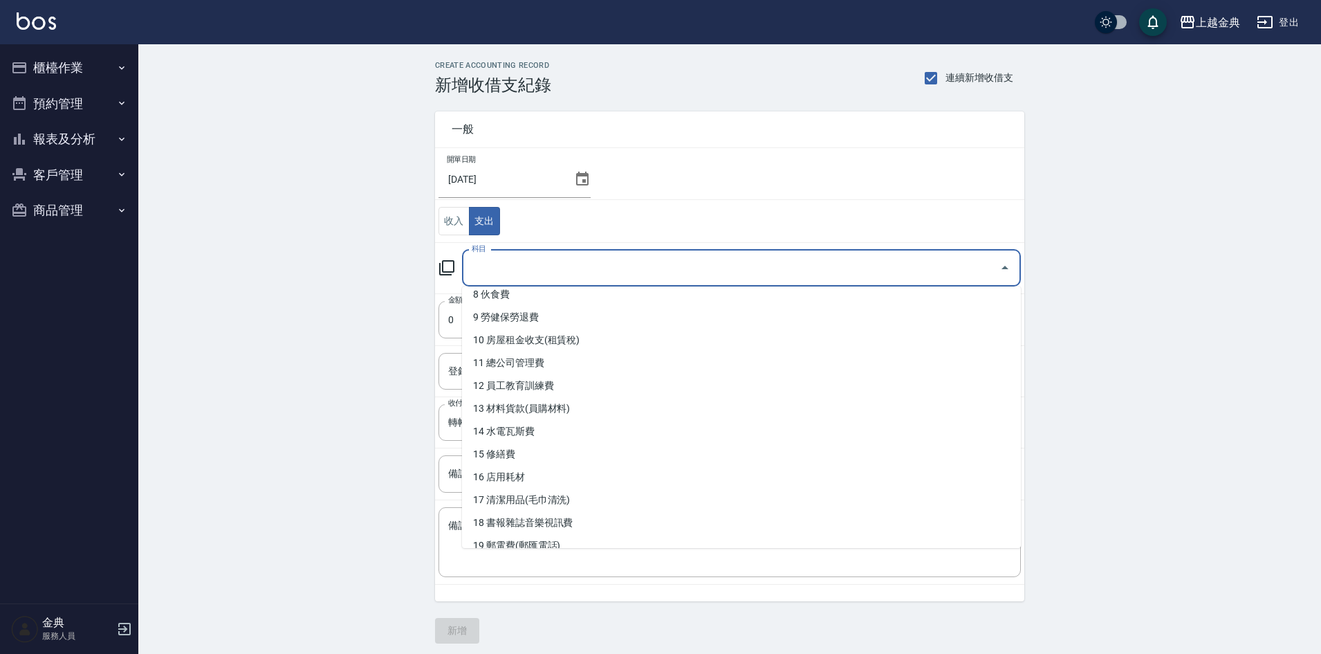
scroll to position [208, 0]
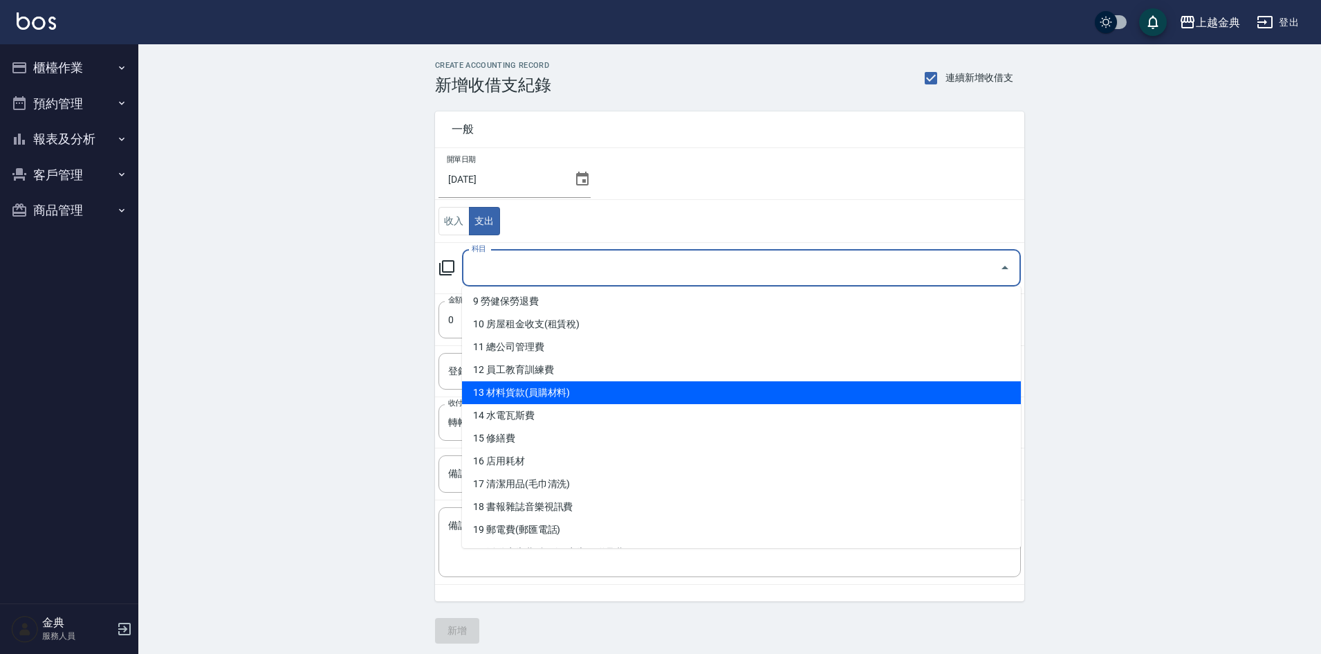
click at [565, 394] on li "13 材料貨款(員購材料)" at bounding box center [741, 392] width 559 height 23
type input "13 材料貨款(員購材料)"
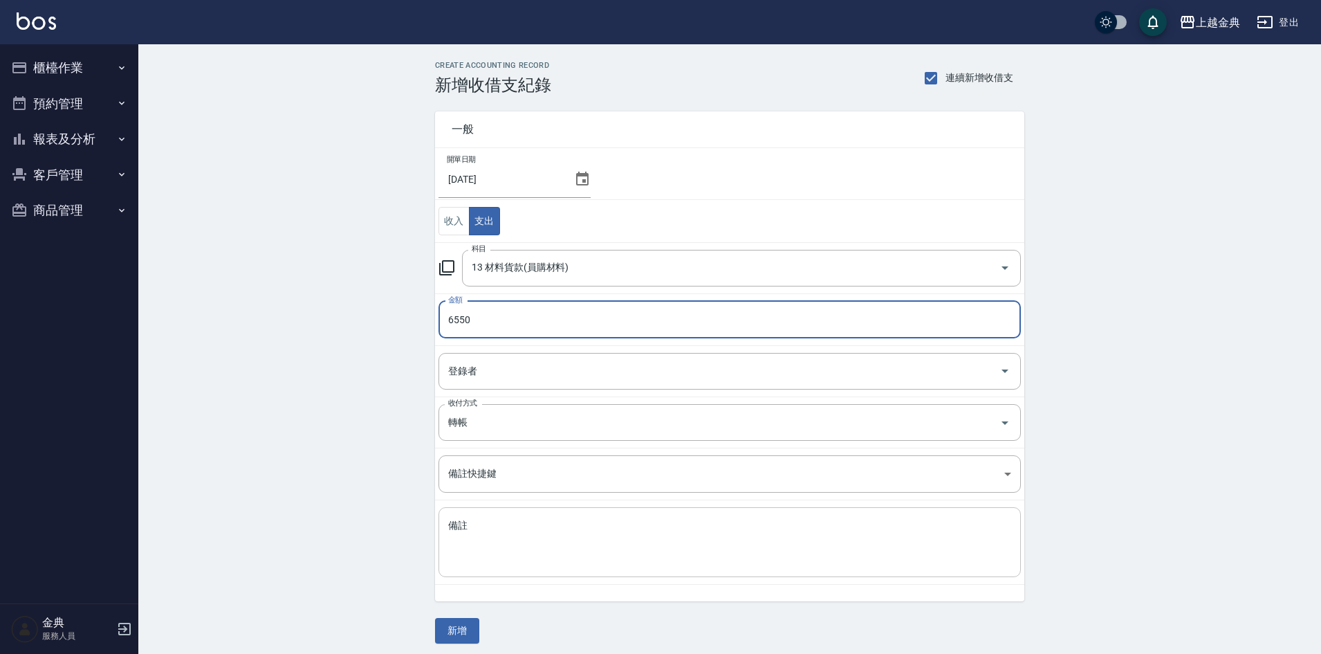
type input "6550"
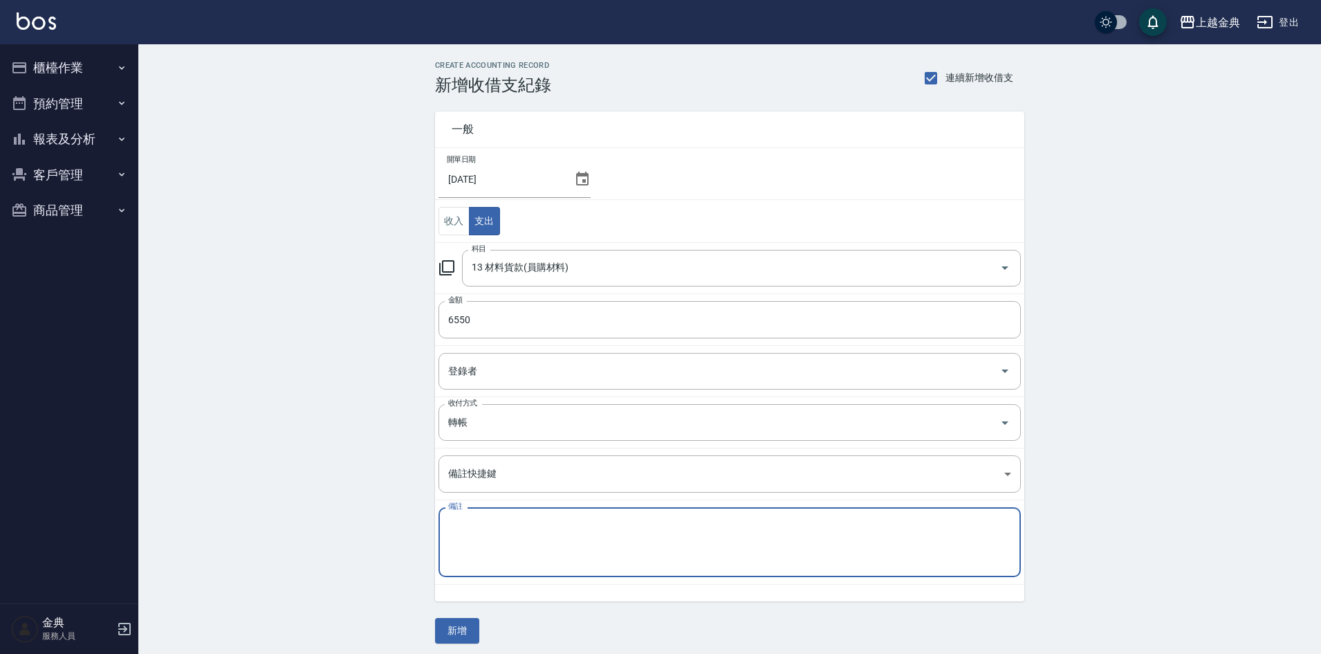
click at [565, 536] on textarea "備註" at bounding box center [729, 542] width 563 height 47
type textarea "資生堂"
click at [455, 629] on button "新增" at bounding box center [457, 631] width 44 height 26
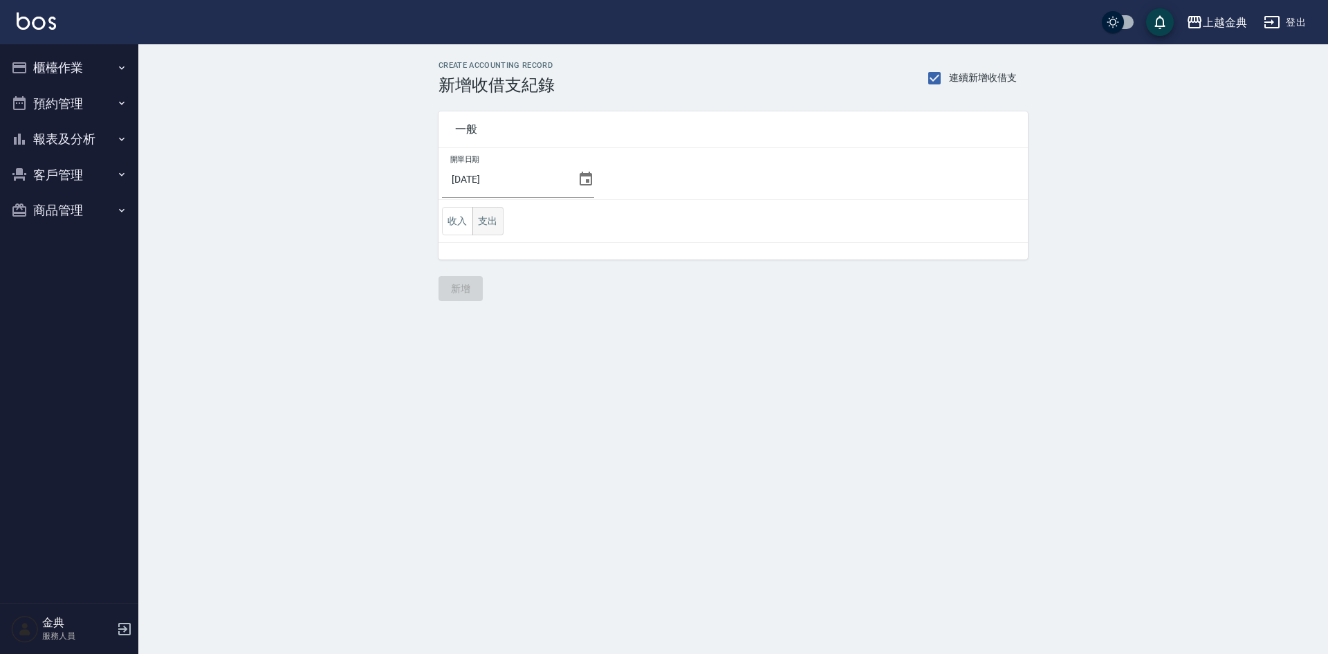
click at [493, 222] on button "支出" at bounding box center [488, 221] width 31 height 28
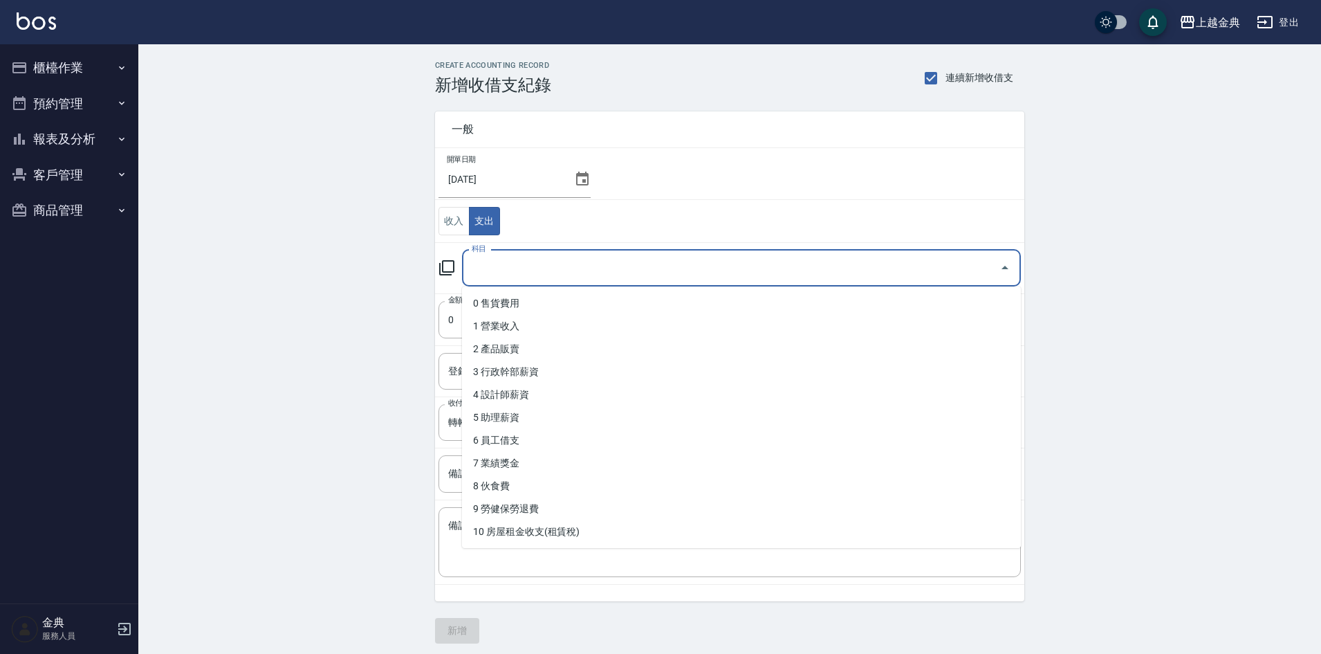
click at [500, 270] on input "科目" at bounding box center [731, 268] width 526 height 24
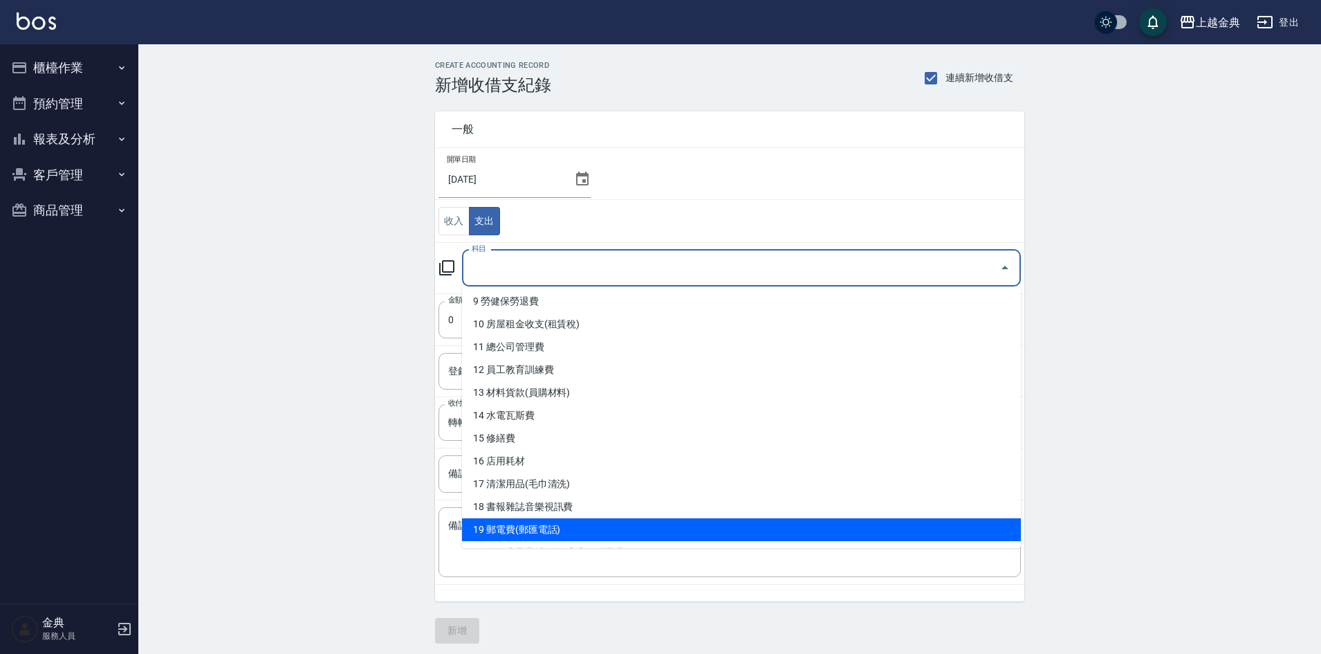
click at [580, 522] on li "19 郵電費(郵匯電話)" at bounding box center [741, 529] width 559 height 23
type input "19 郵電費(郵匯電話)"
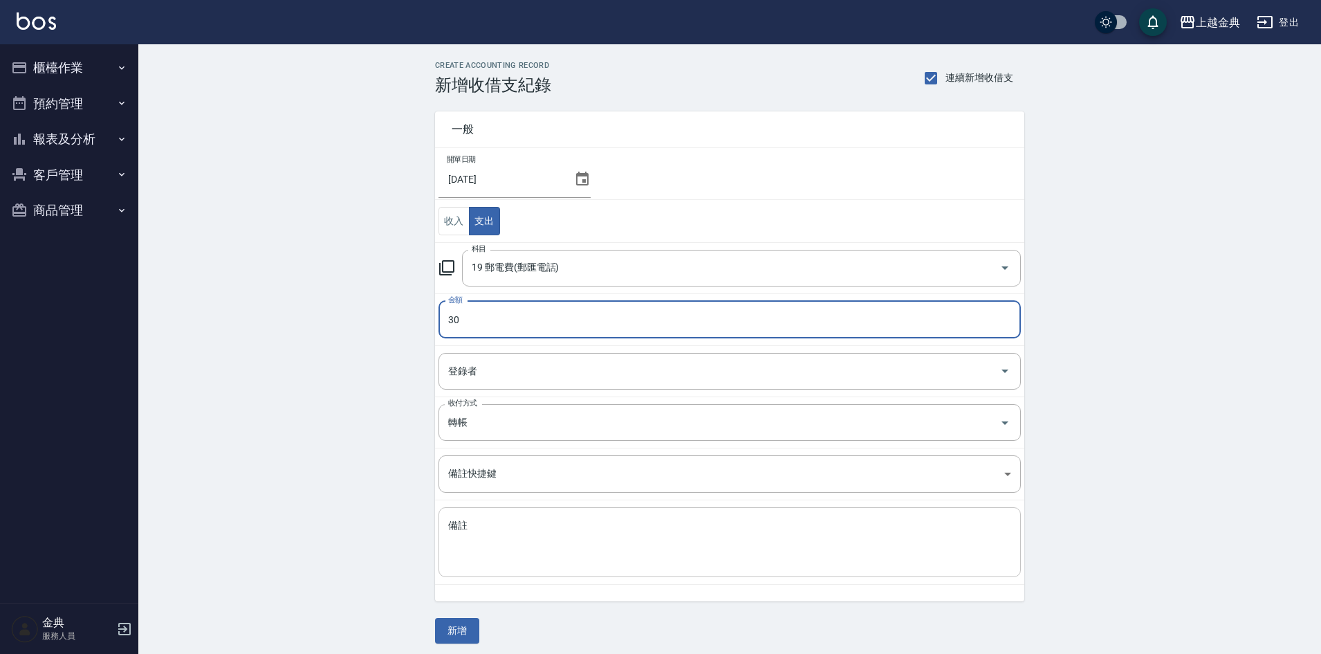
type input "30"
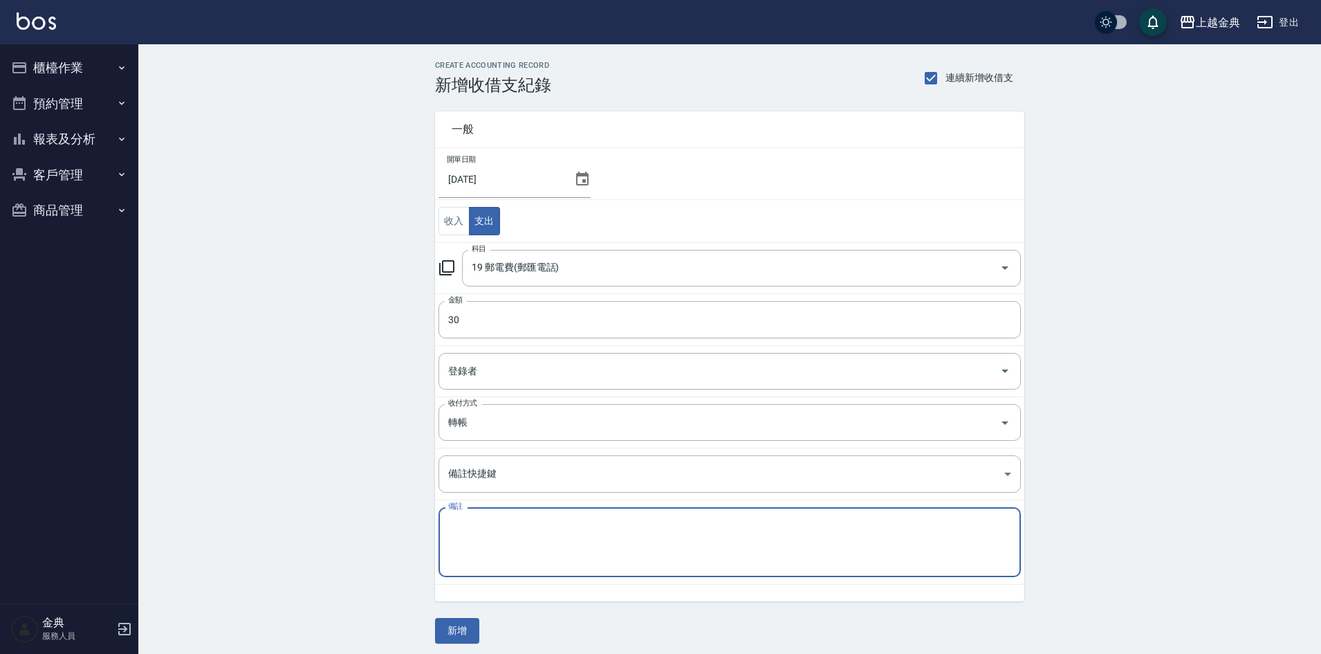
click at [512, 550] on textarea "備註" at bounding box center [729, 542] width 563 height 47
type textarea "資"
type textarea "TKO 資生堂匯費"
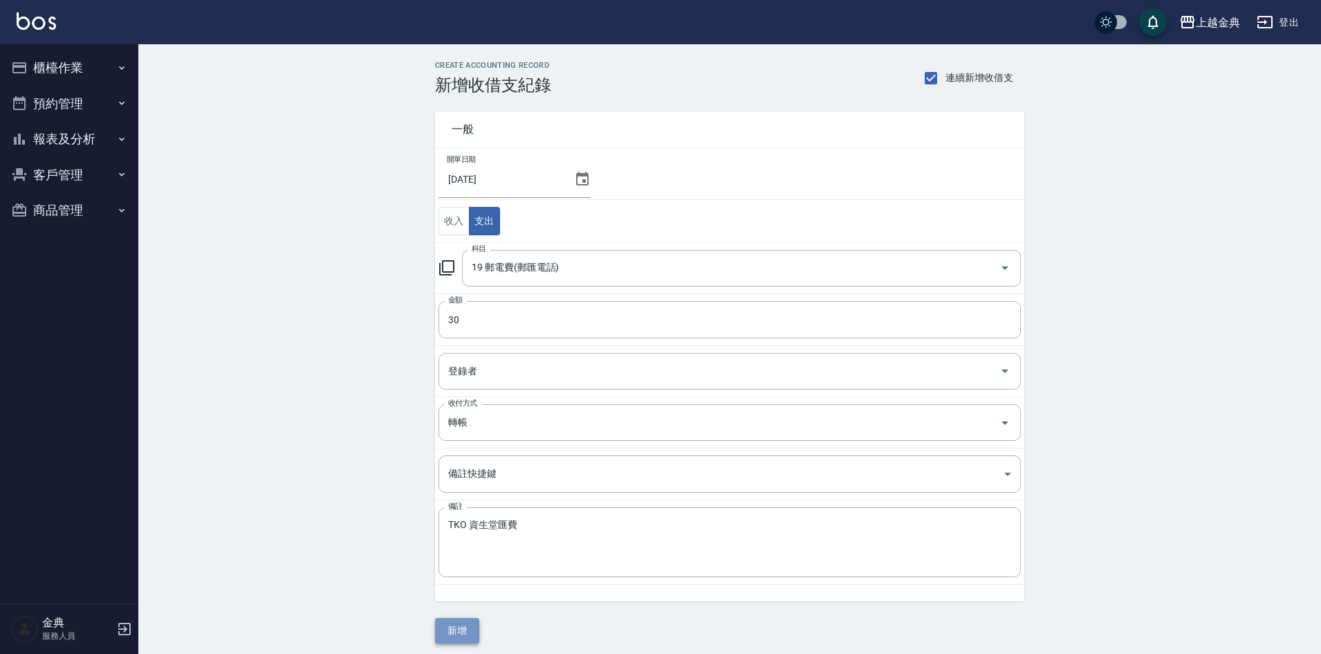
click at [464, 628] on button "新增" at bounding box center [457, 631] width 44 height 26
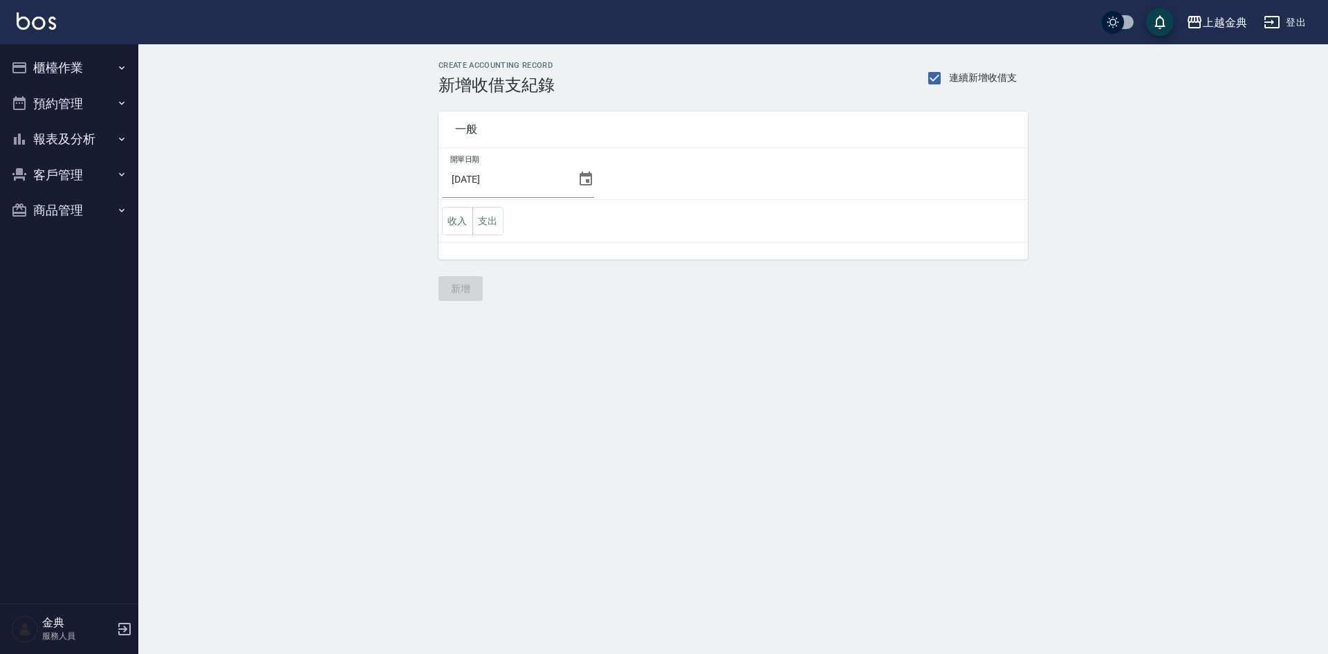
click at [67, 76] on button "櫃檯作業" at bounding box center [69, 68] width 127 height 36
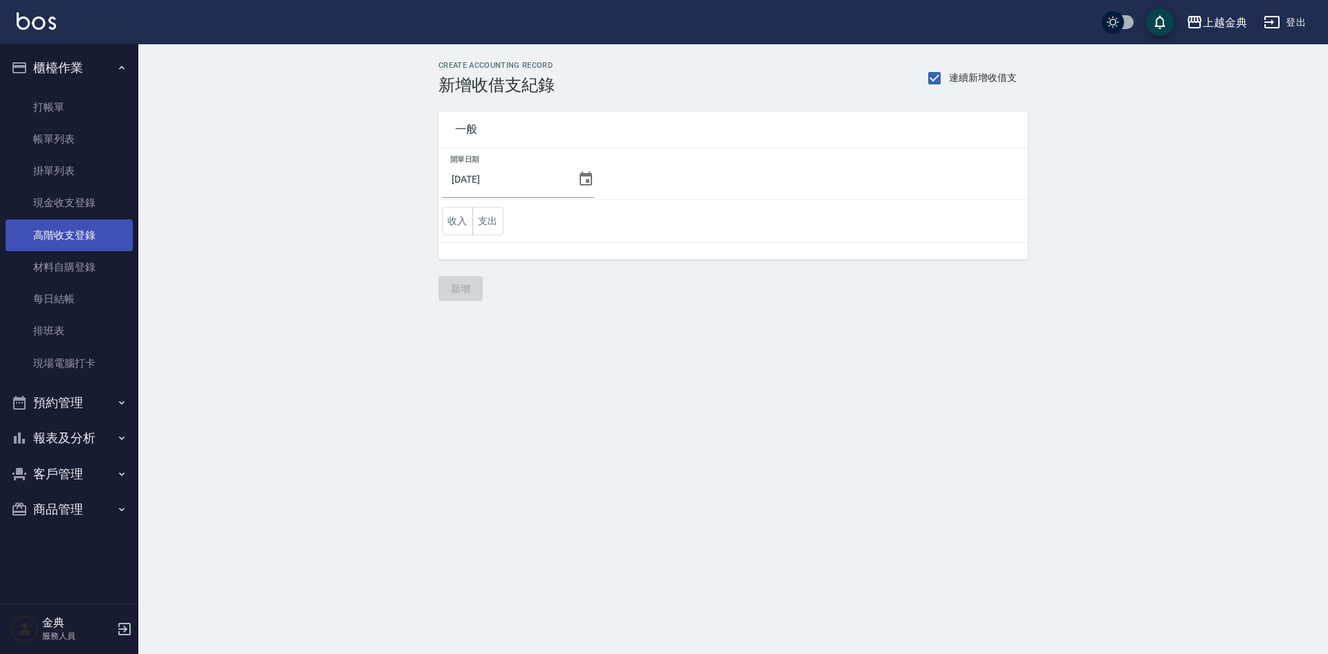
click at [68, 221] on link "高階收支登錄" at bounding box center [69, 235] width 127 height 32
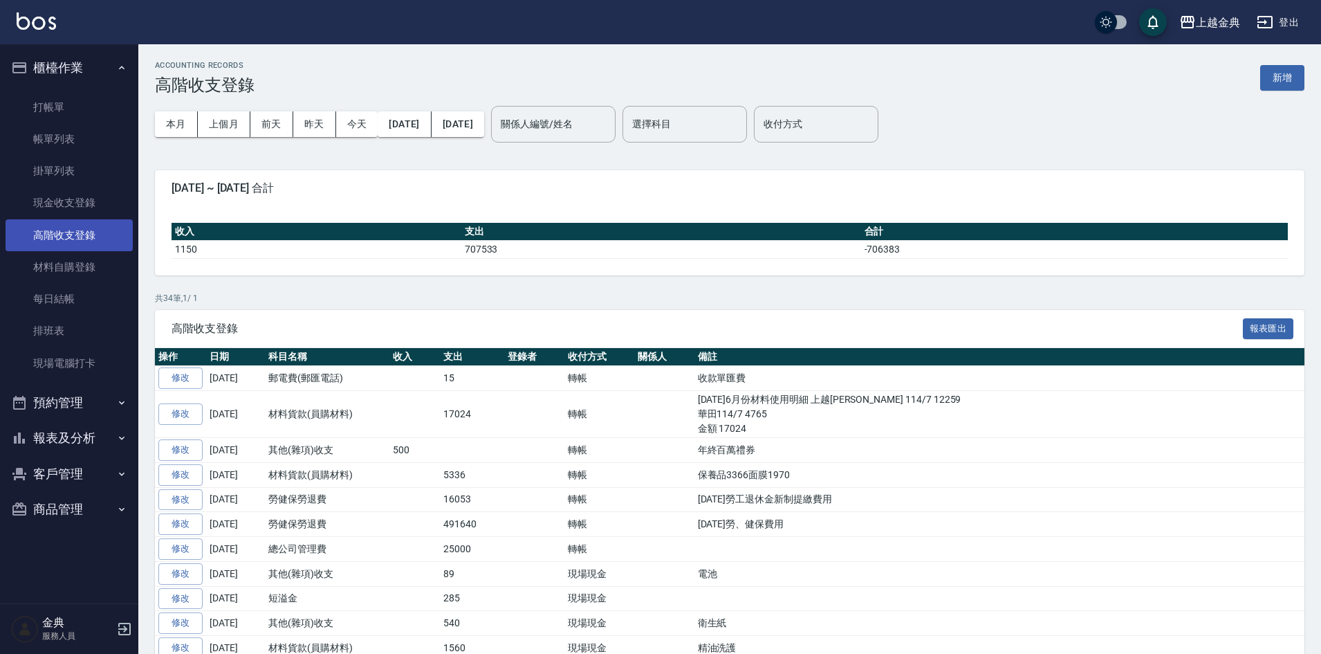
click at [86, 238] on link "高階收支登錄" at bounding box center [69, 235] width 127 height 32
click at [37, 243] on link "高階收支登錄" at bounding box center [69, 235] width 127 height 32
click at [1230, 39] on div "上越金典 登出" at bounding box center [660, 22] width 1321 height 44
click at [1286, 68] on button "新增" at bounding box center [1283, 78] width 44 height 26
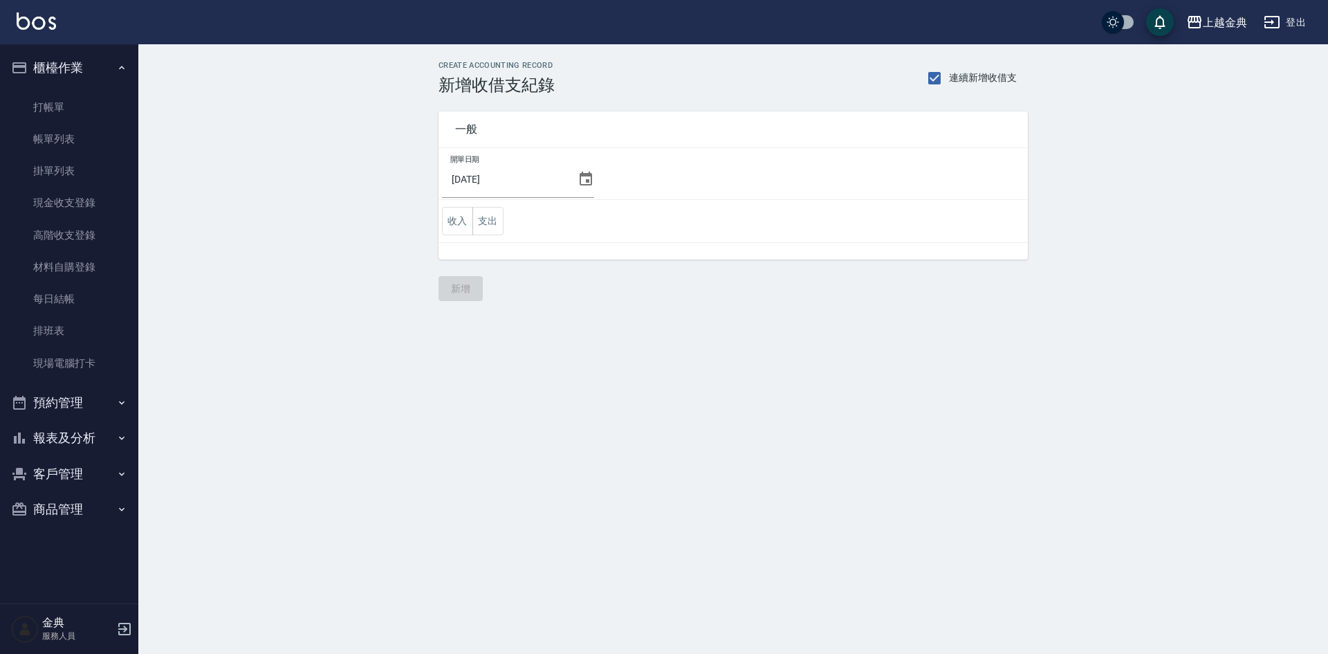
click at [583, 187] on icon at bounding box center [586, 179] width 17 height 17
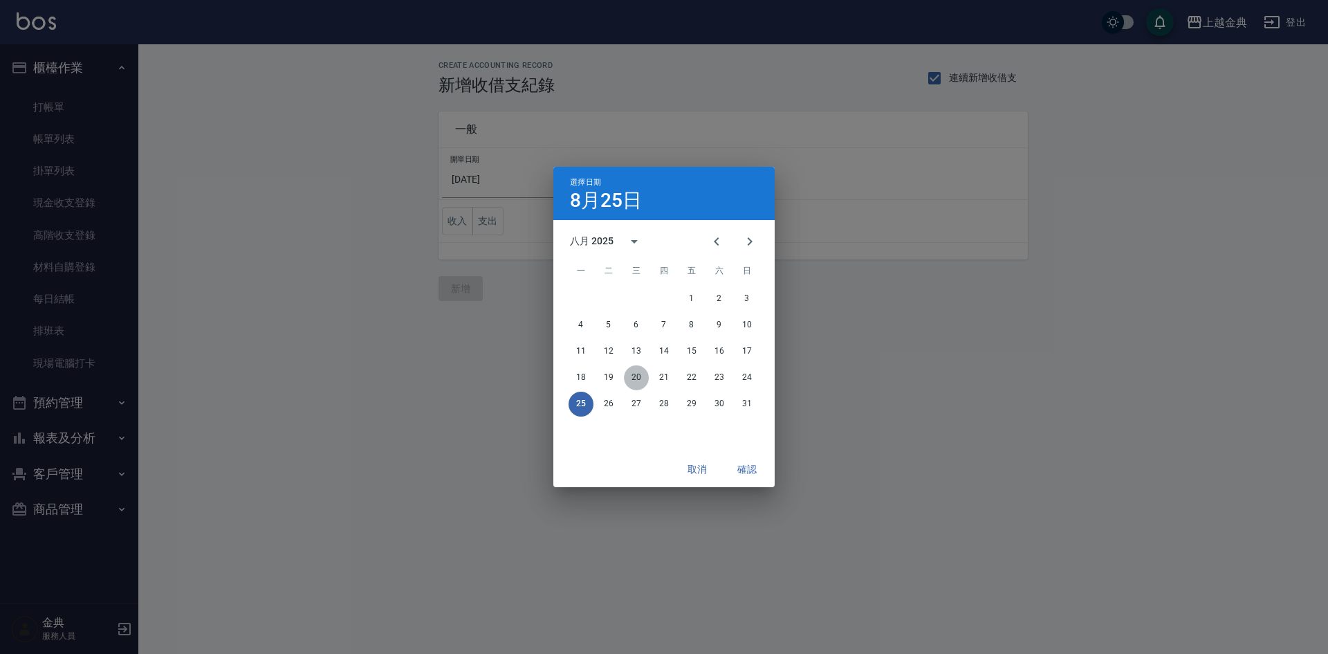
click at [628, 374] on button "20" at bounding box center [636, 377] width 25 height 25
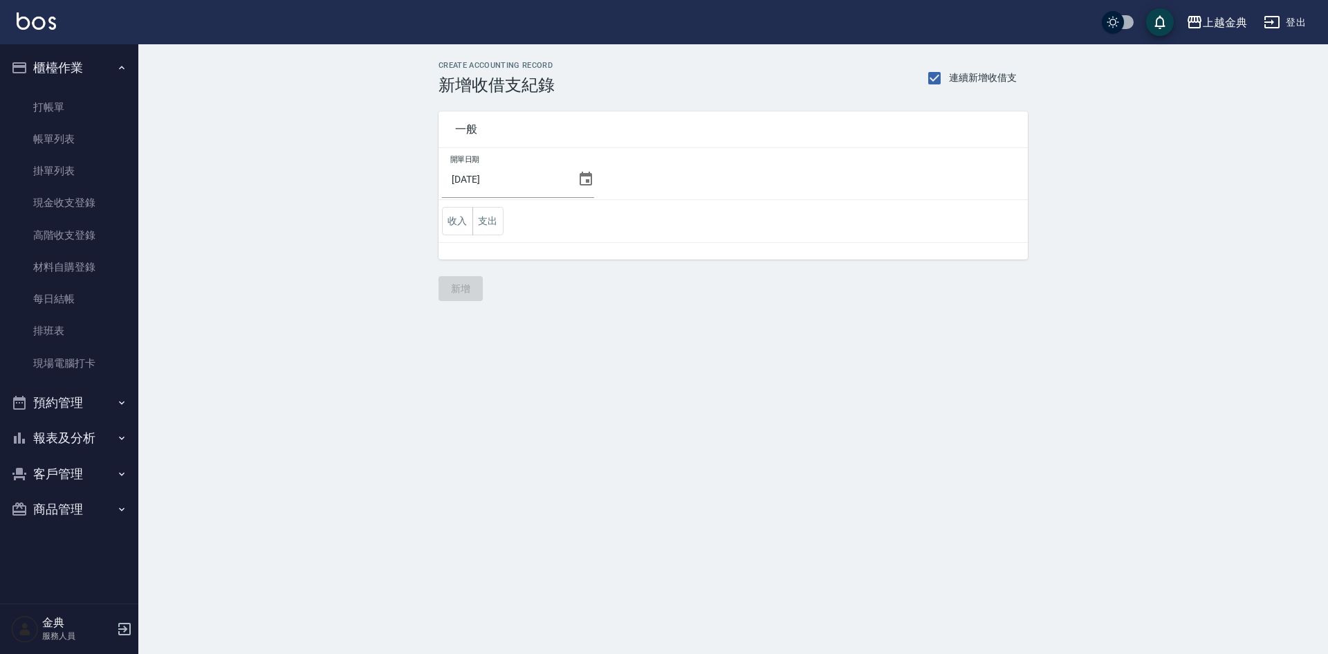
drag, startPoint x: 468, startPoint y: 221, endPoint x: 536, endPoint y: 234, distance: 69.7
click at [536, 234] on td "收入 支出" at bounding box center [733, 221] width 589 height 43
click at [489, 219] on button "支出" at bounding box center [488, 221] width 31 height 28
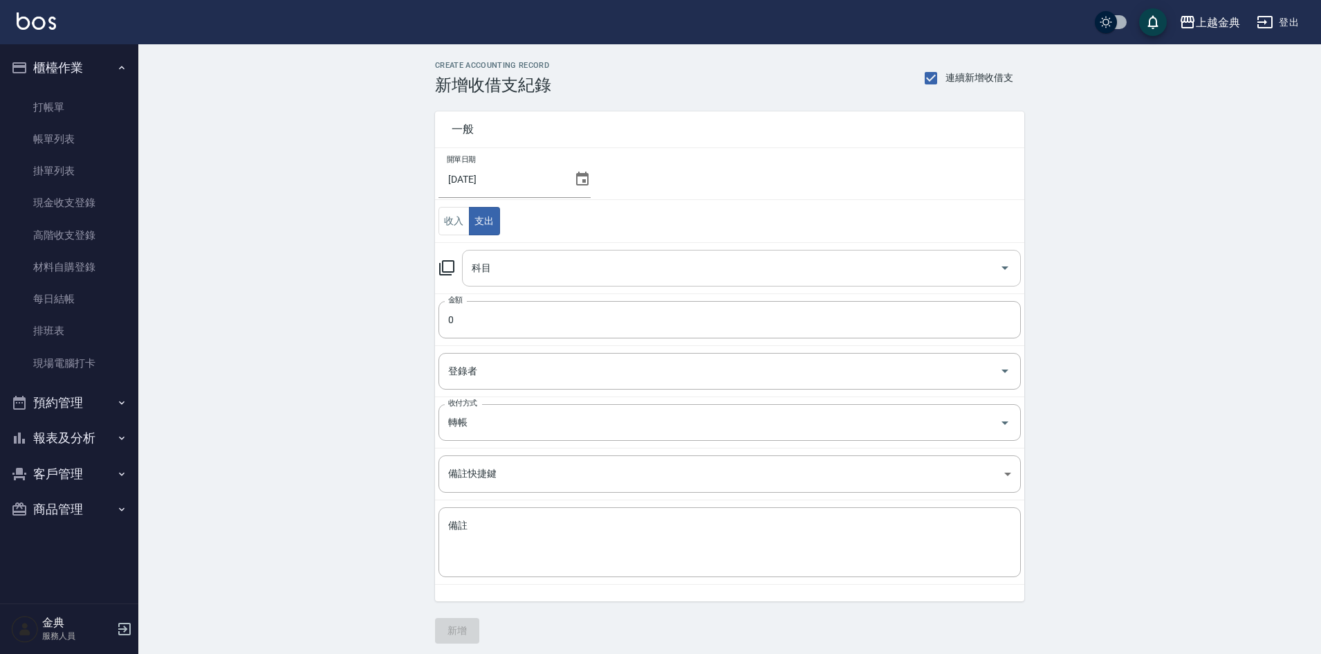
click at [579, 271] on input "科目" at bounding box center [731, 268] width 526 height 24
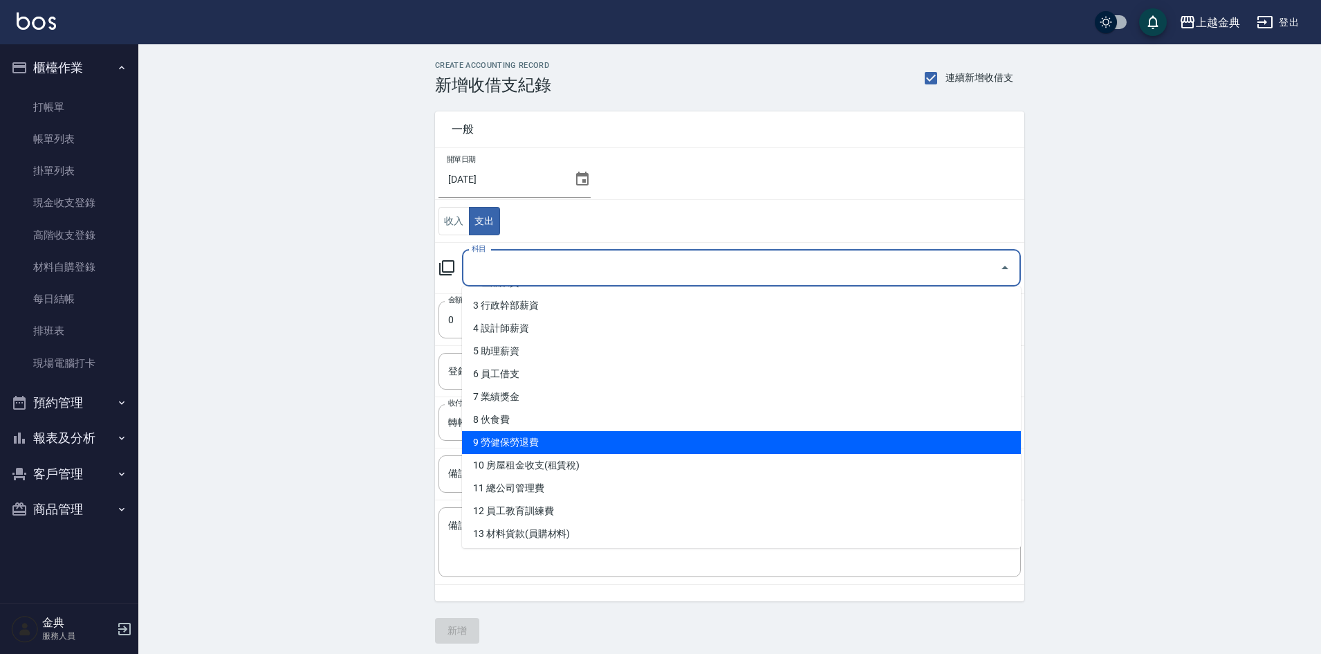
scroll to position [138, 0]
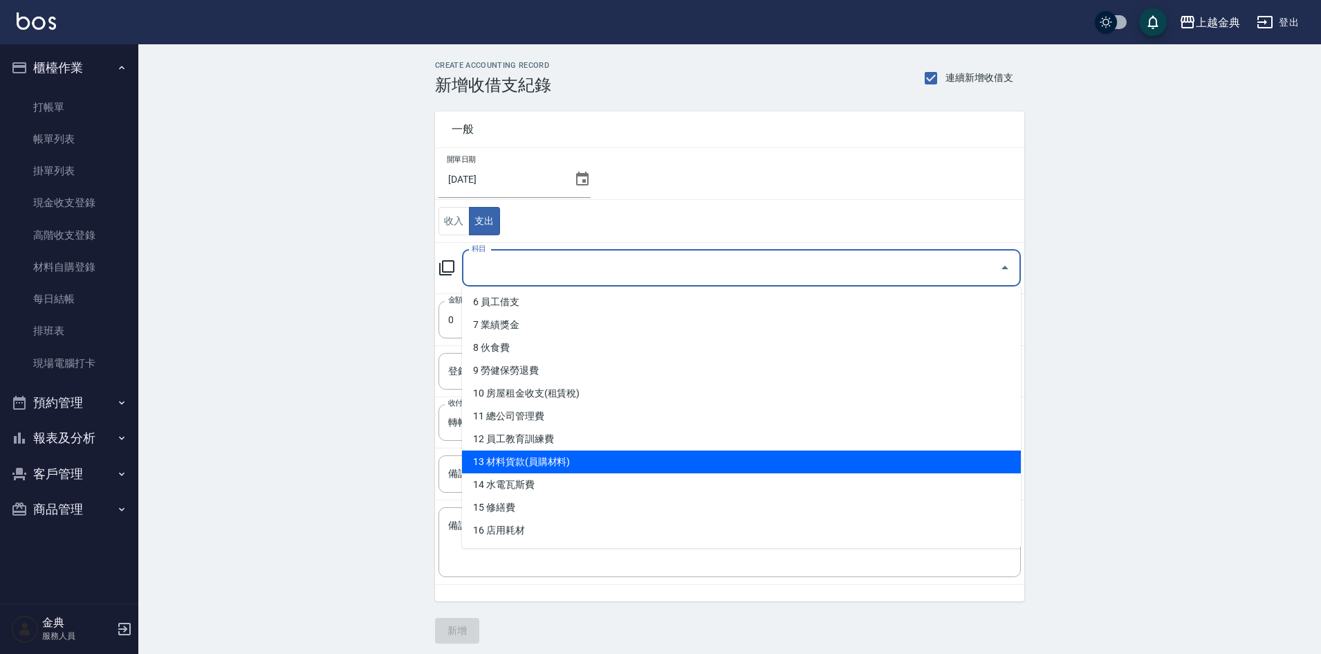
click at [574, 464] on li "13 材料貨款(員購材料)" at bounding box center [741, 461] width 559 height 23
type input "13 材料貨款(員購材料)"
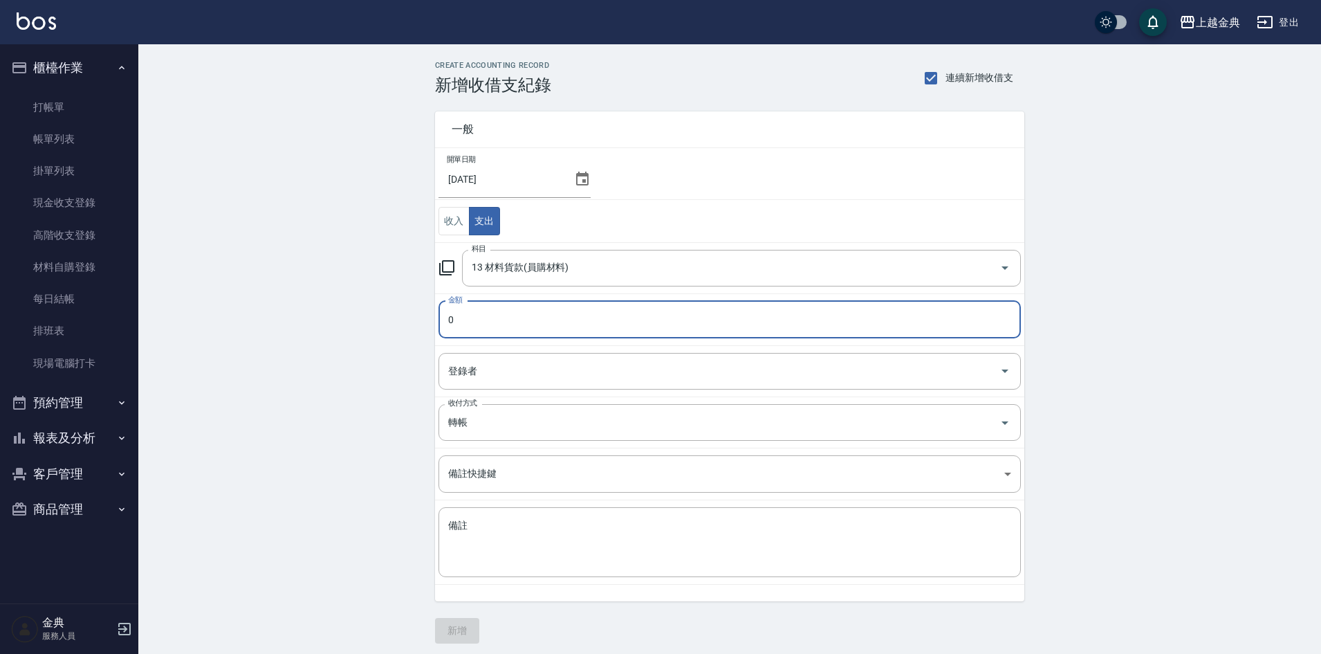
click at [519, 326] on input "0" at bounding box center [730, 319] width 583 height 37
type input "014289"
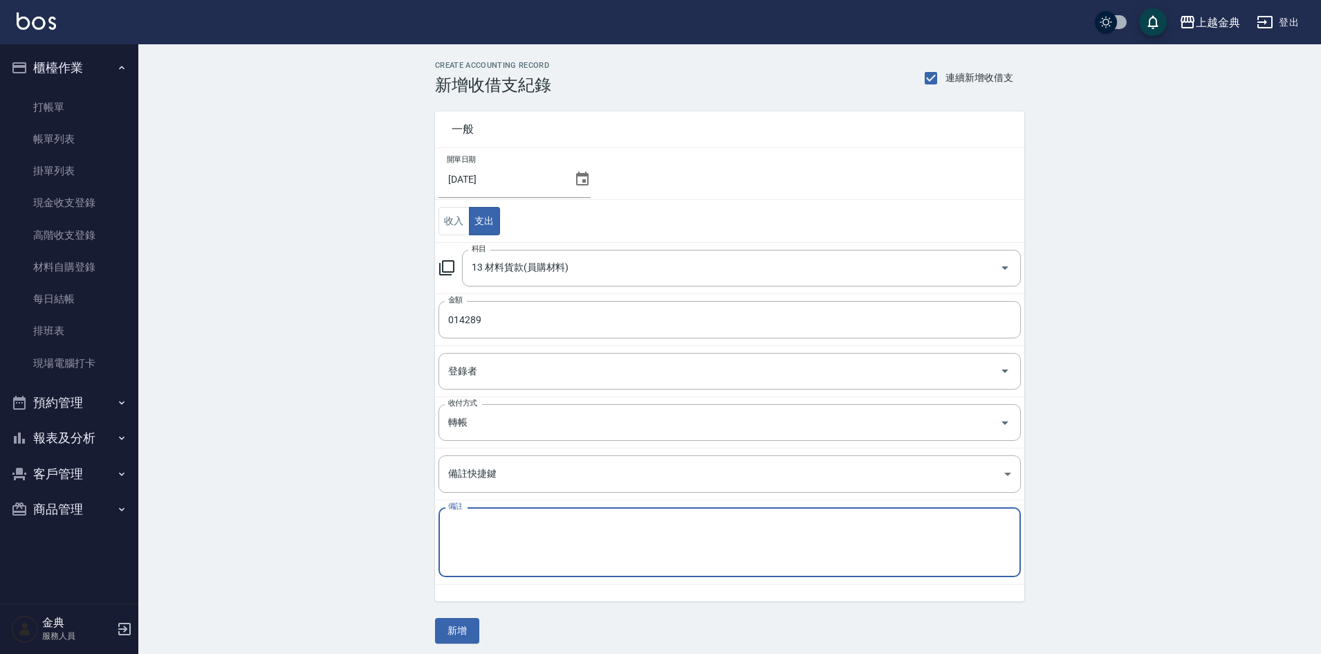
click at [554, 534] on textarea "備註" at bounding box center [729, 542] width 563 height 47
type textarea "[PERSON_NAME]塔"
click at [461, 632] on button "新增" at bounding box center [457, 631] width 44 height 26
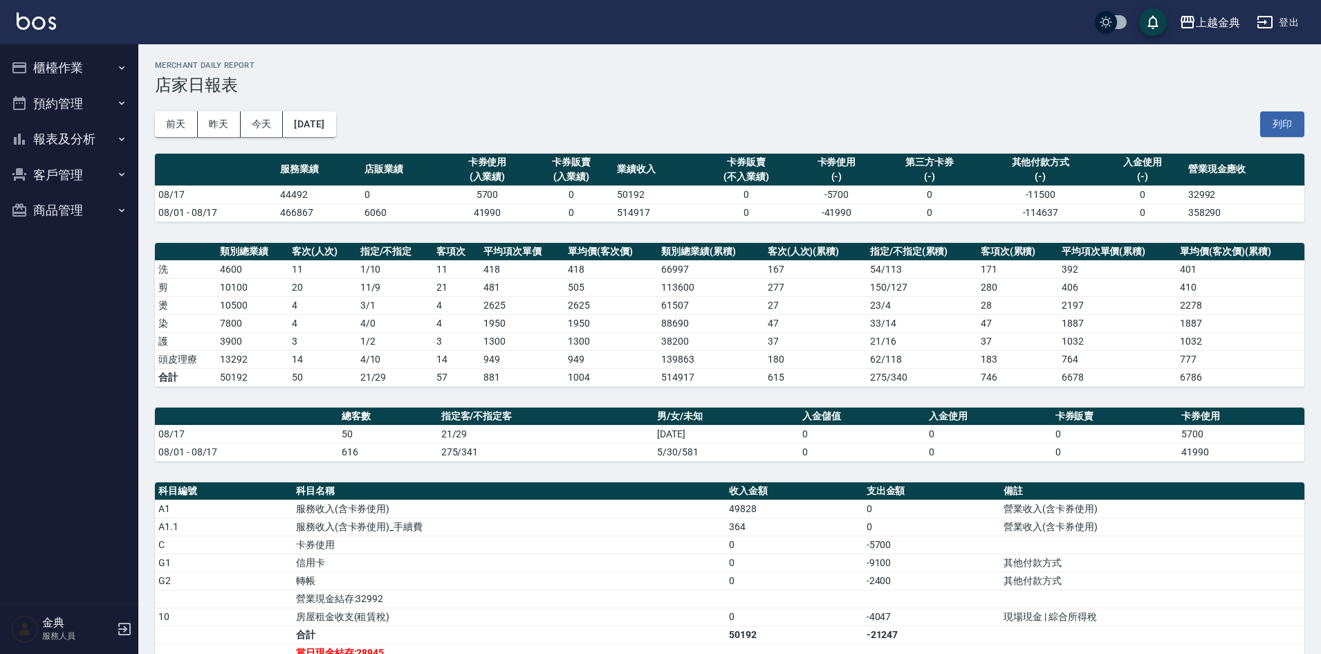
click at [875, 593] on td "a dense table" at bounding box center [932, 598] width 138 height 18
click at [336, 120] on button "[DATE]" at bounding box center [309, 124] width 53 height 26
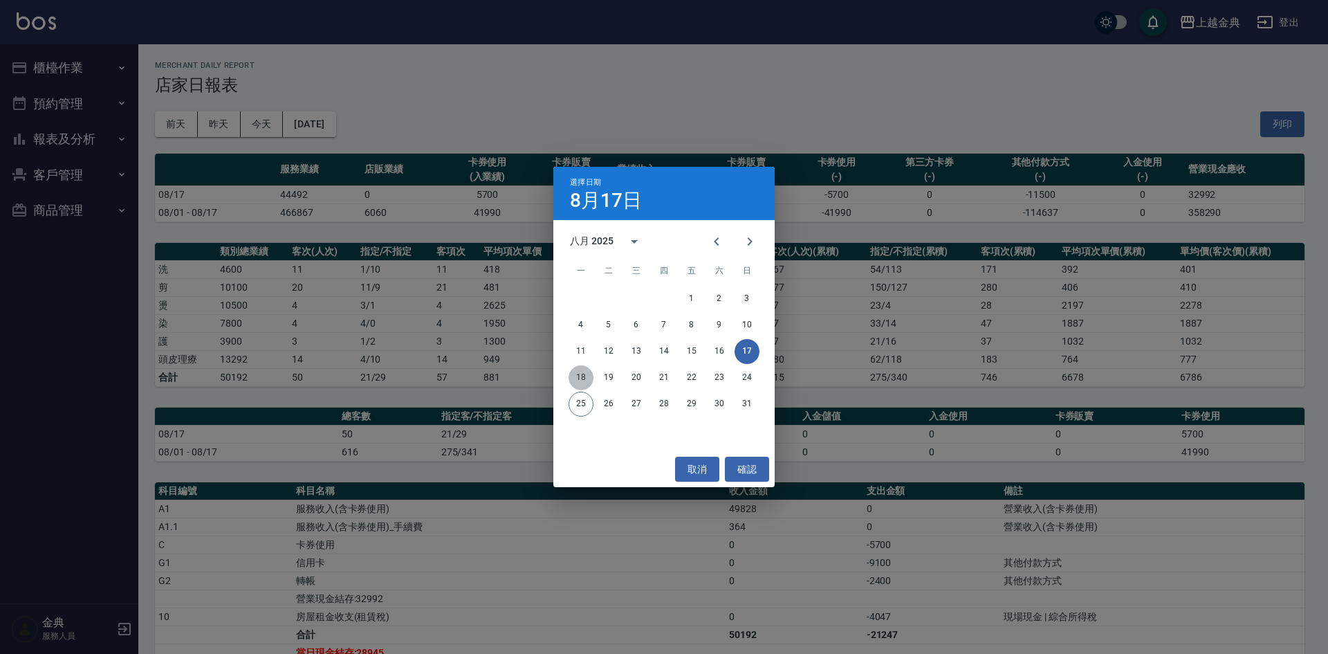
click at [576, 383] on button "18" at bounding box center [581, 377] width 25 height 25
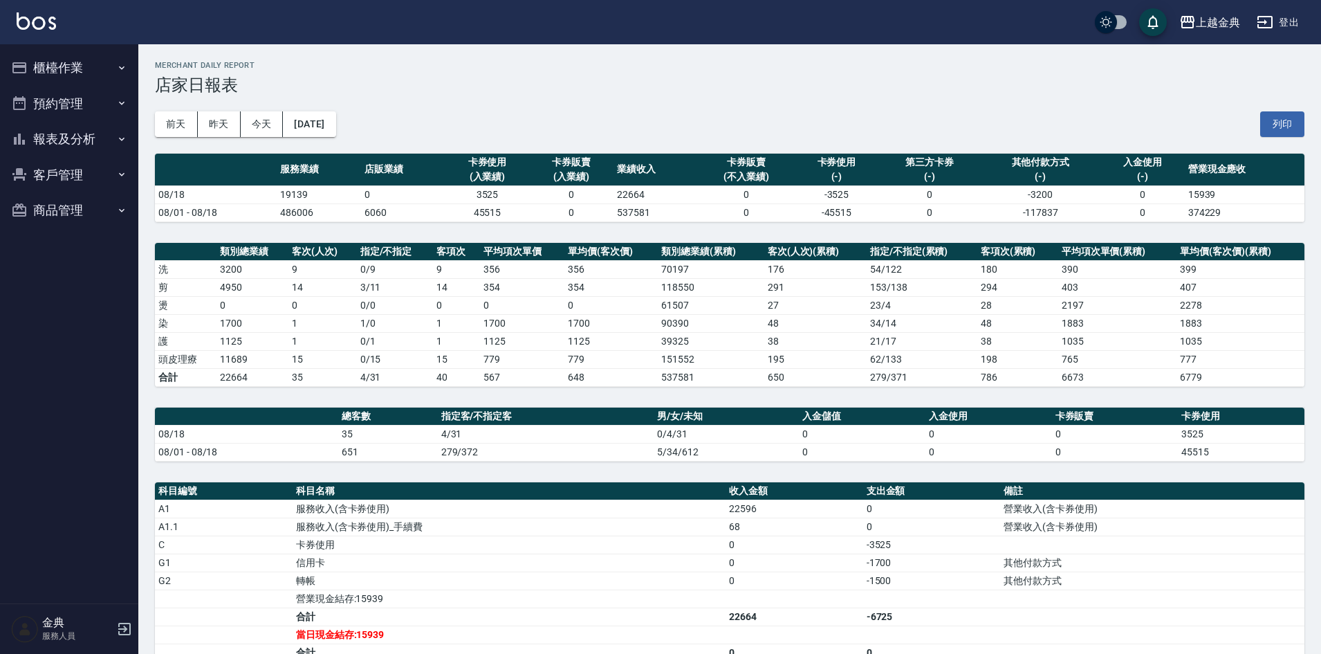
drag, startPoint x: 901, startPoint y: 570, endPoint x: 897, endPoint y: 578, distance: 8.4
click at [899, 573] on tbody "A1 服務收入(含卡券使用) 22596 0 營業收入(含卡券使用) A1.1 服務收入(含卡券使用)_手續費 68 0 營業收入(含卡券使用) C 卡券使用…" at bounding box center [730, 590] width 1150 height 180
click at [851, 628] on td "a dense table" at bounding box center [795, 634] width 138 height 18
click at [335, 130] on button "2025/08/18" at bounding box center [309, 124] width 53 height 26
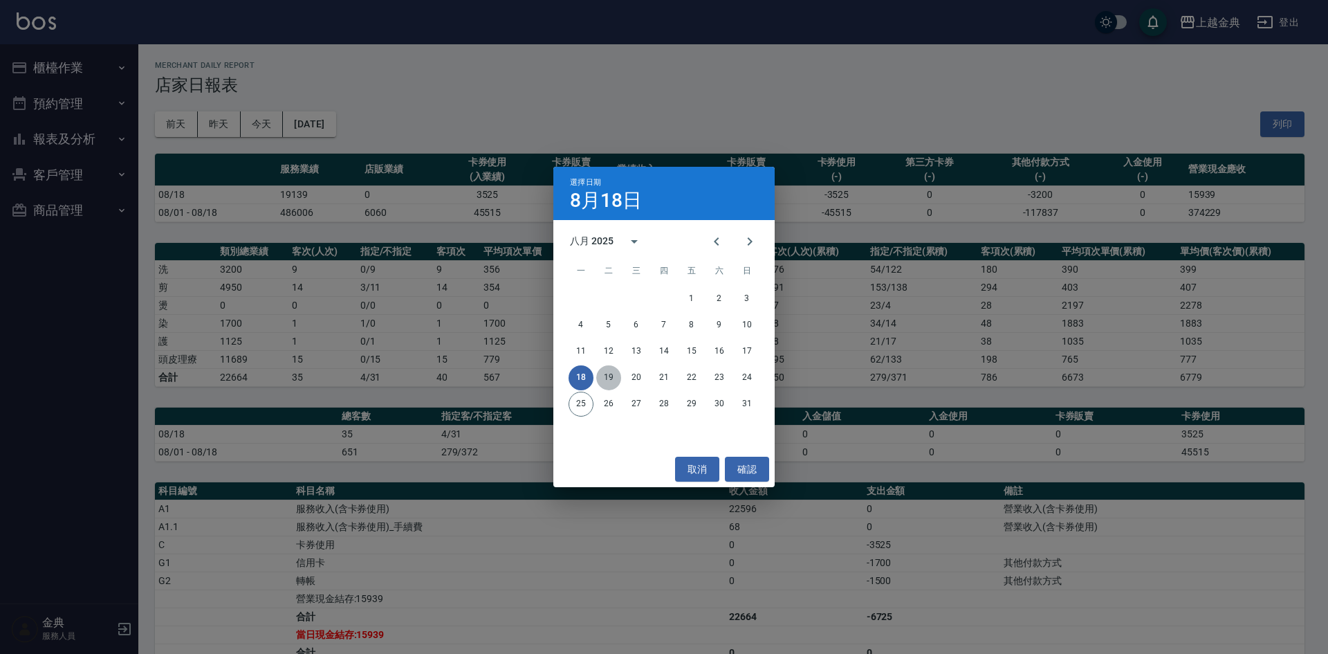
click at [612, 381] on button "19" at bounding box center [608, 377] width 25 height 25
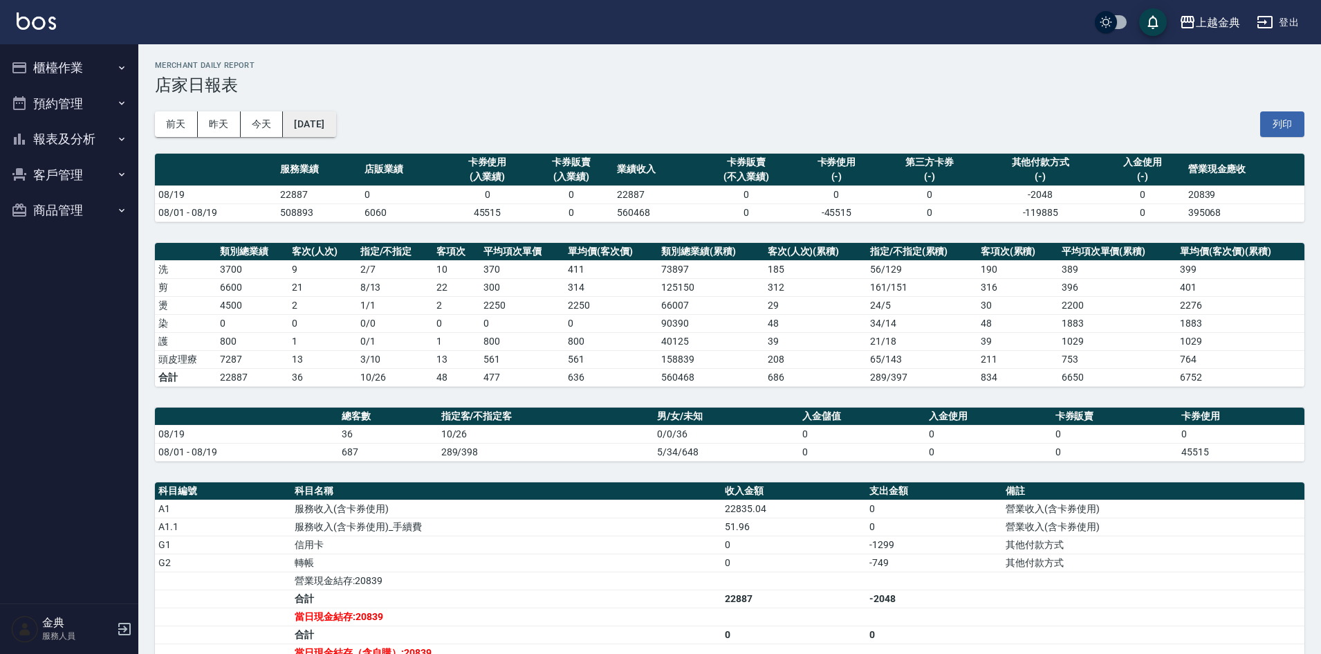
click at [315, 126] on button "2025/08/19" at bounding box center [309, 124] width 53 height 26
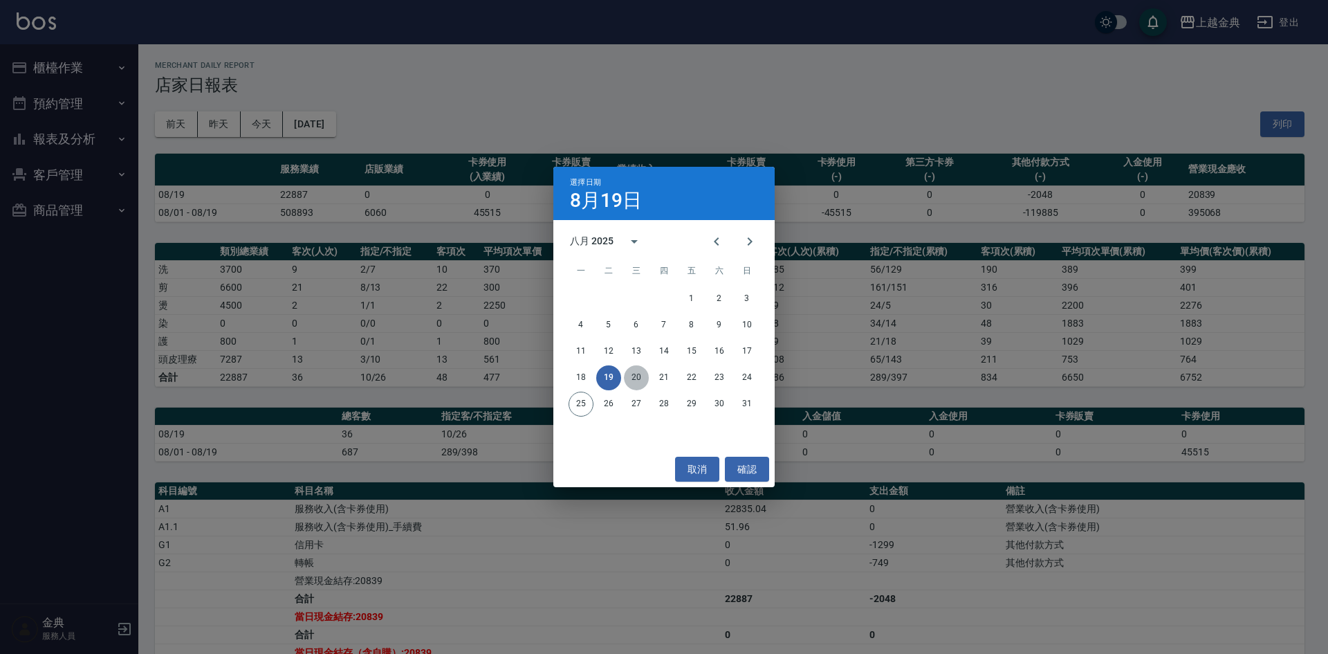
click at [624, 381] on button "20" at bounding box center [636, 377] width 25 height 25
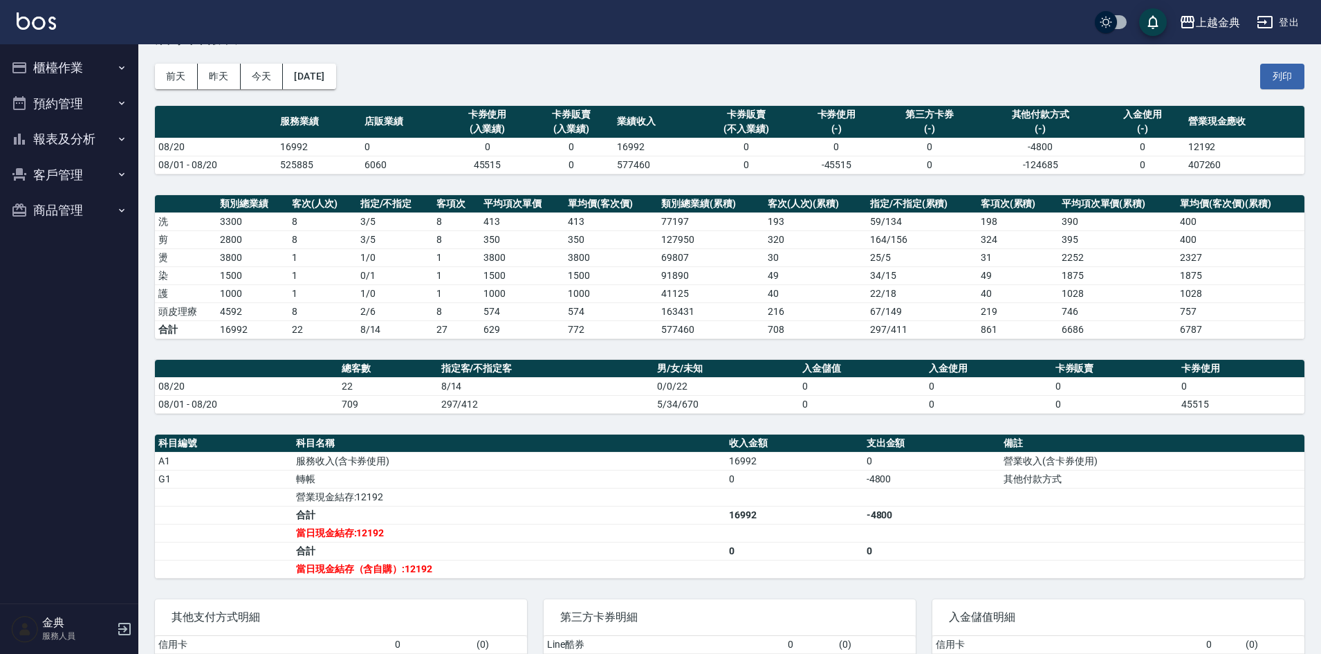
scroll to position [69, 0]
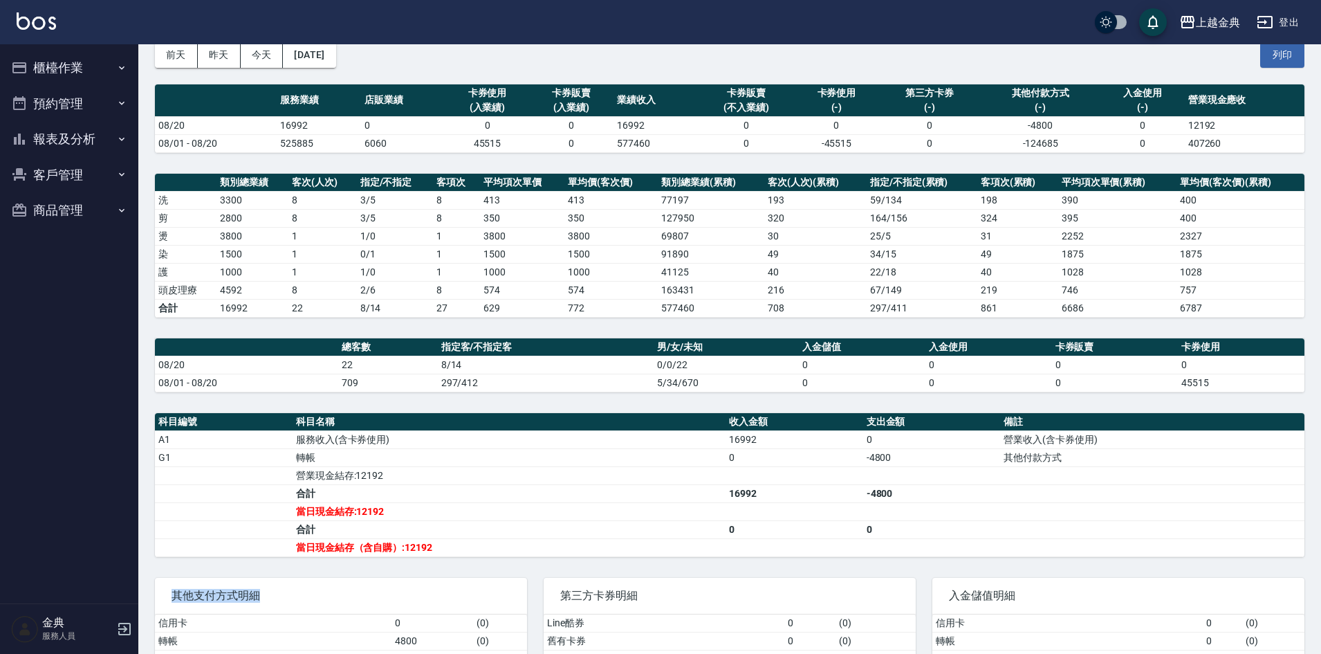
drag, startPoint x: 403, startPoint y: 561, endPoint x: 467, endPoint y: 553, distance: 64.8
click at [467, 553] on div "上越金典 2025-08-20 店家日報表 列印時間： 2025-08-25-12:08 Merchant Daily Report 店家日報表 前天 昨天 …" at bounding box center [729, 347] width 1183 height 744
click at [458, 553] on td "當日現金結存（含自購）:12192" at bounding box center [509, 547] width 433 height 18
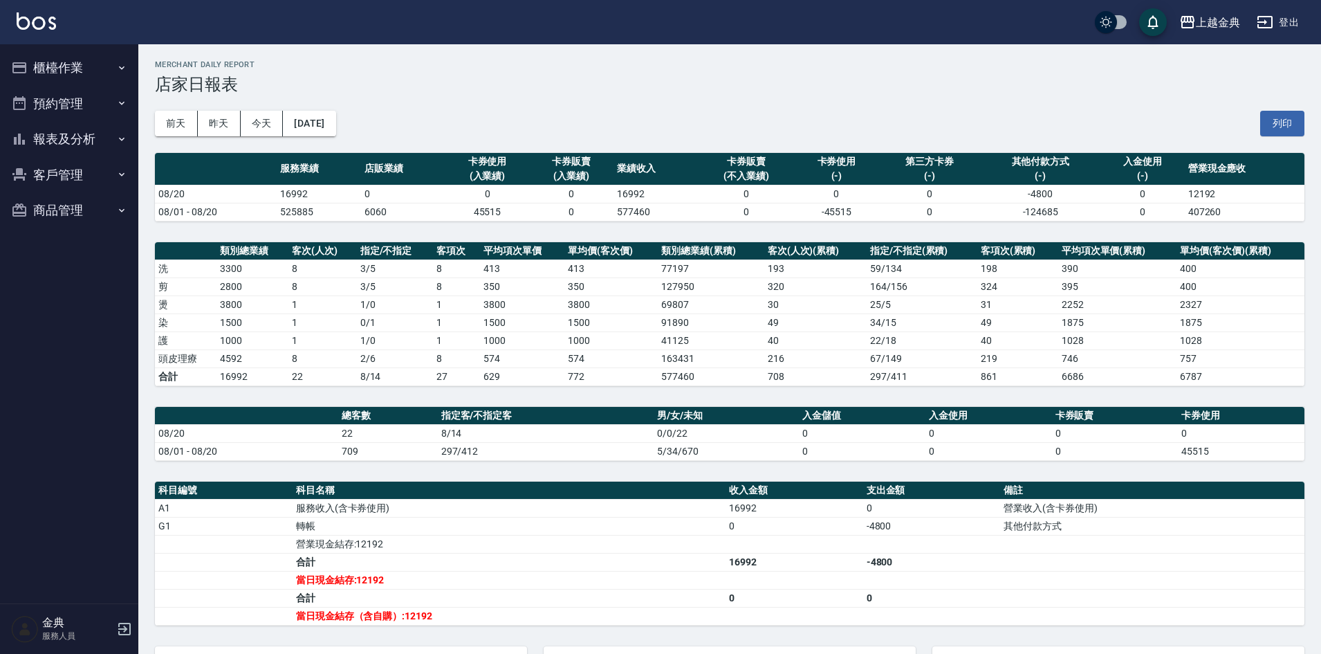
scroll to position [0, 0]
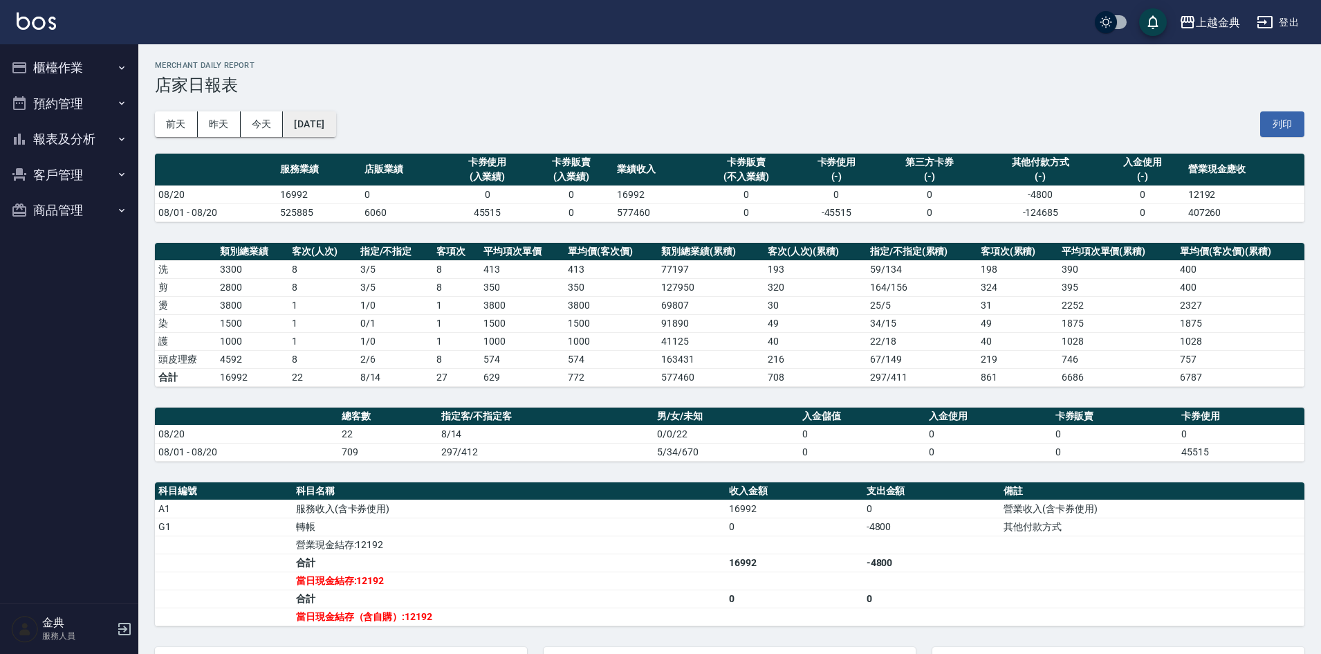
click at [311, 113] on button "2025/08/20" at bounding box center [309, 124] width 53 height 26
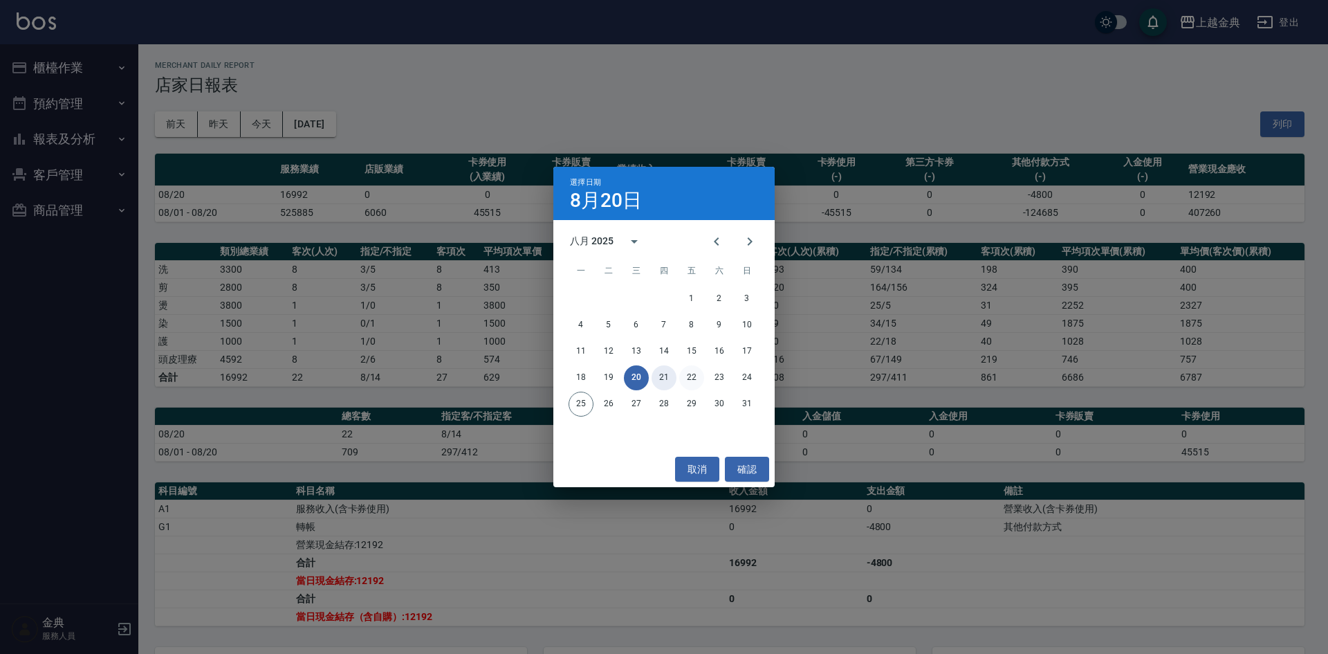
drag, startPoint x: 657, startPoint y: 381, endPoint x: 683, endPoint y: 385, distance: 25.8
click at [710, 398] on div "1 2 3 4 5 6 7 8 9 10 11 12 13 14 15 16 17 18 19 20 21 22 23 24 25 26 27 28 29 3…" at bounding box center [663, 351] width 221 height 133
click at [652, 372] on div "18 19 20 21 22 23 24" at bounding box center [663, 377] width 221 height 25
click at [661, 371] on button "21" at bounding box center [664, 377] width 25 height 25
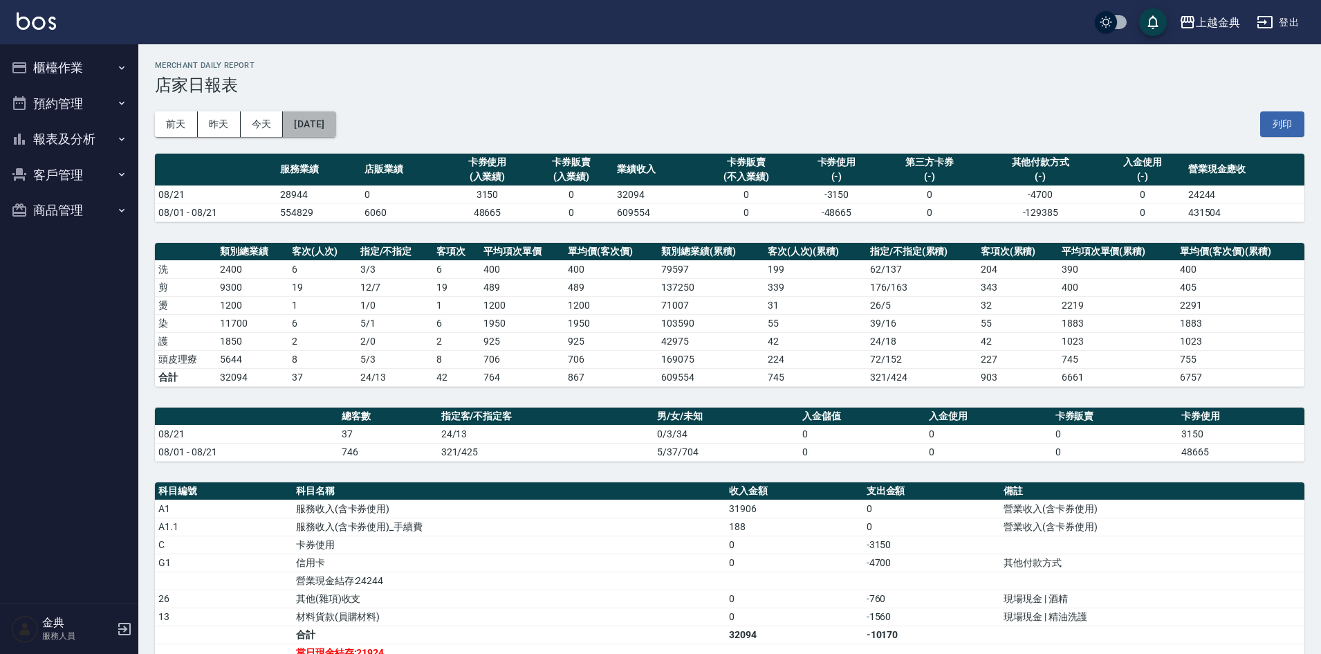
click at [307, 122] on button "2025/08/21" at bounding box center [309, 124] width 53 height 26
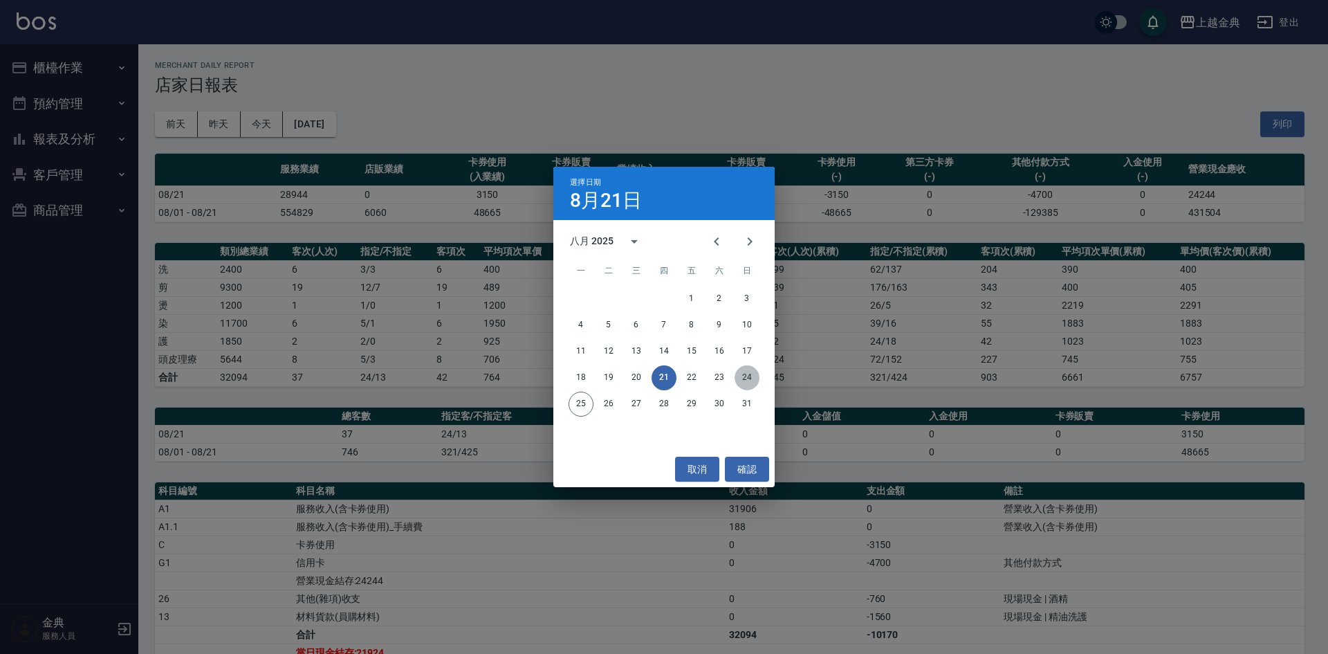
click at [739, 374] on button "24" at bounding box center [747, 377] width 25 height 25
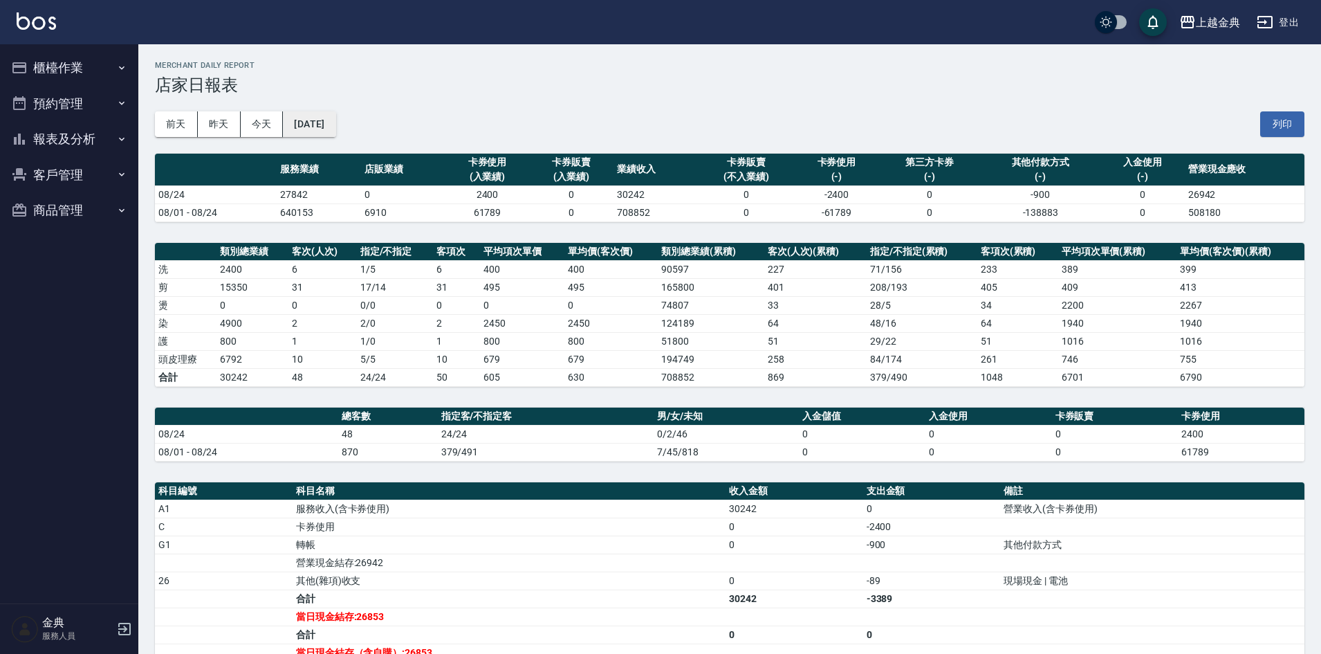
click at [324, 125] on button "2025/08/24" at bounding box center [309, 124] width 53 height 26
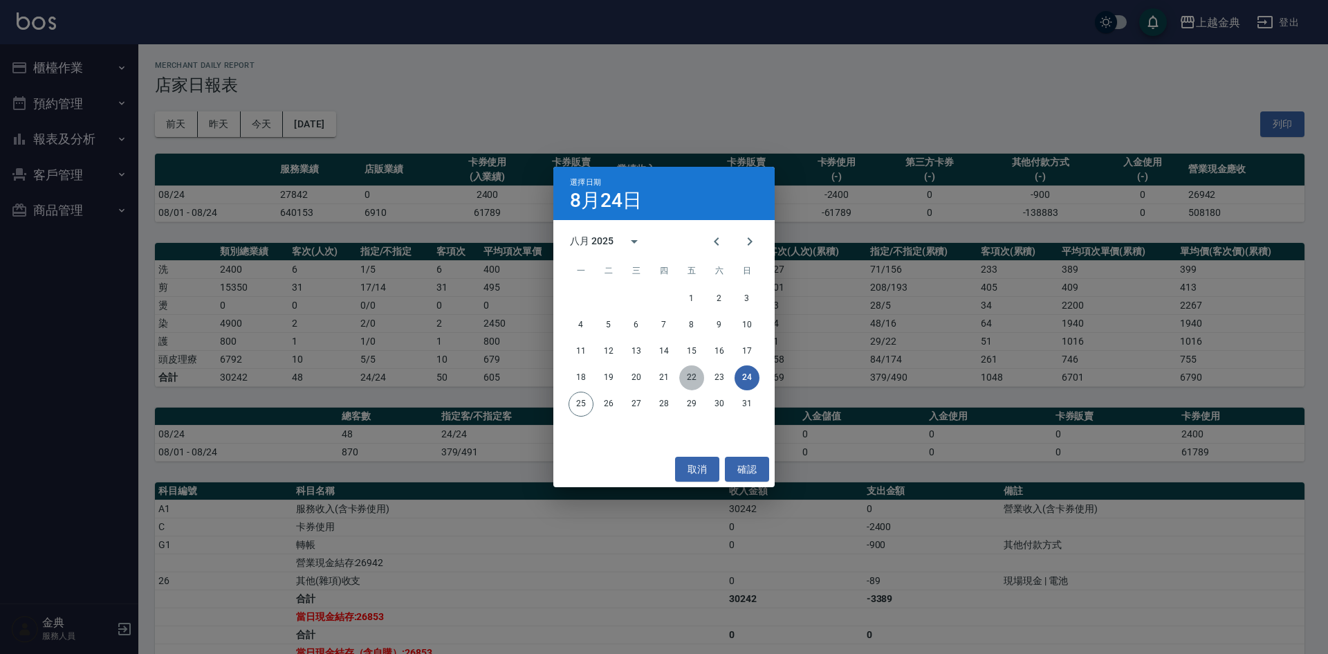
click at [683, 381] on button "22" at bounding box center [691, 377] width 25 height 25
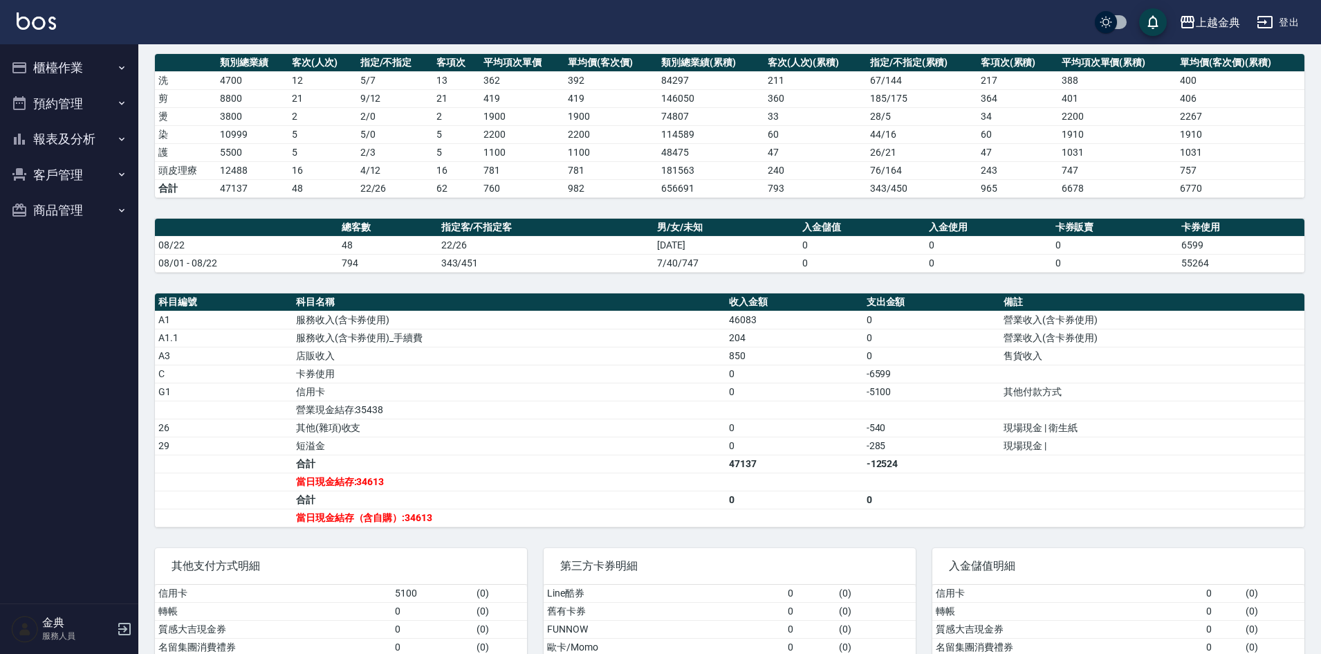
scroll to position [208, 0]
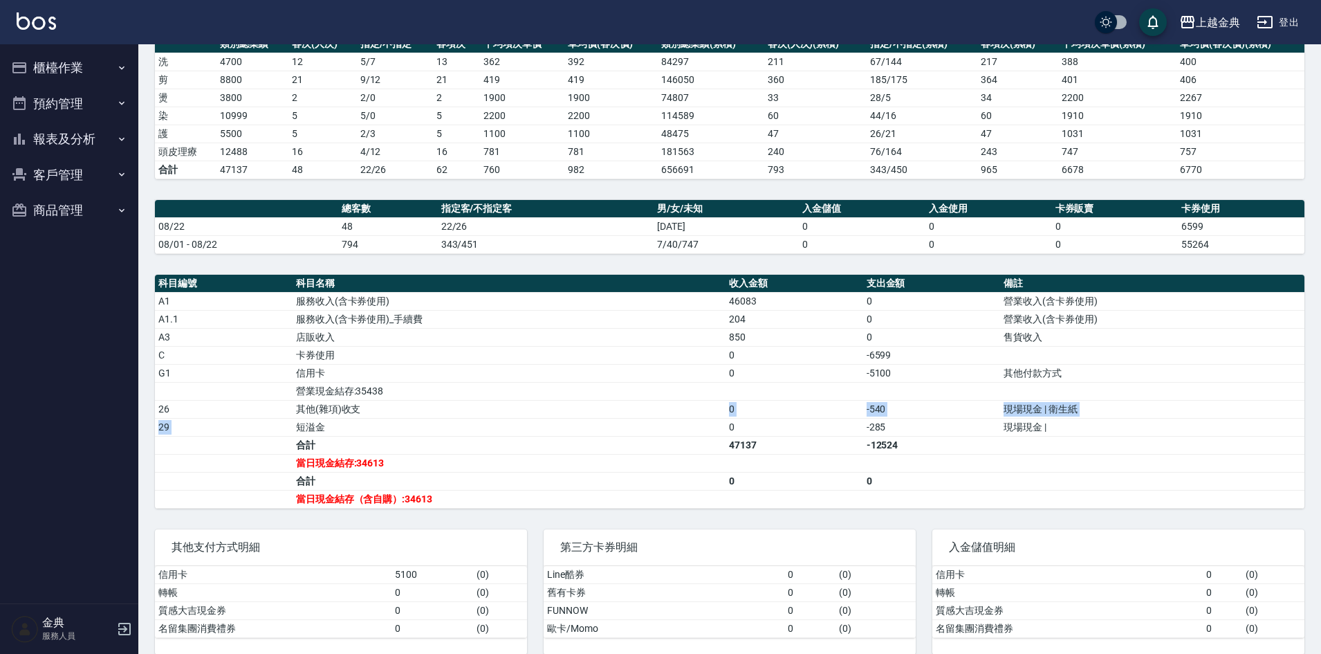
drag, startPoint x: 300, startPoint y: 430, endPoint x: 627, endPoint y: 401, distance: 329.3
click at [627, 401] on tbody "A1 服務收入(含卡券使用) 46083 0 營業收入(含卡券使用) A1.1 服務收入(含卡券使用)_手續費 204 0 營業收入(含卡券使用) A3 店販…" at bounding box center [730, 400] width 1150 height 216
click at [626, 398] on td "營業現金結存:35438" at bounding box center [509, 391] width 433 height 18
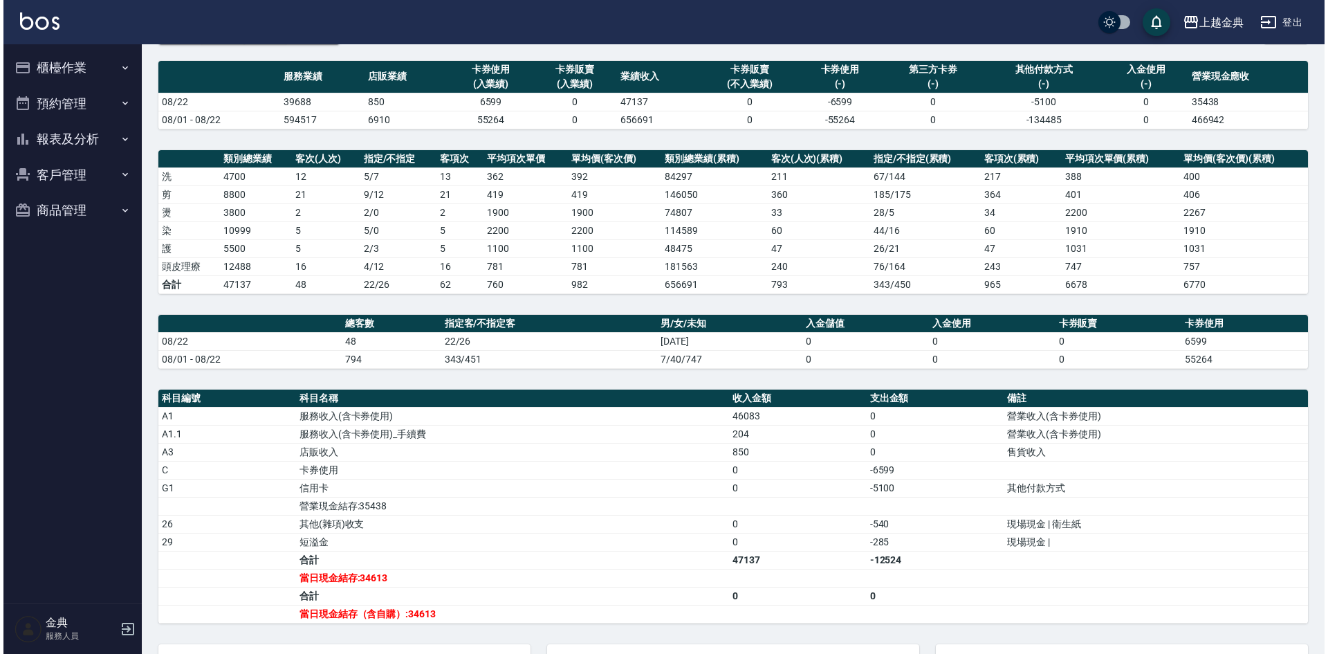
scroll to position [69, 0]
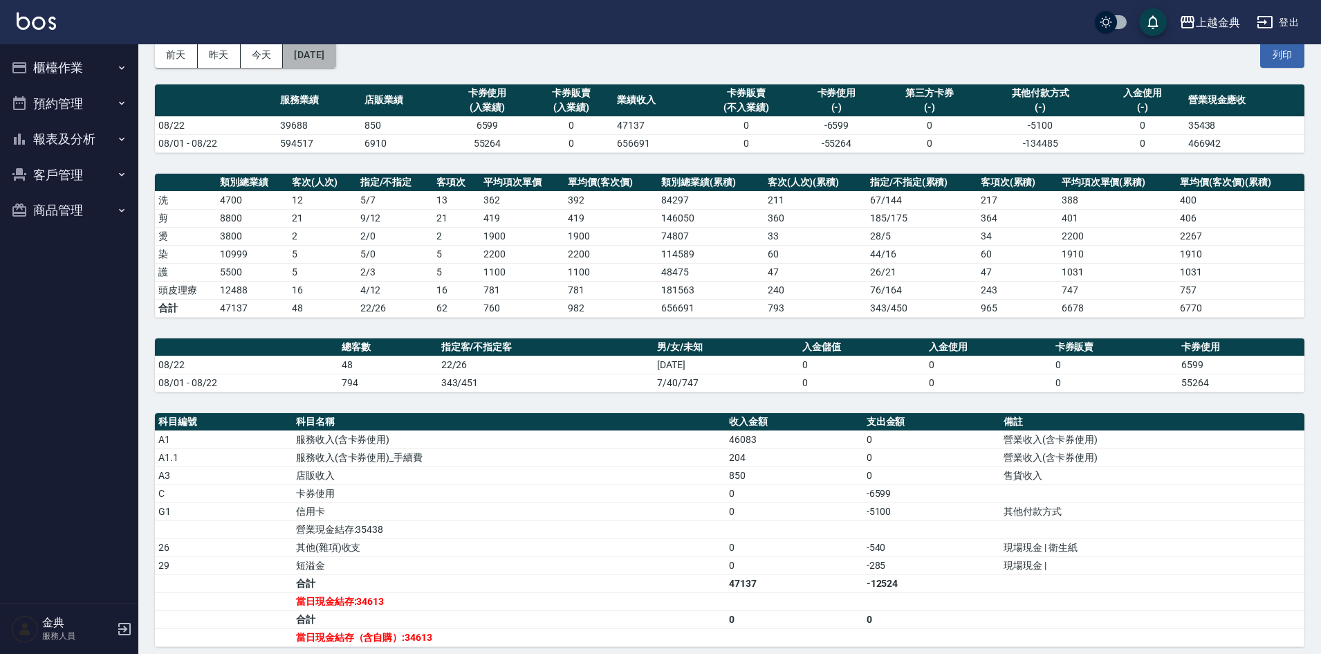
click at [327, 55] on button "2025/08/22" at bounding box center [309, 55] width 53 height 26
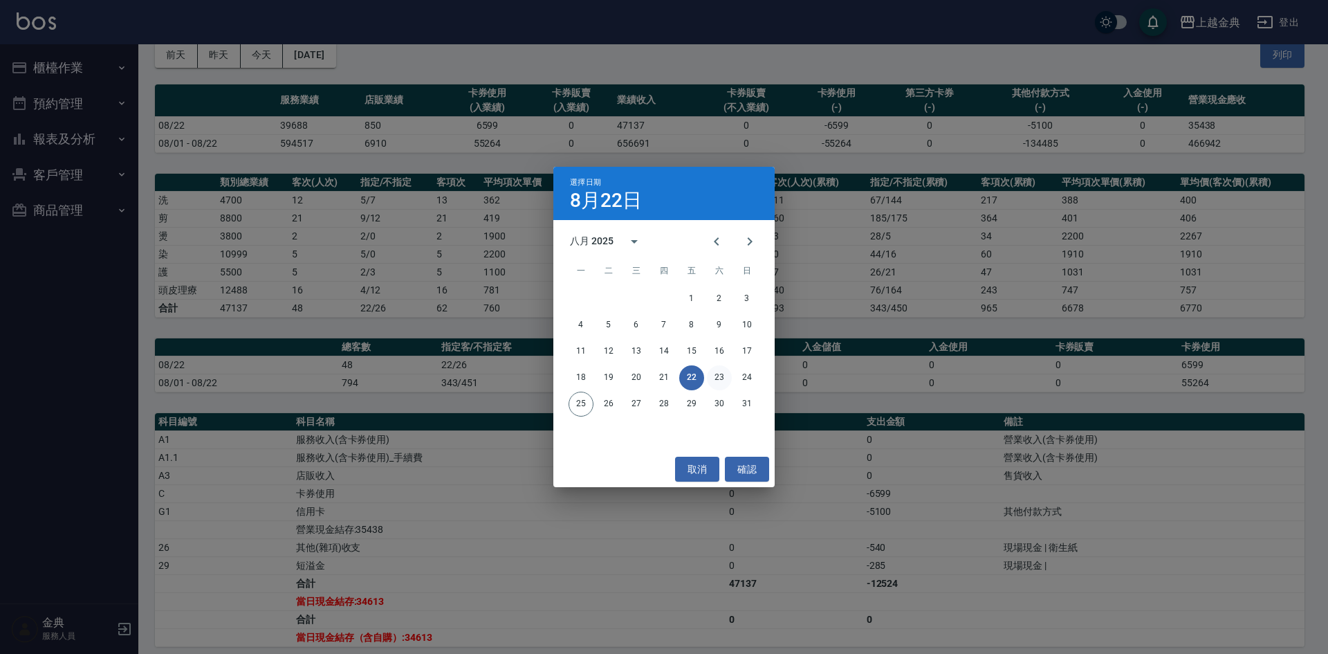
click at [729, 378] on button "23" at bounding box center [719, 377] width 25 height 25
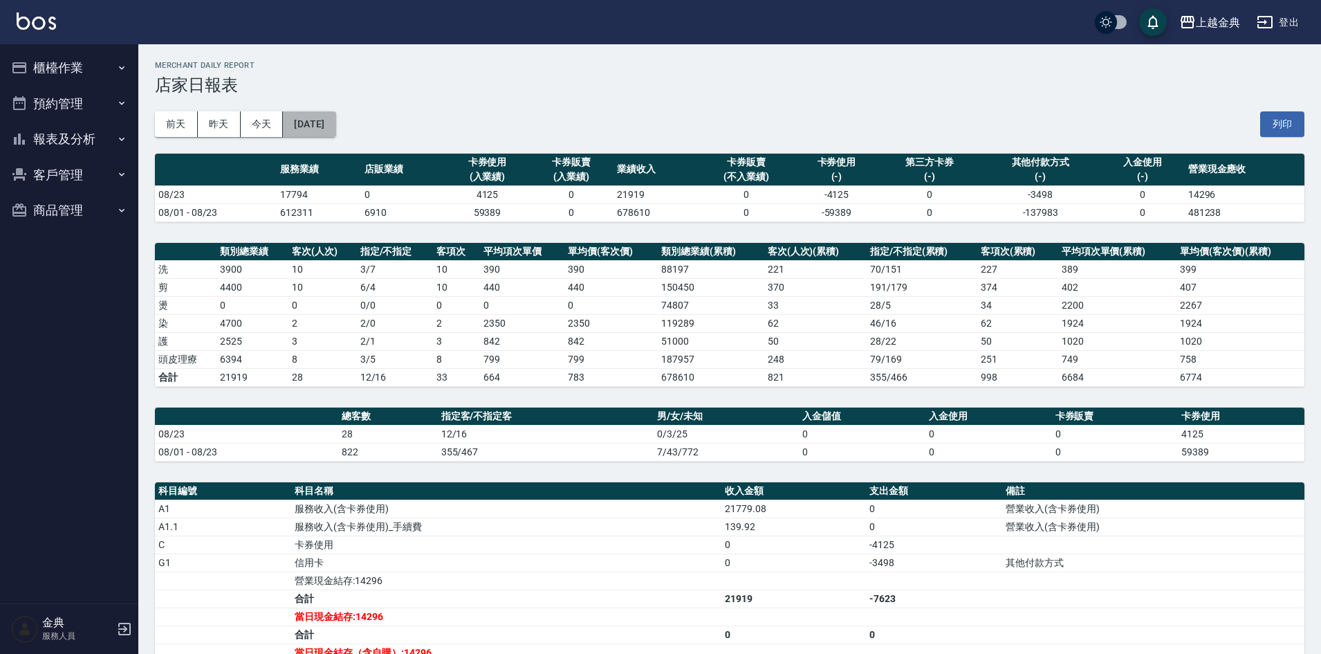
click at [331, 116] on button "2025/08/23" at bounding box center [309, 124] width 53 height 26
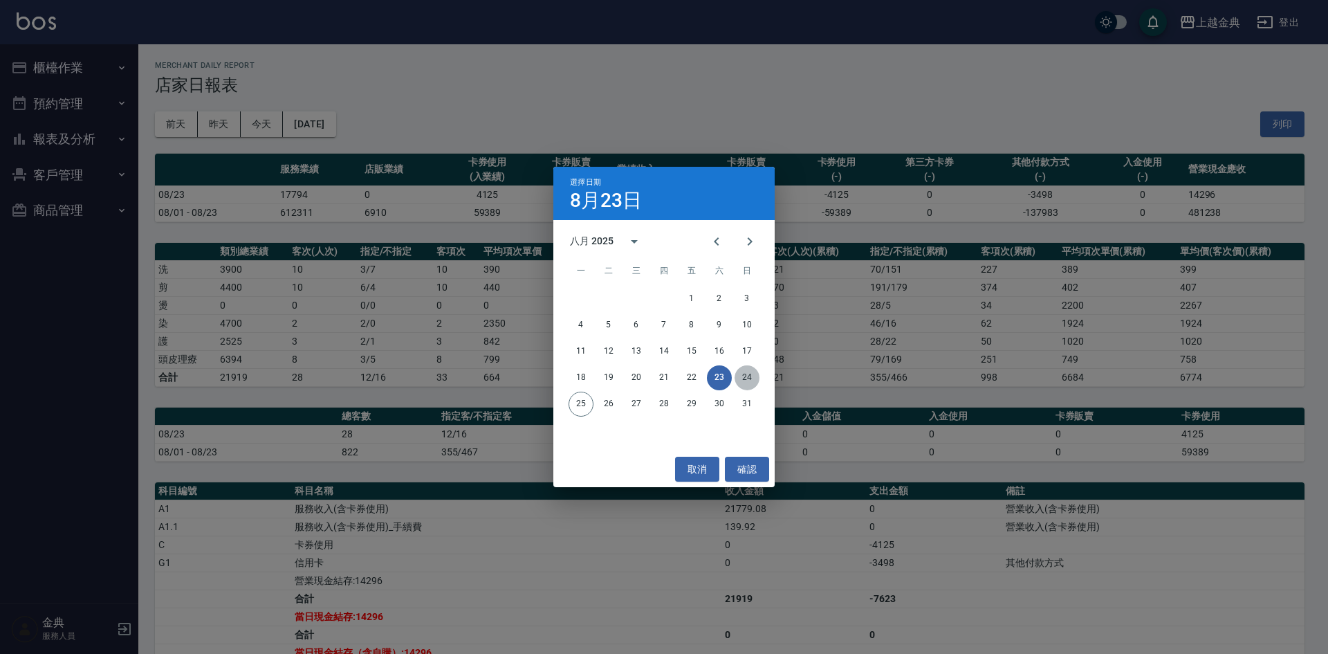
click at [752, 375] on button "24" at bounding box center [747, 377] width 25 height 25
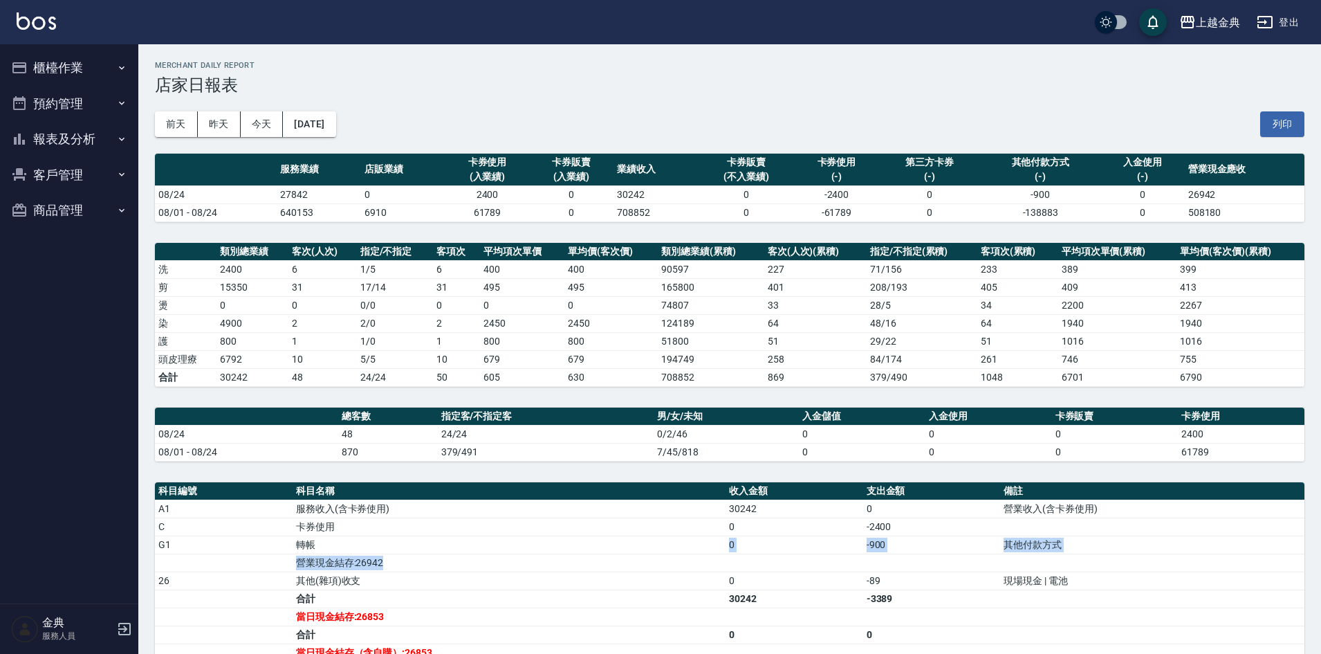
drag, startPoint x: 322, startPoint y: 547, endPoint x: 819, endPoint y: 556, distance: 496.8
click at [819, 556] on tbody "A1 服務收入(含卡券使用) 30242 0 營業收入(含卡券使用) C 卡券使用 0 -2400 G1 轉帳 0 -900 其他付款方式 營業現金結存:26…" at bounding box center [730, 581] width 1150 height 162
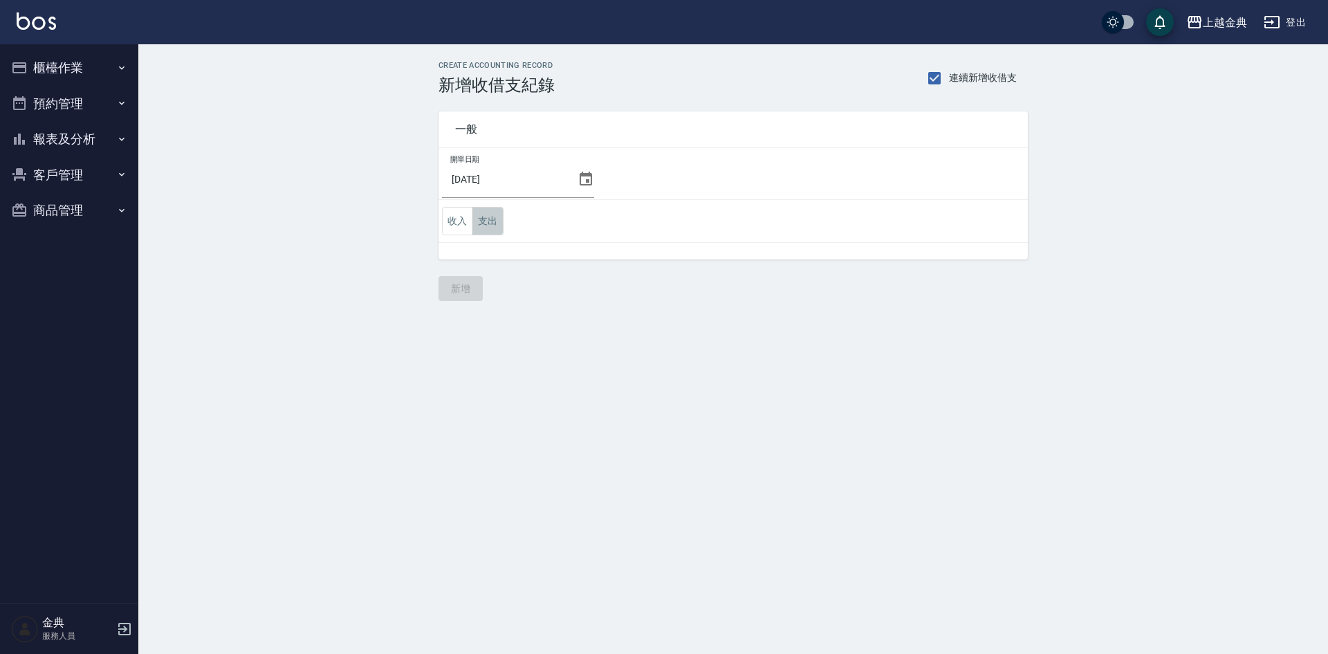
click at [492, 224] on button "支出" at bounding box center [488, 221] width 31 height 28
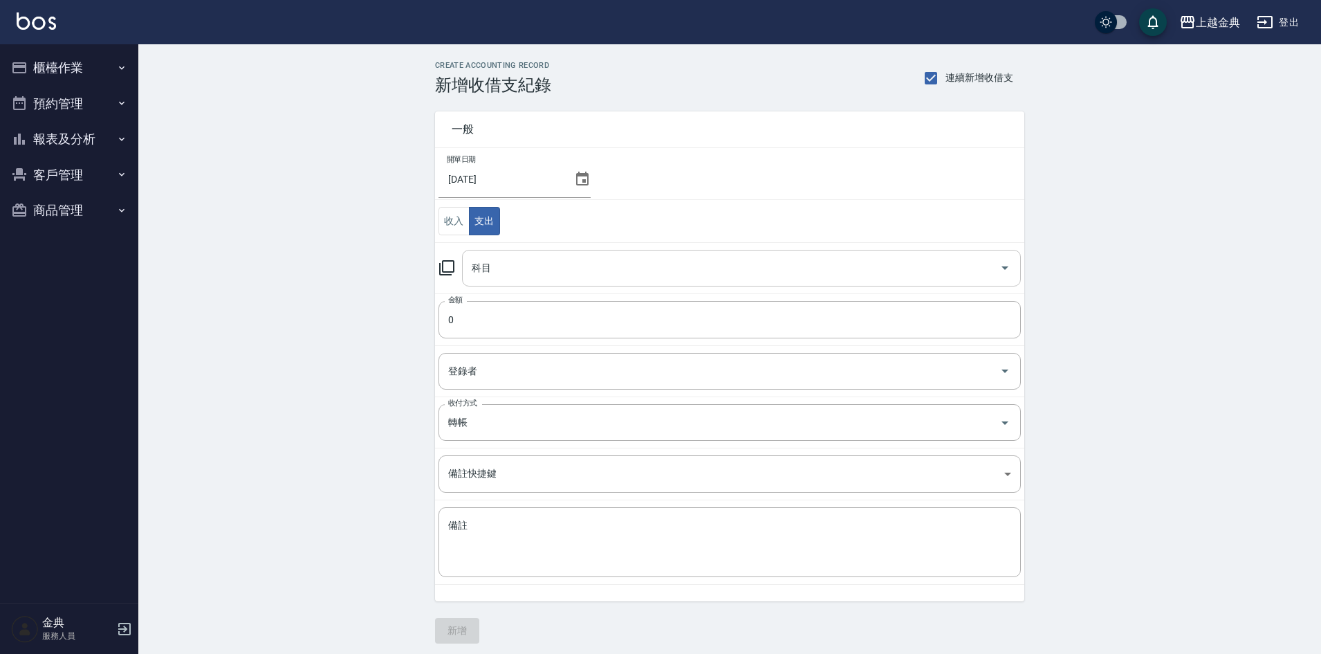
click at [544, 260] on input "科目" at bounding box center [731, 268] width 526 height 24
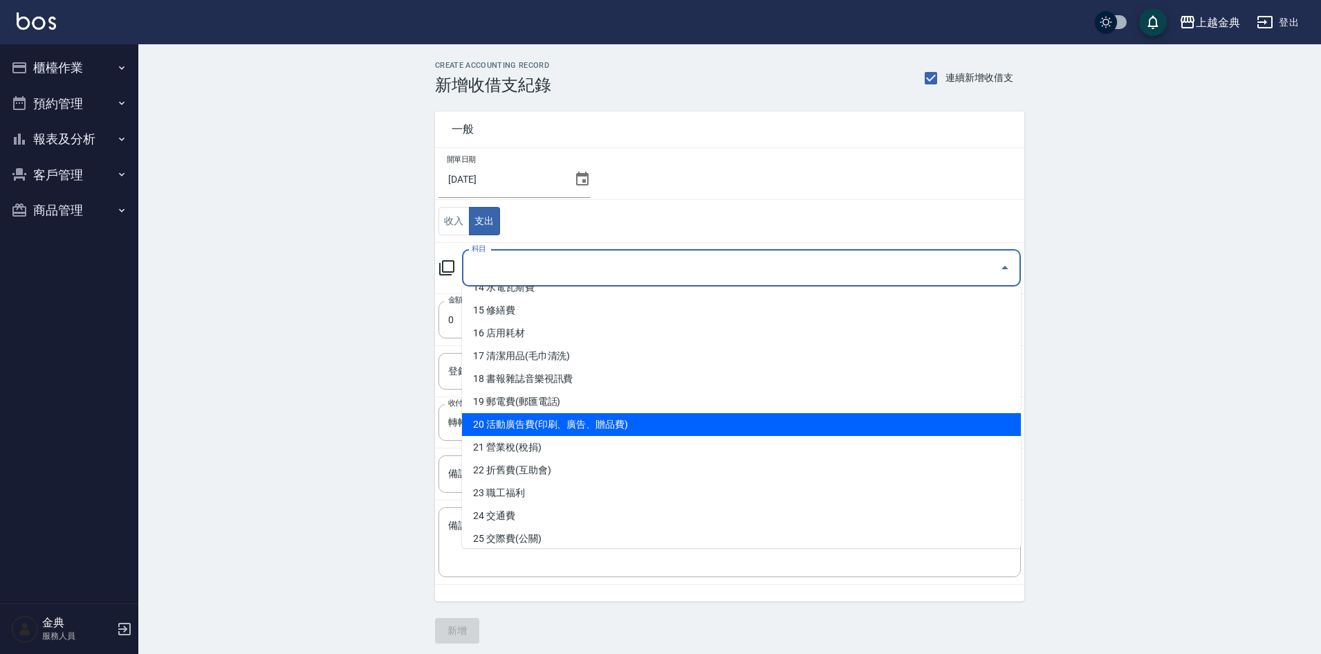
scroll to position [346, 0]
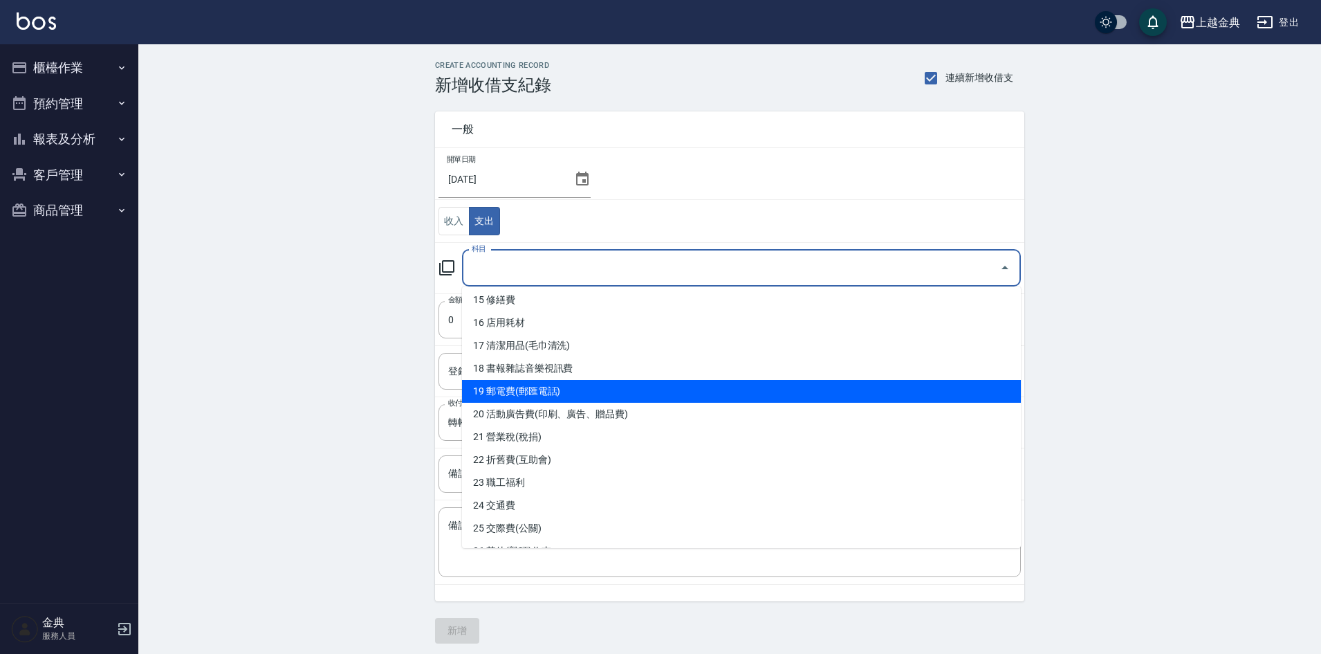
click at [603, 383] on li "19 郵電費(郵匯電話)" at bounding box center [741, 391] width 559 height 23
type input "19 郵電費(郵匯電話)"
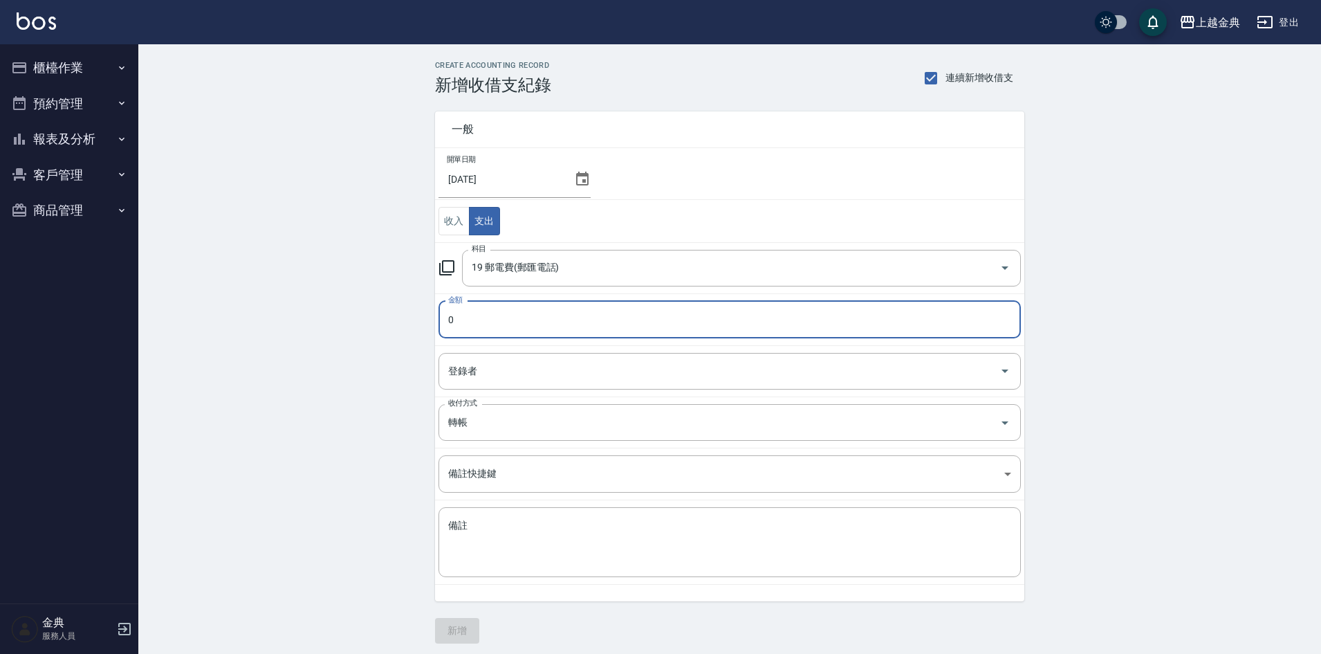
click at [529, 310] on input "0" at bounding box center [730, 319] width 583 height 37
type input "015"
click at [542, 562] on textarea "備註" at bounding box center [729, 542] width 563 height 47
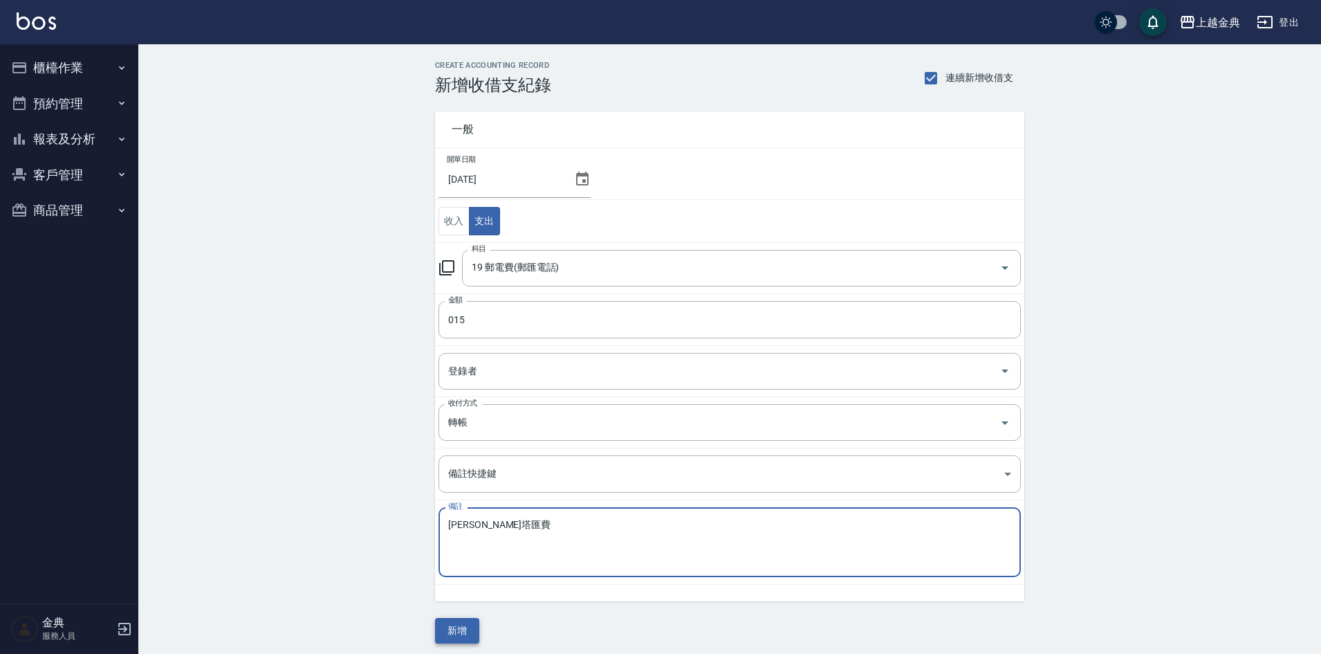
type textarea "雷娜塔匯費"
click at [451, 632] on button "新增" at bounding box center [457, 631] width 44 height 26
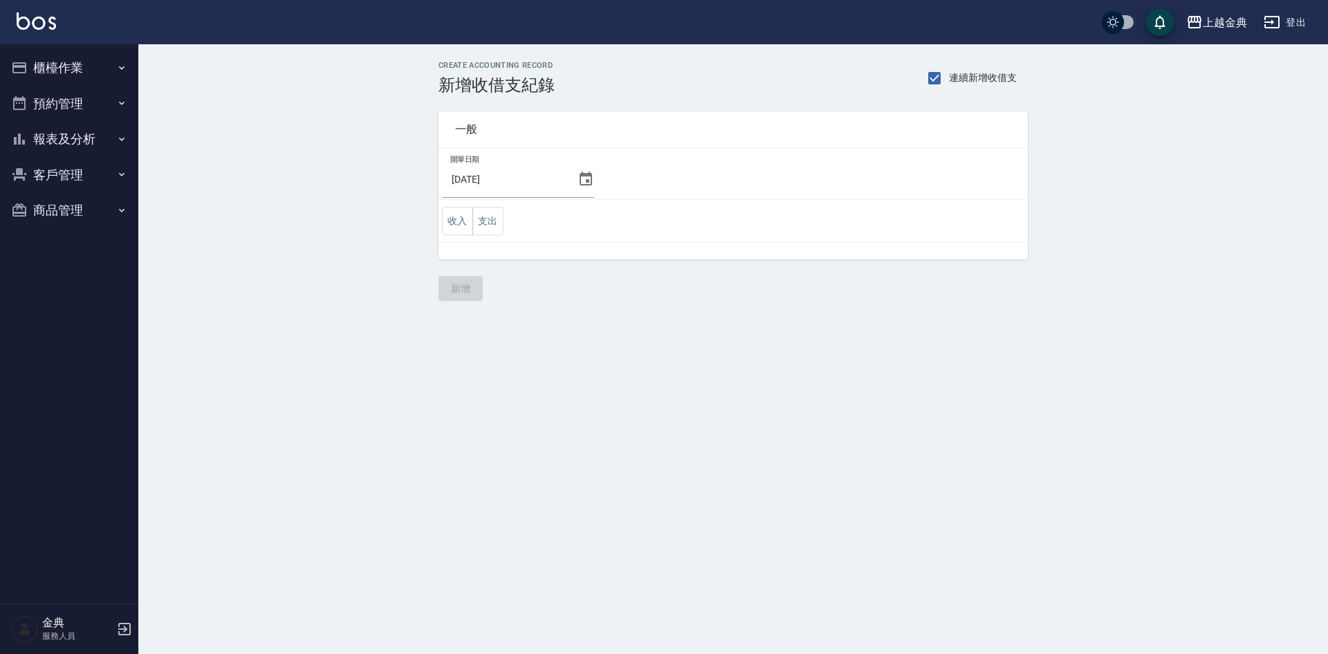
click at [589, 178] on icon at bounding box center [586, 179] width 17 height 17
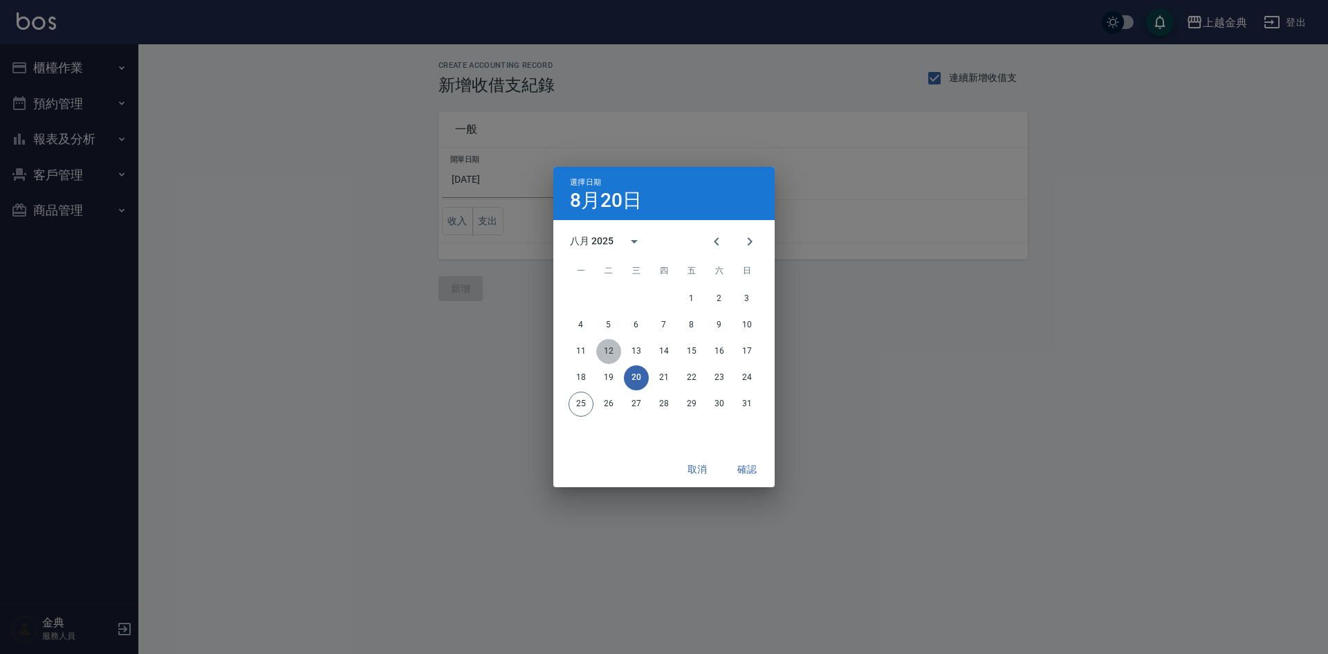
click at [613, 353] on button "12" at bounding box center [608, 351] width 25 height 25
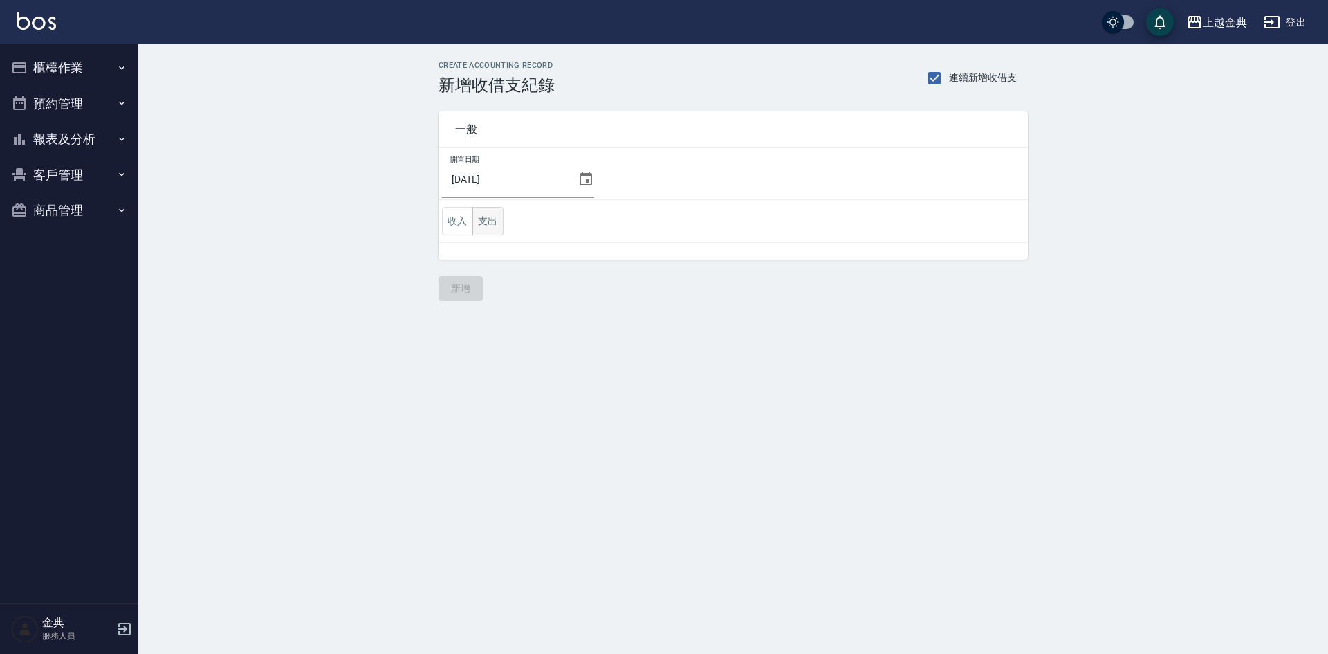
click at [494, 225] on button "支出" at bounding box center [488, 221] width 31 height 28
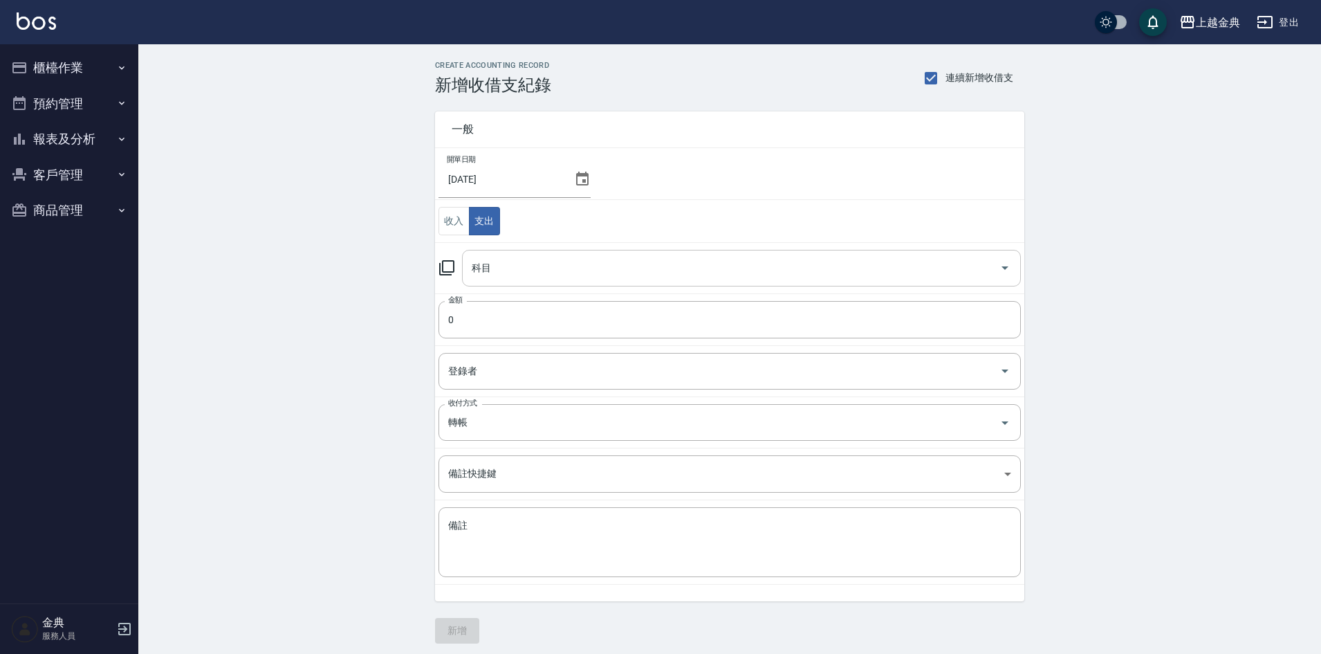
click at [520, 280] on div "科目" at bounding box center [741, 268] width 559 height 37
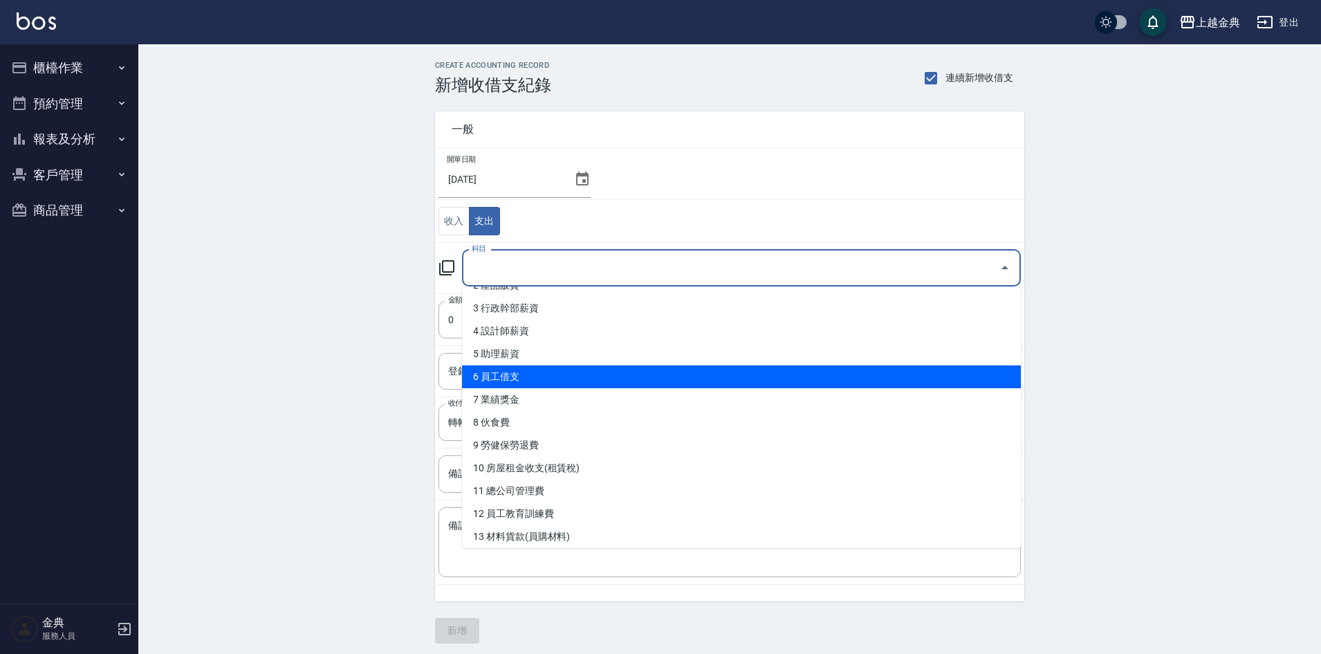
scroll to position [138, 0]
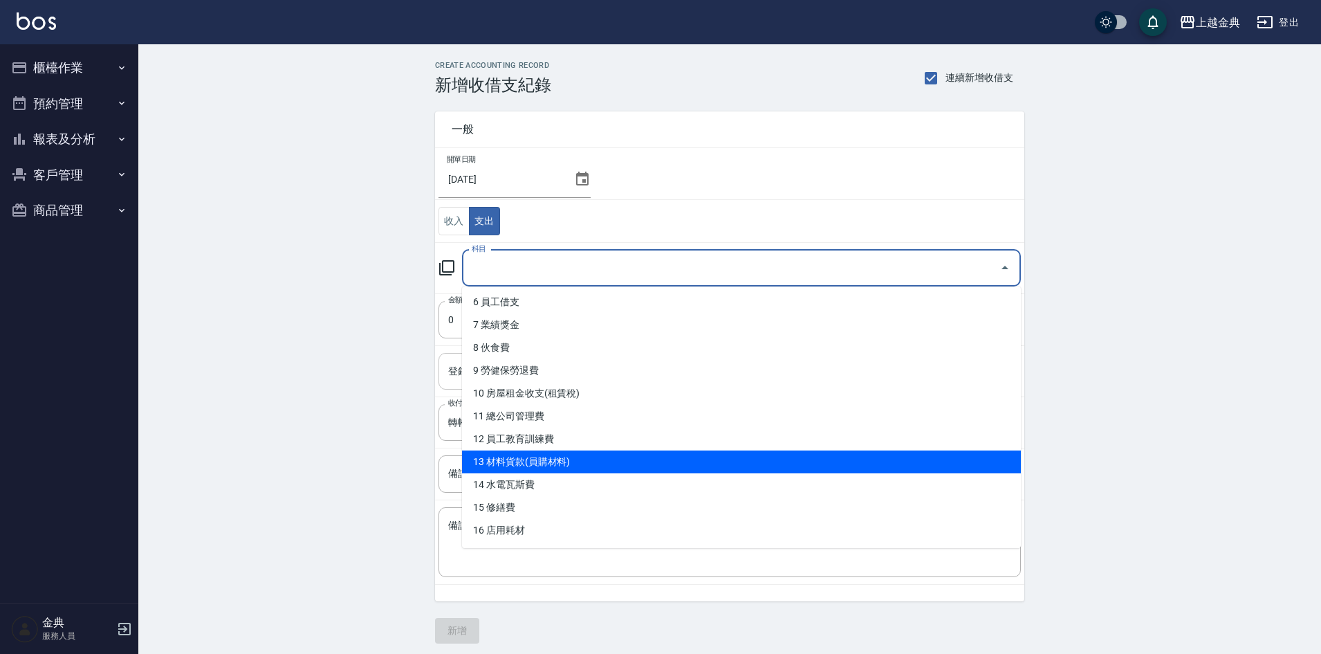
drag, startPoint x: 553, startPoint y: 464, endPoint x: 529, endPoint y: 373, distance: 93.8
click at [553, 462] on li "13 材料貨款(員購材料)" at bounding box center [741, 461] width 559 height 23
type input "13 材料貨款(員購材料)"
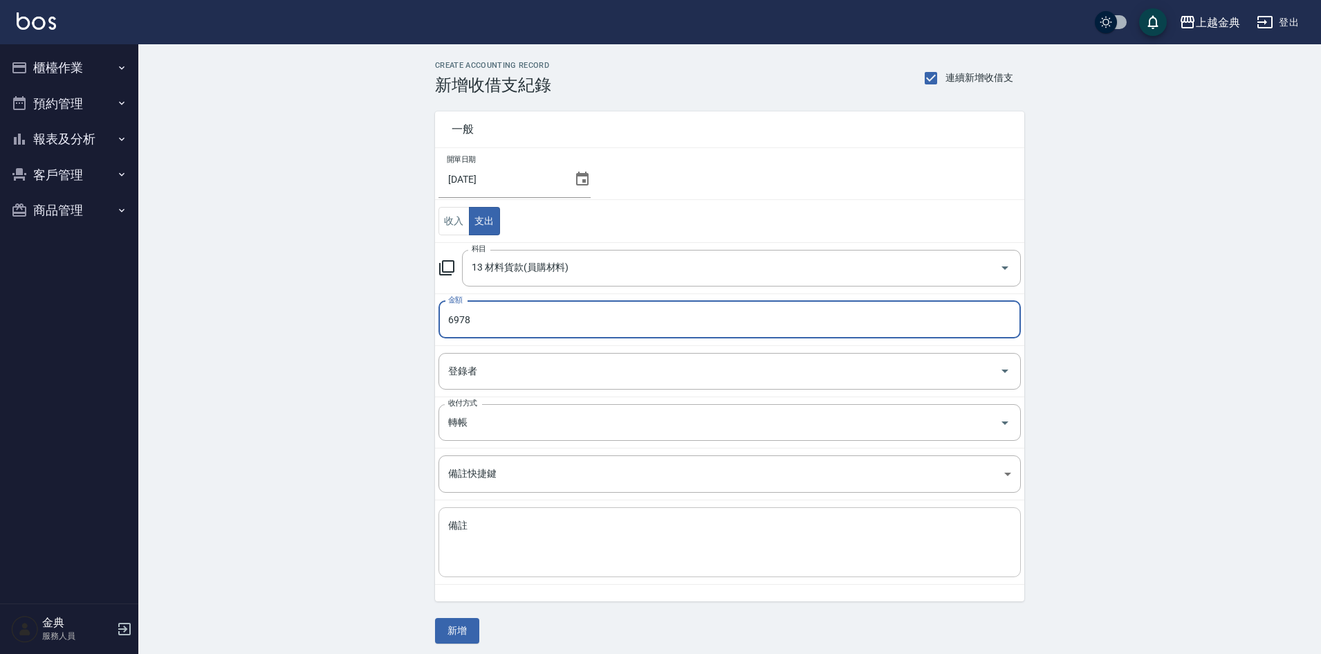
type input "6978"
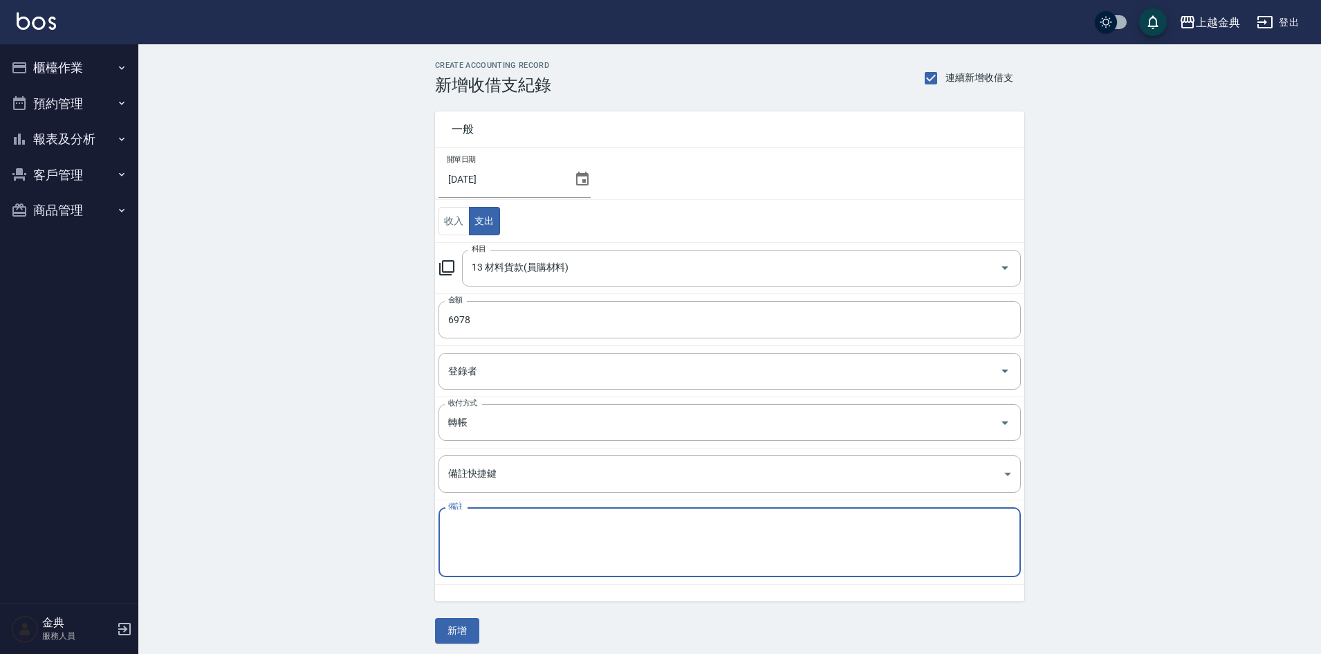
click at [545, 543] on textarea "備註" at bounding box center [729, 542] width 563 height 47
type textarea "雷娜塔"
click at [456, 636] on button "新增" at bounding box center [457, 631] width 44 height 26
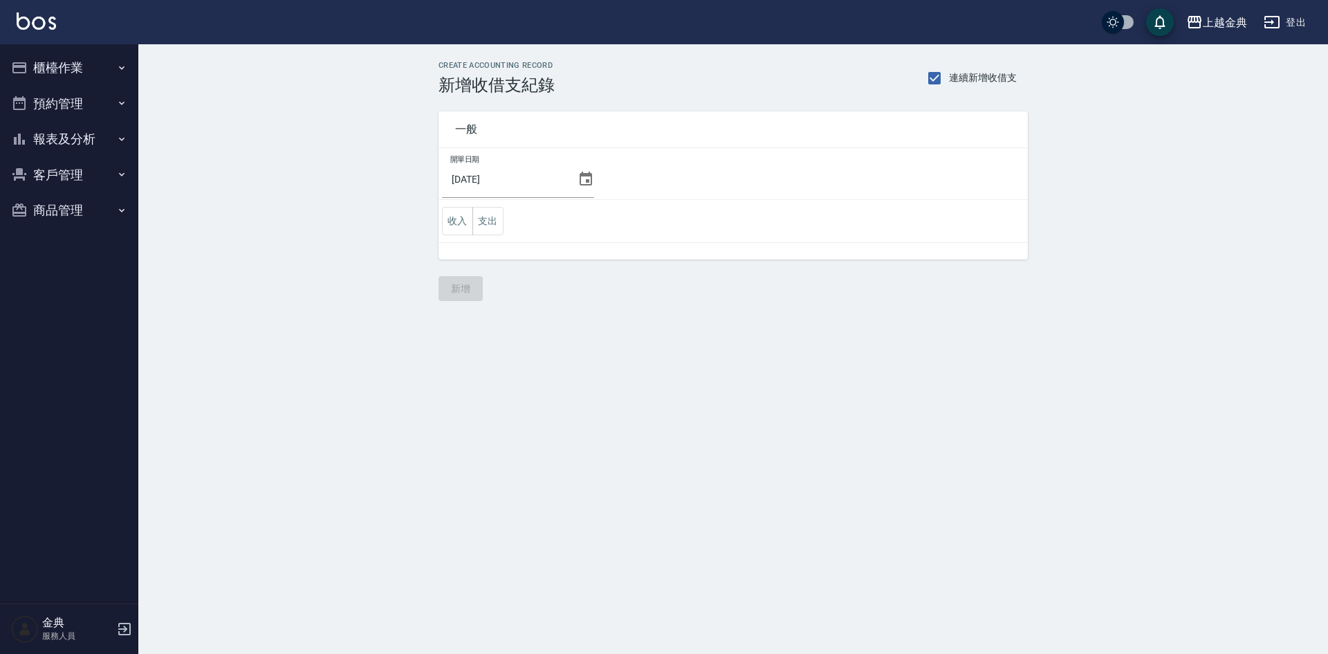
click at [484, 237] on td "收入 支出" at bounding box center [733, 221] width 589 height 43
drag, startPoint x: 496, startPoint y: 224, endPoint x: 483, endPoint y: 223, distance: 13.2
click at [483, 223] on button "支出" at bounding box center [488, 221] width 31 height 28
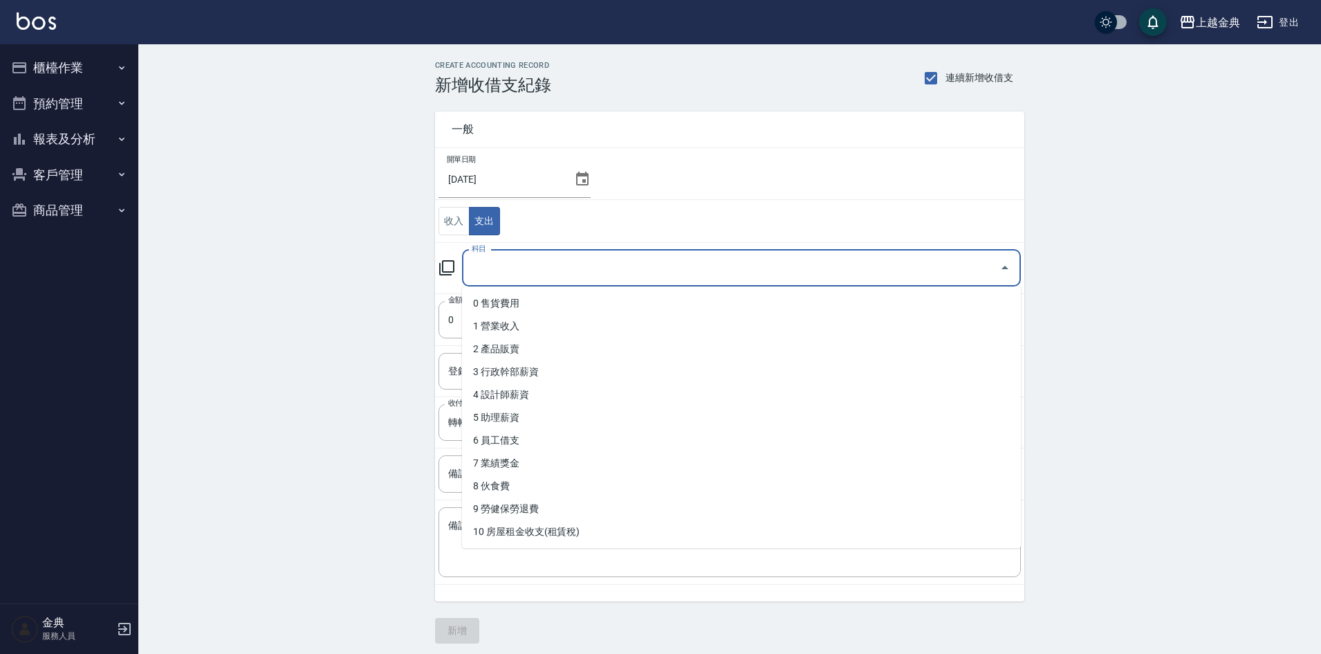
click at [518, 264] on input "科目" at bounding box center [731, 268] width 526 height 24
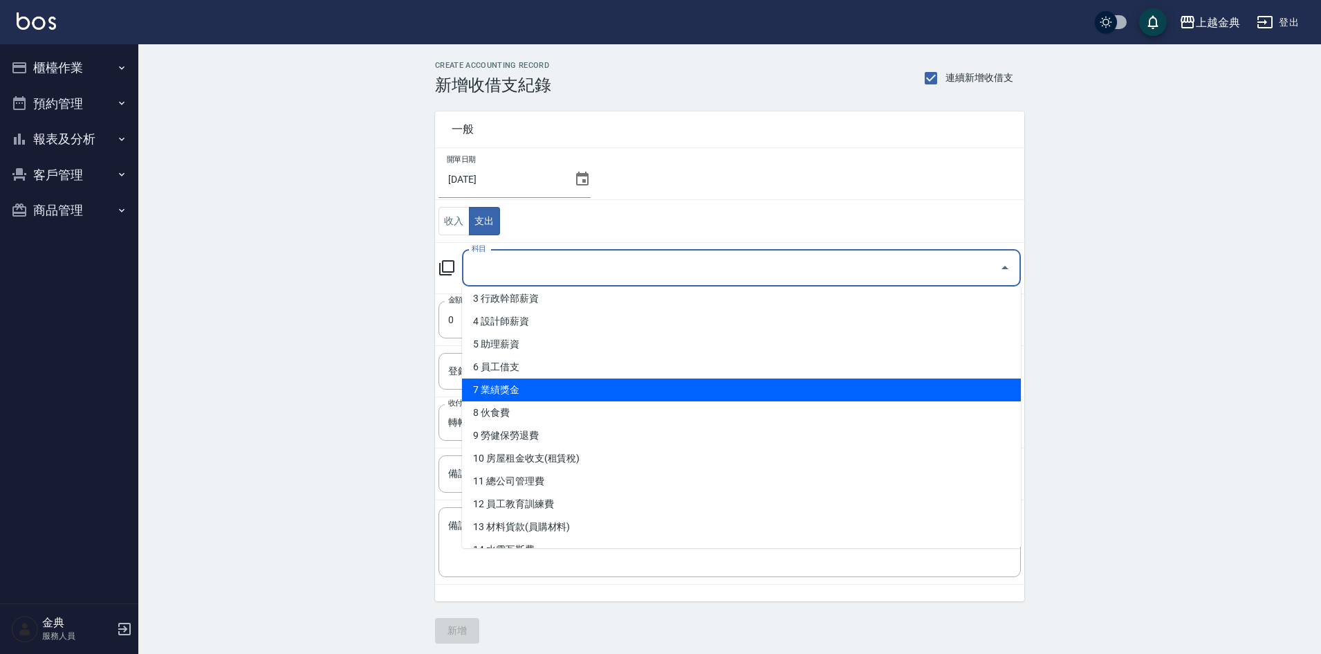
scroll to position [346, 0]
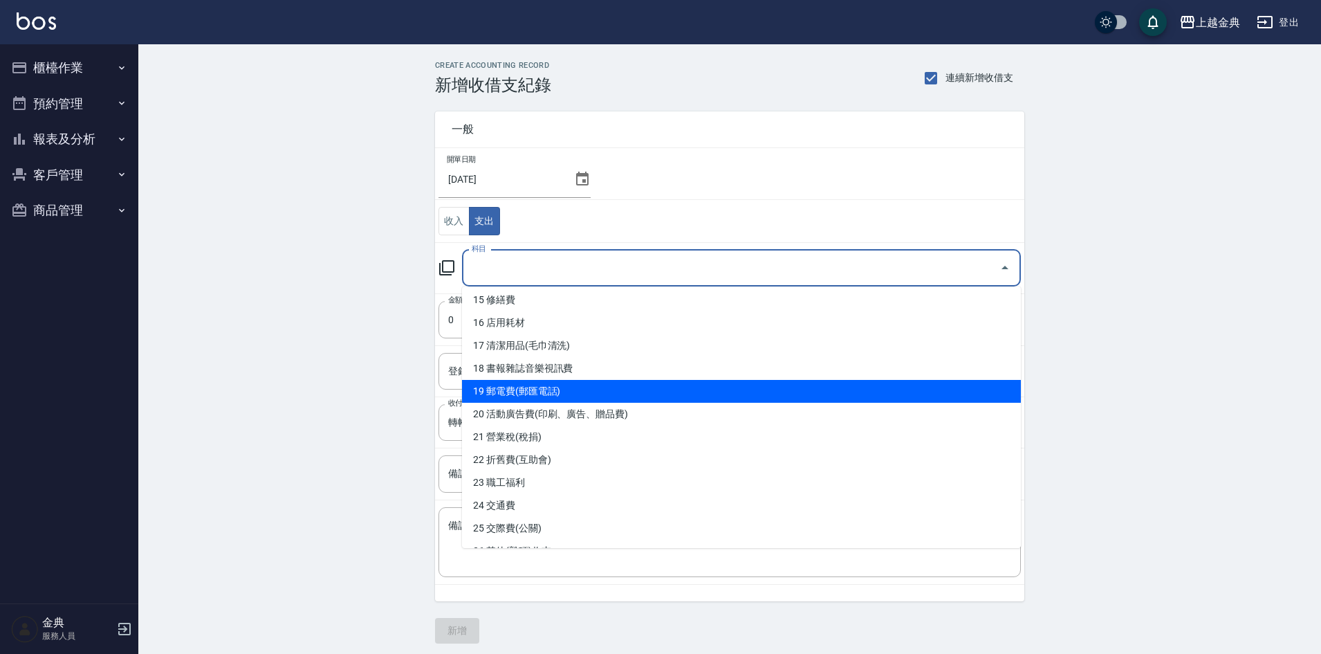
click at [616, 398] on li "19 郵電費(郵匯電話)" at bounding box center [741, 391] width 559 height 23
type input "19 郵電費(郵匯電話)"
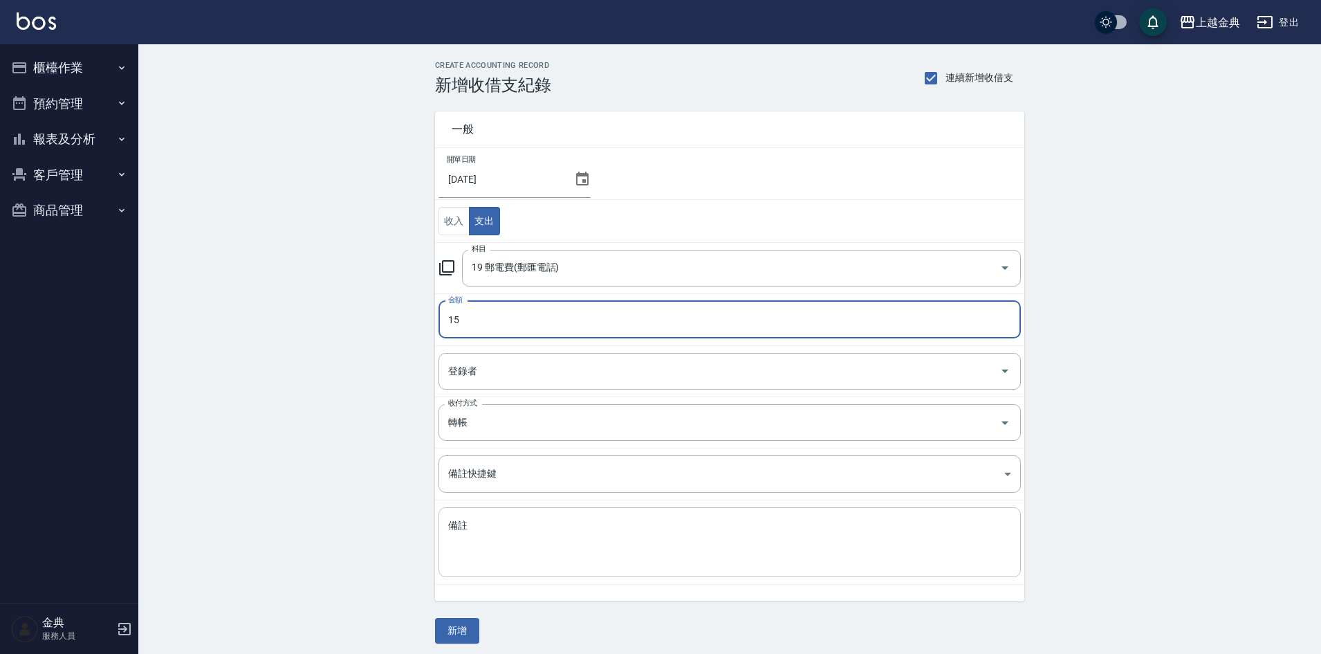
type input "15"
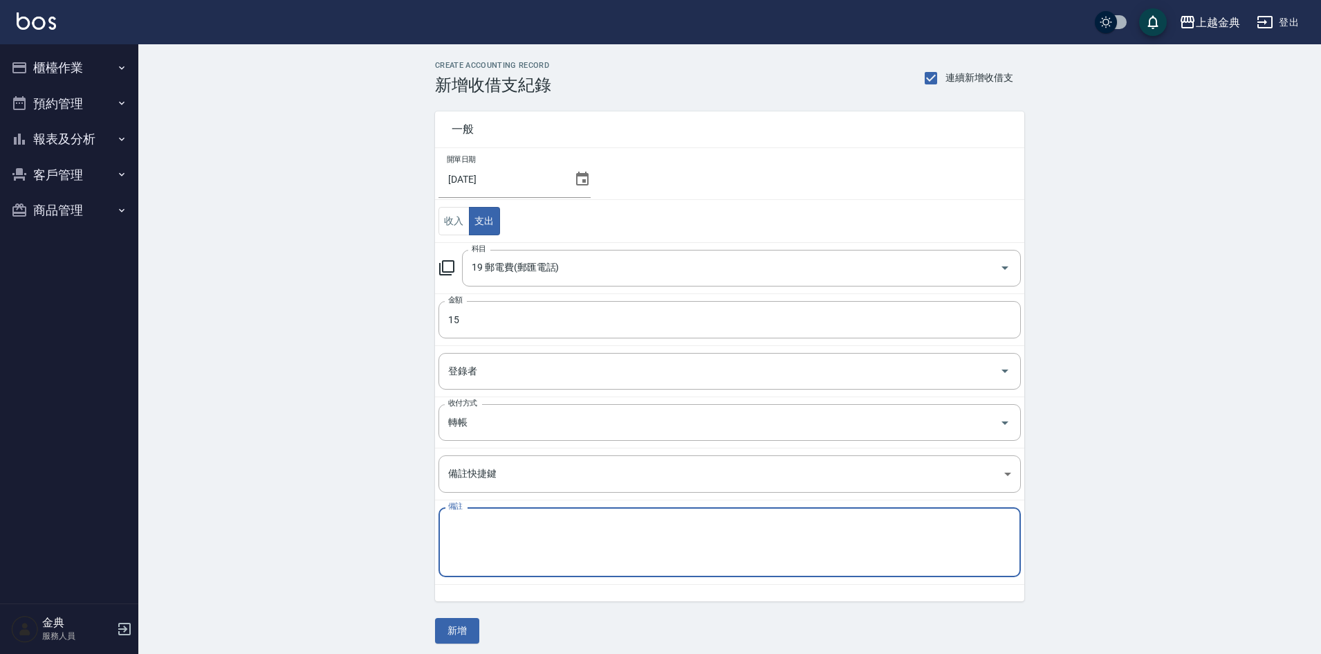
drag, startPoint x: 542, startPoint y: 561, endPoint x: 553, endPoint y: 535, distance: 28.2
click at [544, 555] on textarea "備註" at bounding box center [729, 542] width 563 height 47
type textarea "雷娜塔匯費"
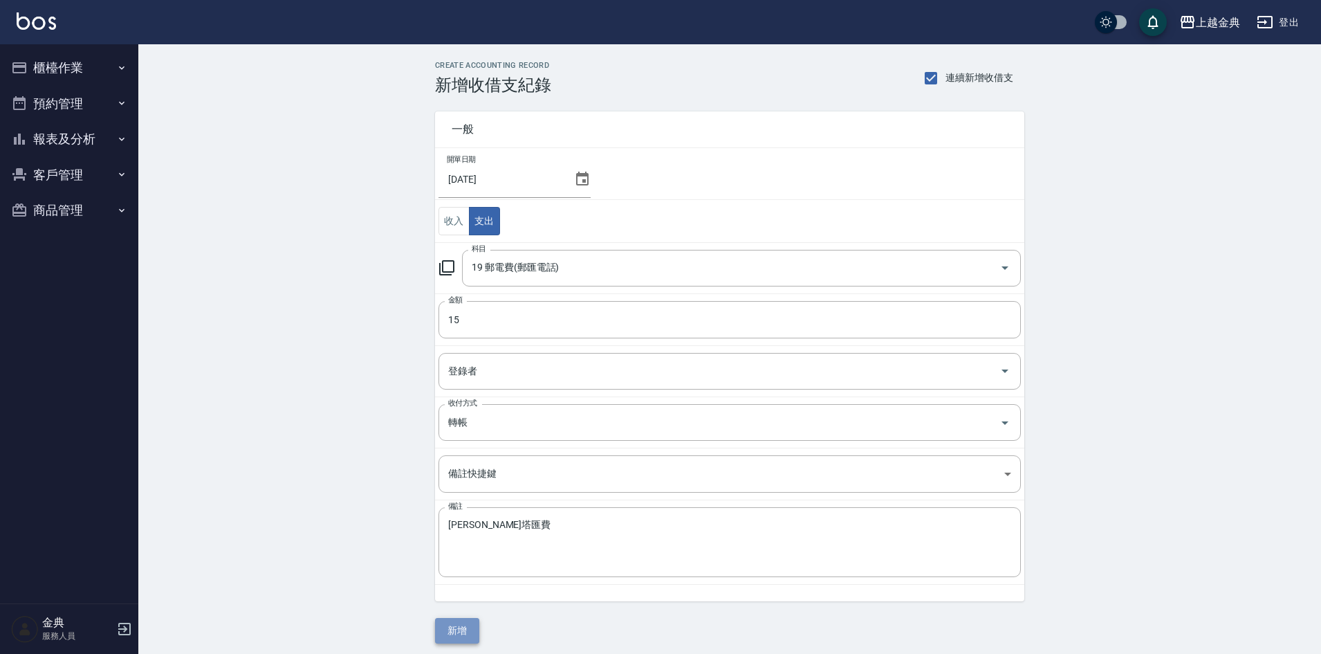
click at [453, 623] on button "新增" at bounding box center [457, 631] width 44 height 26
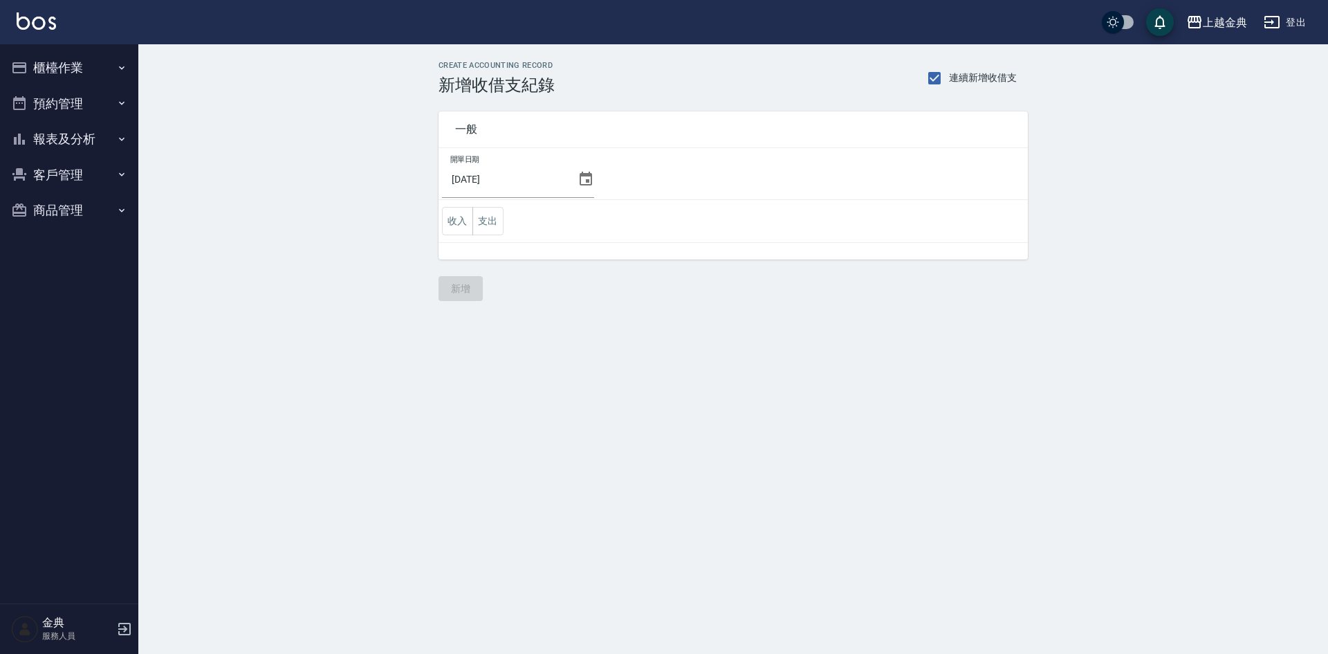
click at [583, 174] on icon at bounding box center [586, 179] width 12 height 14
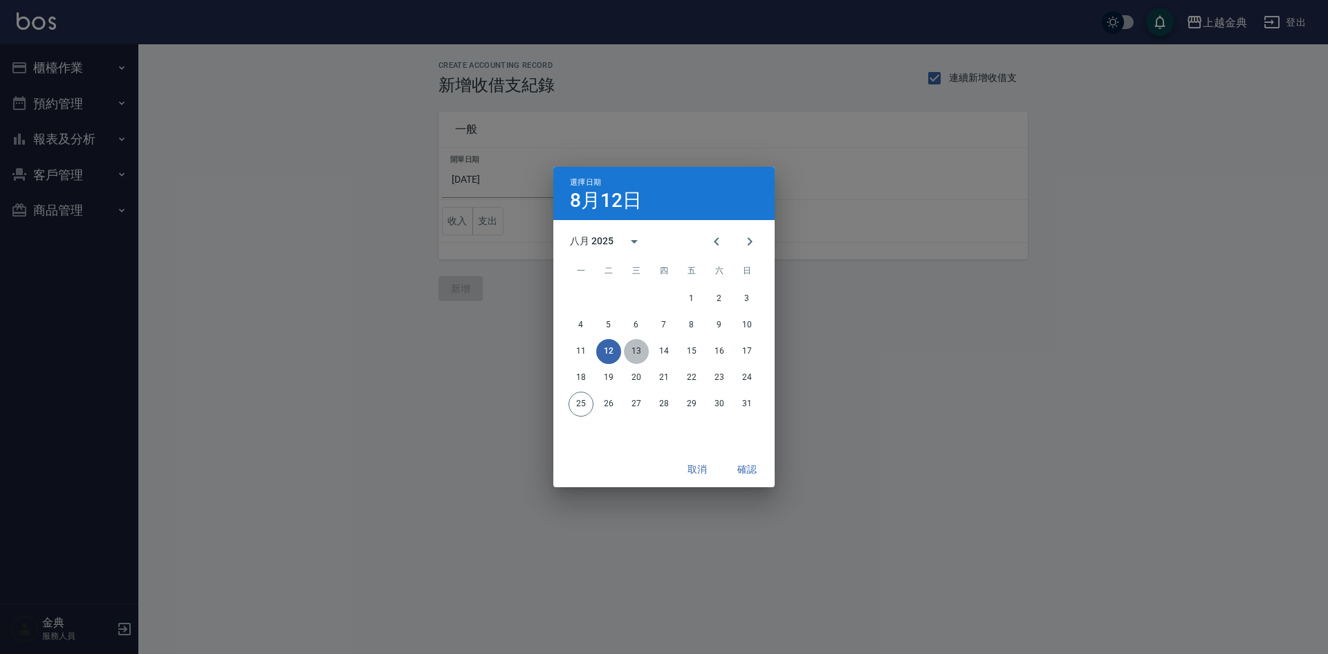
click at [639, 356] on button "13" at bounding box center [636, 351] width 25 height 25
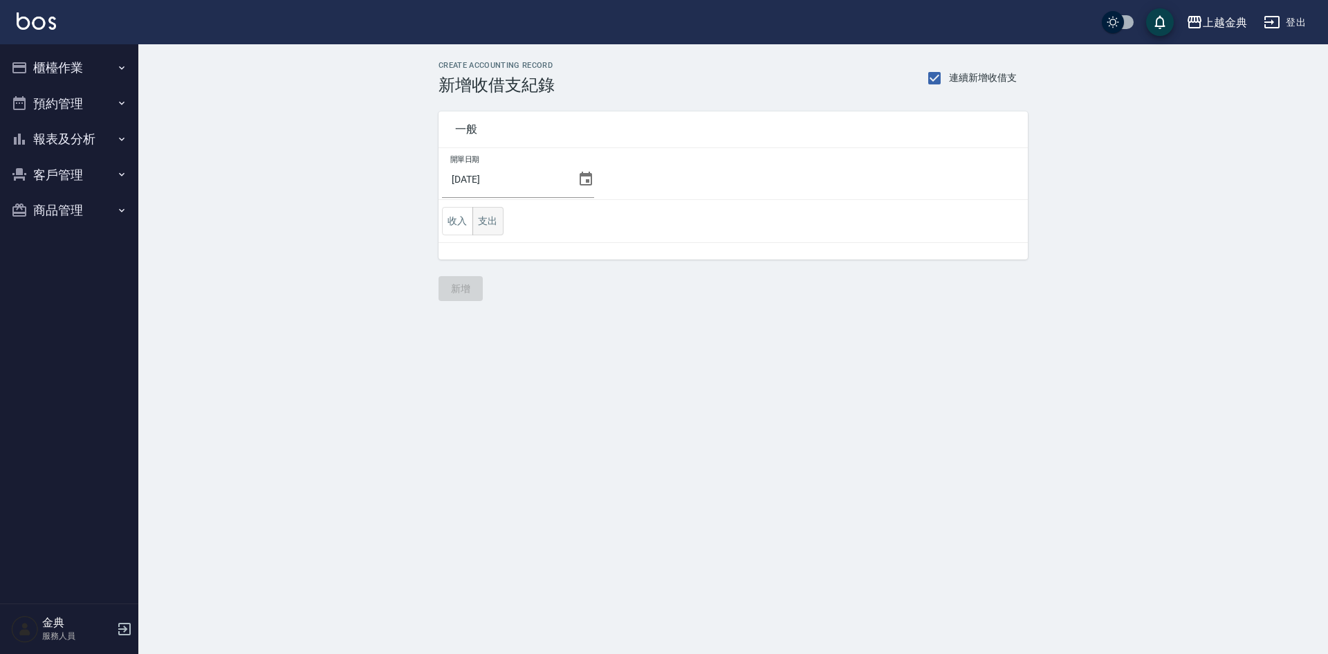
click at [503, 228] on button "支出" at bounding box center [488, 221] width 31 height 28
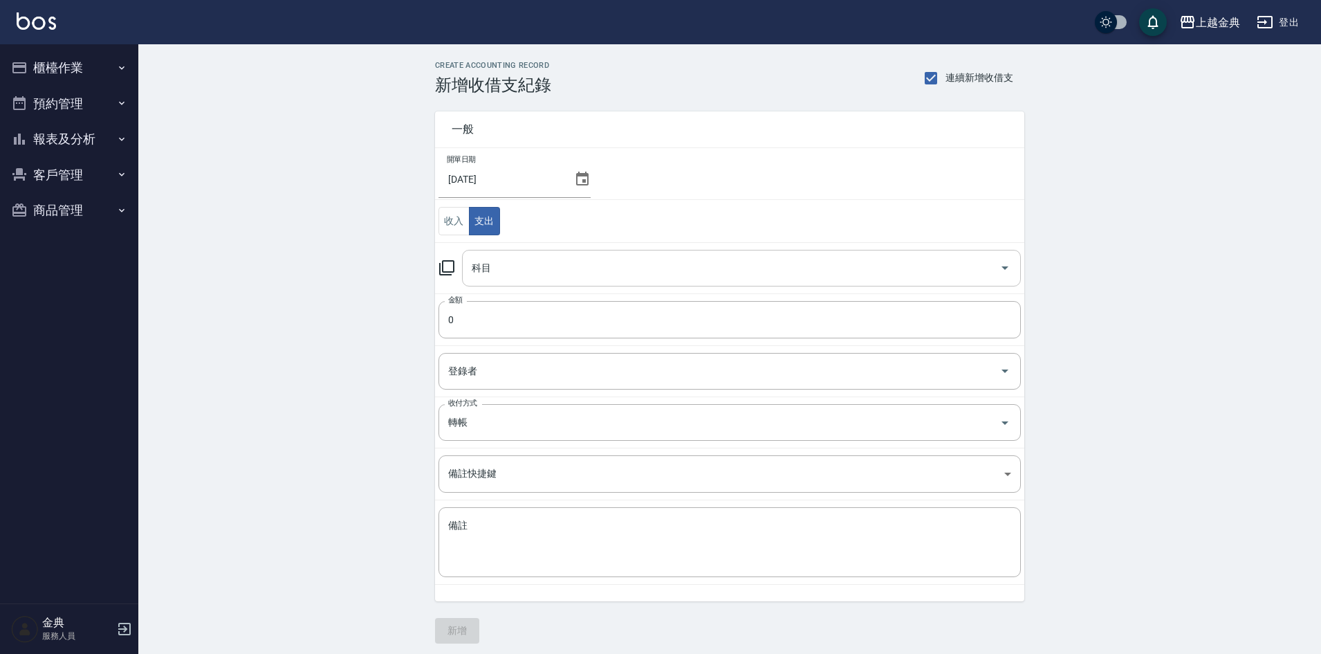
click at [562, 277] on input "科目" at bounding box center [731, 268] width 526 height 24
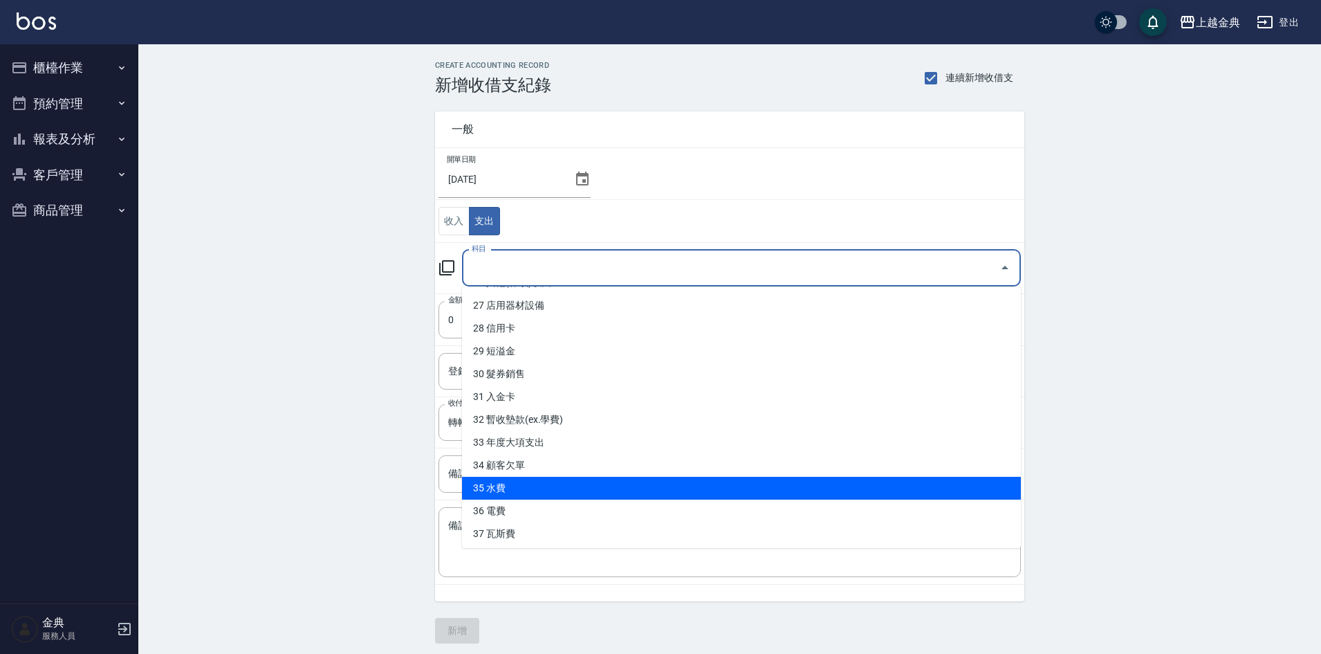
scroll to position [617, 0]
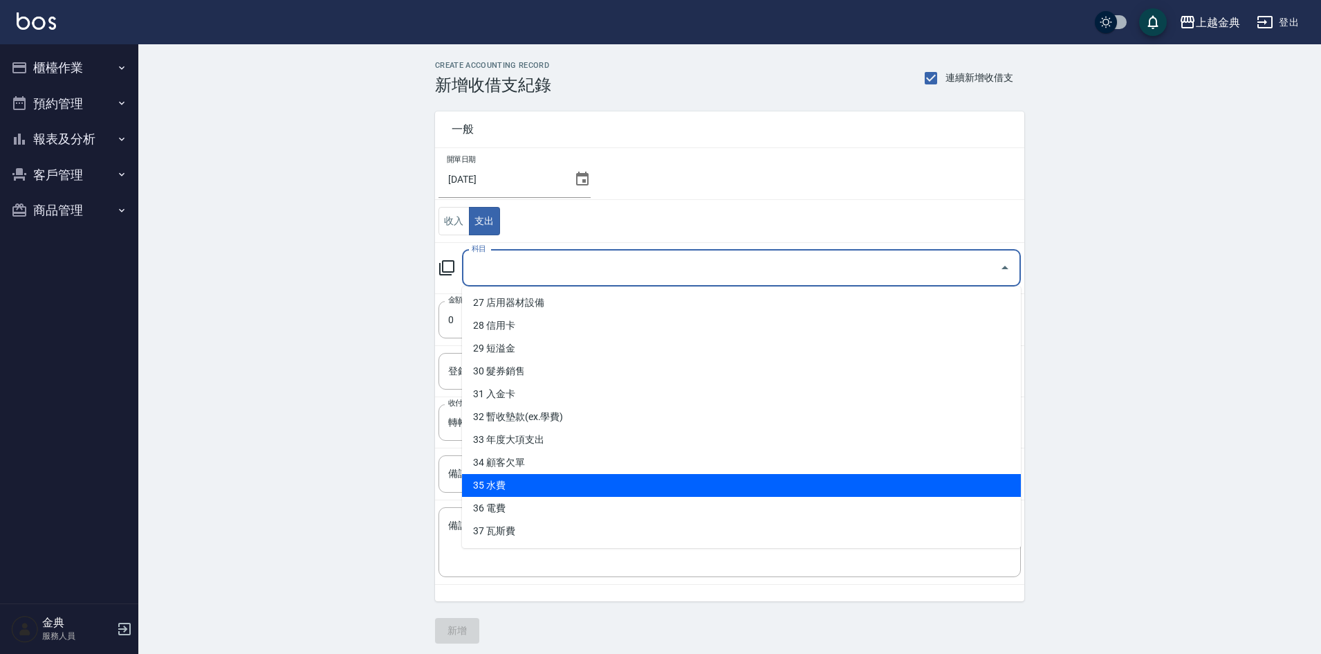
click at [595, 495] on li "35 水費" at bounding box center [741, 485] width 559 height 23
type input "35 水費"
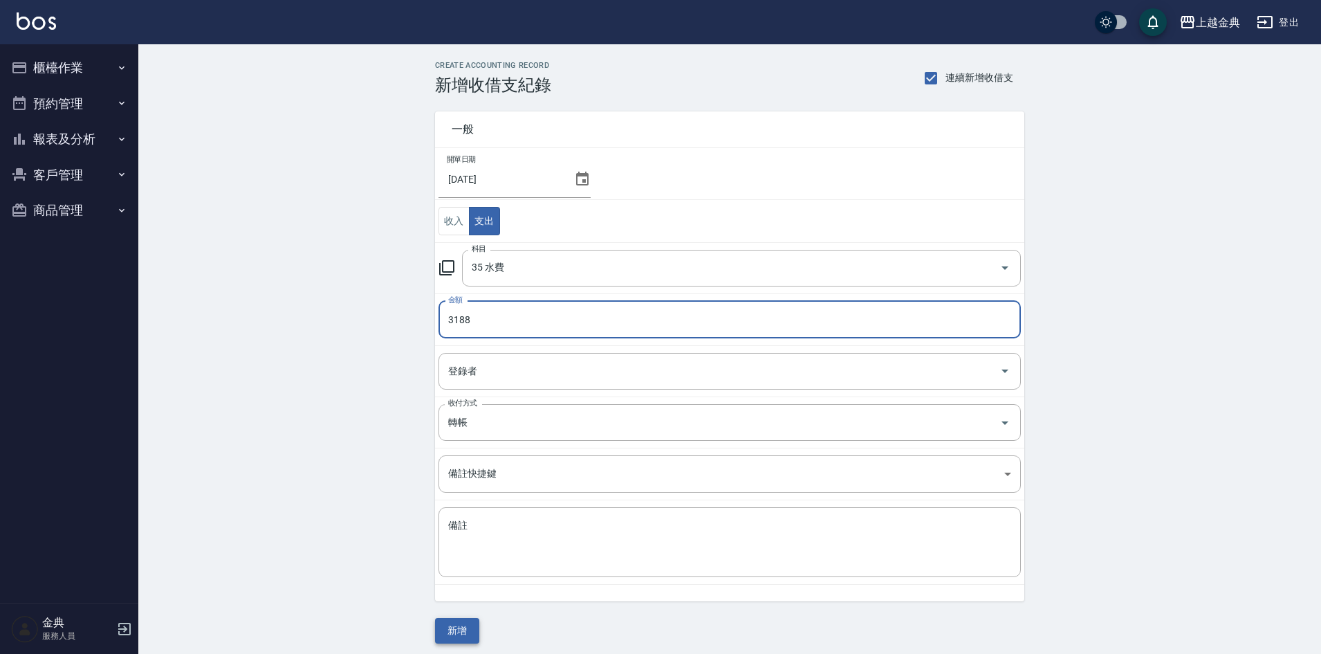
type input "3188"
click at [467, 633] on button "新增" at bounding box center [457, 631] width 44 height 26
